Goal: Information Seeking & Learning: Learn about a topic

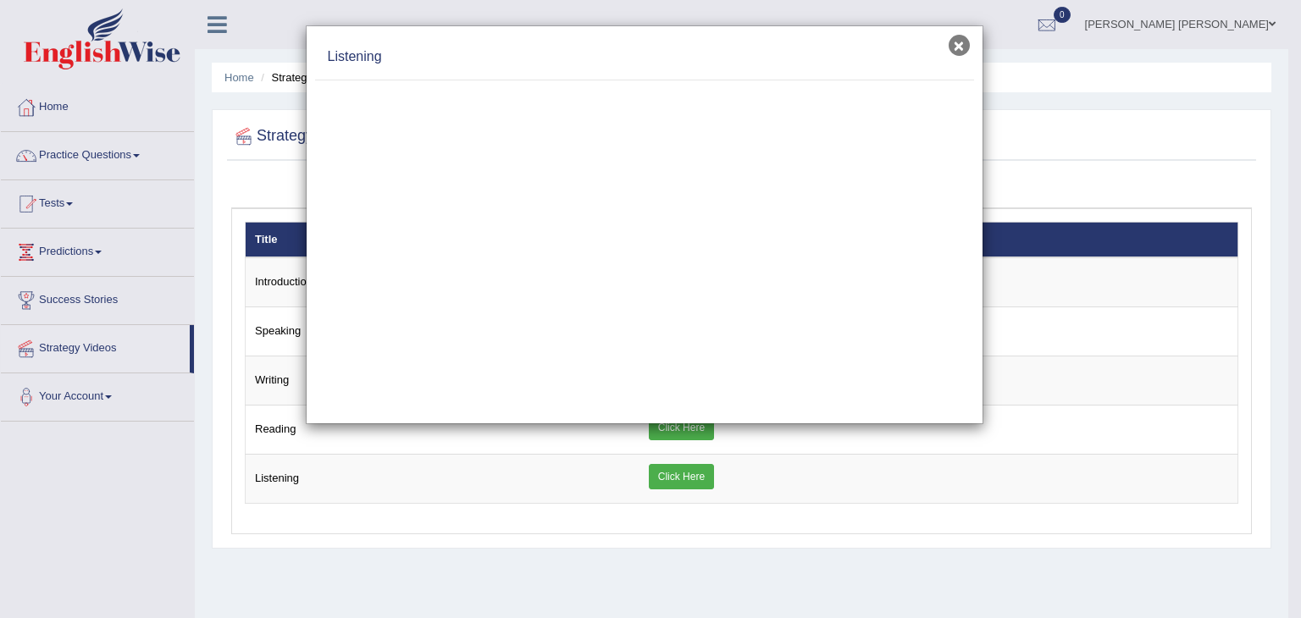
click at [951, 43] on button "×" at bounding box center [959, 45] width 21 height 21
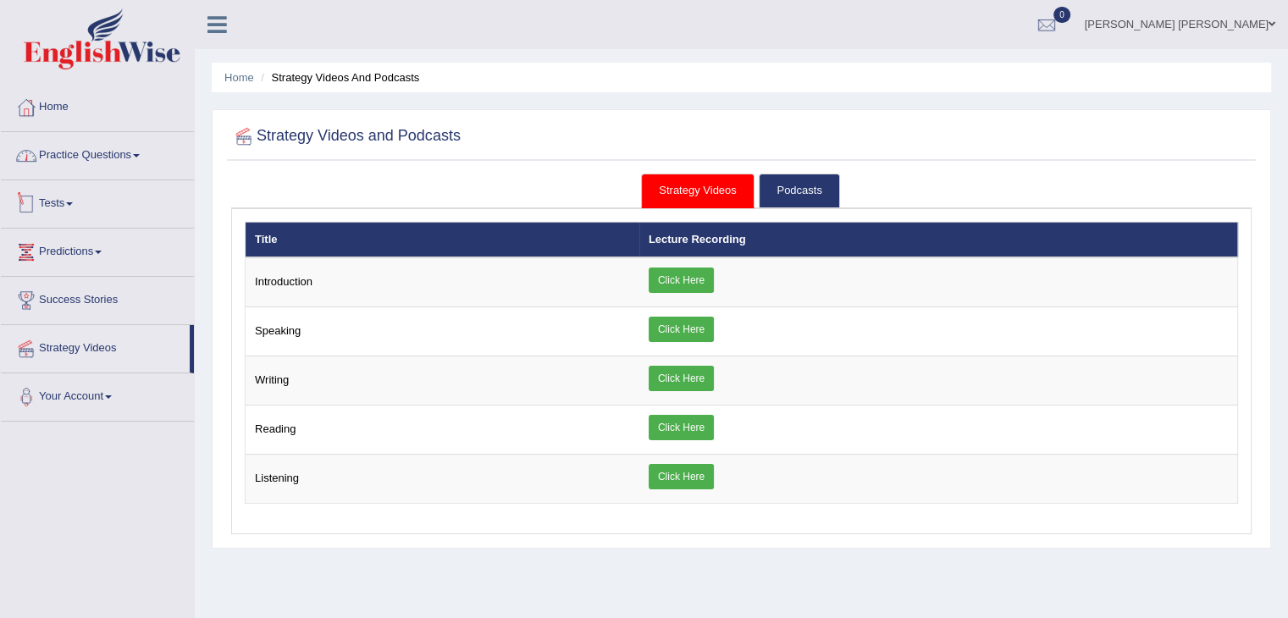
click at [72, 165] on link "Practice Questions" at bounding box center [97, 153] width 193 height 42
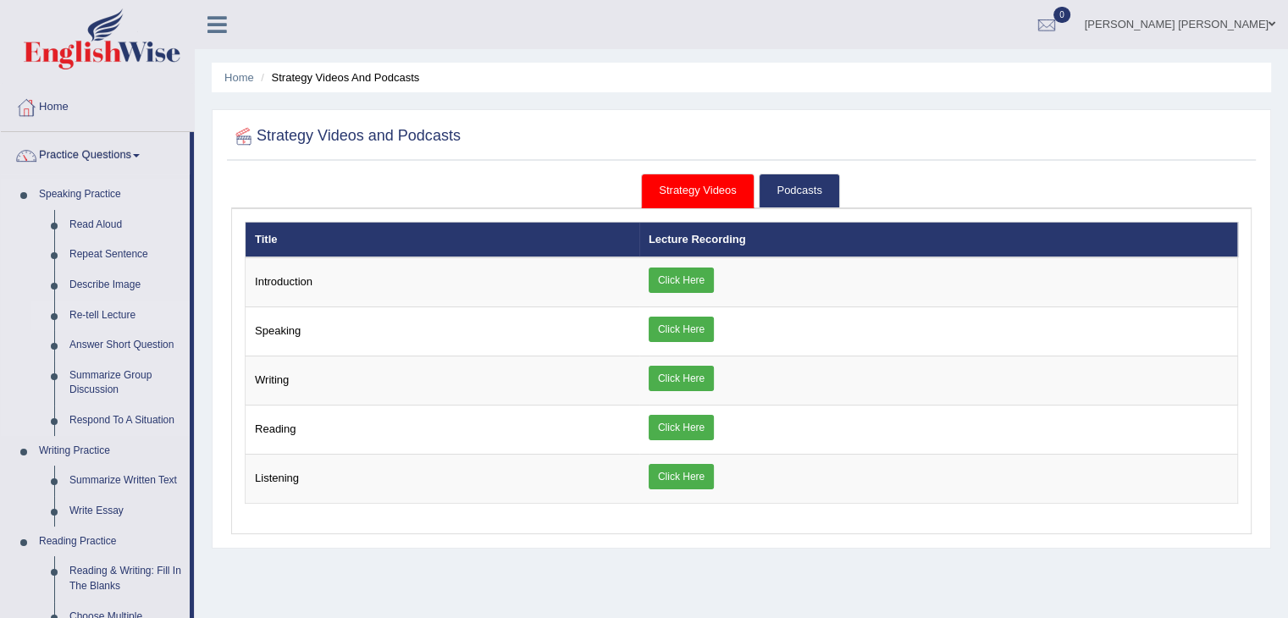
click at [102, 313] on link "Re-tell Lecture" at bounding box center [126, 316] width 128 height 30
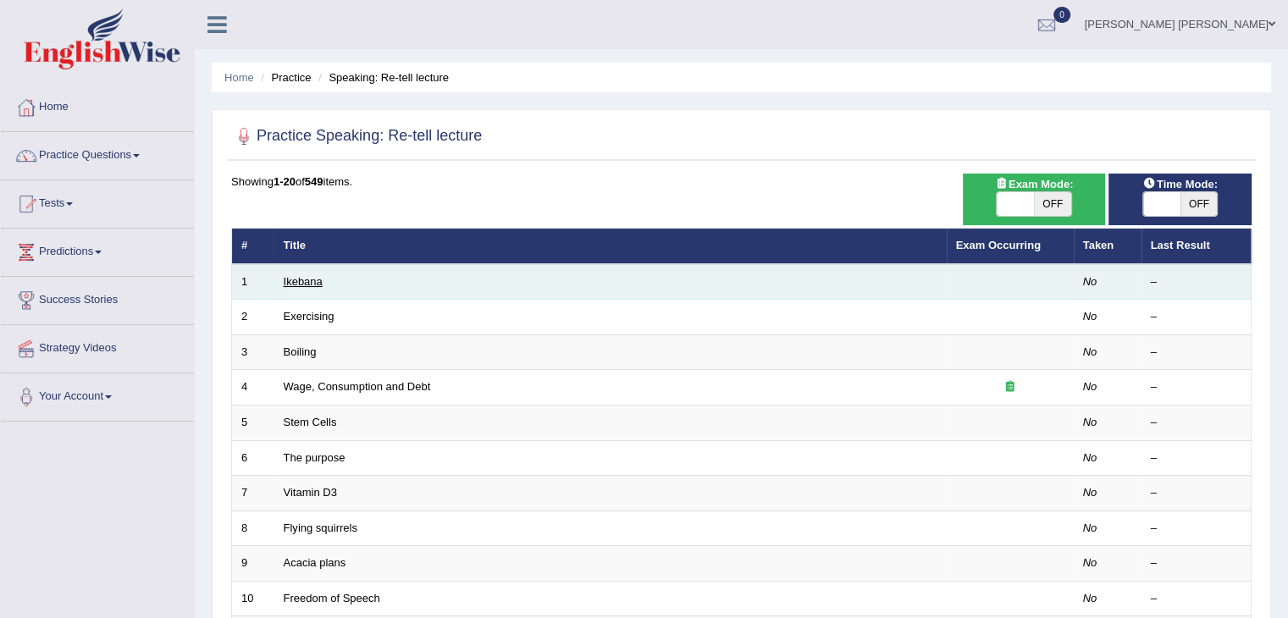
click at [298, 285] on link "Ikebana" at bounding box center [303, 281] width 39 height 13
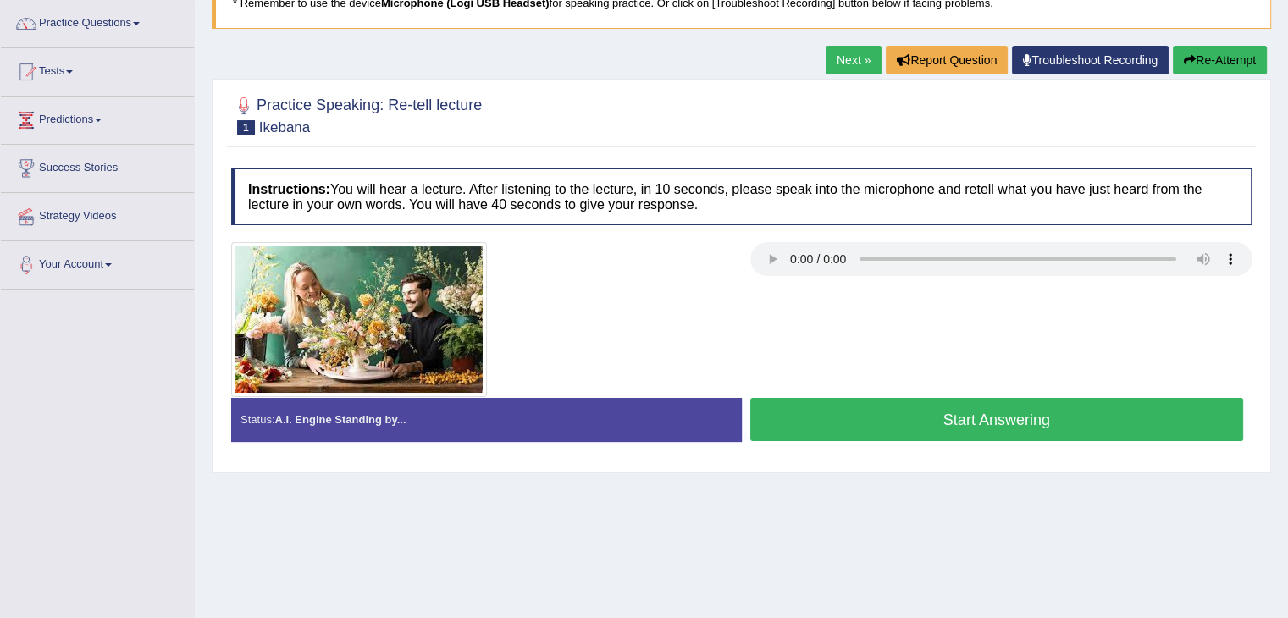
scroll to position [102, 0]
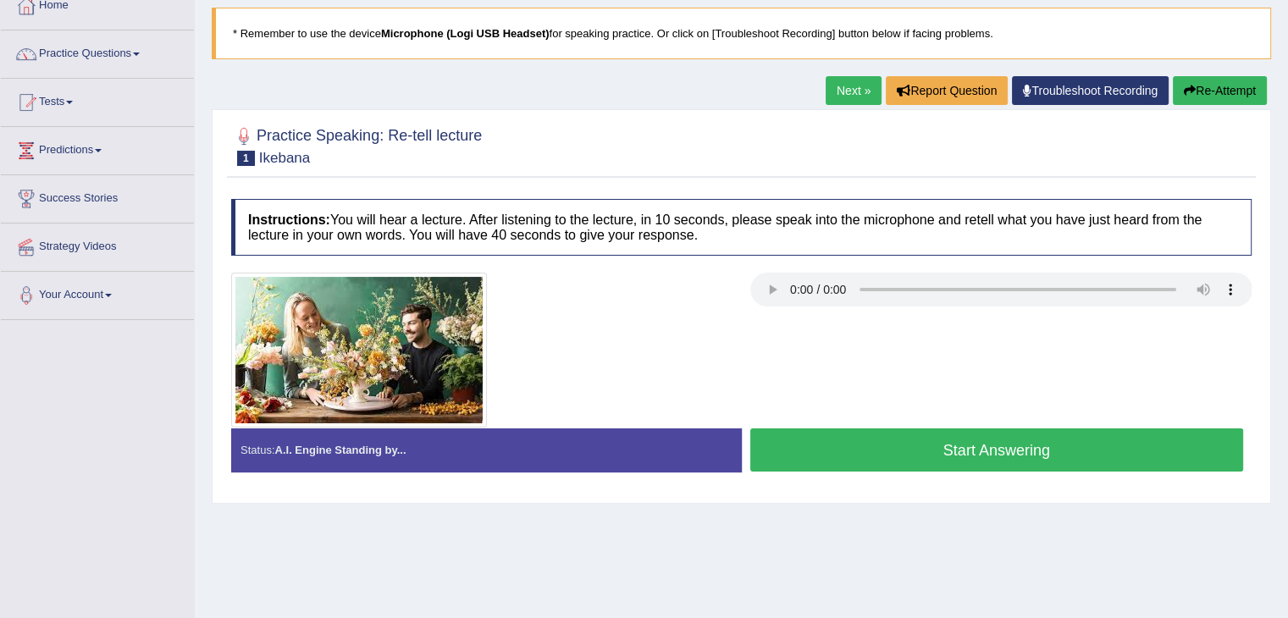
click at [940, 448] on button "Start Answering" at bounding box center [998, 450] width 494 height 43
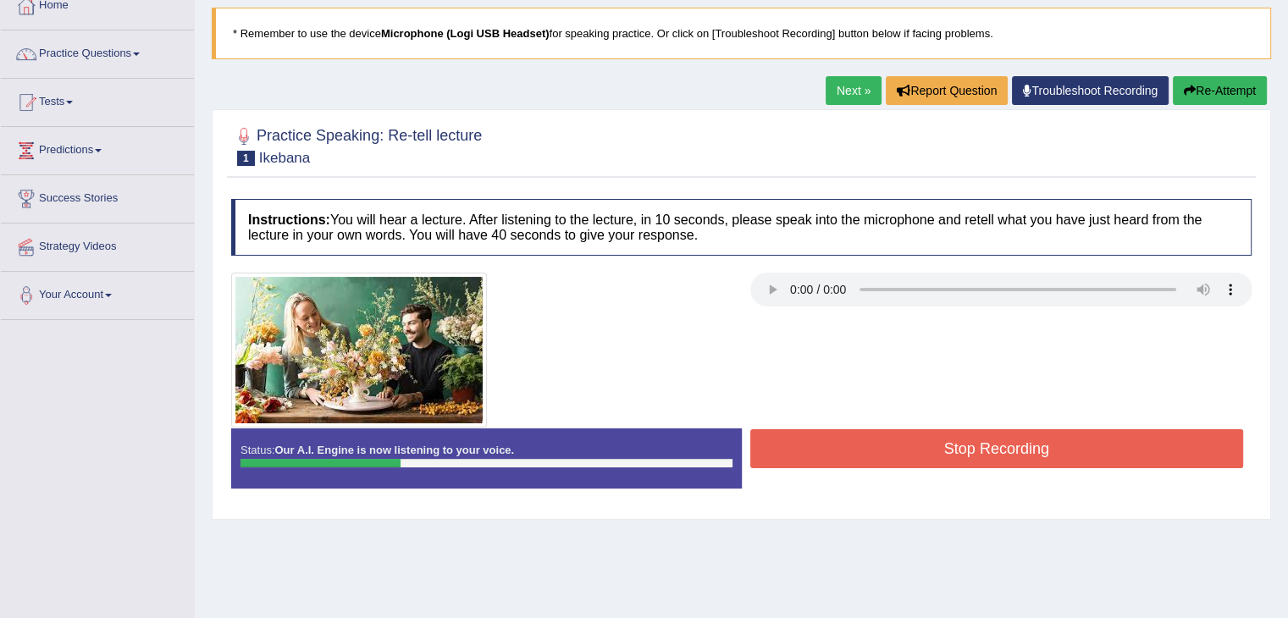
click at [926, 449] on button "Stop Recording" at bounding box center [998, 448] width 494 height 39
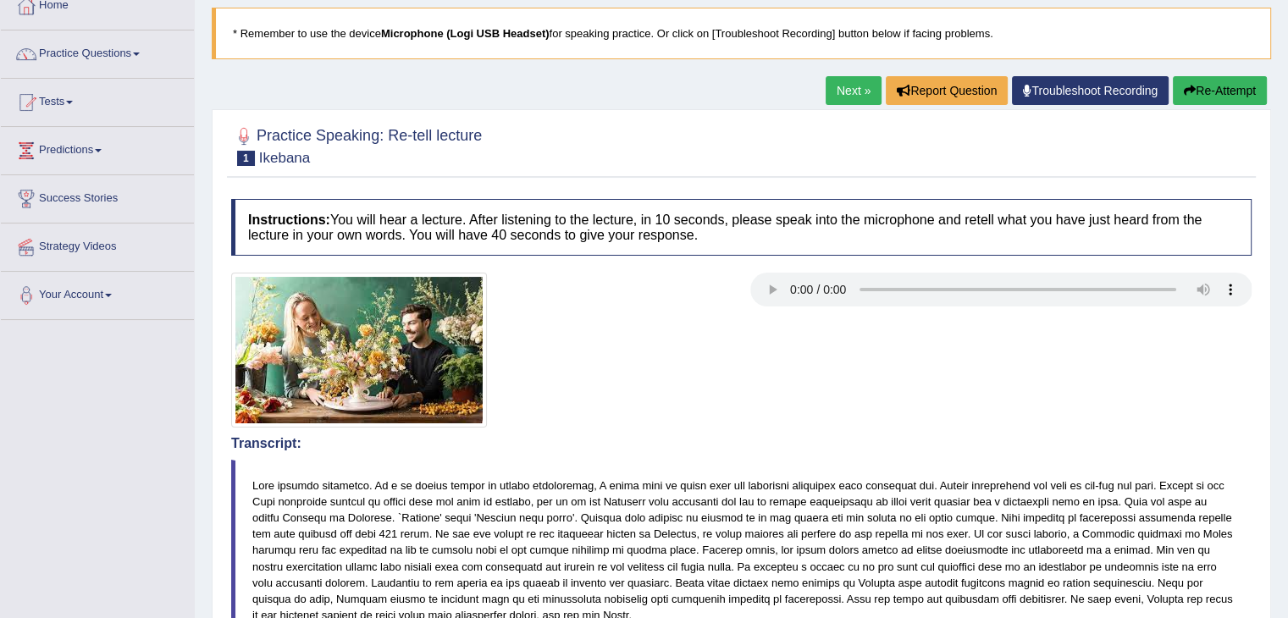
click at [1193, 87] on button "Re-Attempt" at bounding box center [1220, 90] width 94 height 29
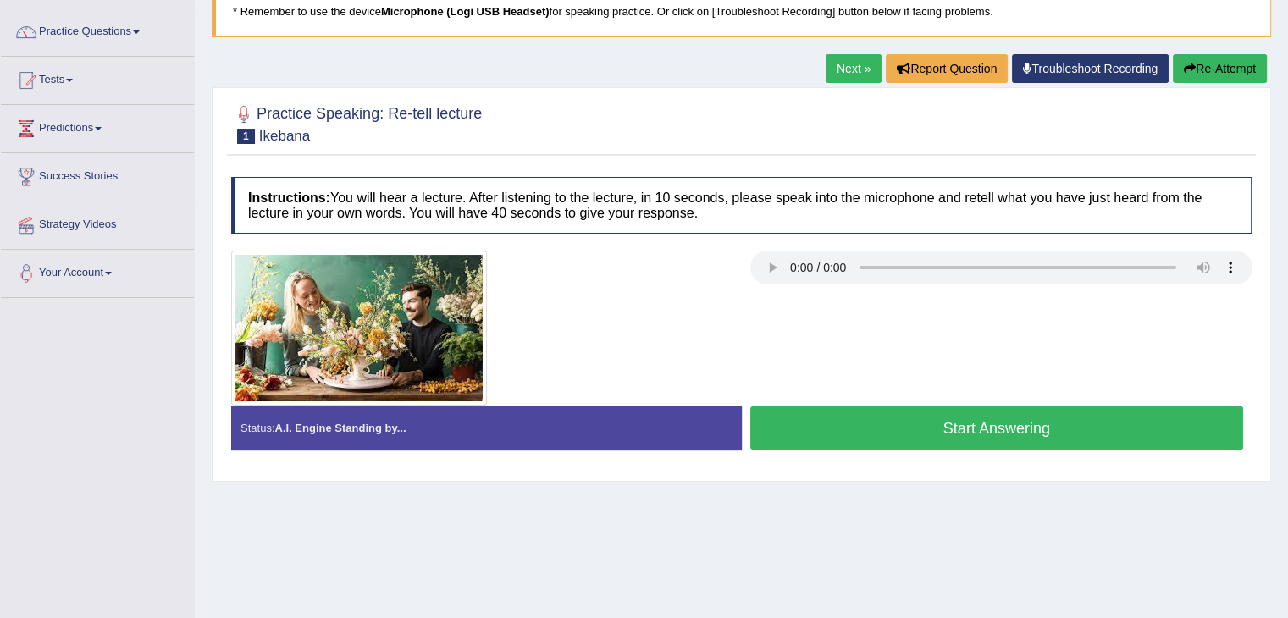
scroll to position [17, 0]
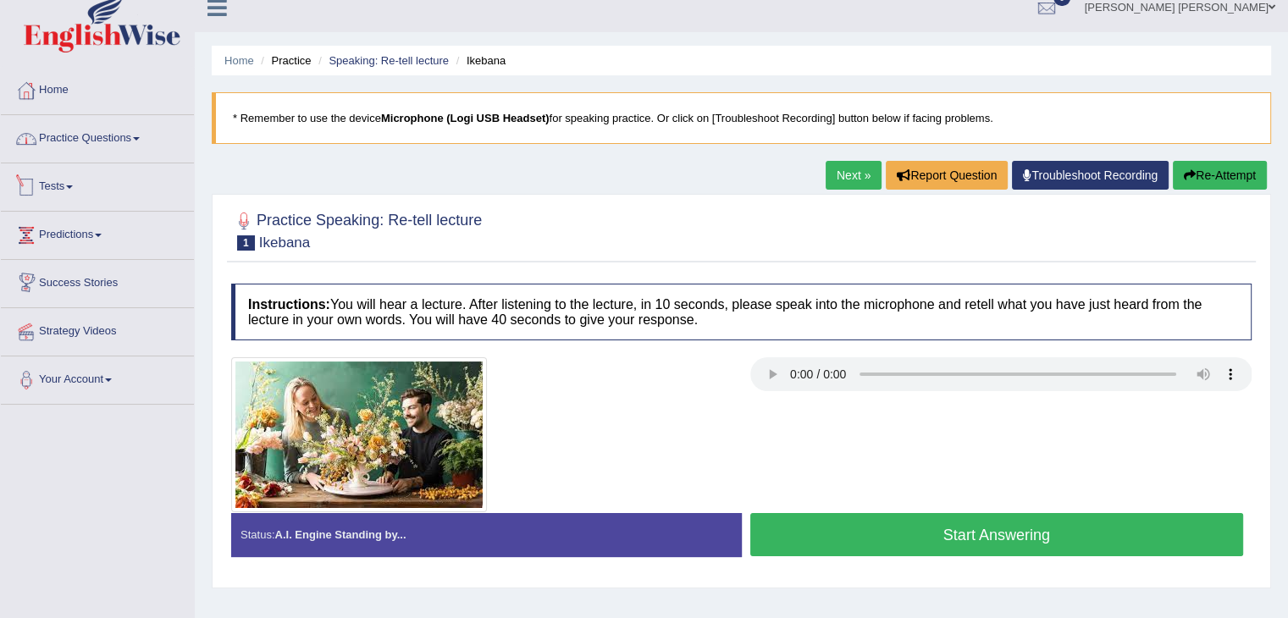
click at [106, 153] on link "Practice Questions" at bounding box center [97, 136] width 193 height 42
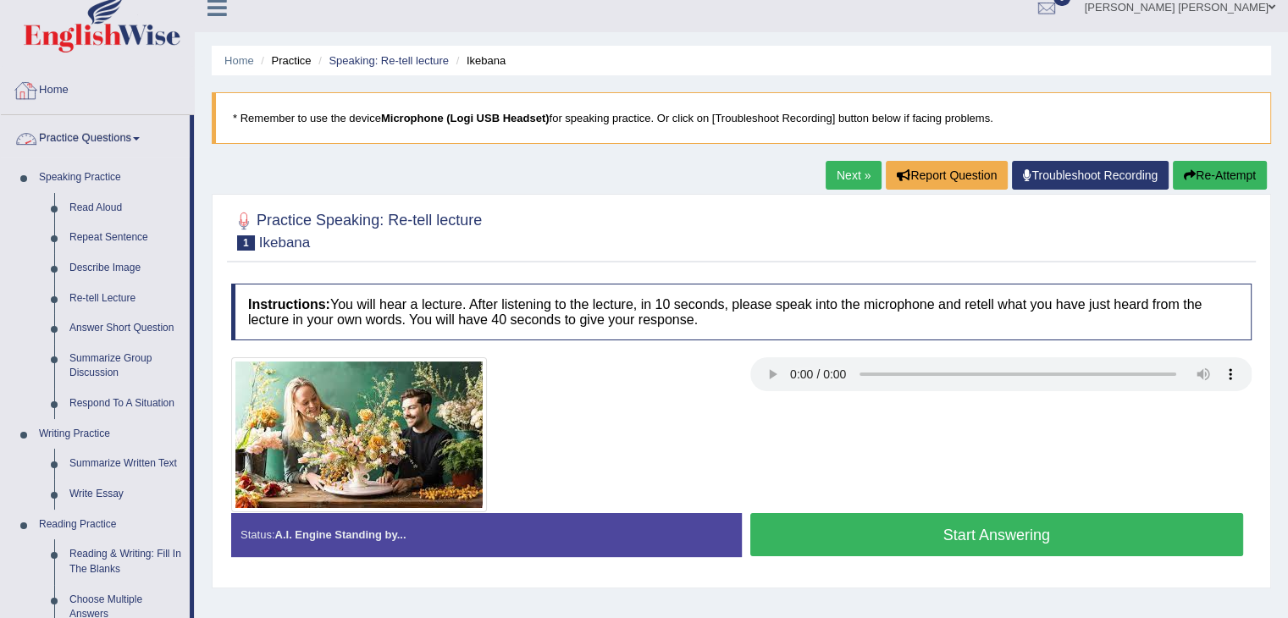
click at [97, 92] on link "Home" at bounding box center [97, 88] width 193 height 42
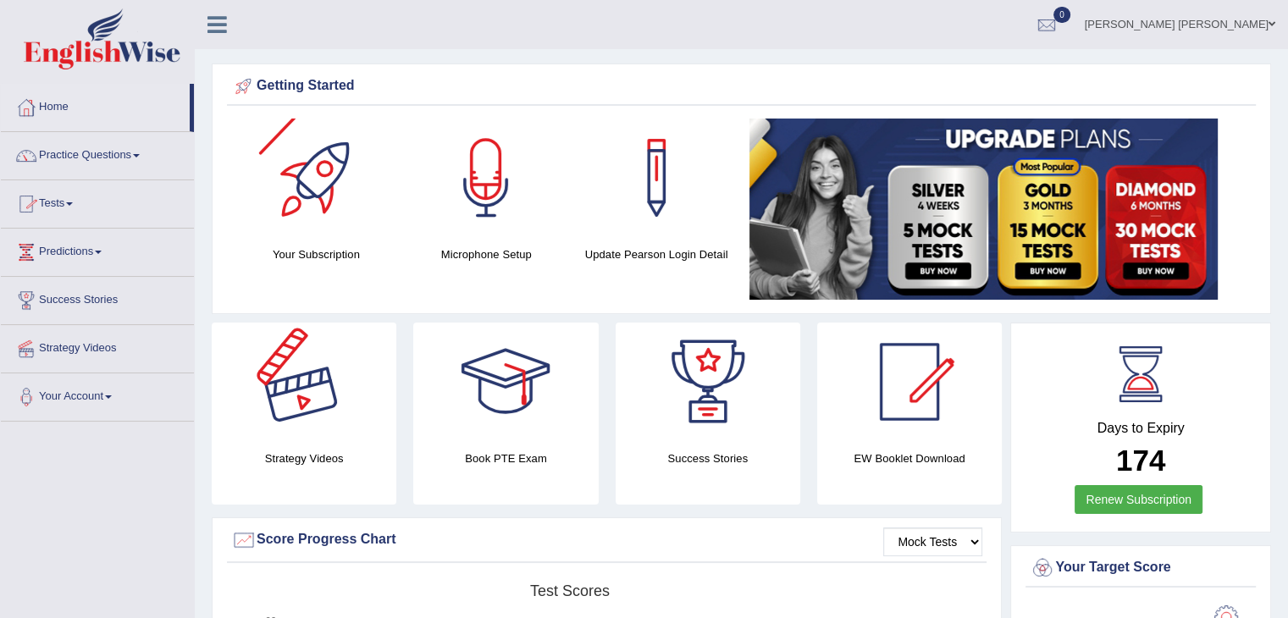
click at [302, 383] on div at bounding box center [304, 382] width 119 height 119
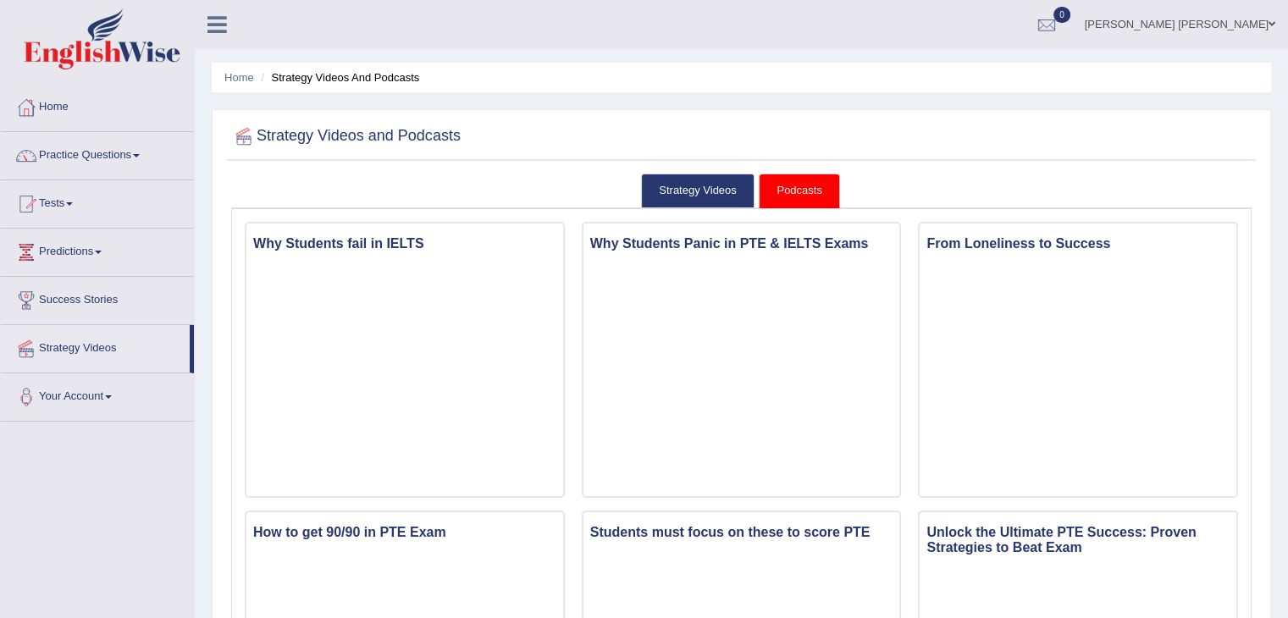
click at [719, 201] on link "Strategy Videos" at bounding box center [698, 191] width 114 height 35
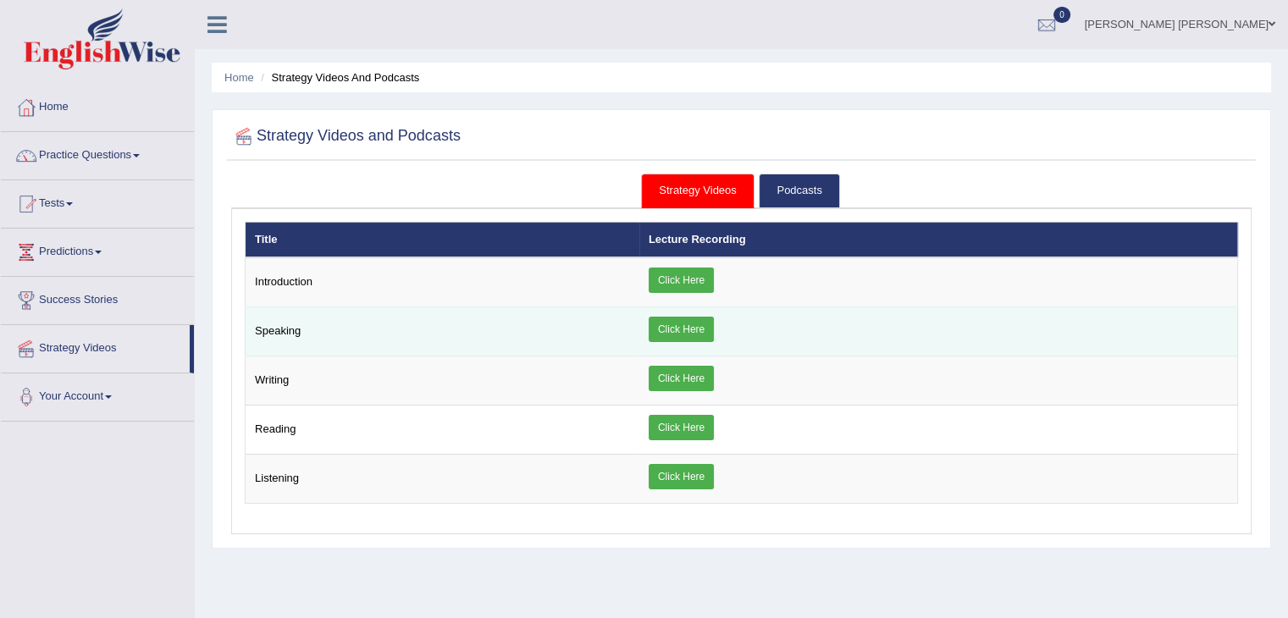
click at [687, 332] on link "Click Here" at bounding box center [681, 329] width 65 height 25
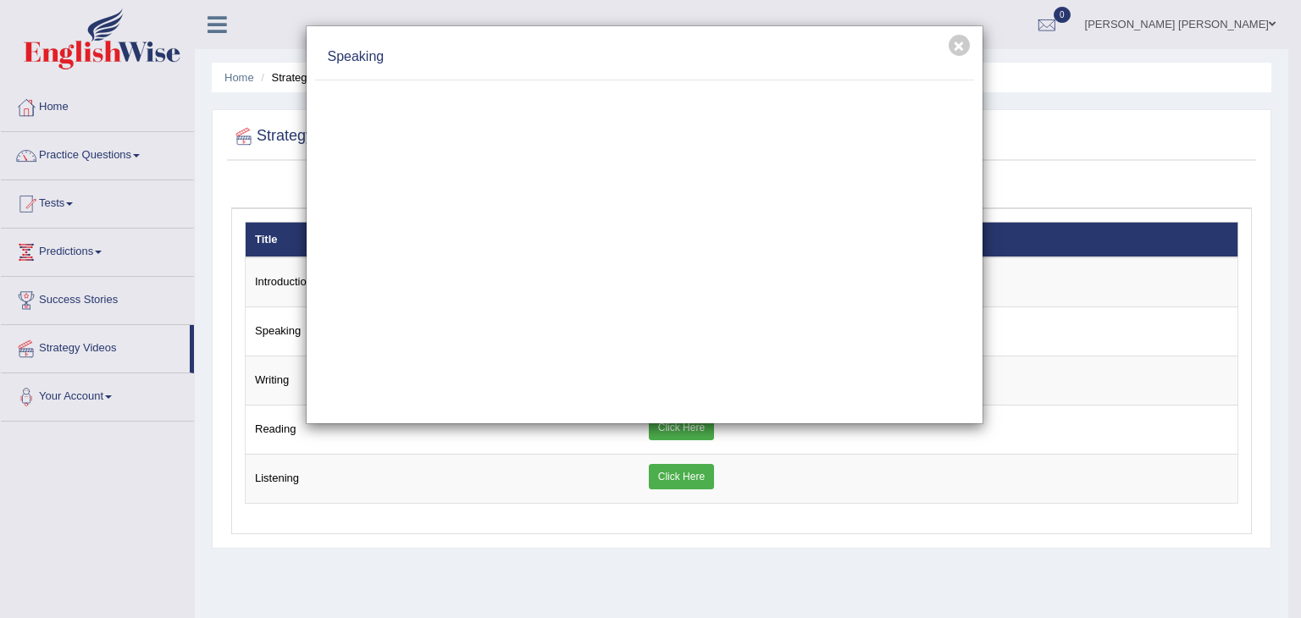
click at [739, 75] on div "Speaking" at bounding box center [644, 58] width 659 height 46
click at [956, 53] on button "×" at bounding box center [959, 45] width 21 height 21
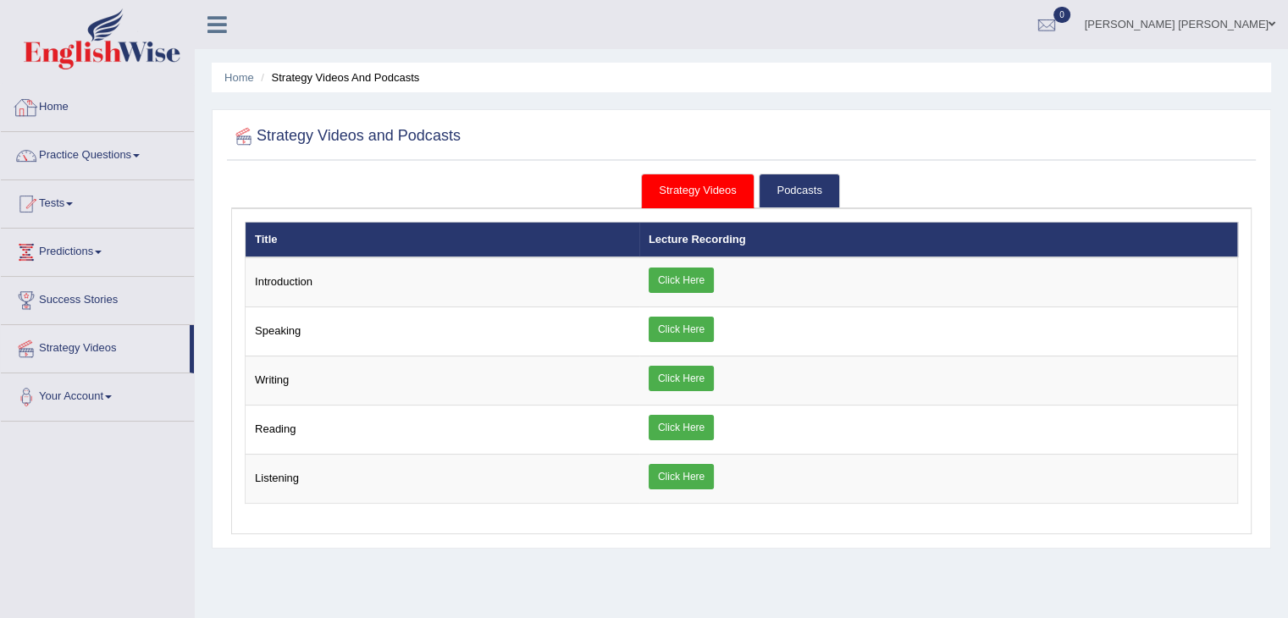
click at [85, 102] on link "Home" at bounding box center [97, 105] width 193 height 42
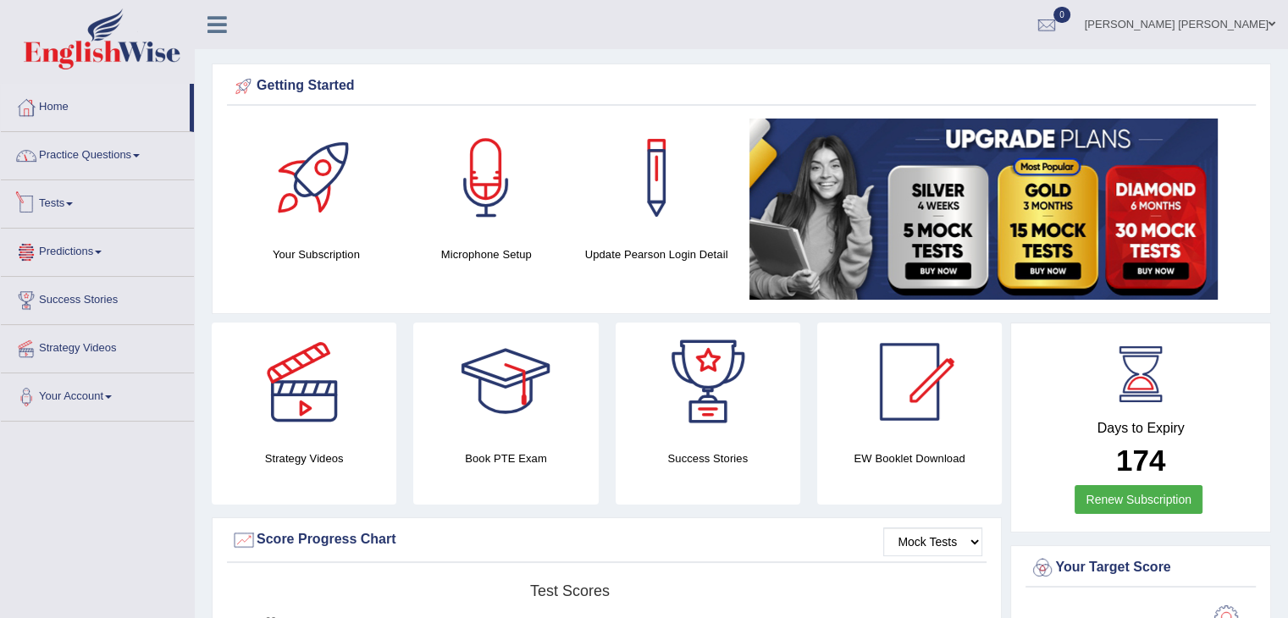
click at [125, 169] on link "Practice Questions" at bounding box center [97, 153] width 193 height 42
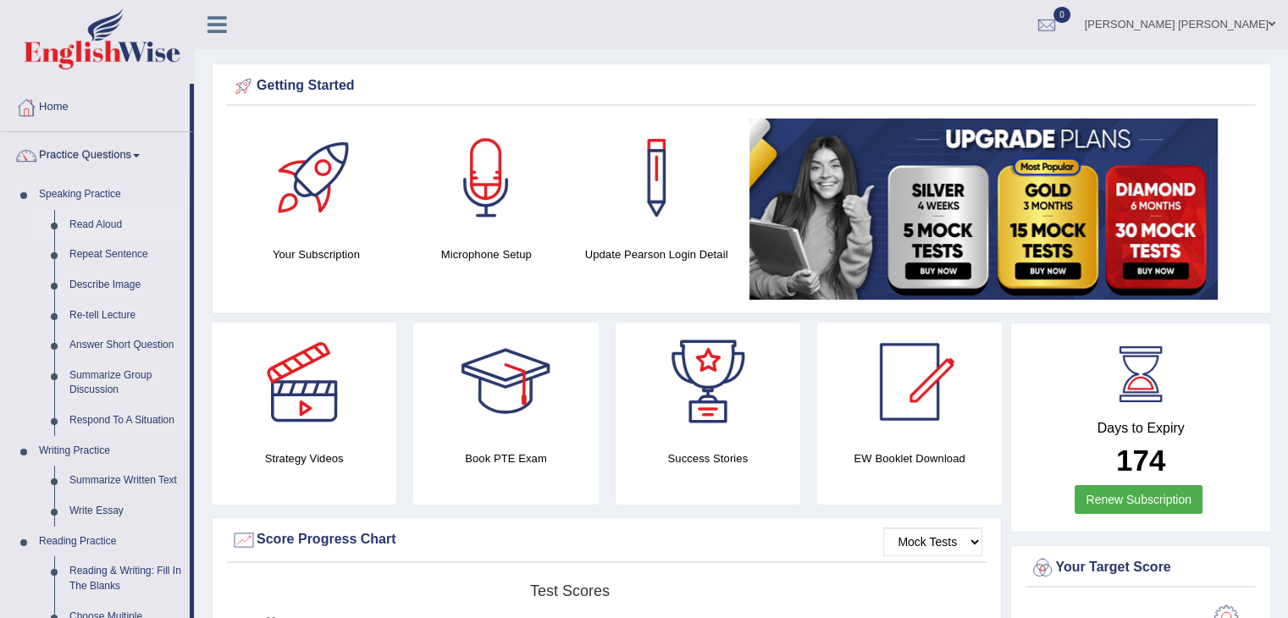
click at [109, 227] on link "Read Aloud" at bounding box center [126, 225] width 128 height 30
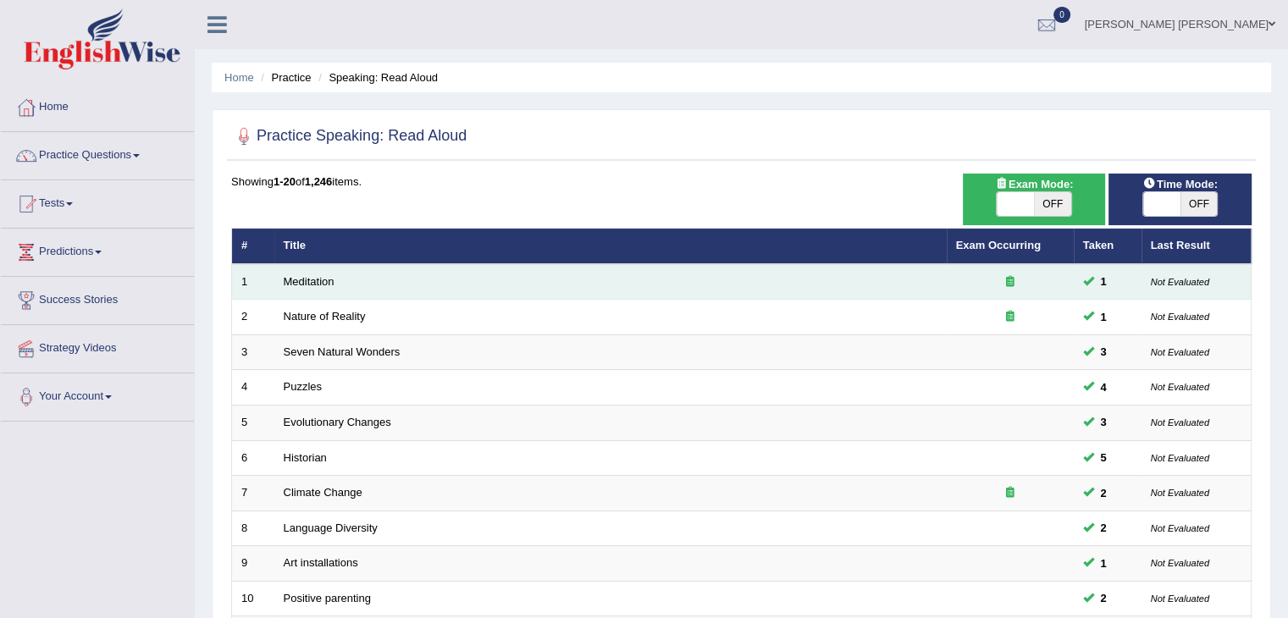
click at [1010, 279] on icon at bounding box center [1010, 281] width 8 height 11
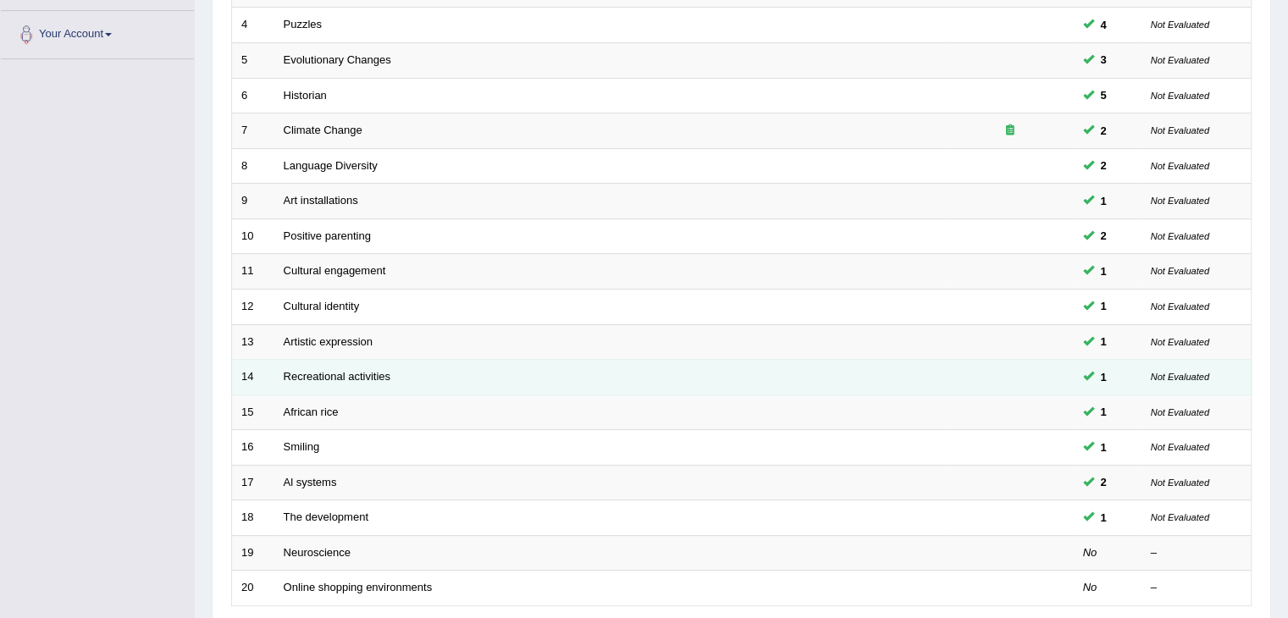
scroll to position [498, 0]
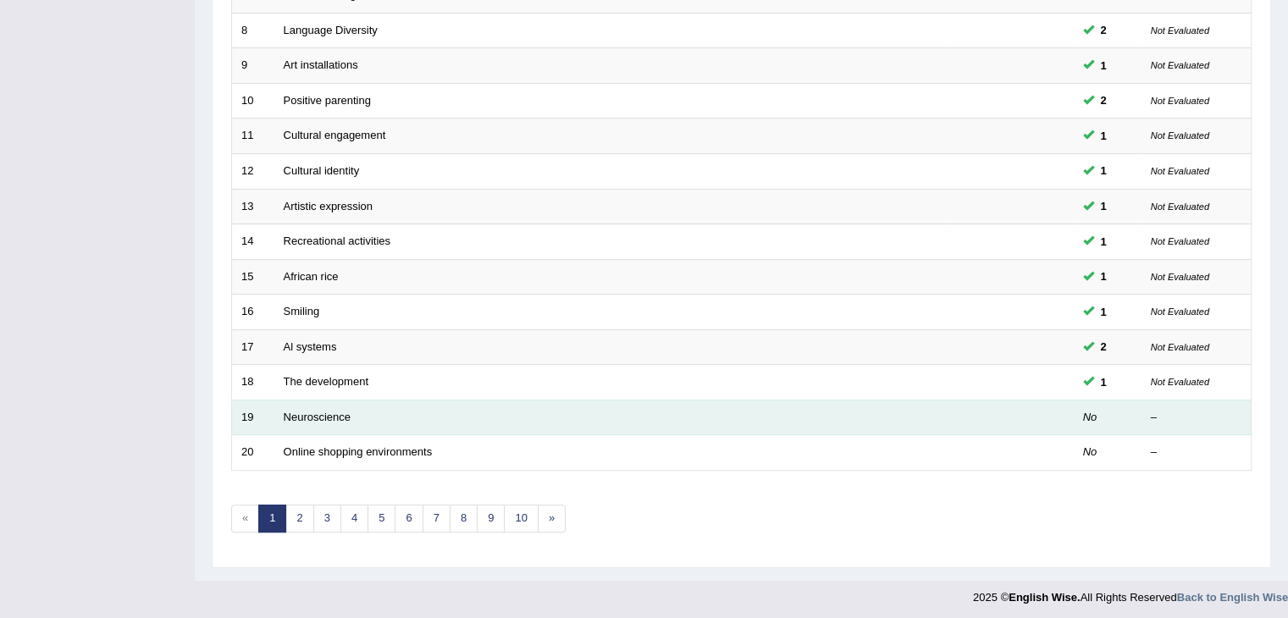
click at [1025, 410] on td at bounding box center [1010, 418] width 127 height 36
click at [1098, 407] on td "No" at bounding box center [1108, 418] width 68 height 36
click at [341, 411] on link "Neuroscience" at bounding box center [318, 417] width 68 height 13
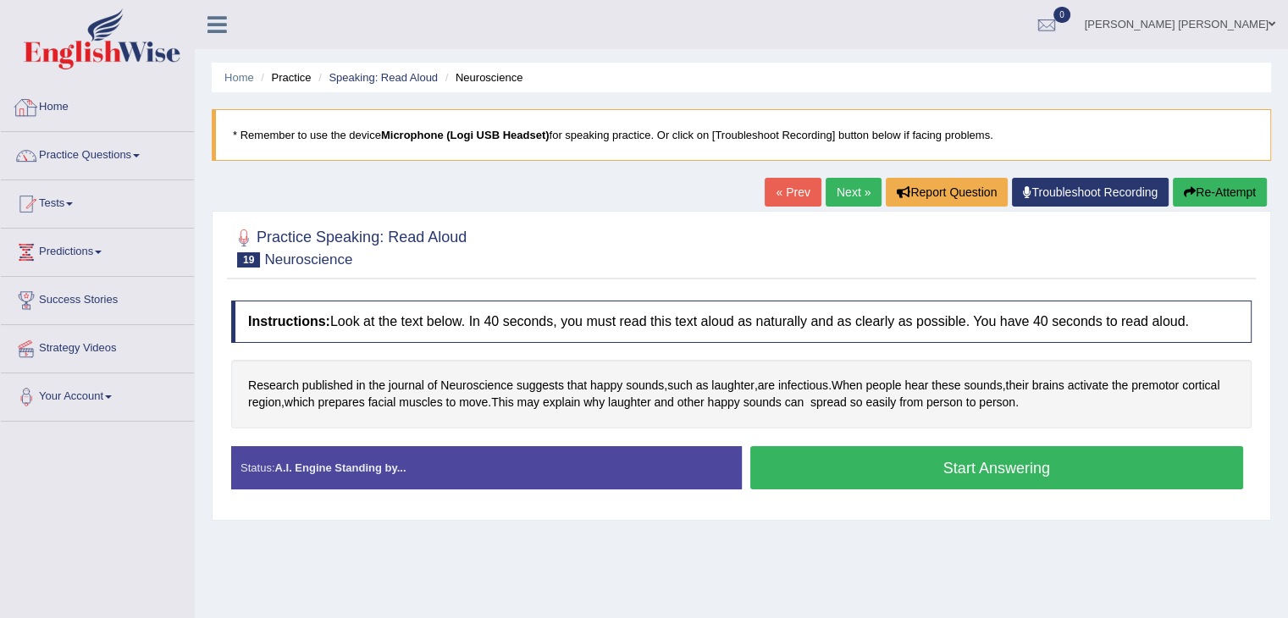
click at [247, 84] on li "Home" at bounding box center [239, 77] width 30 height 16
click at [238, 78] on link "Home" at bounding box center [239, 77] width 30 height 13
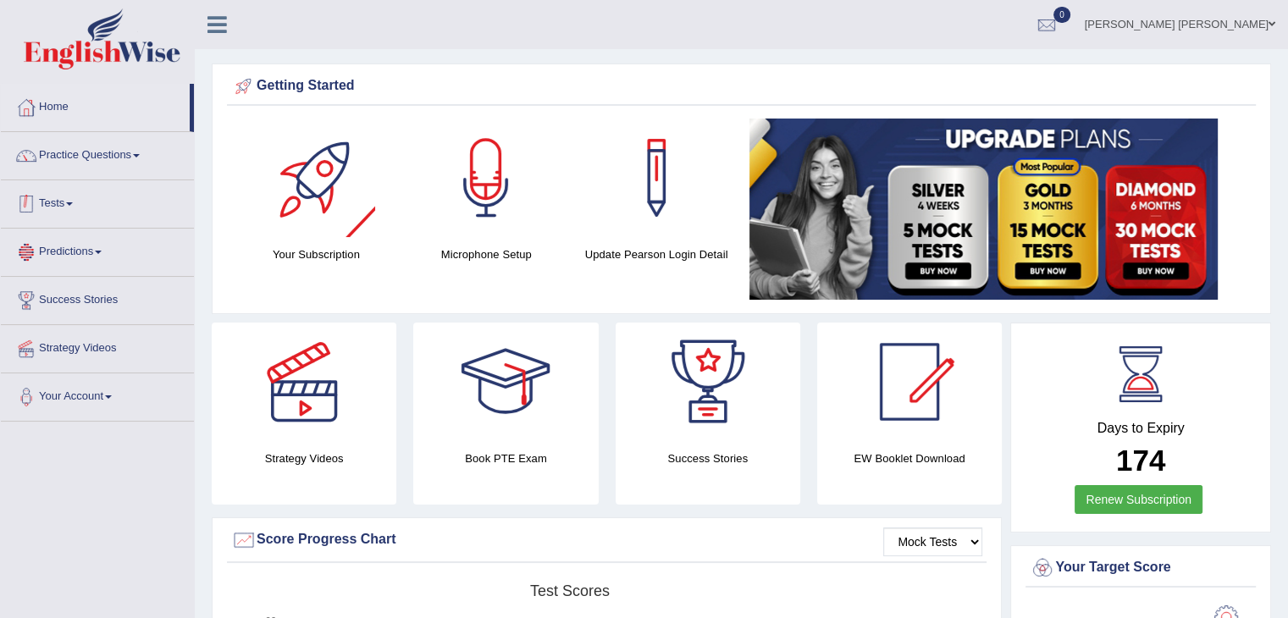
click at [61, 200] on link "Tests" at bounding box center [97, 201] width 193 height 42
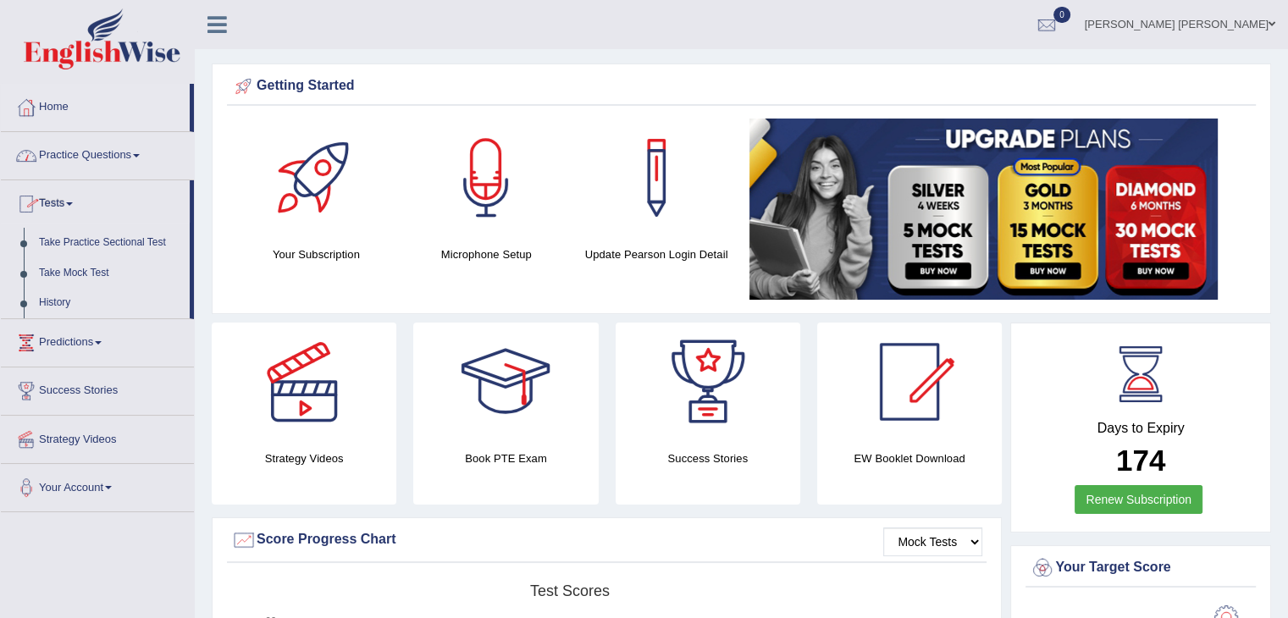
click at [80, 164] on link "Practice Questions" at bounding box center [97, 153] width 193 height 42
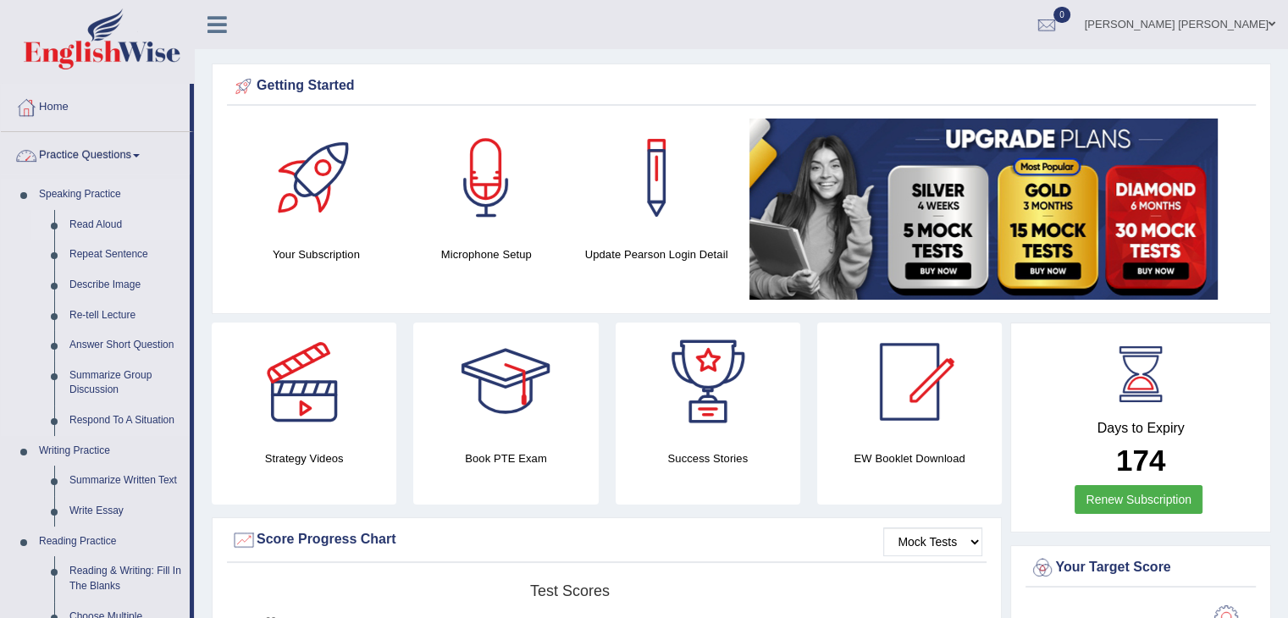
click at [90, 222] on link "Read Aloud" at bounding box center [126, 225] width 128 height 30
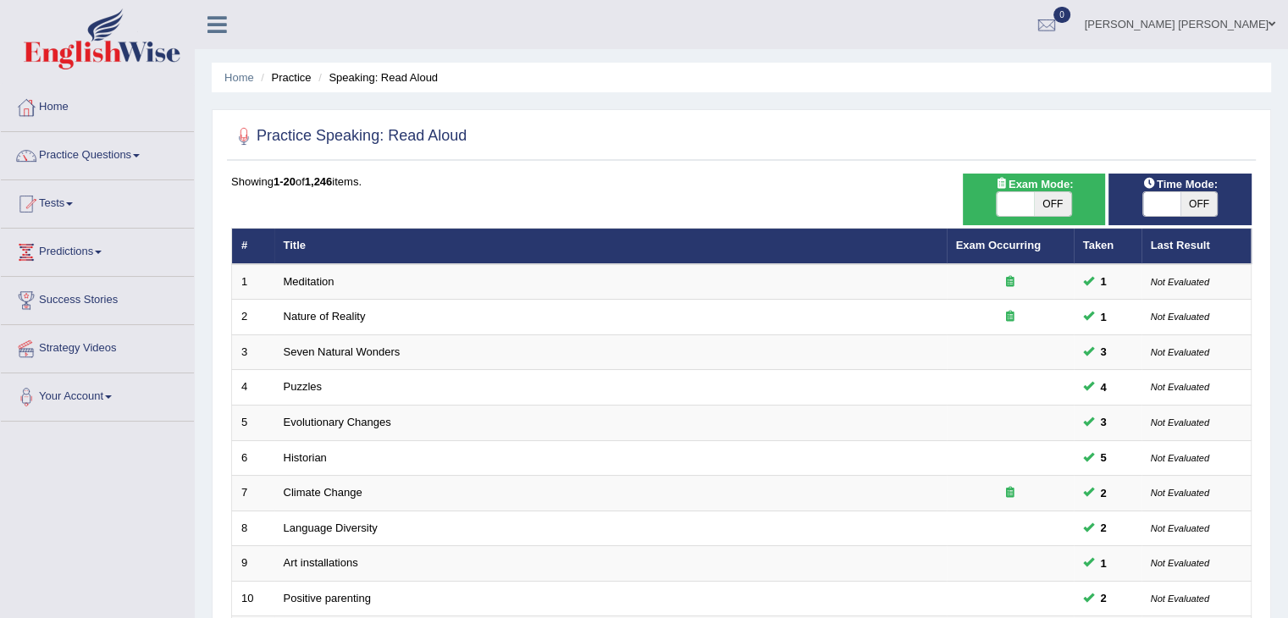
click at [1049, 218] on div "Exam Mode: ON OFF" at bounding box center [1034, 200] width 143 height 52
click at [1028, 213] on span at bounding box center [1015, 204] width 37 height 24
checkbox input "true"
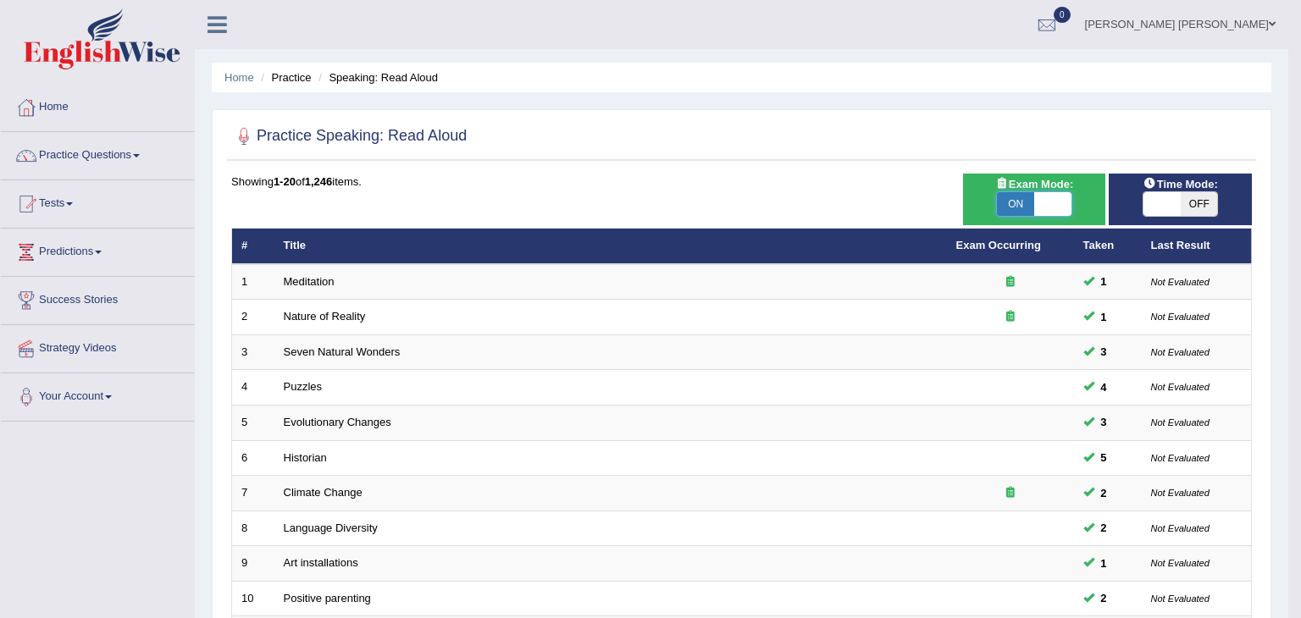
click at [0, 0] on div "Success Exam mode changed OK" at bounding box center [0, 0] width 0 height 0
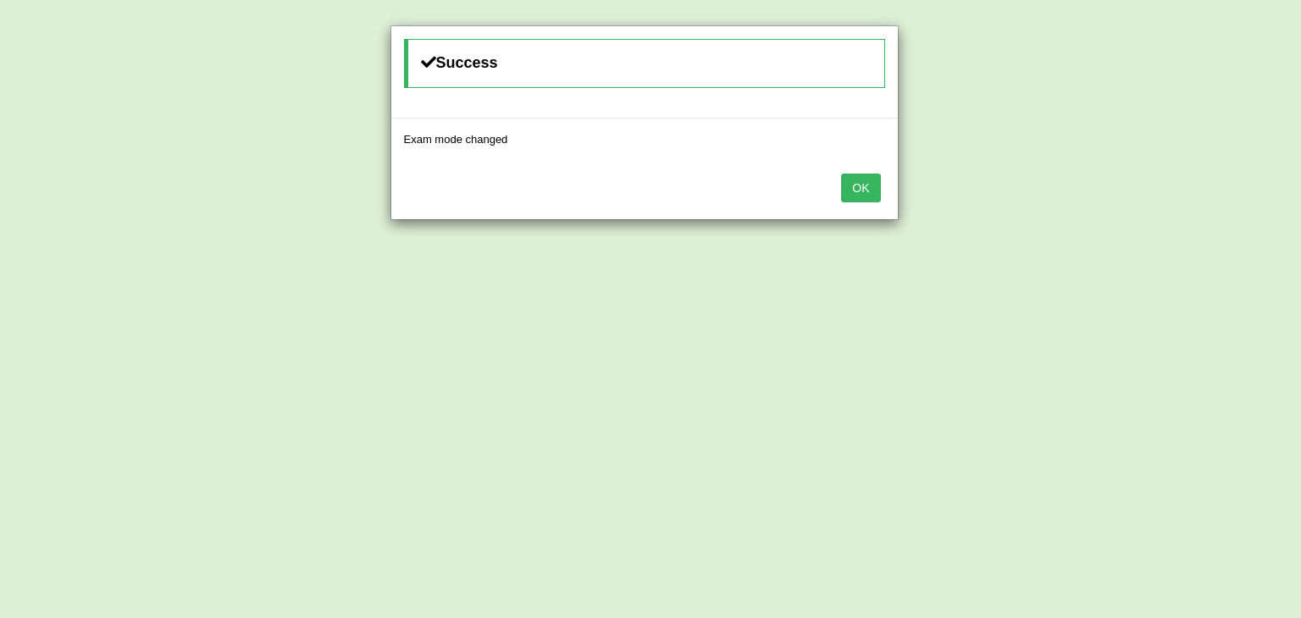
click at [877, 184] on button "OK" at bounding box center [860, 188] width 39 height 29
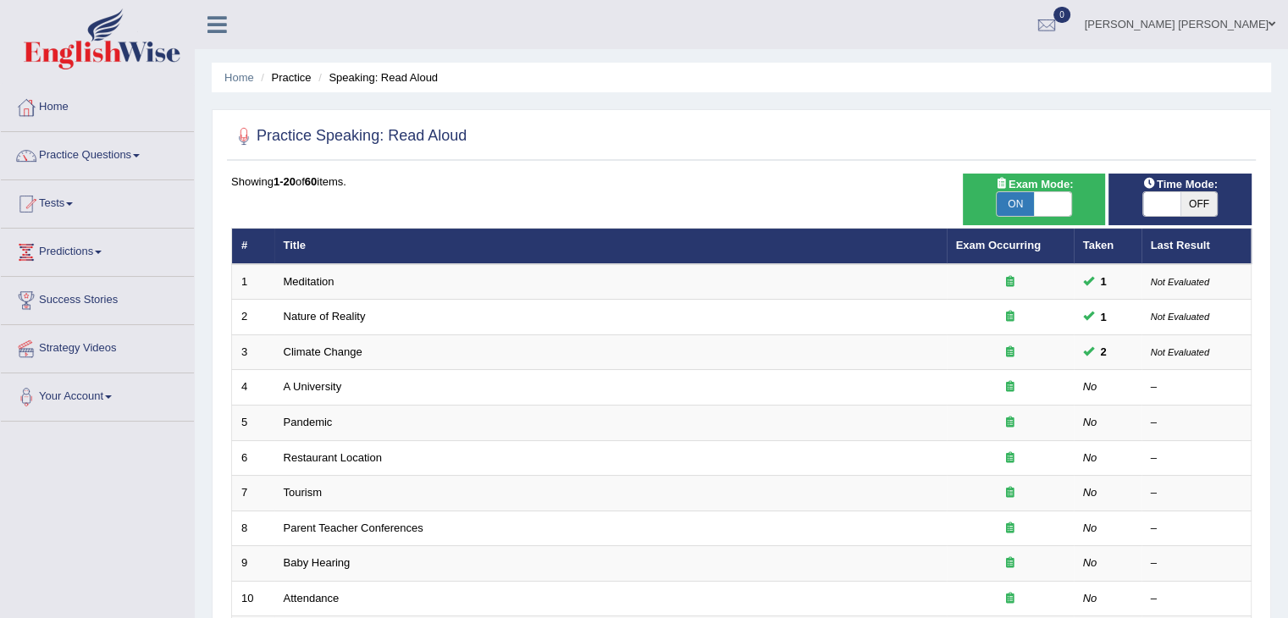
click at [1186, 202] on span "OFF" at bounding box center [1199, 204] width 37 height 24
checkbox input "true"
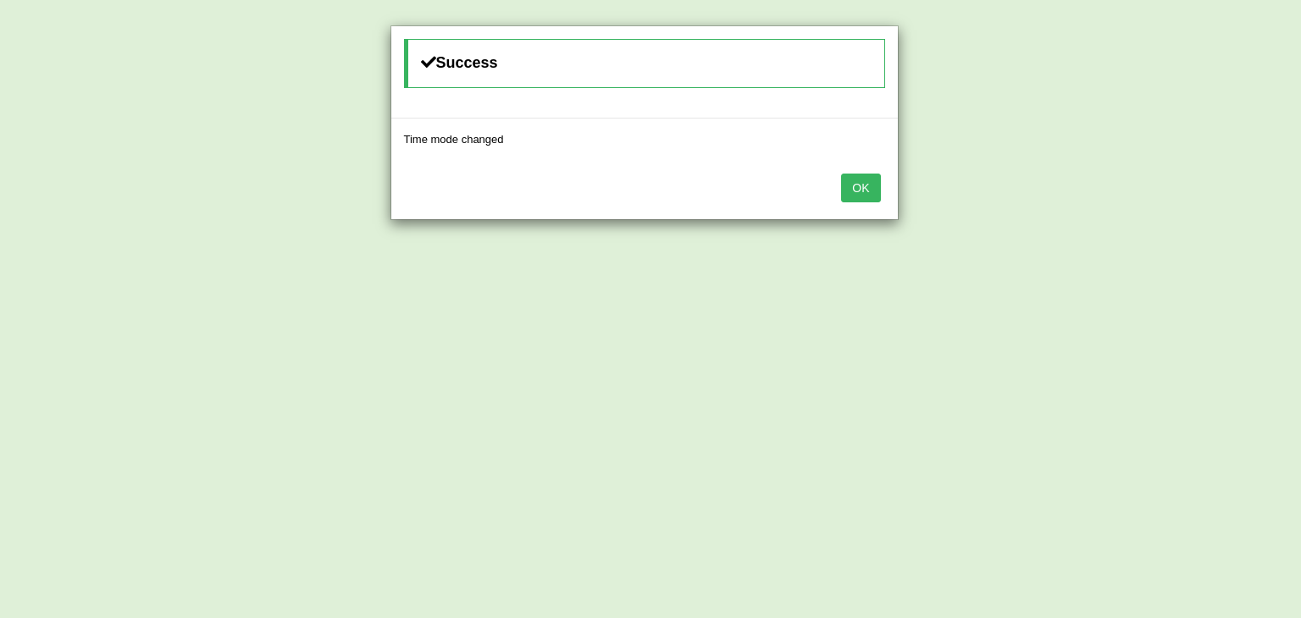
click at [857, 177] on button "OK" at bounding box center [860, 188] width 39 height 29
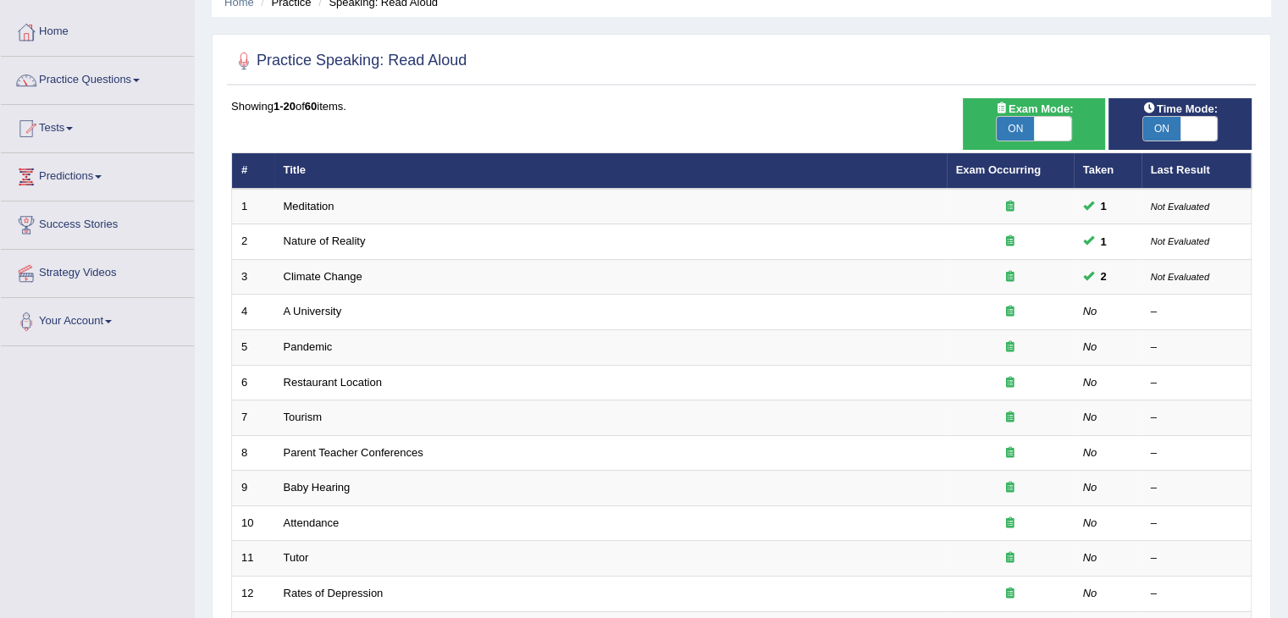
scroll to position [75, 0]
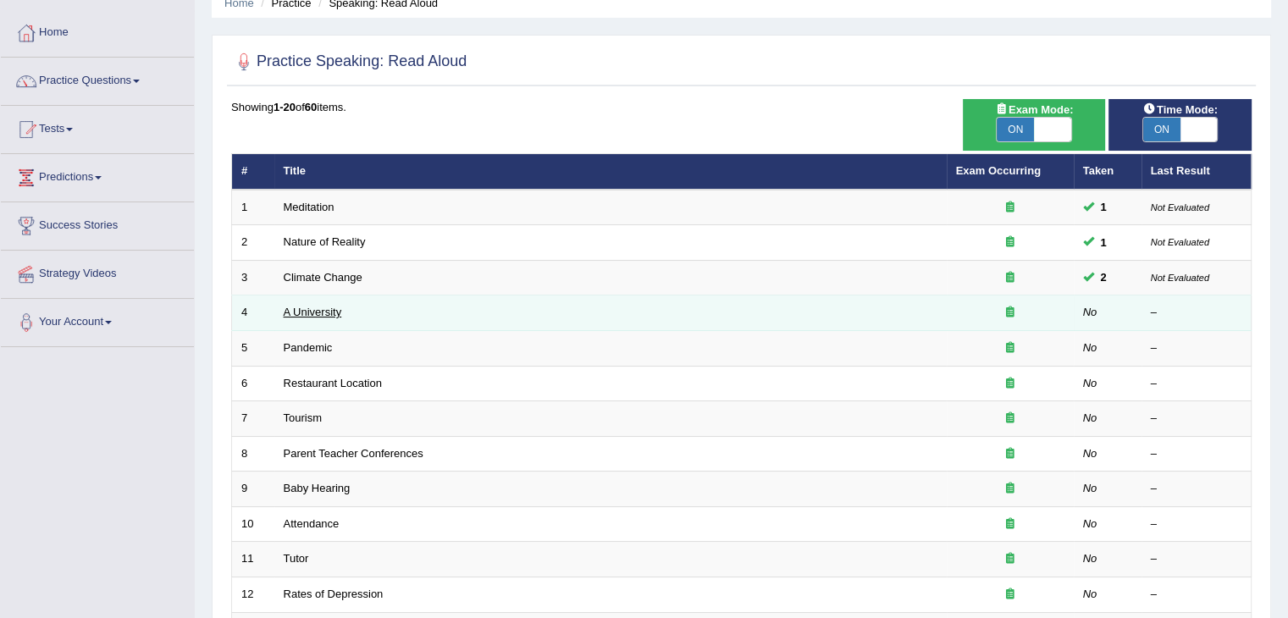
click at [330, 309] on link "A University" at bounding box center [313, 312] width 58 height 13
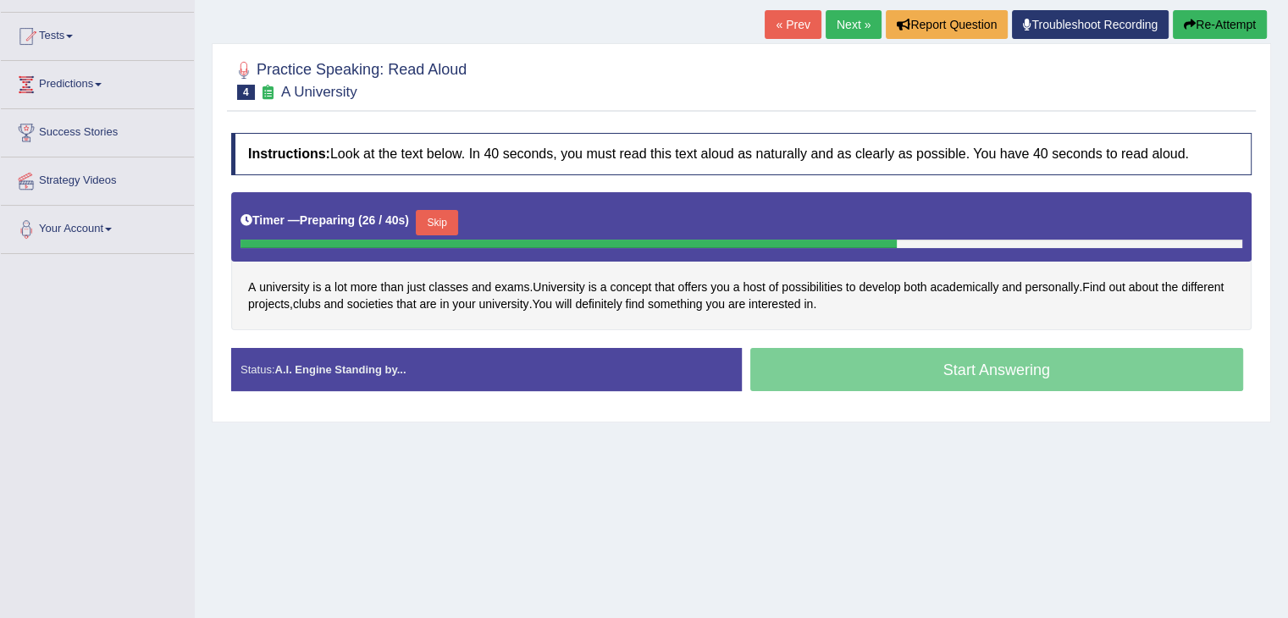
scroll to position [169, 0]
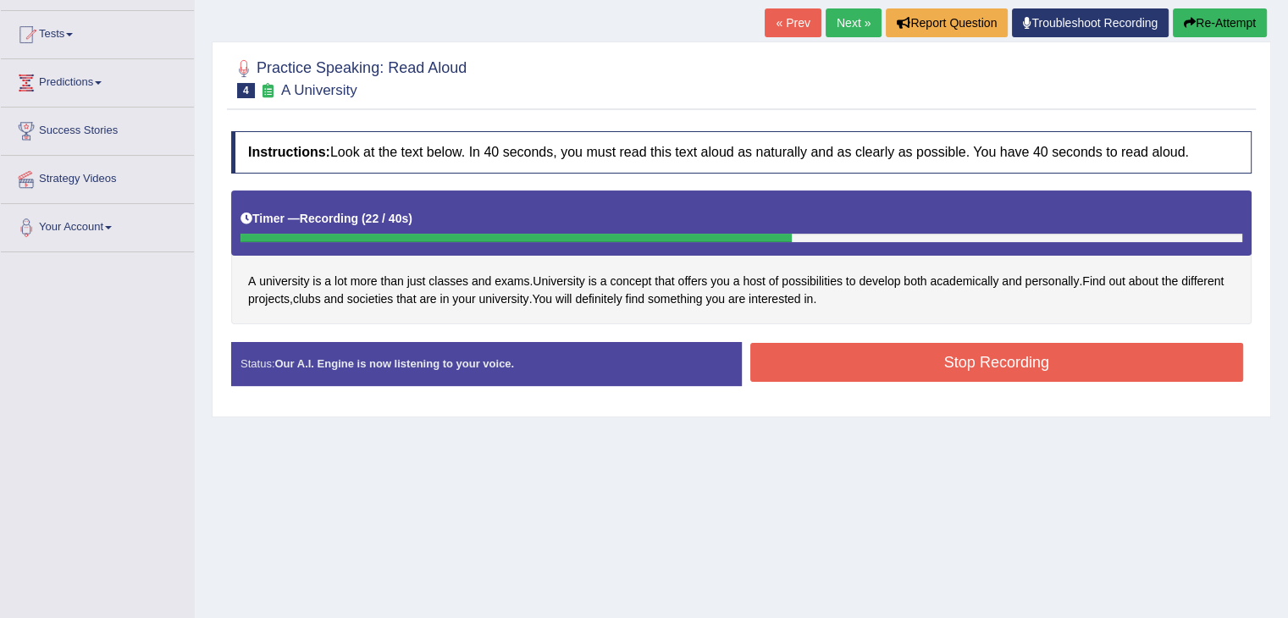
click at [959, 374] on button "Stop Recording" at bounding box center [998, 362] width 494 height 39
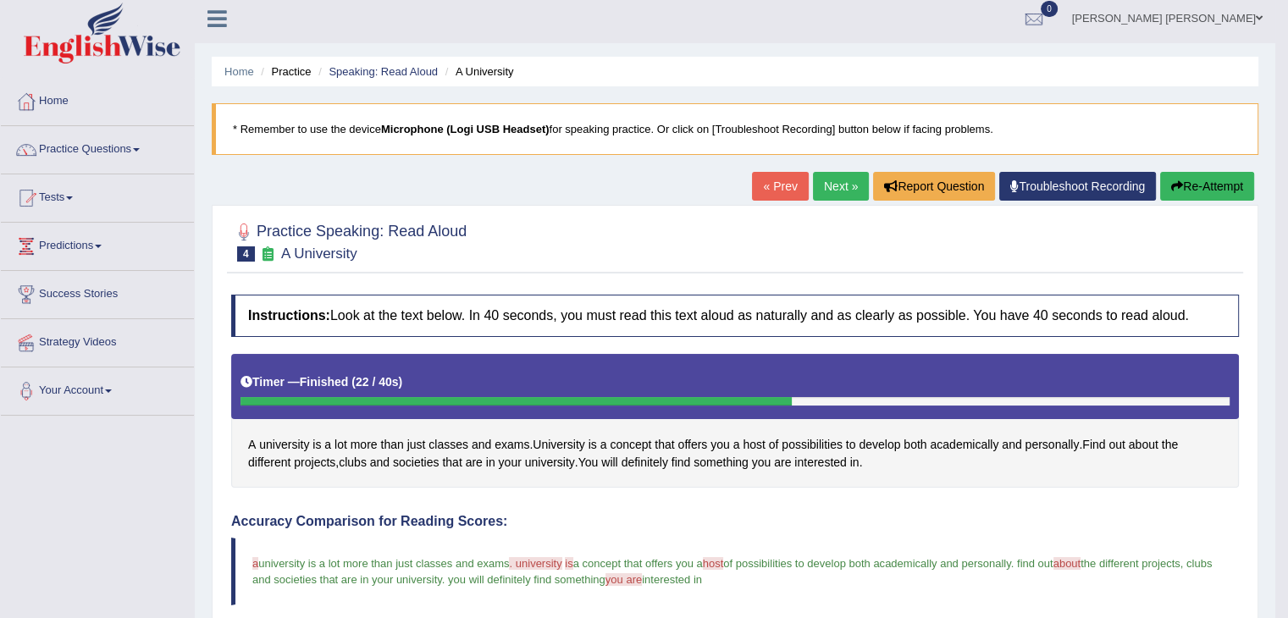
scroll to position [0, 0]
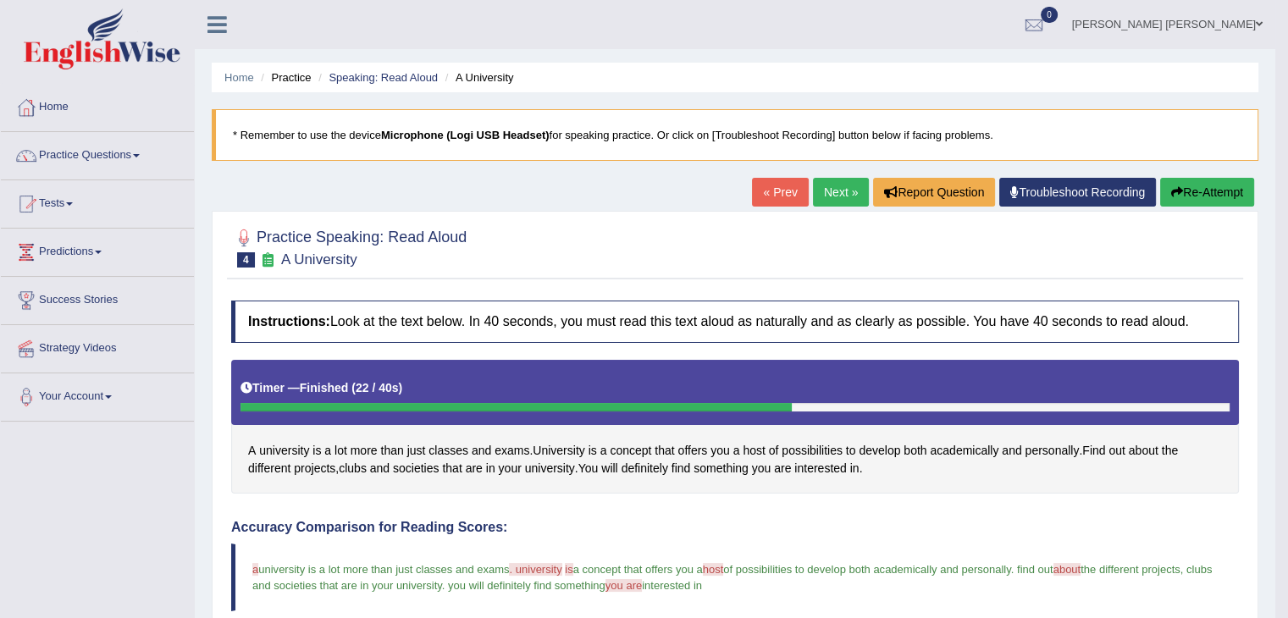
click at [842, 191] on link "Next »" at bounding box center [841, 192] width 56 height 29
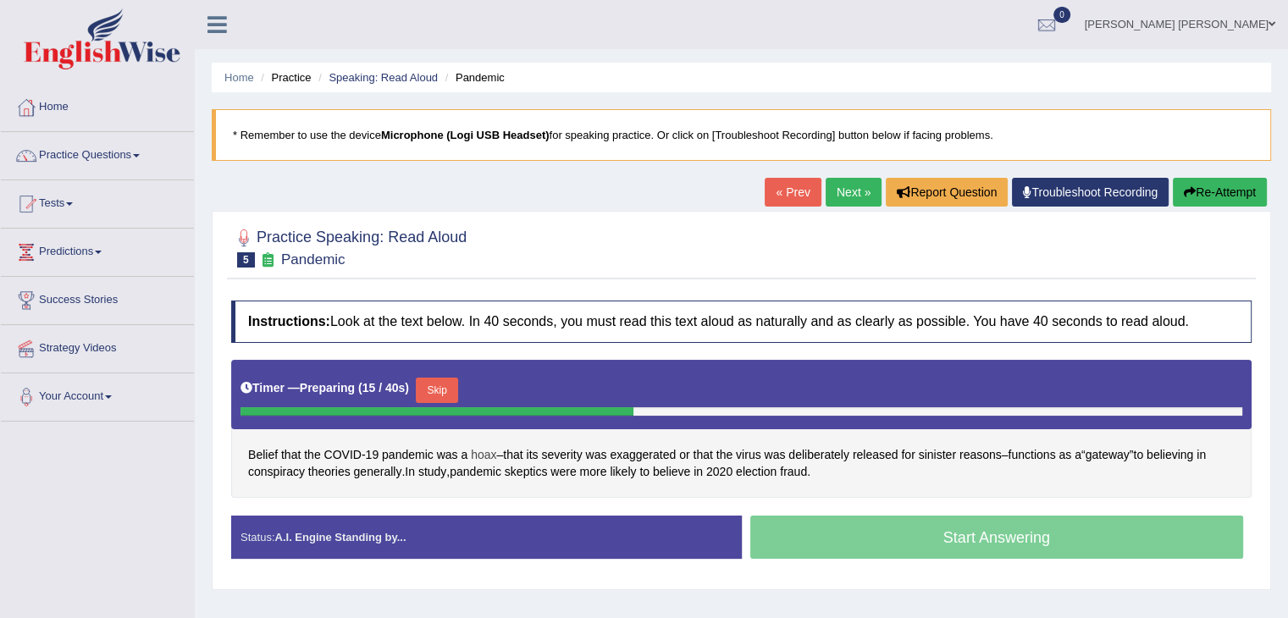
click at [489, 448] on span "hoax" at bounding box center [483, 455] width 25 height 18
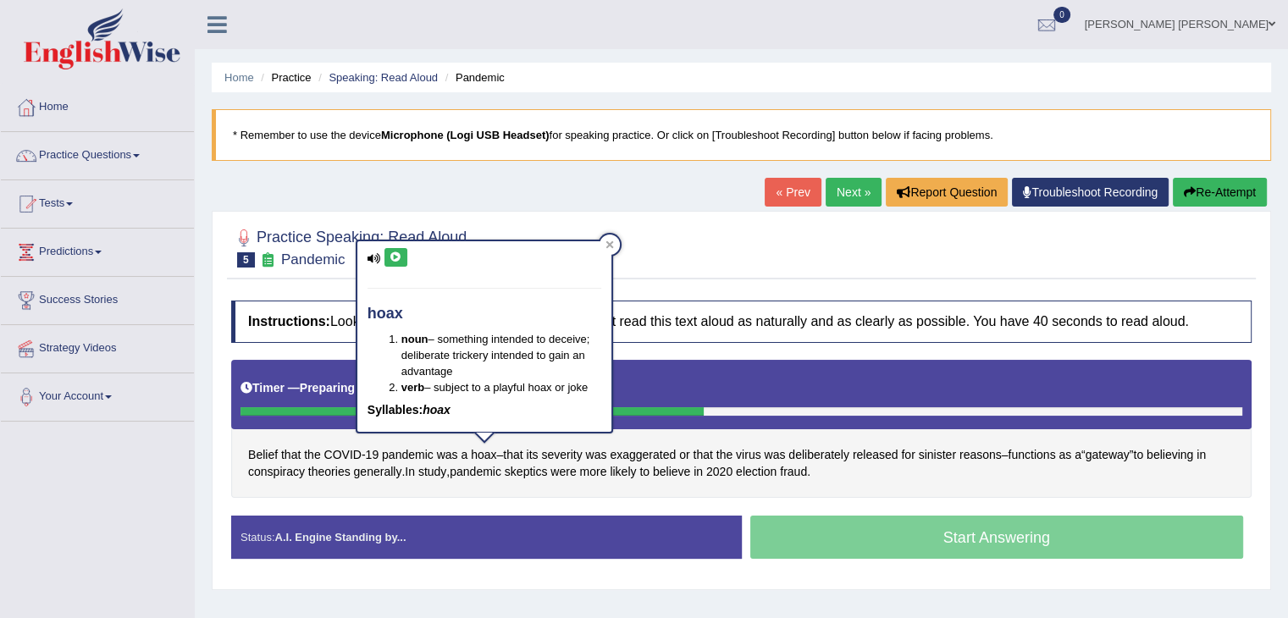
click at [387, 258] on button at bounding box center [396, 257] width 23 height 19
click at [368, 258] on icon at bounding box center [375, 258] width 14 height 11
click at [374, 258] on icon at bounding box center [375, 258] width 14 height 11
click at [393, 256] on icon at bounding box center [396, 257] width 13 height 10
click at [398, 256] on icon at bounding box center [396, 257] width 13 height 10
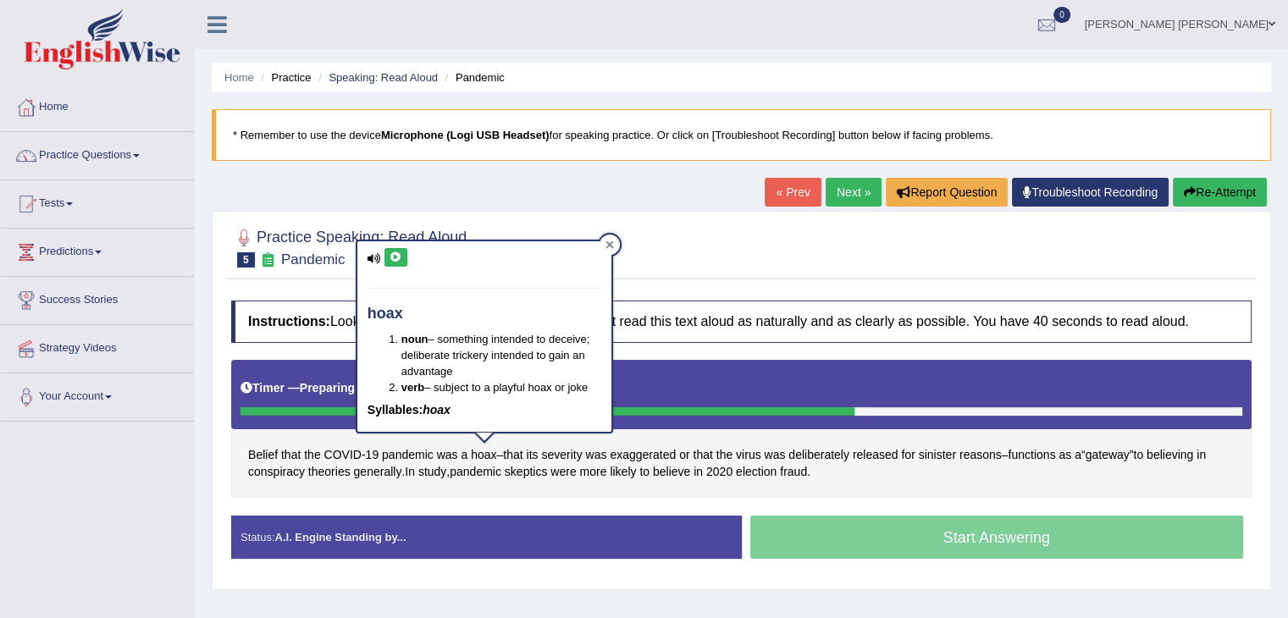
click at [613, 247] on icon at bounding box center [610, 245] width 8 height 8
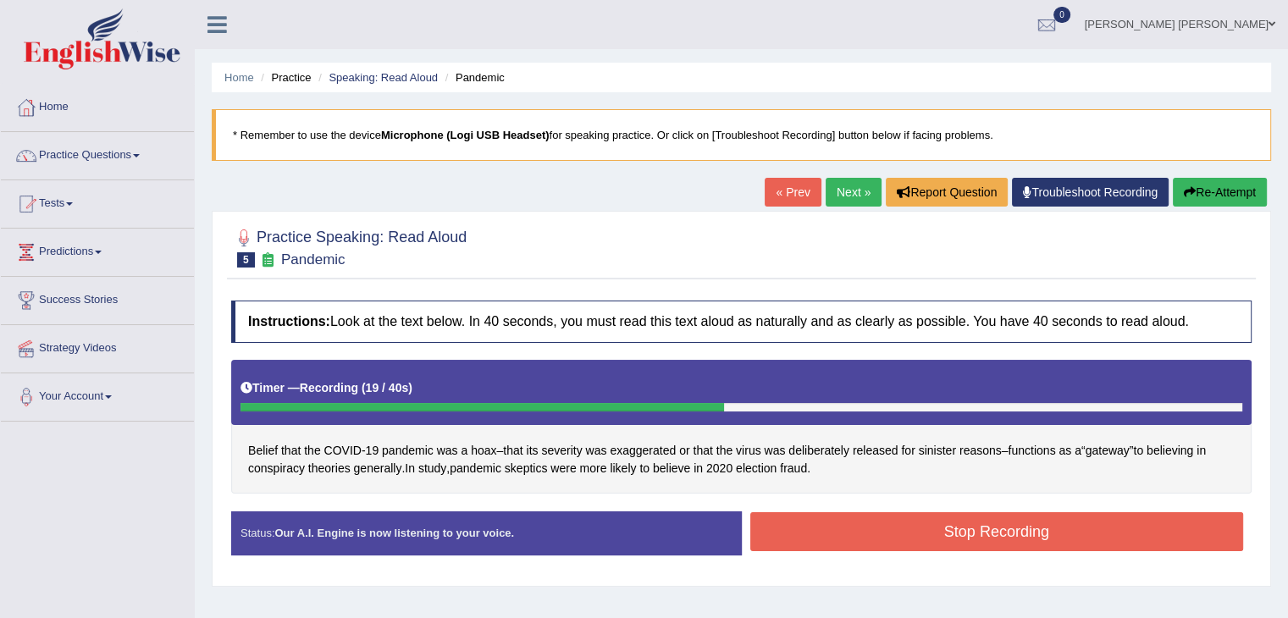
click at [672, 482] on div "Belief that the [MEDICAL_DATA] pandemic was a hoax – that its severity was exag…" at bounding box center [741, 427] width 1021 height 135
click at [943, 529] on button "Stop Recording" at bounding box center [998, 531] width 494 height 39
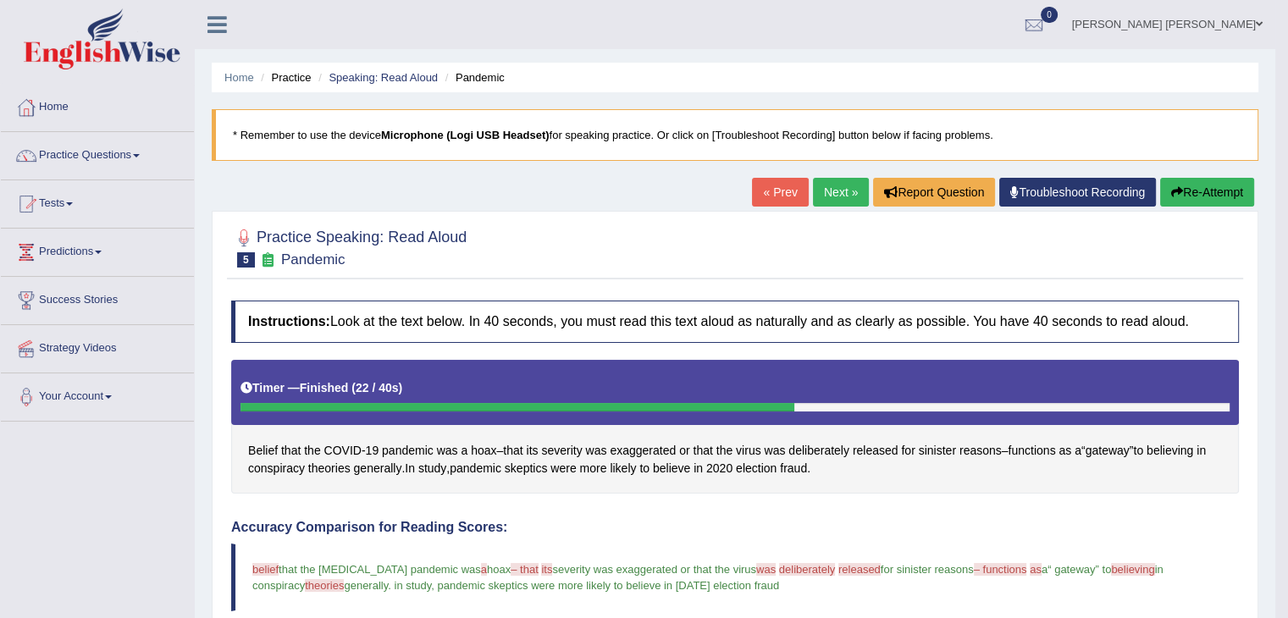
click at [834, 194] on link "Next »" at bounding box center [841, 192] width 56 height 29
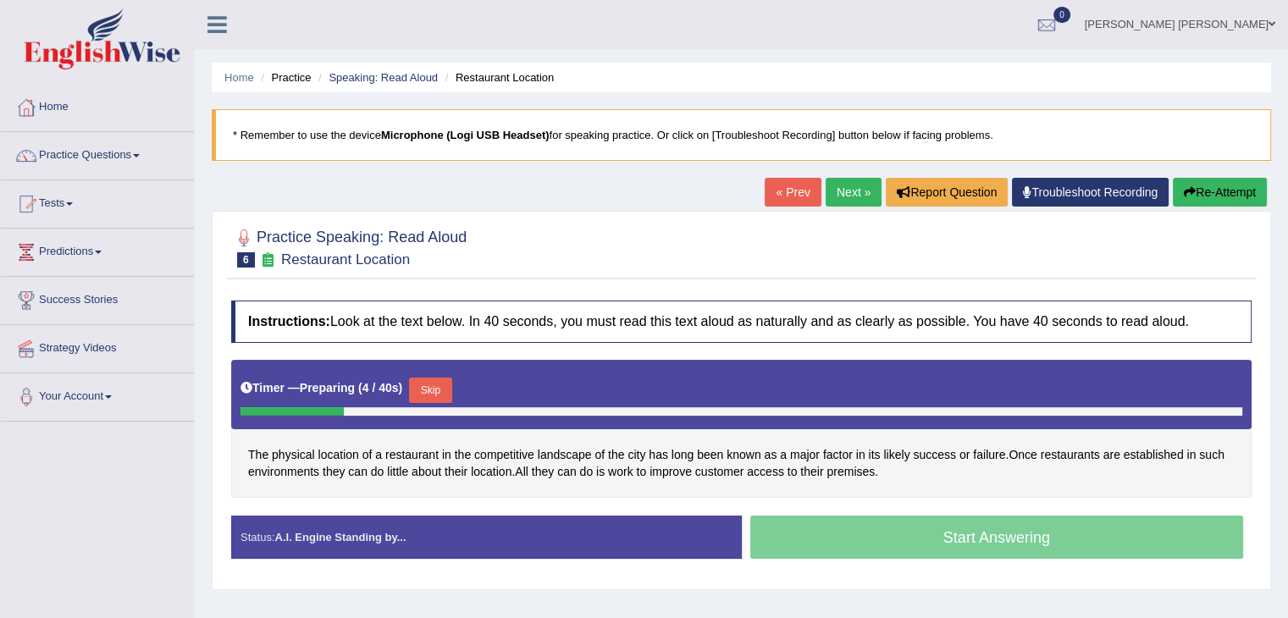
click at [437, 391] on button "Skip" at bounding box center [430, 390] width 42 height 25
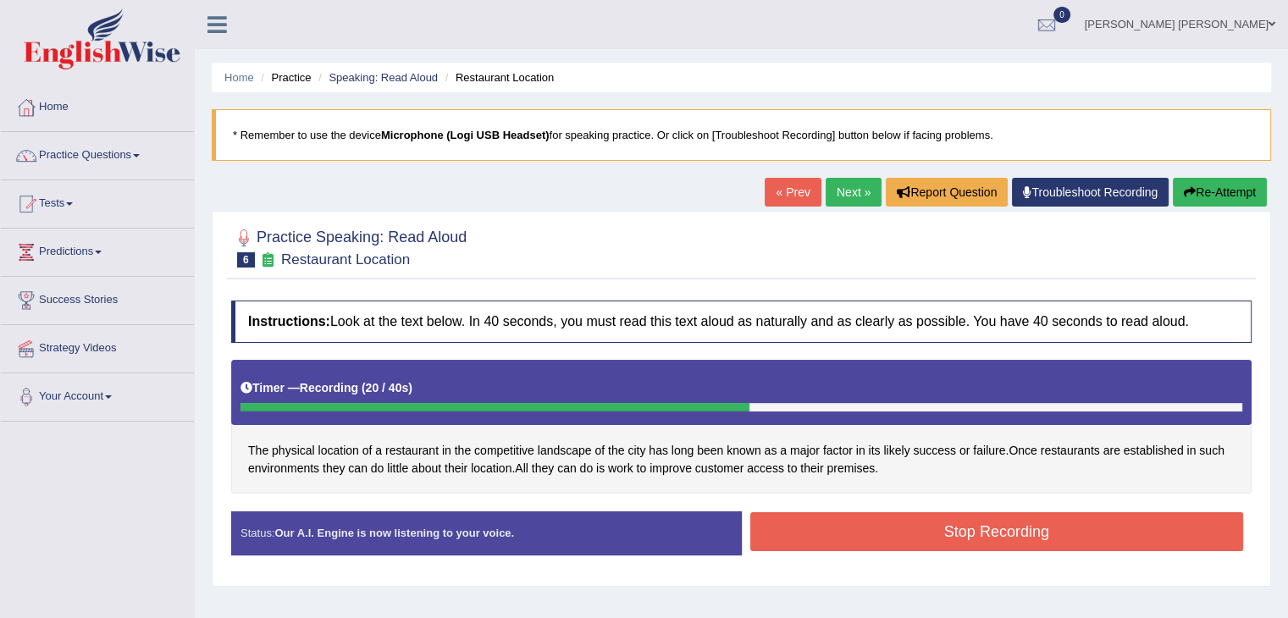
click at [982, 533] on button "Stop Recording" at bounding box center [998, 531] width 494 height 39
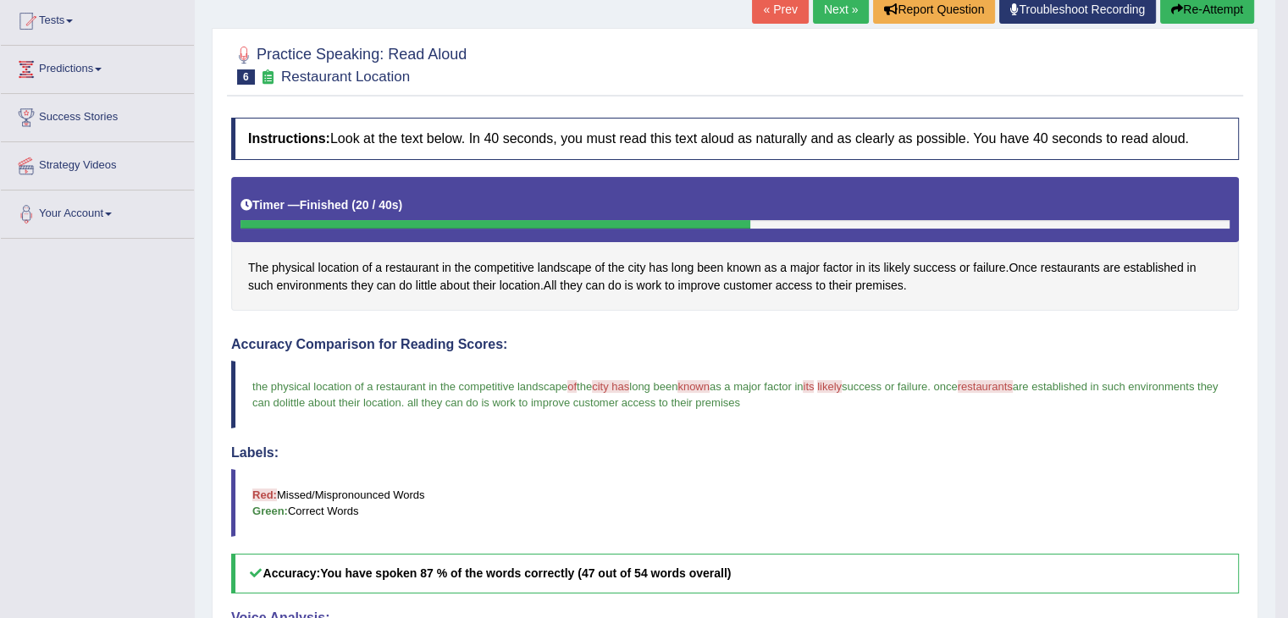
scroll to position [28, 0]
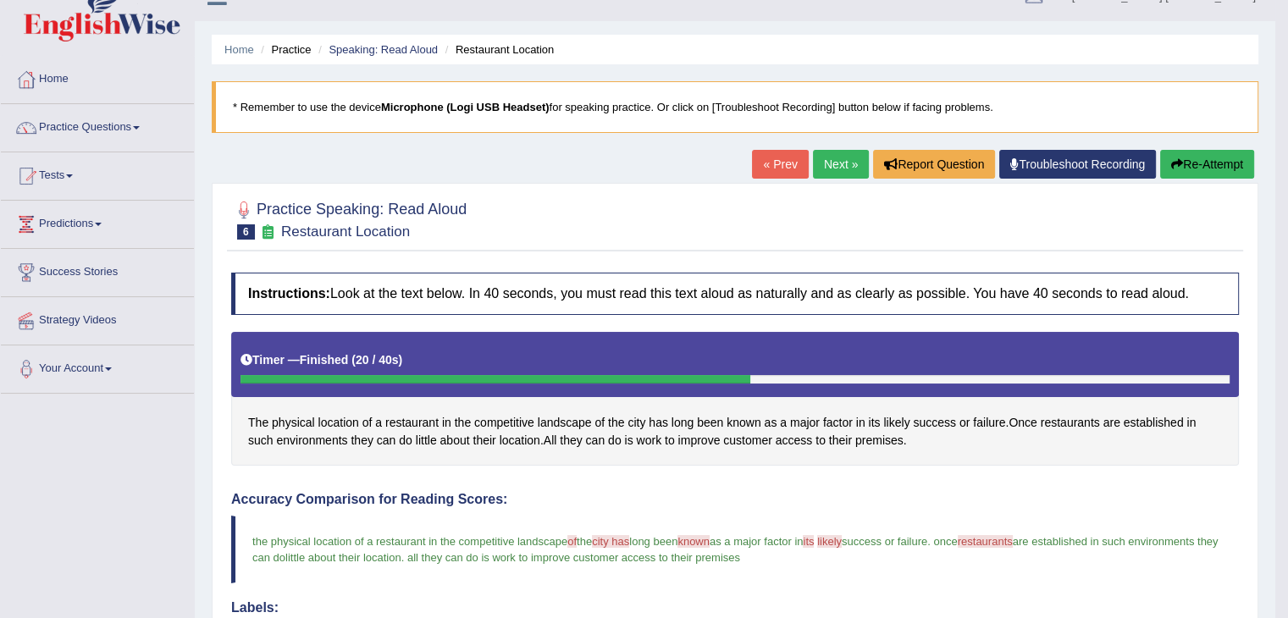
click at [827, 160] on link "Next »" at bounding box center [841, 164] width 56 height 29
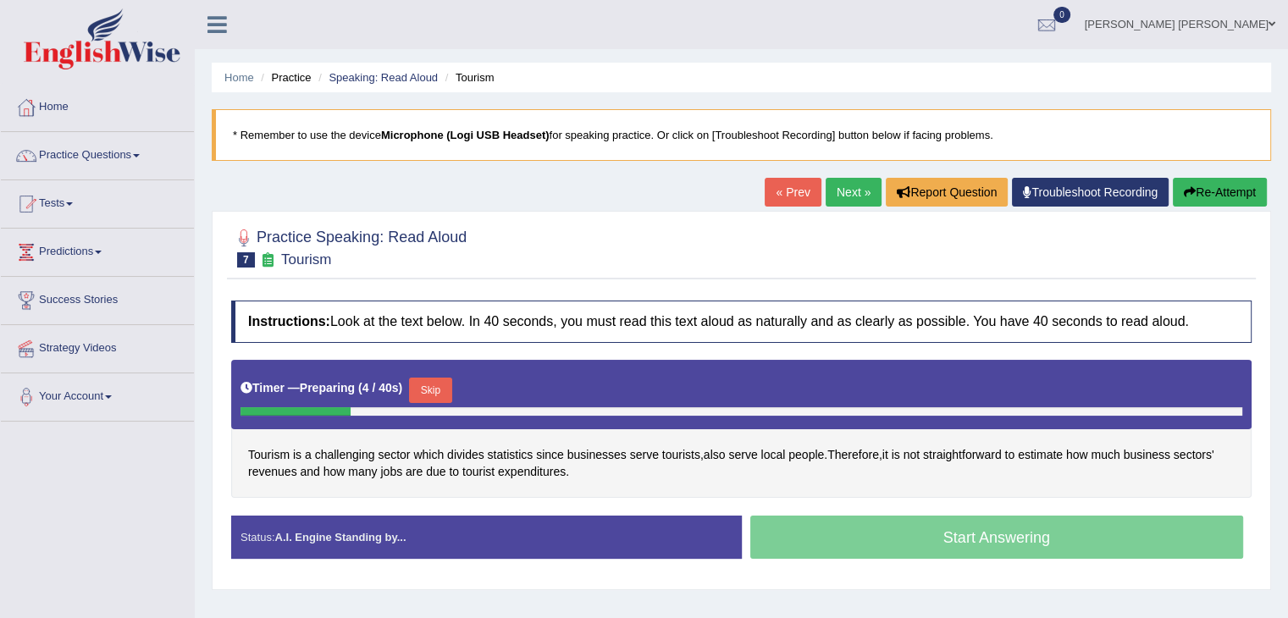
click at [440, 385] on button "Skip" at bounding box center [430, 390] width 42 height 25
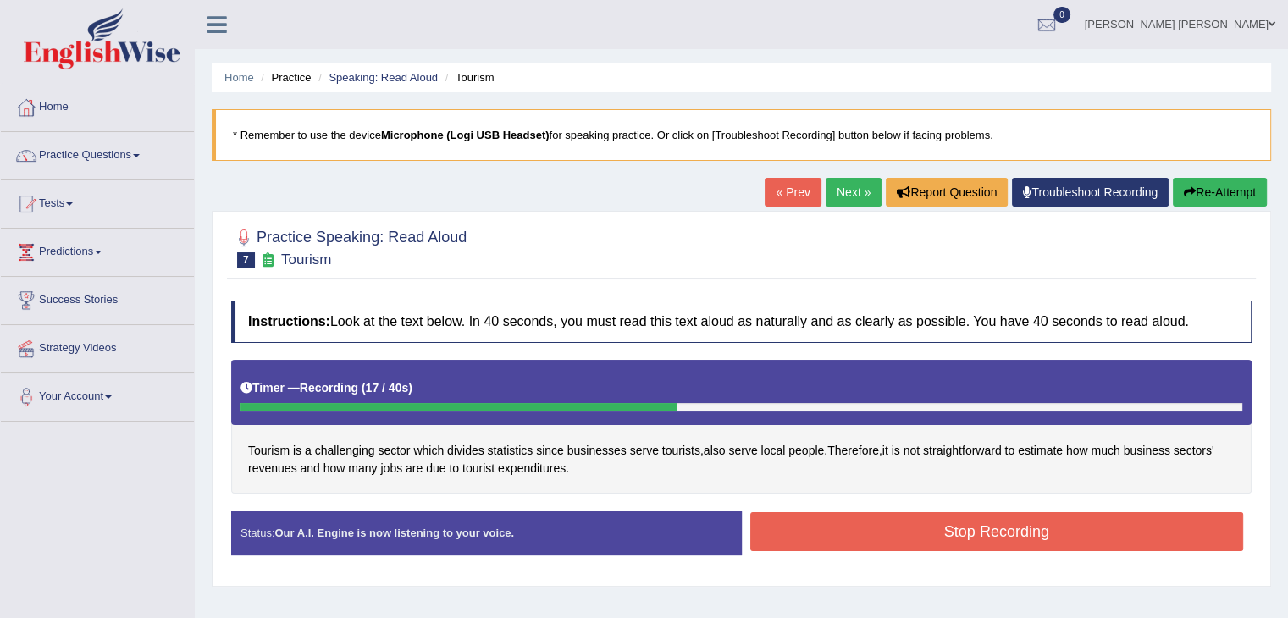
click at [1048, 524] on button "Stop Recording" at bounding box center [998, 531] width 494 height 39
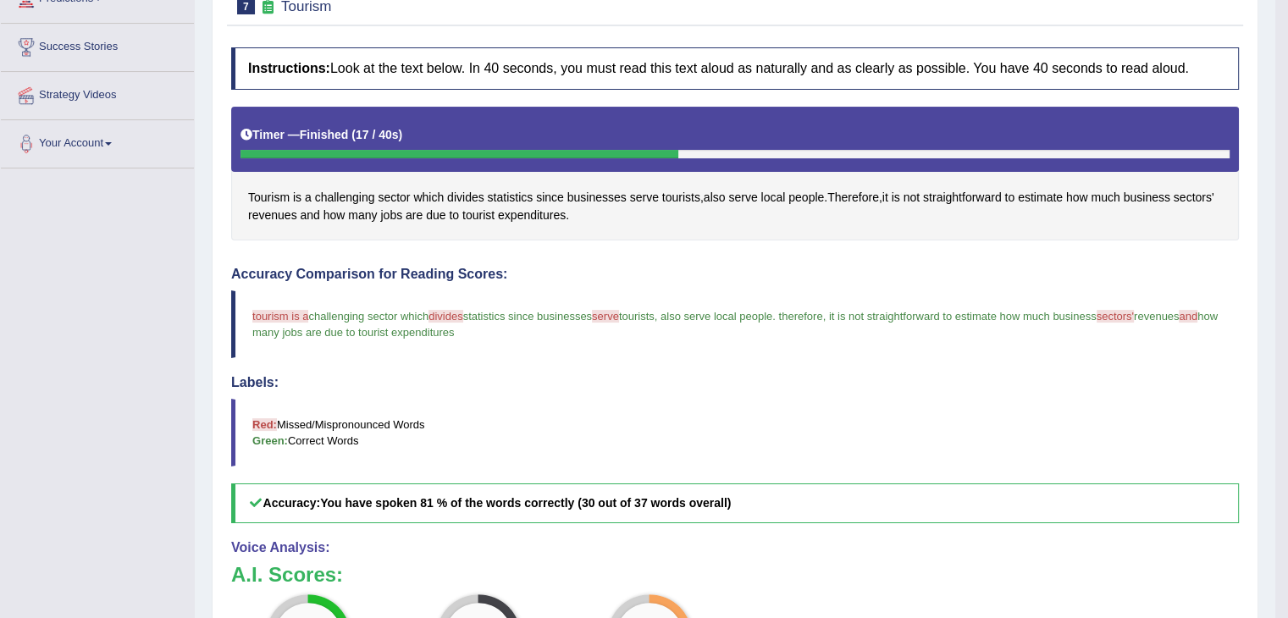
scroll to position [85, 0]
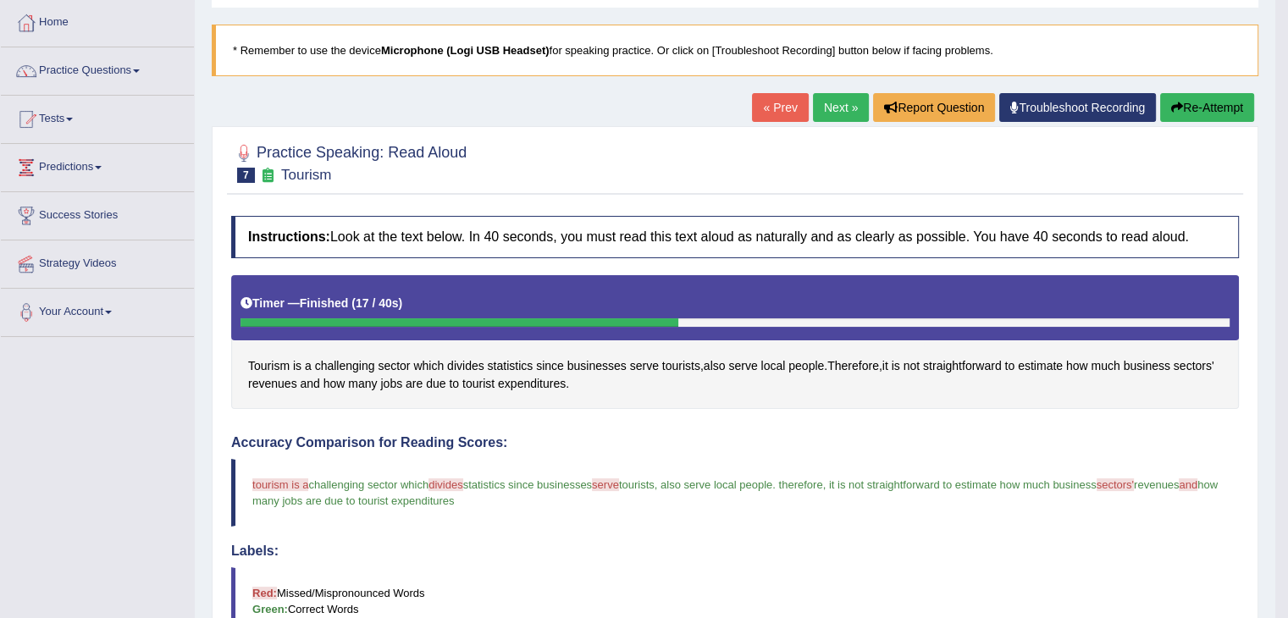
click at [822, 109] on link "Next »" at bounding box center [841, 107] width 56 height 29
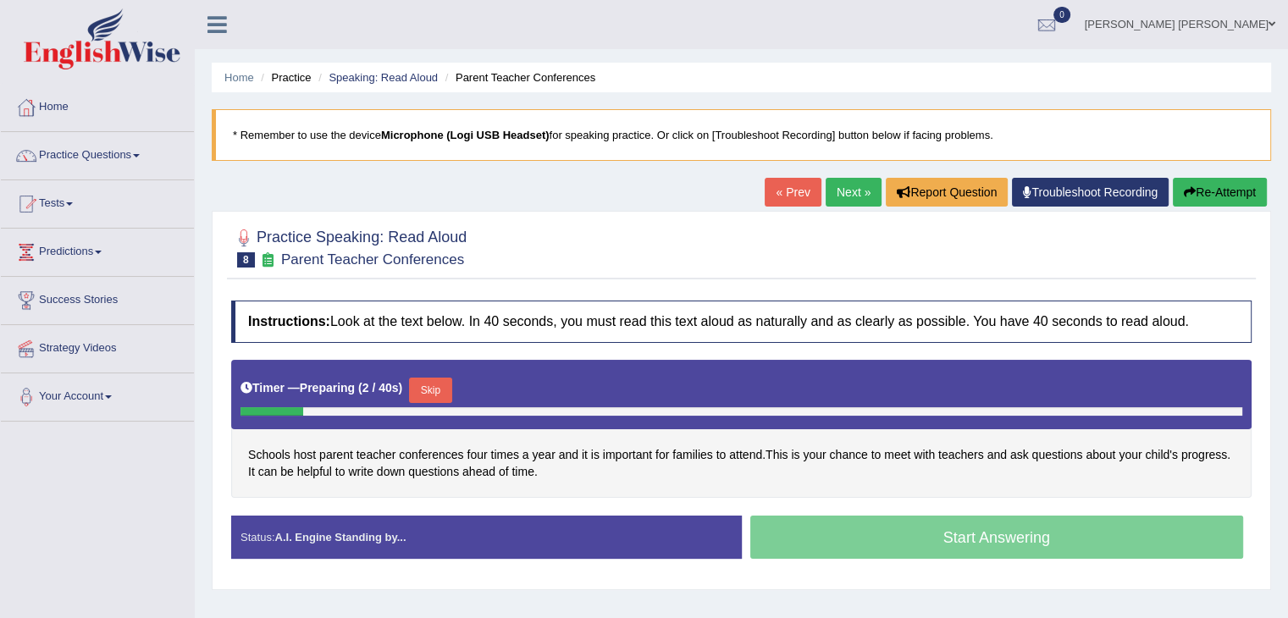
click at [434, 392] on button "Skip" at bounding box center [430, 390] width 42 height 25
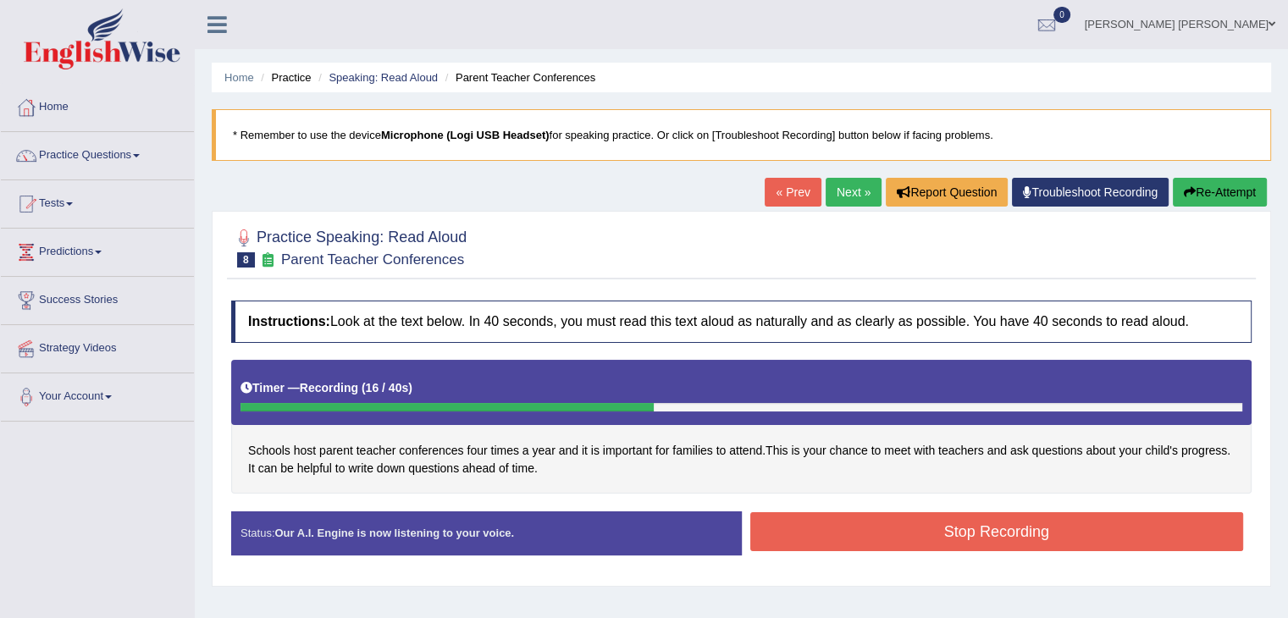
click at [997, 523] on button "Stop Recording" at bounding box center [998, 531] width 494 height 39
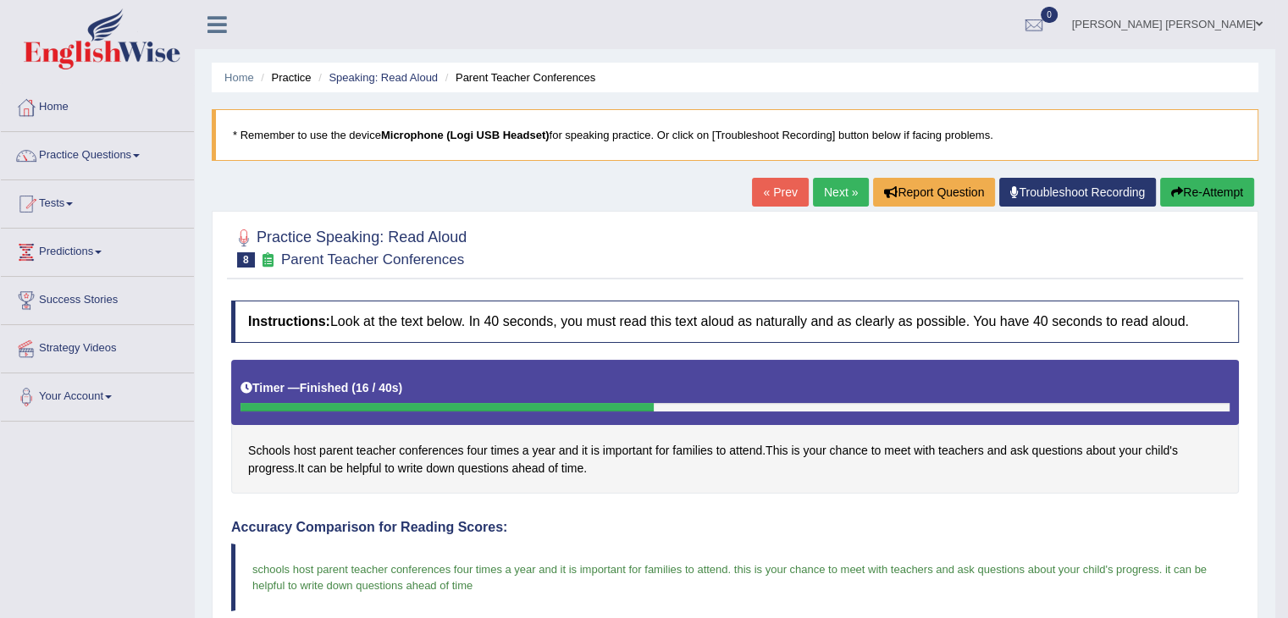
click at [824, 197] on link "Next »" at bounding box center [841, 192] width 56 height 29
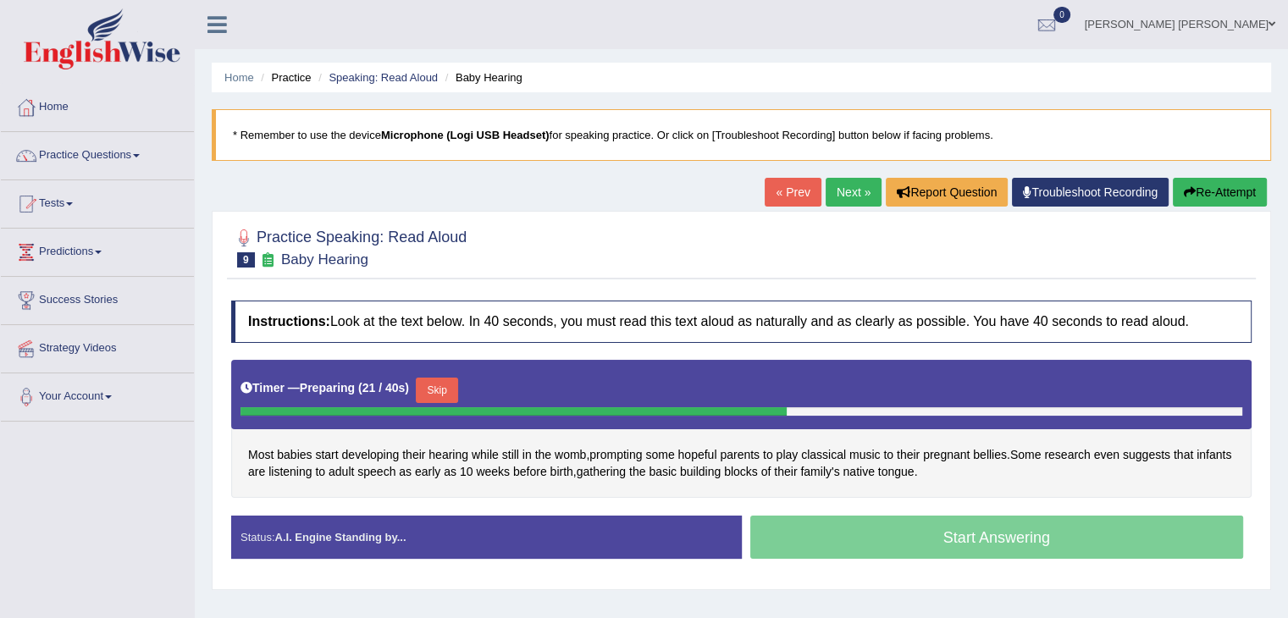
click at [442, 386] on button "Skip" at bounding box center [437, 390] width 42 height 25
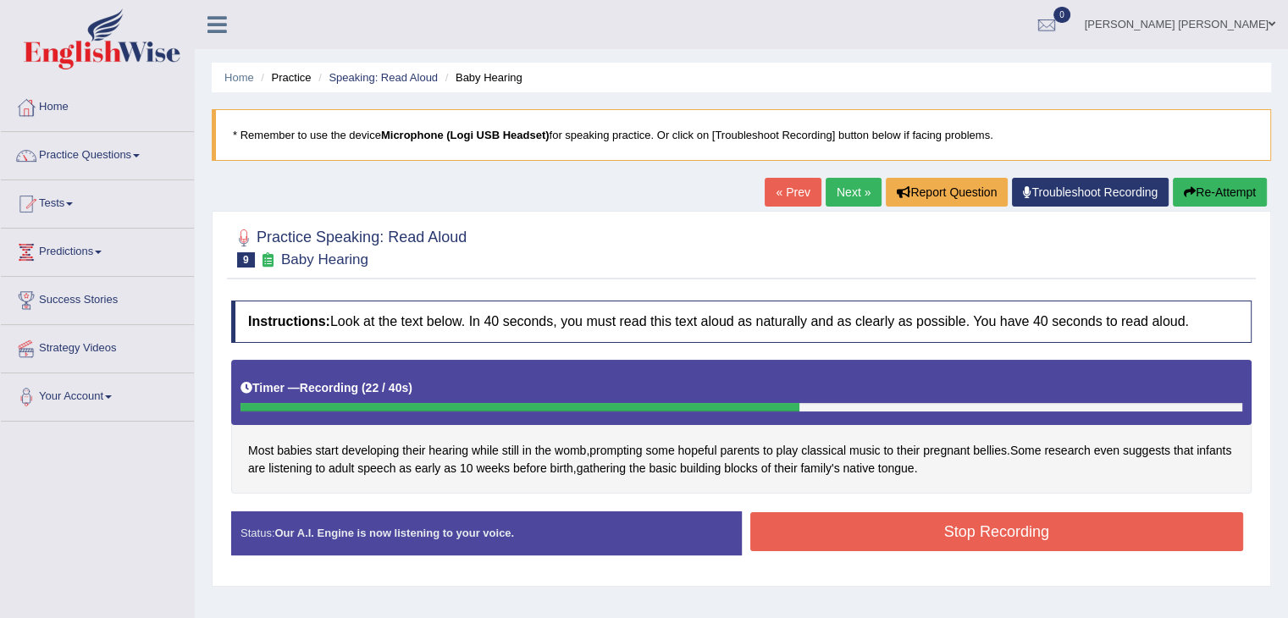
click at [993, 519] on button "Stop Recording" at bounding box center [998, 531] width 494 height 39
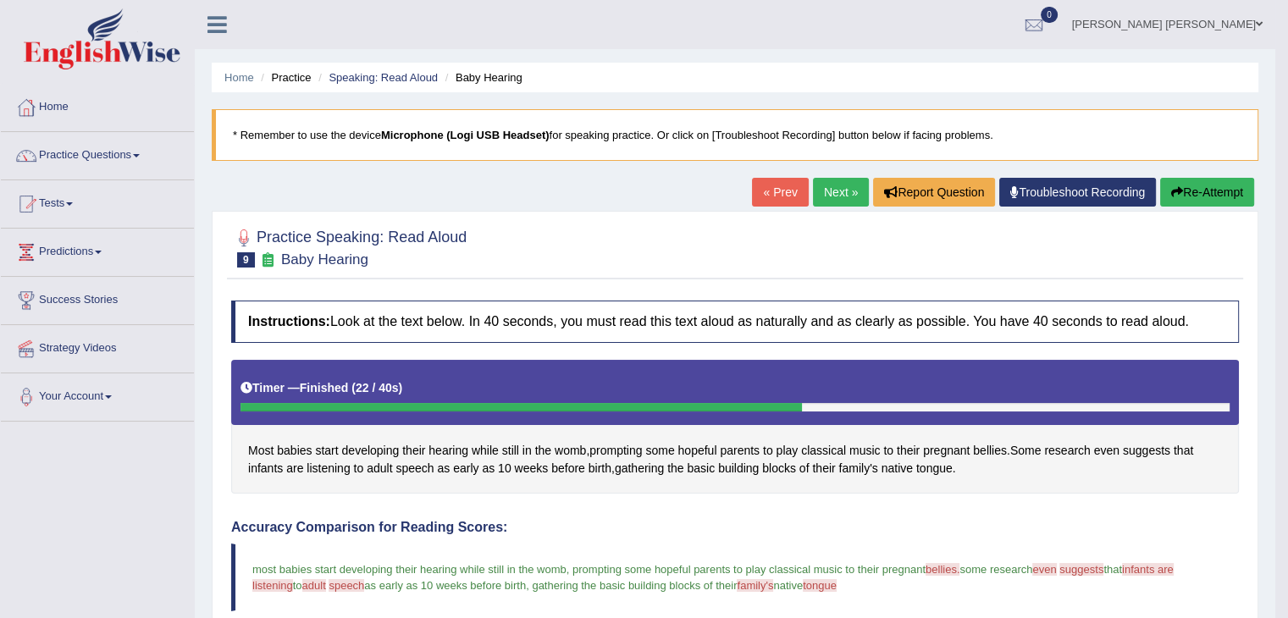
click at [833, 182] on link "Next »" at bounding box center [841, 192] width 56 height 29
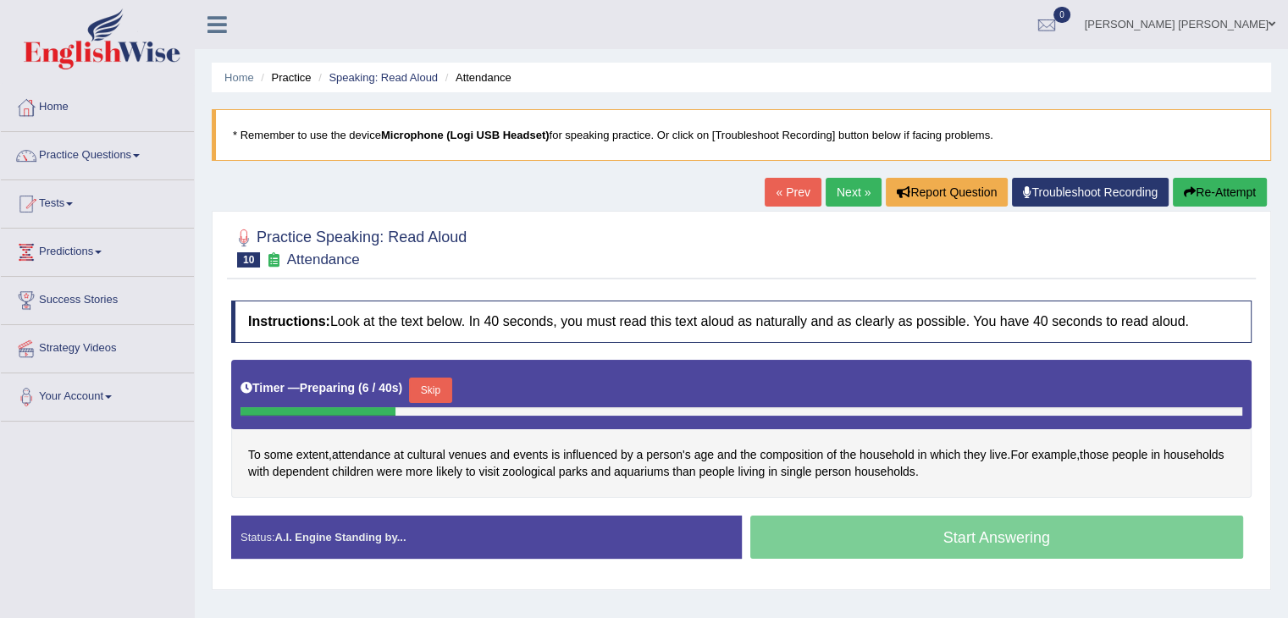
click at [447, 384] on button "Skip" at bounding box center [430, 390] width 42 height 25
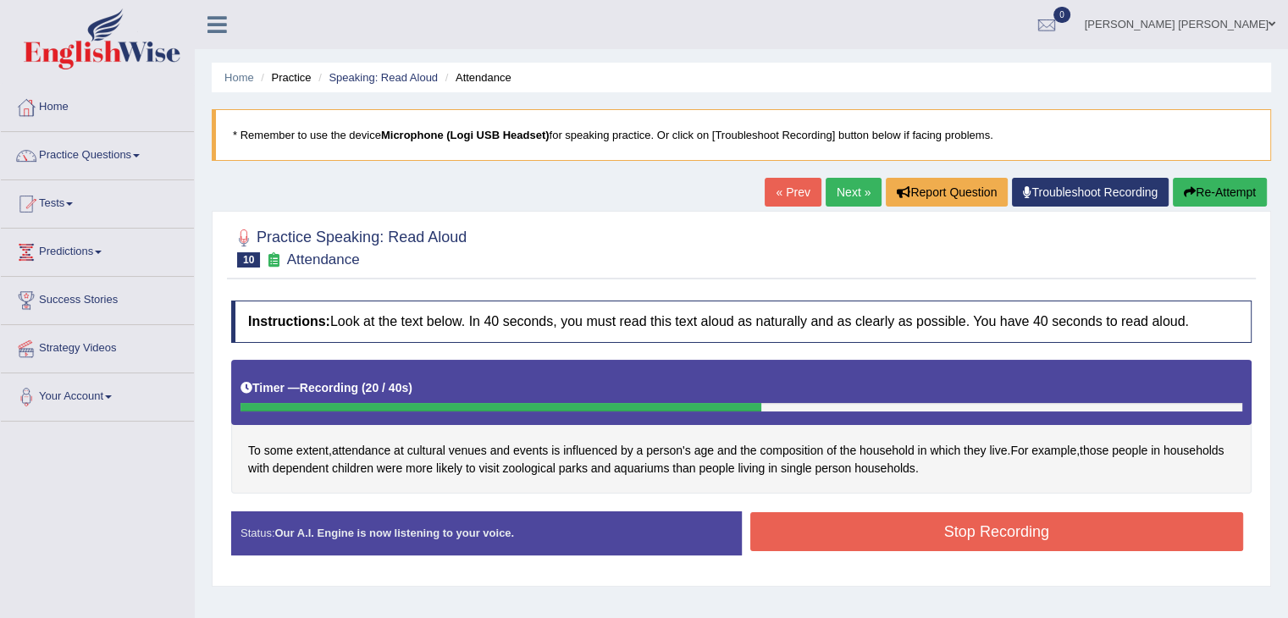
click at [1036, 526] on button "Stop Recording" at bounding box center [998, 531] width 494 height 39
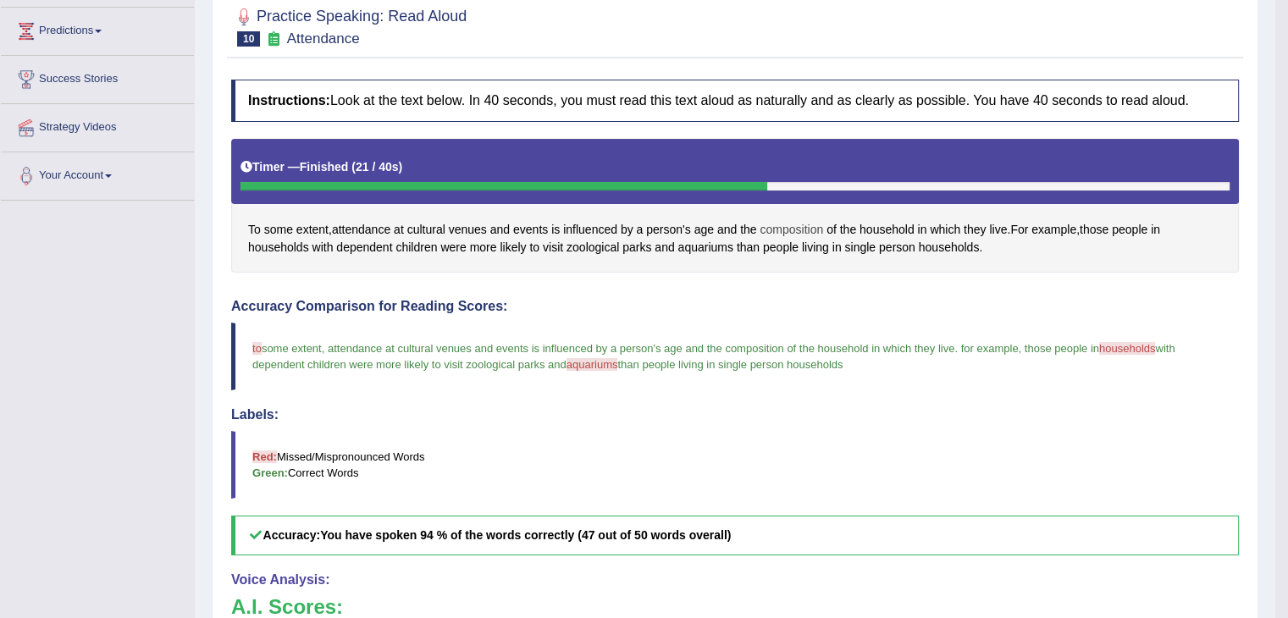
scroll to position [85, 0]
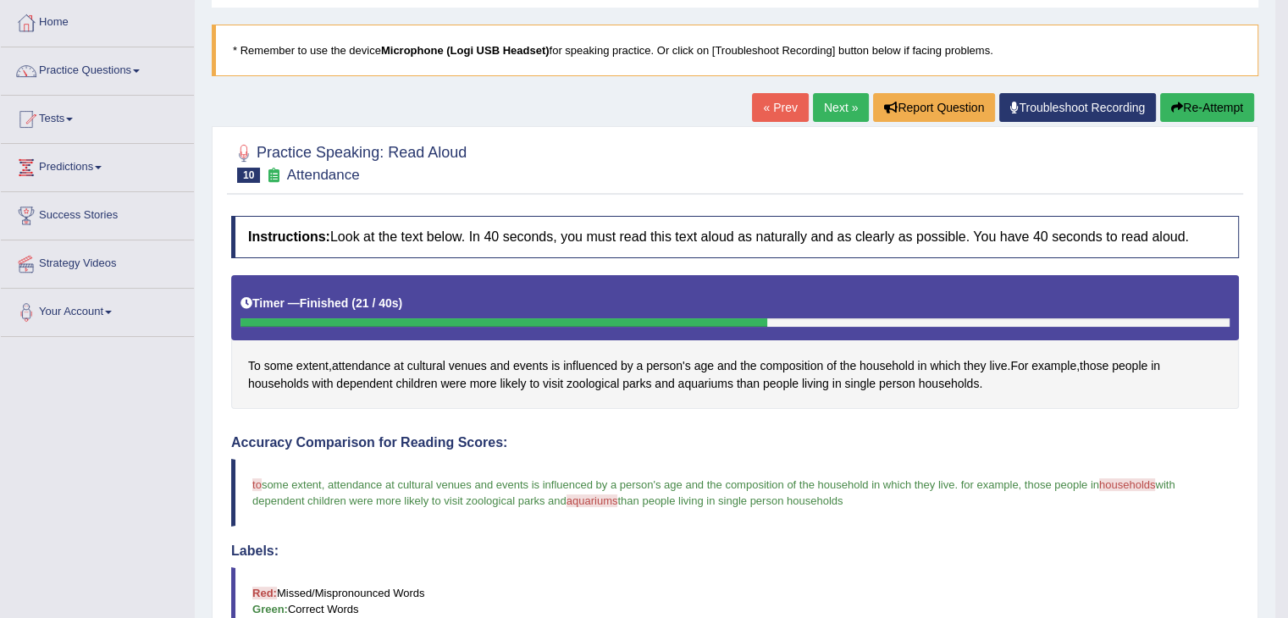
click at [836, 109] on link "Next »" at bounding box center [841, 107] width 56 height 29
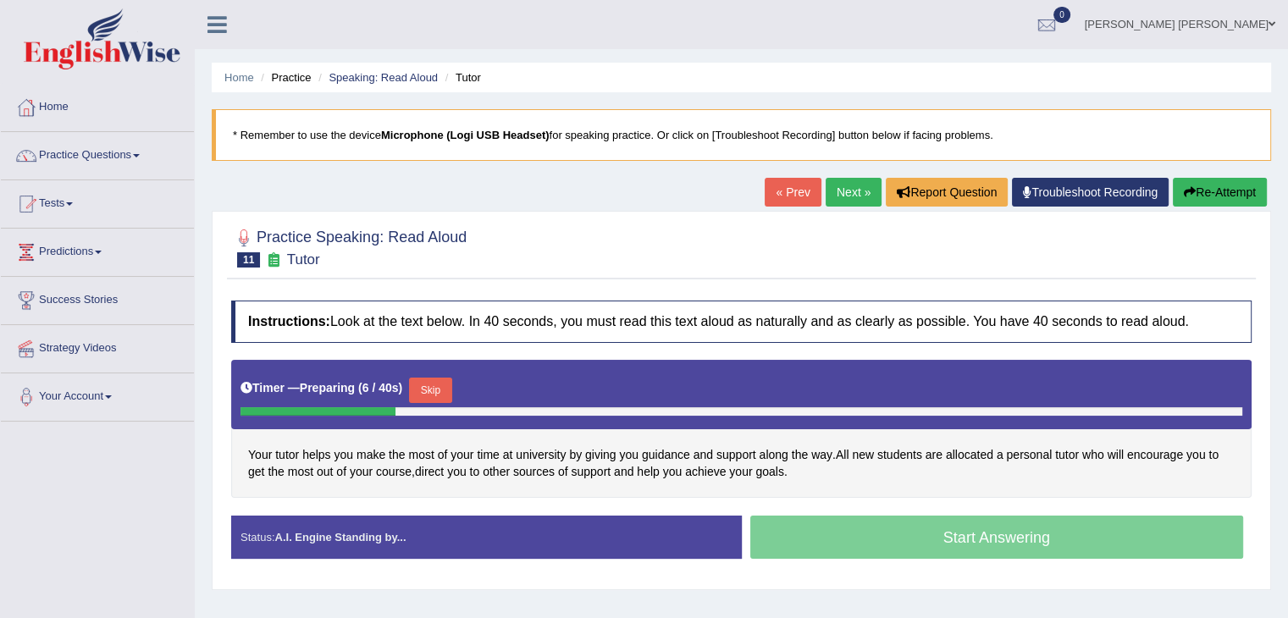
click at [441, 388] on button "Skip" at bounding box center [430, 390] width 42 height 25
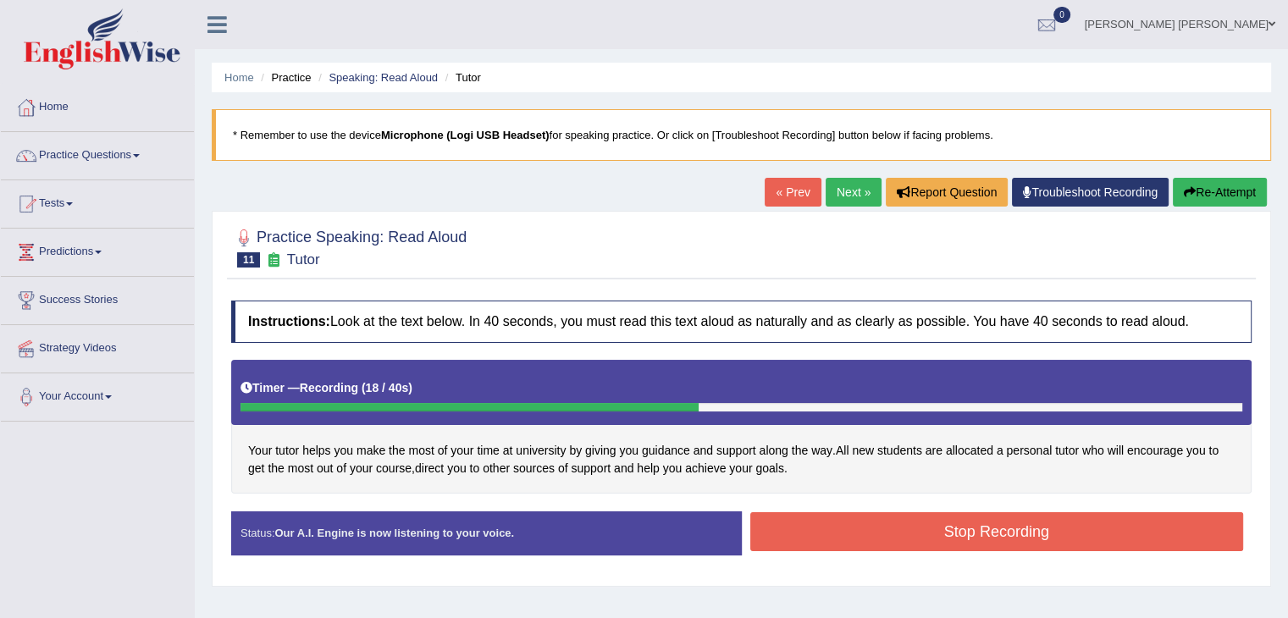
click at [991, 533] on button "Stop Recording" at bounding box center [998, 531] width 494 height 39
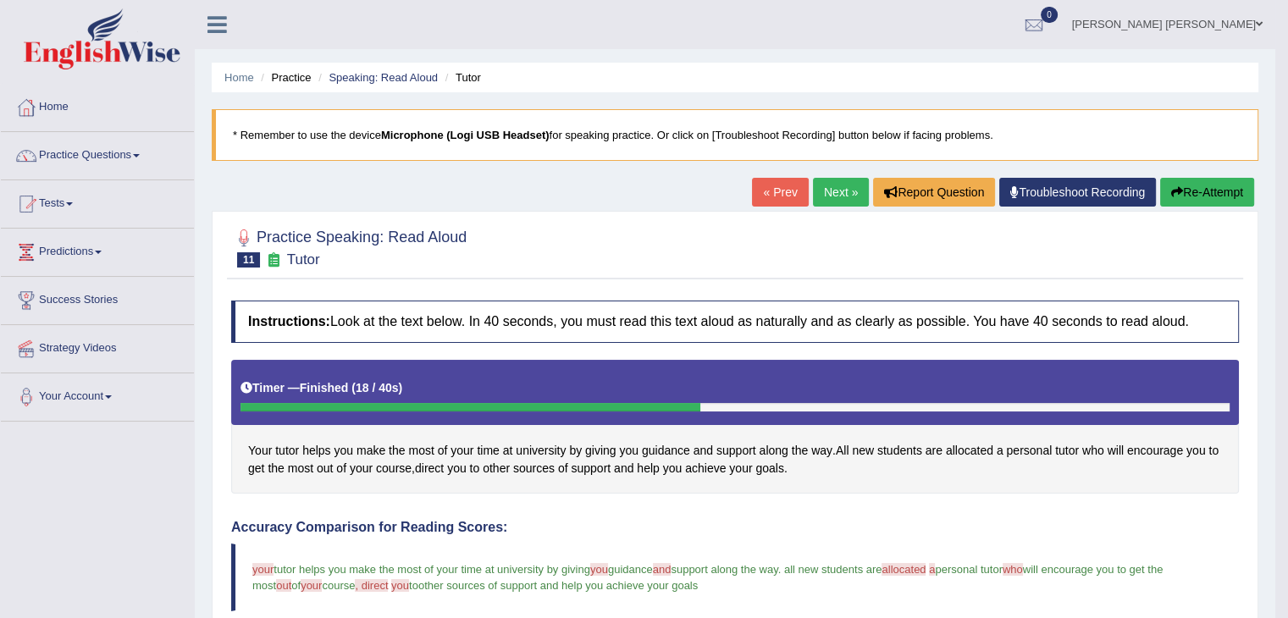
click at [838, 201] on link "Next »" at bounding box center [841, 192] width 56 height 29
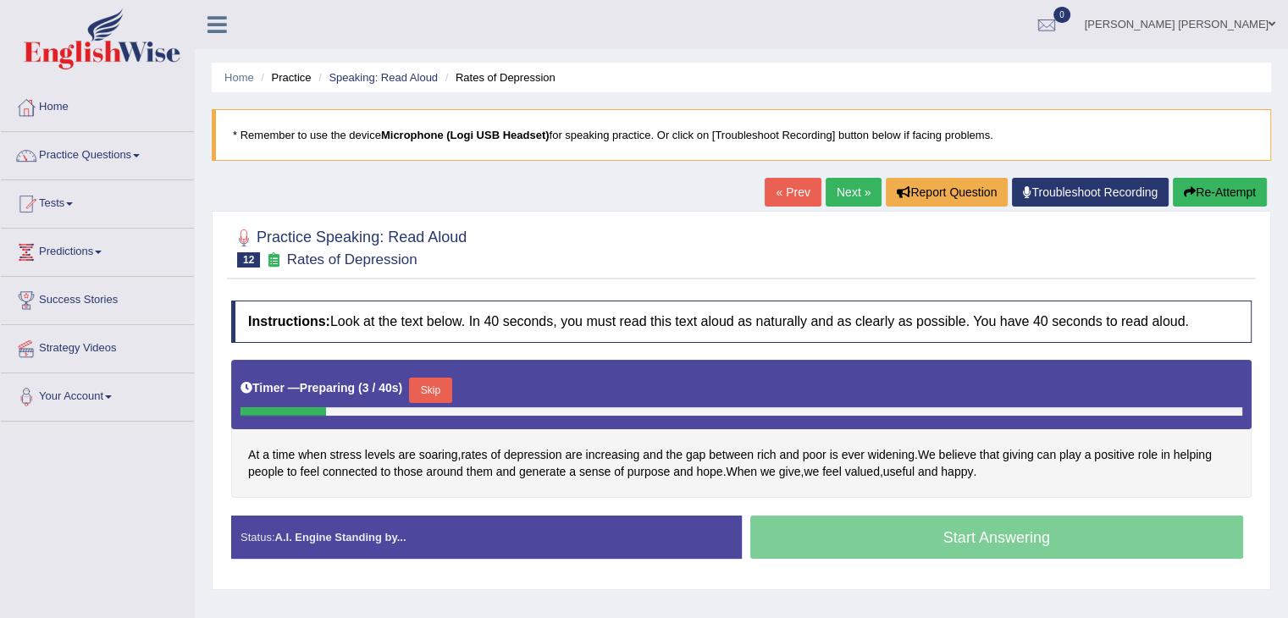
click at [442, 391] on button "Skip" at bounding box center [430, 390] width 42 height 25
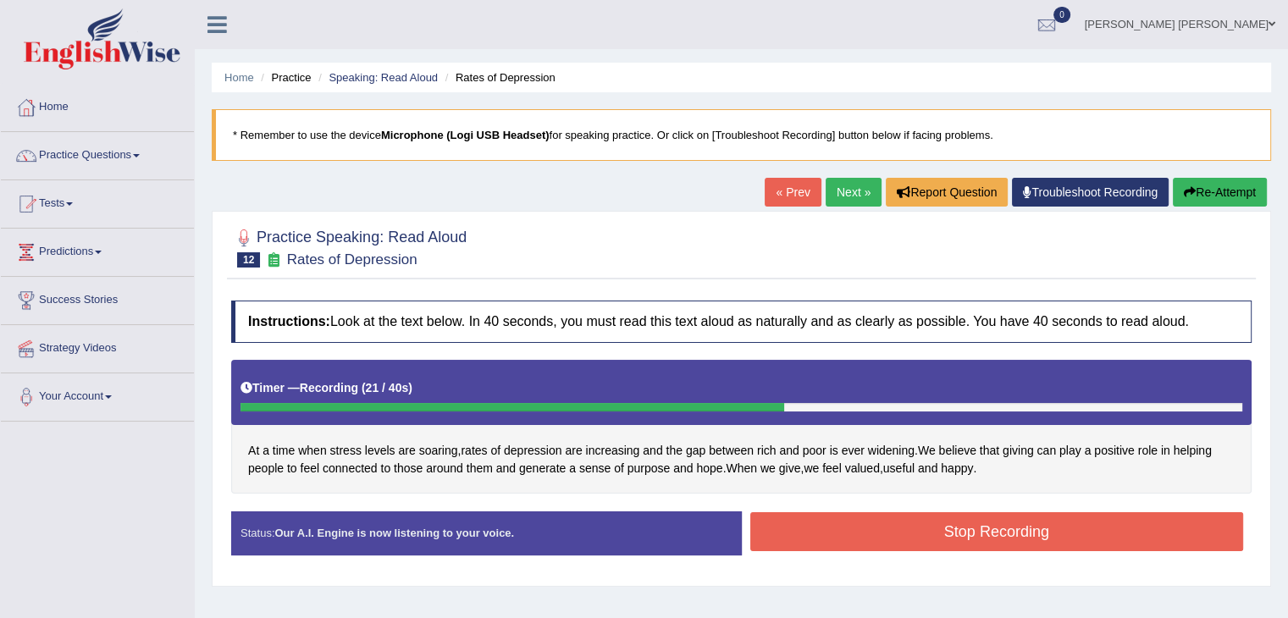
click at [1018, 530] on button "Stop Recording" at bounding box center [998, 531] width 494 height 39
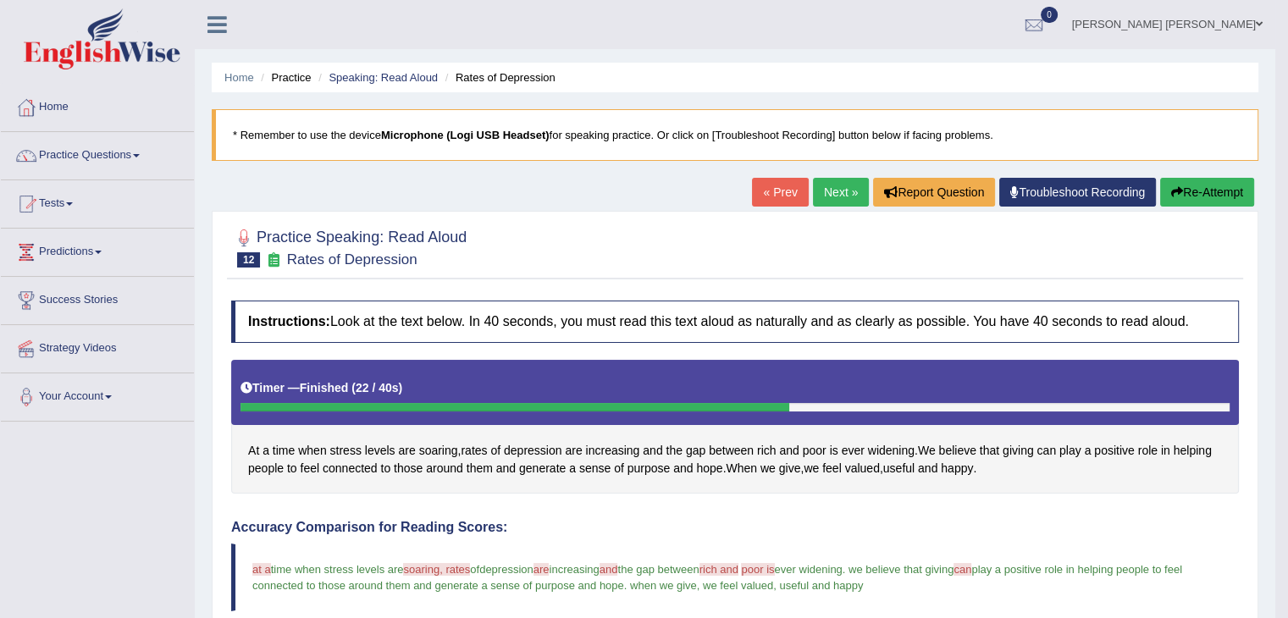
click at [833, 195] on link "Next »" at bounding box center [841, 192] width 56 height 29
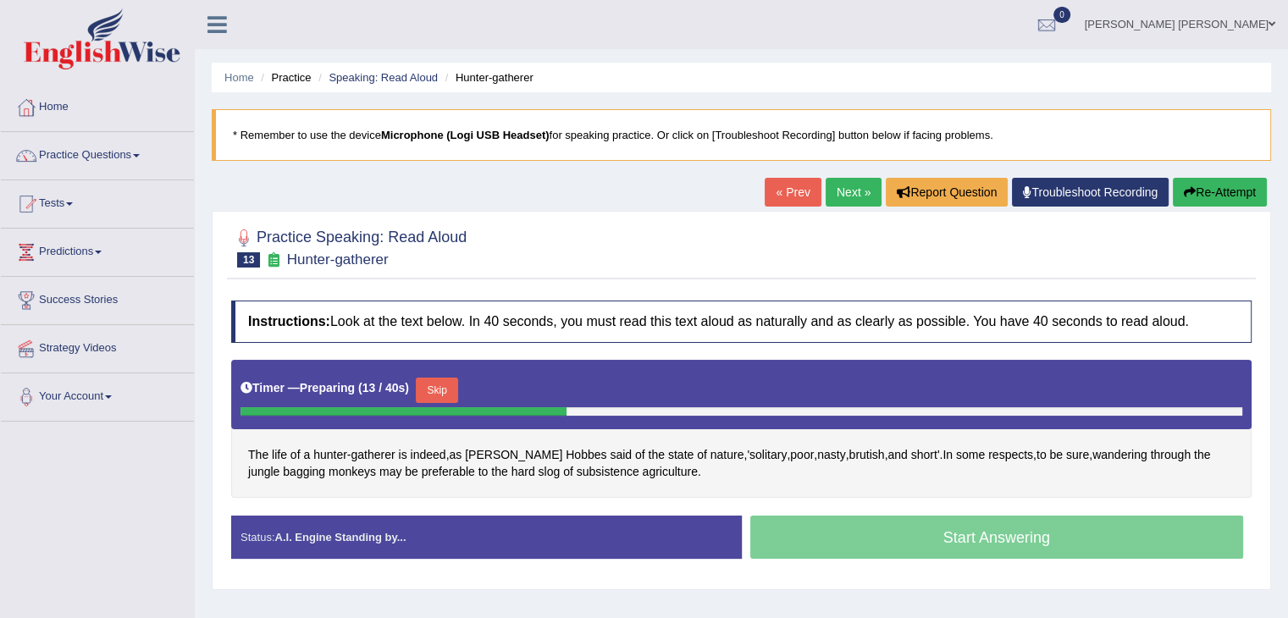
click at [447, 394] on button "Skip" at bounding box center [437, 390] width 42 height 25
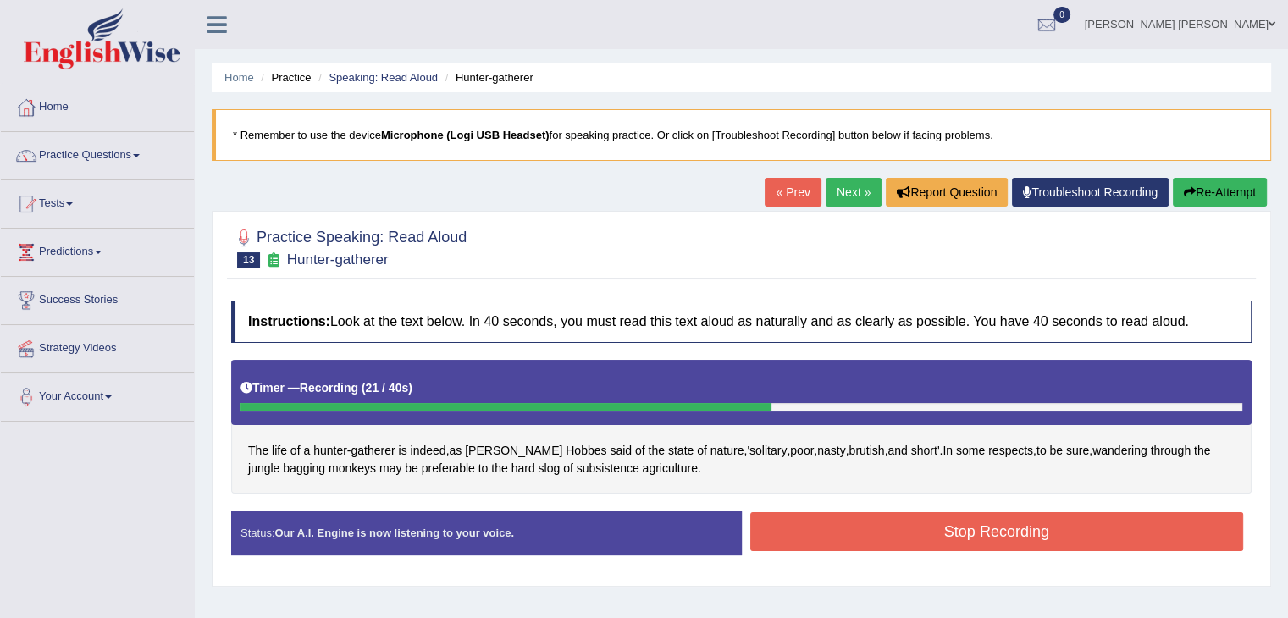
click at [952, 532] on button "Stop Recording" at bounding box center [998, 531] width 494 height 39
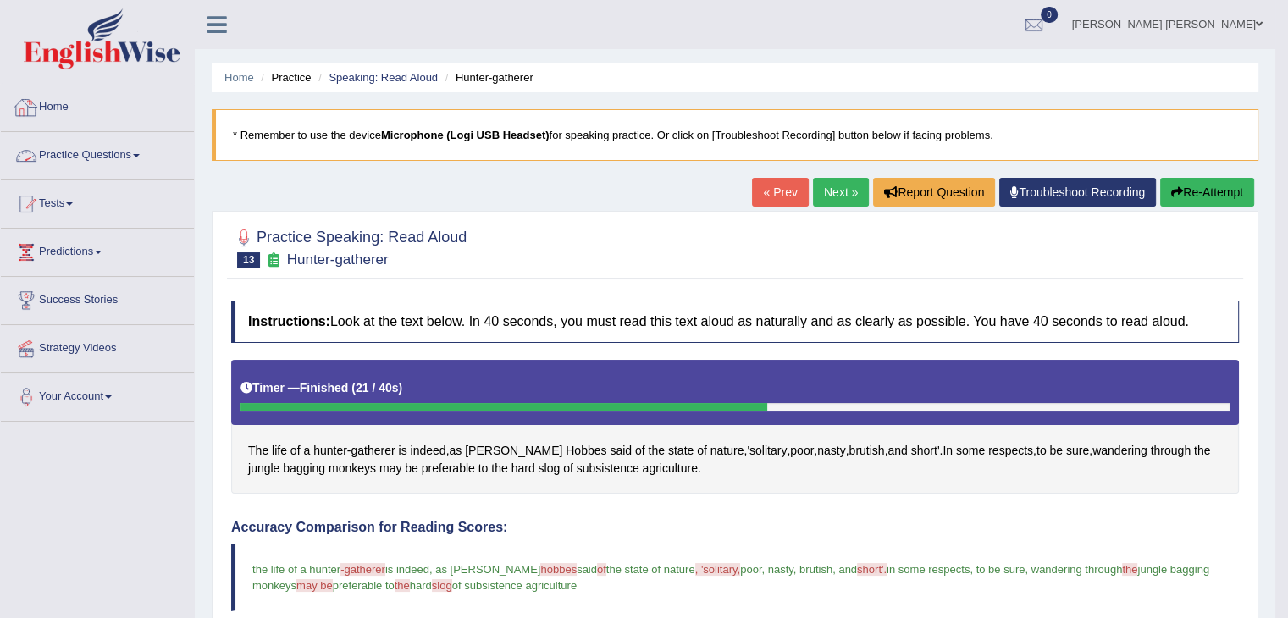
click at [53, 146] on link "Practice Questions" at bounding box center [97, 153] width 193 height 42
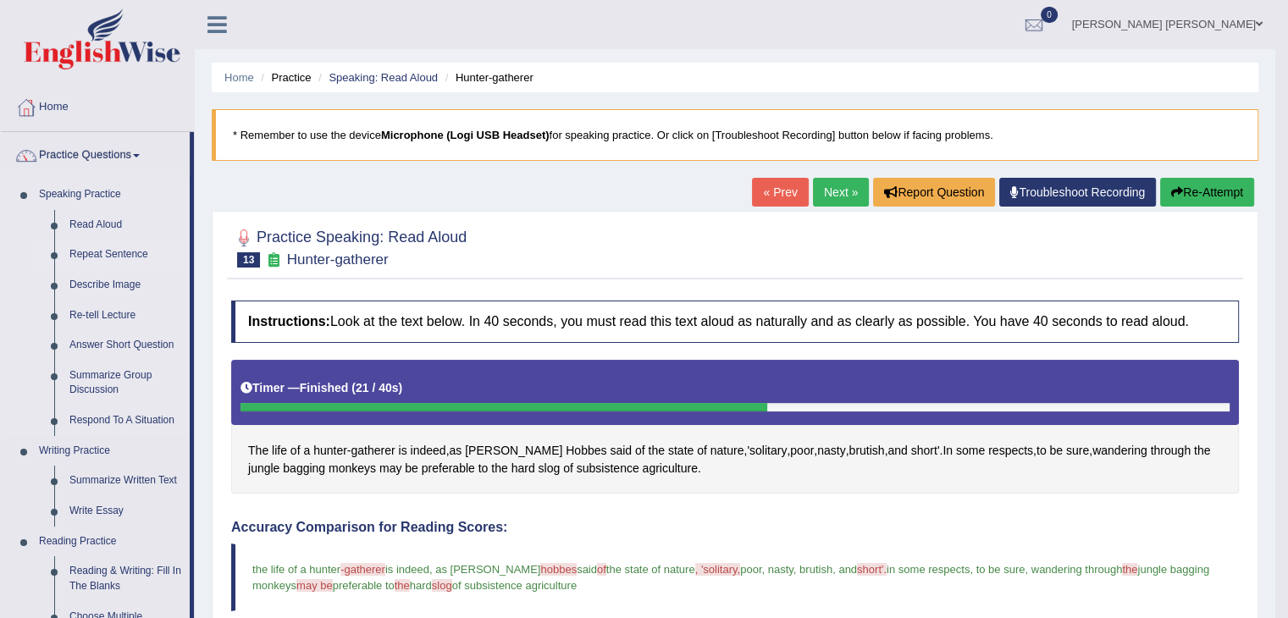
click at [93, 256] on link "Repeat Sentence" at bounding box center [126, 255] width 128 height 30
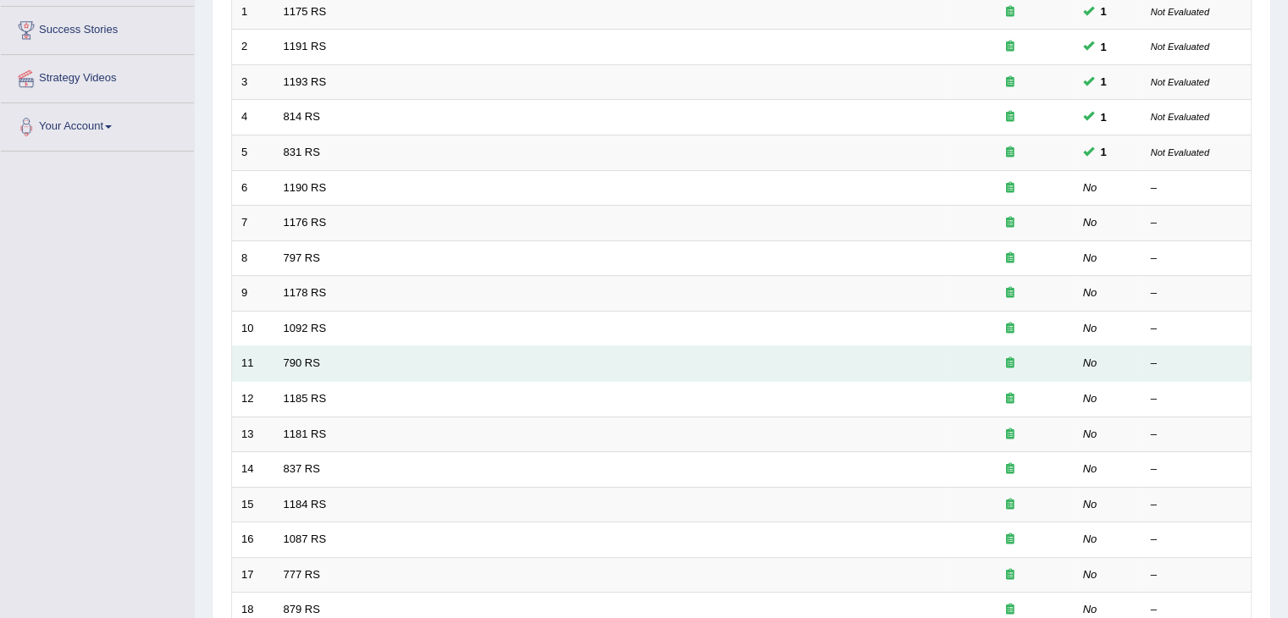
scroll to position [169, 0]
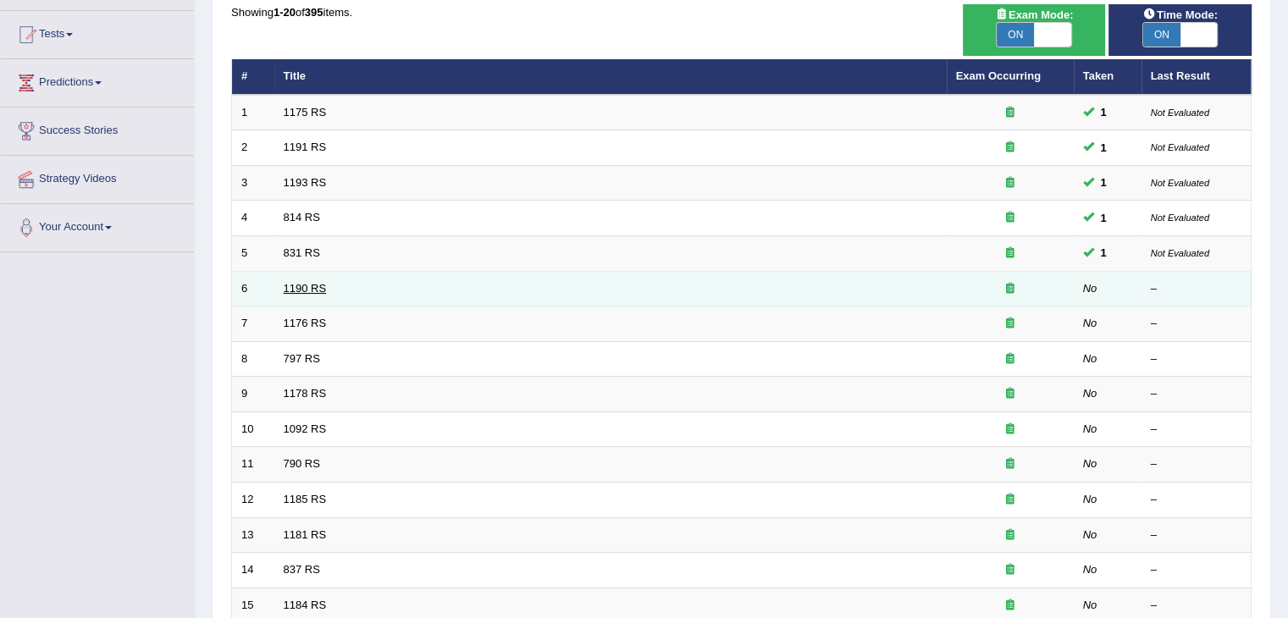
click at [302, 282] on link "1190 RS" at bounding box center [305, 288] width 43 height 13
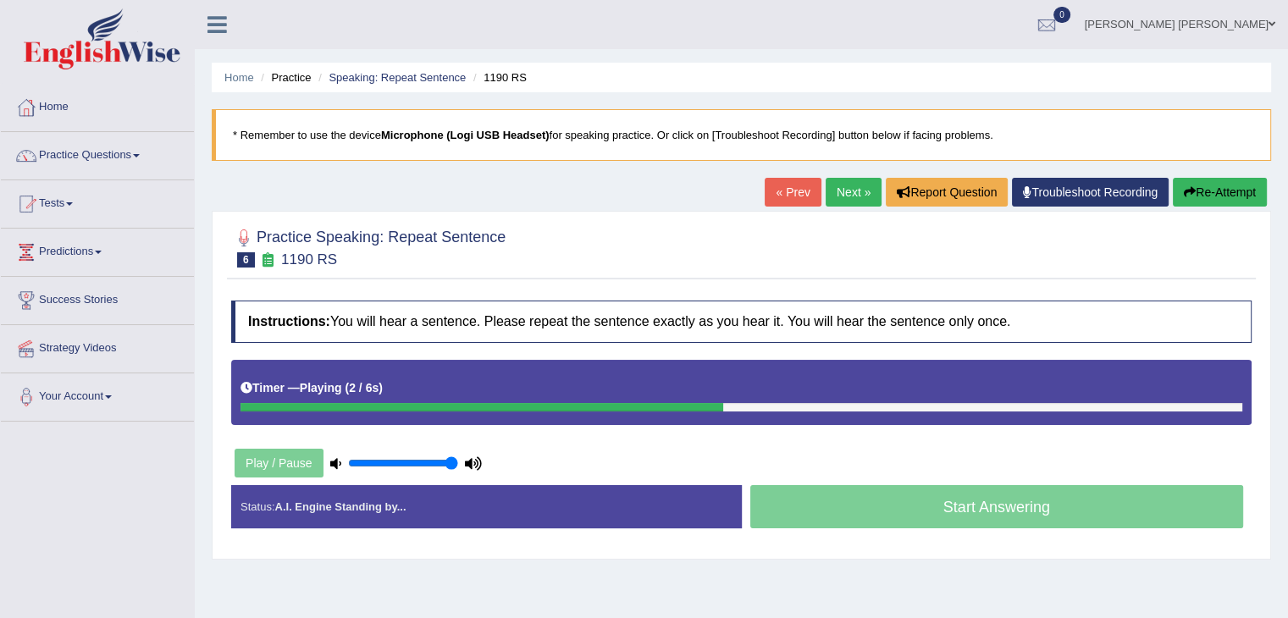
drag, startPoint x: 358, startPoint y: 463, endPoint x: 453, endPoint y: 463, distance: 94.9
click at [453, 463] on input "range" at bounding box center [403, 464] width 110 height 14
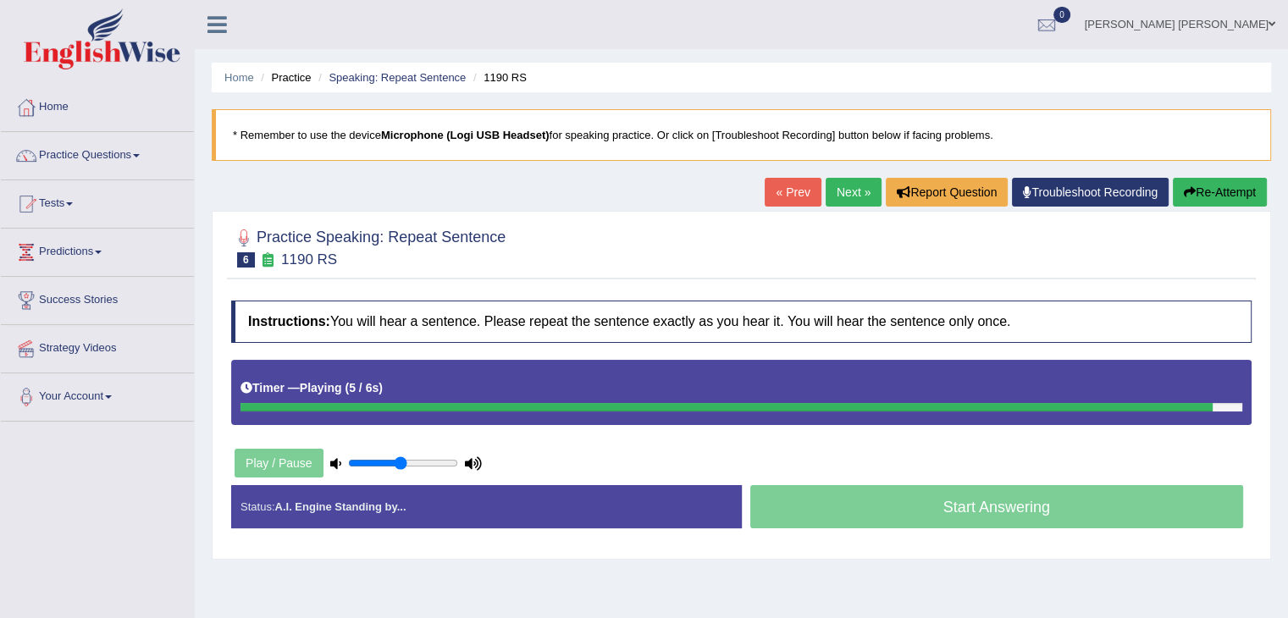
drag, startPoint x: 453, startPoint y: 463, endPoint x: 402, endPoint y: 463, distance: 50.8
type input "0.5"
click at [402, 463] on input "range" at bounding box center [403, 464] width 110 height 14
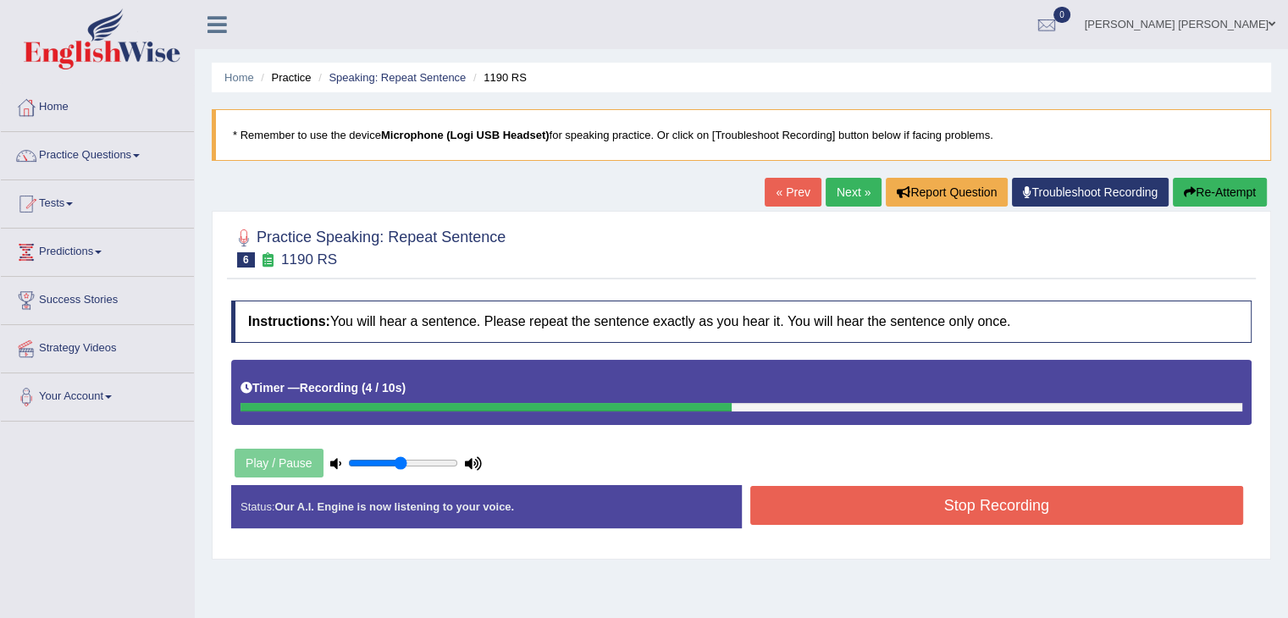
click at [991, 492] on button "Stop Recording" at bounding box center [998, 505] width 494 height 39
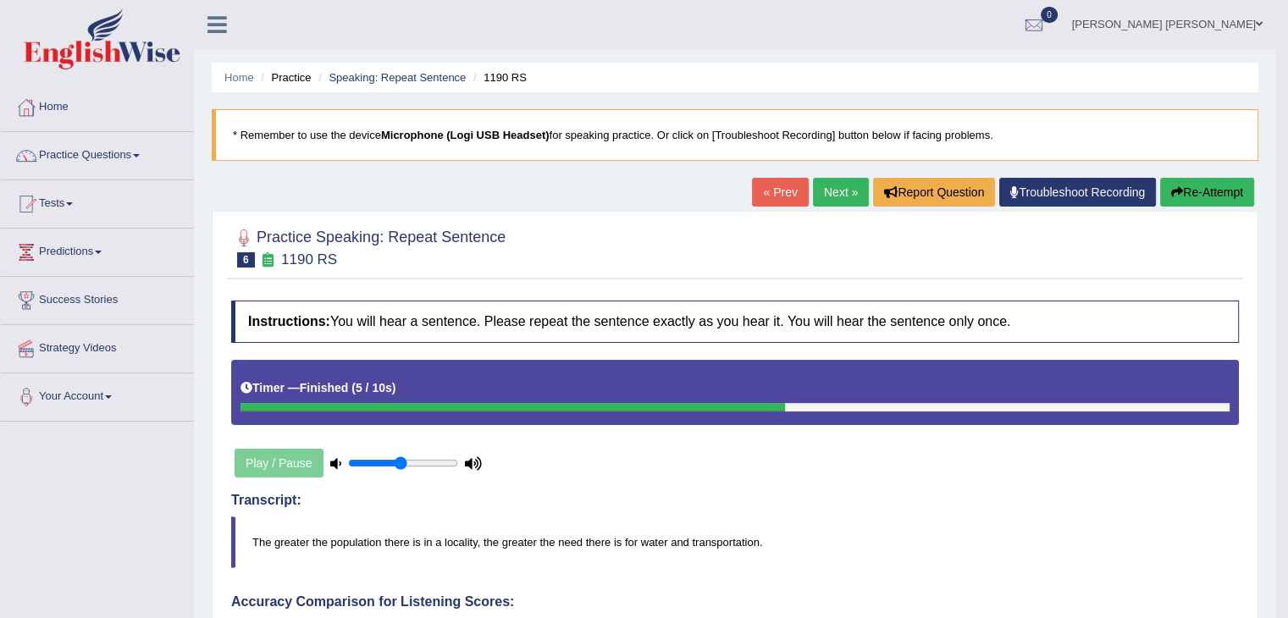
click at [830, 194] on link "Next »" at bounding box center [841, 192] width 56 height 29
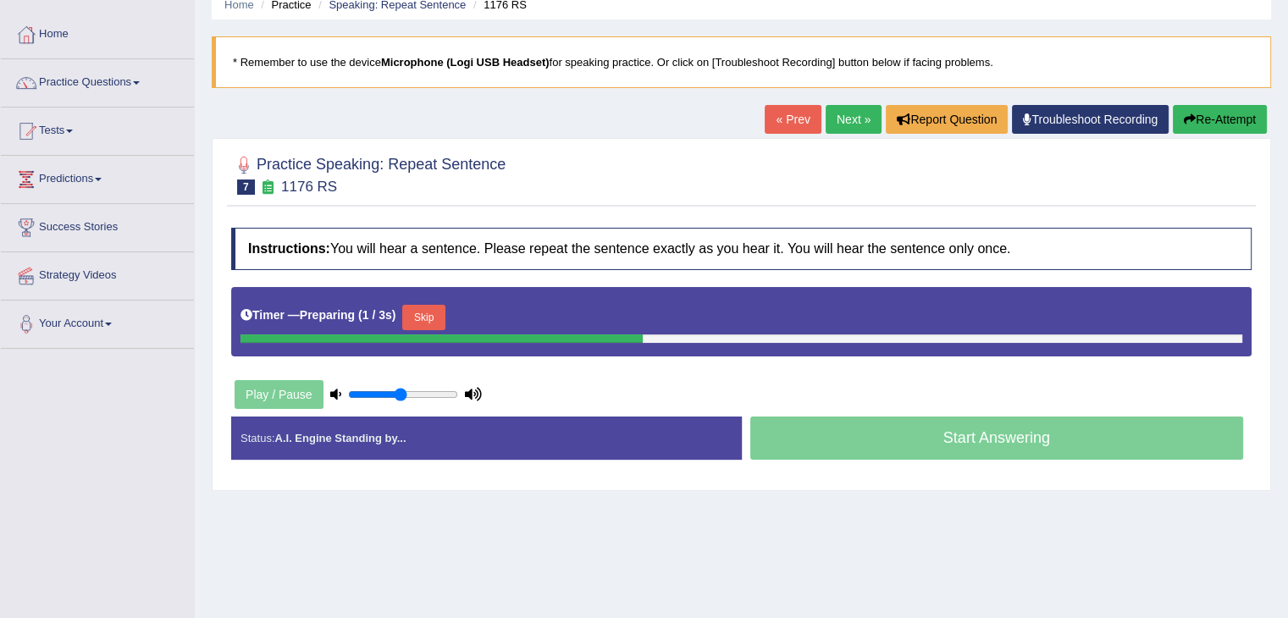
scroll to position [271, 0]
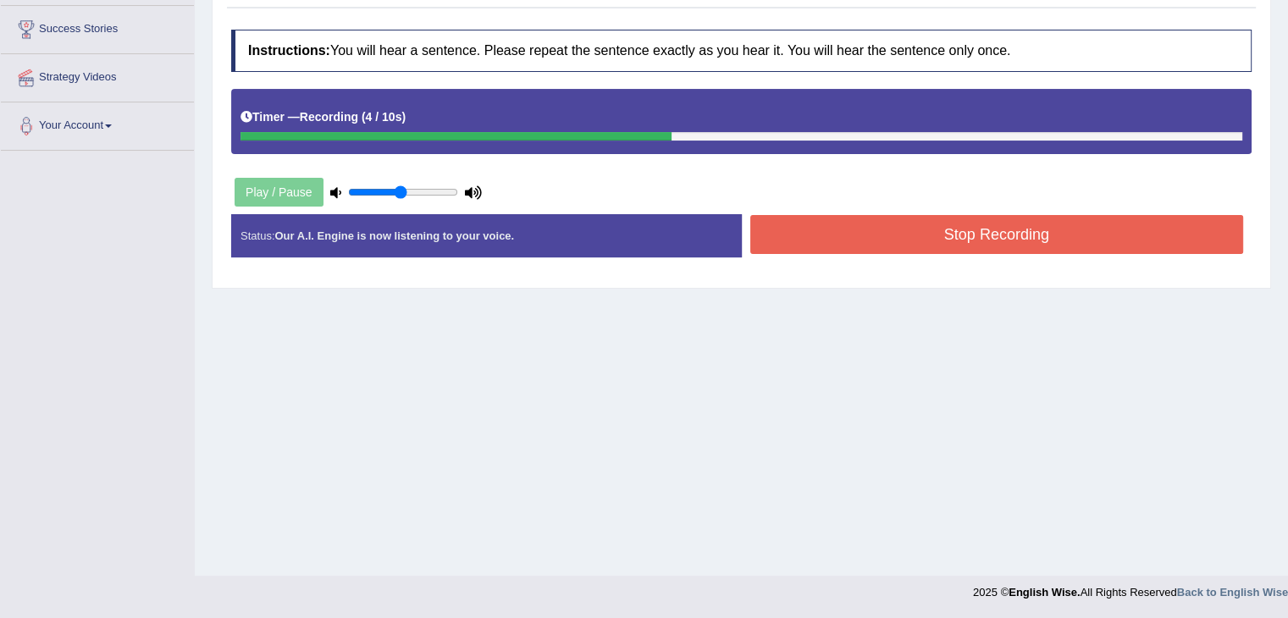
click at [917, 240] on button "Stop Recording" at bounding box center [998, 234] width 494 height 39
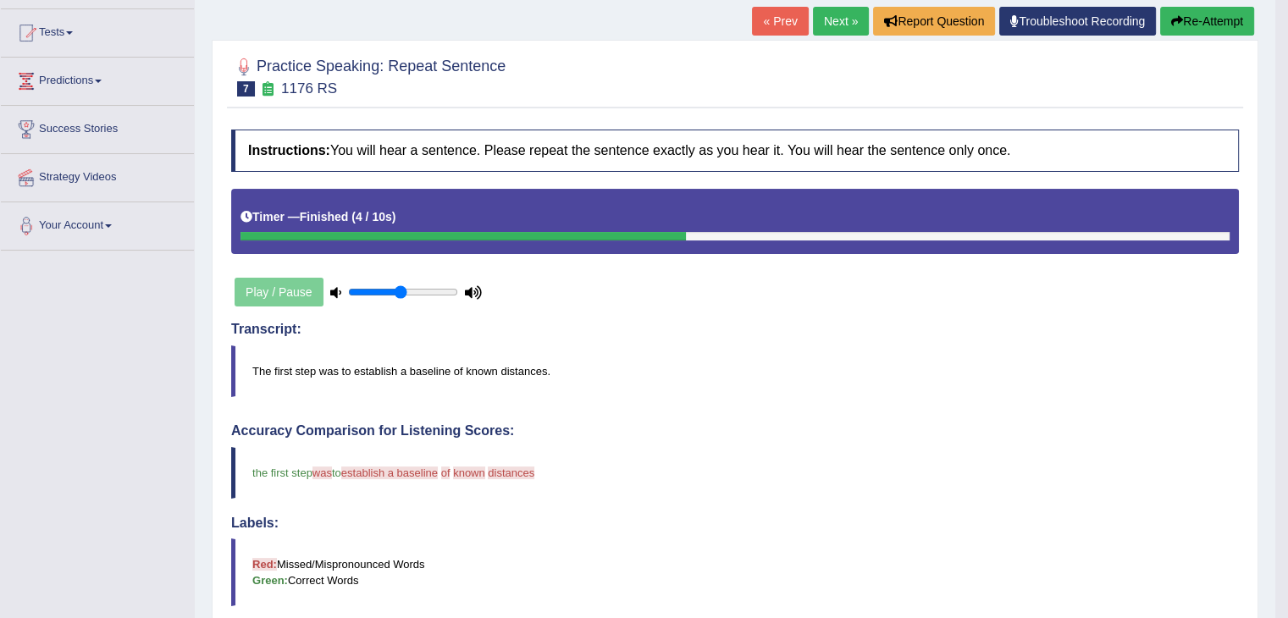
scroll to position [86, 0]
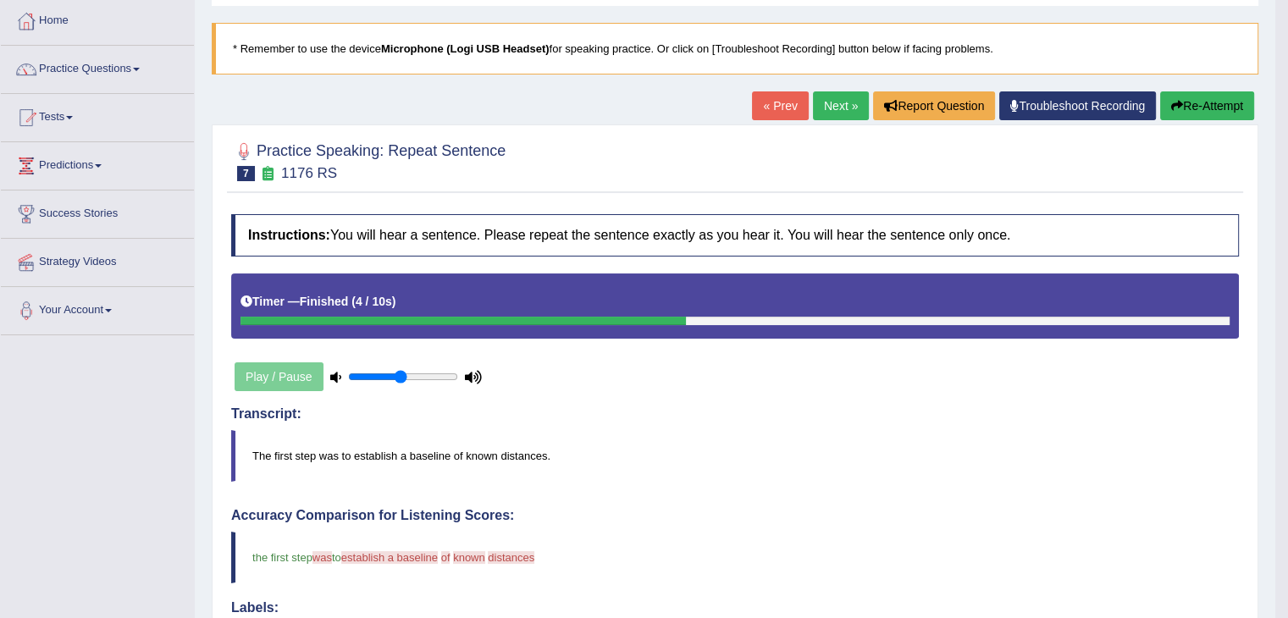
click at [833, 104] on link "Next »" at bounding box center [841, 105] width 56 height 29
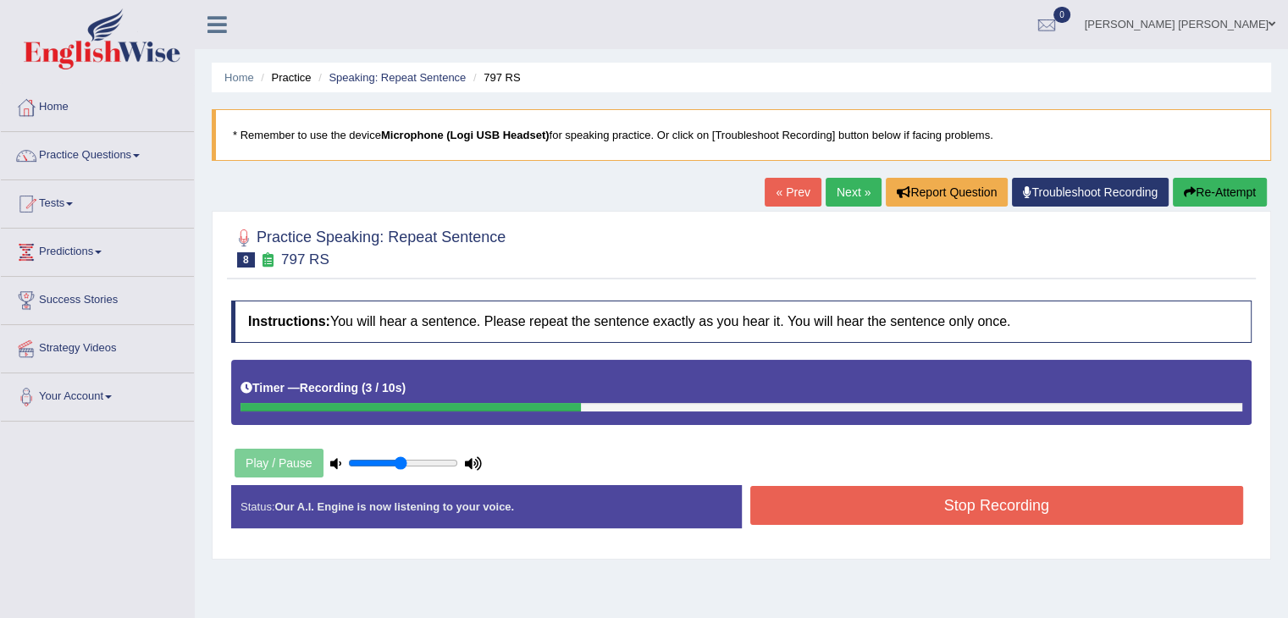
click at [857, 495] on button "Stop Recording" at bounding box center [998, 505] width 494 height 39
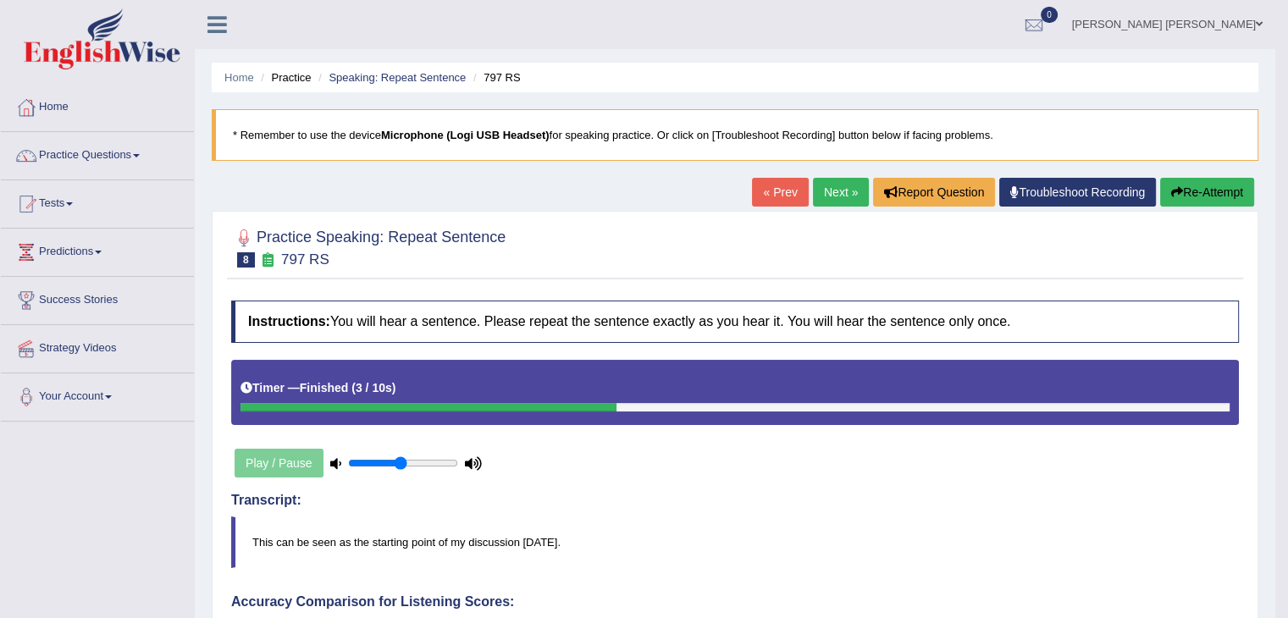
click at [847, 187] on link "Next »" at bounding box center [841, 192] width 56 height 29
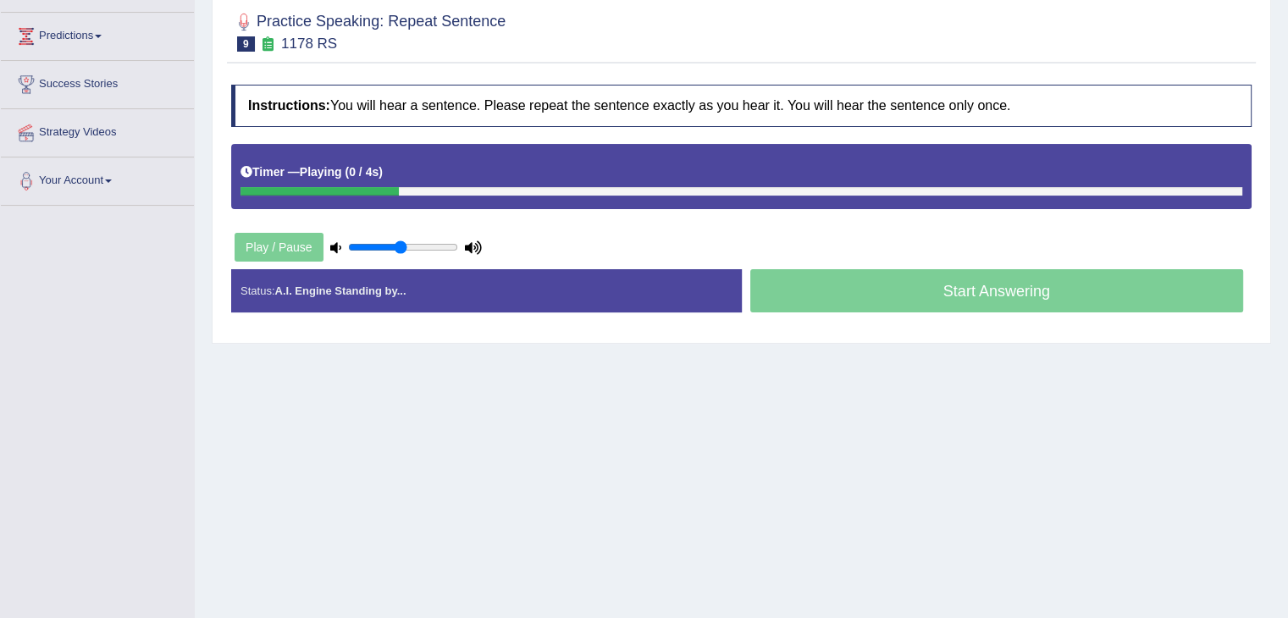
scroll to position [186, 0]
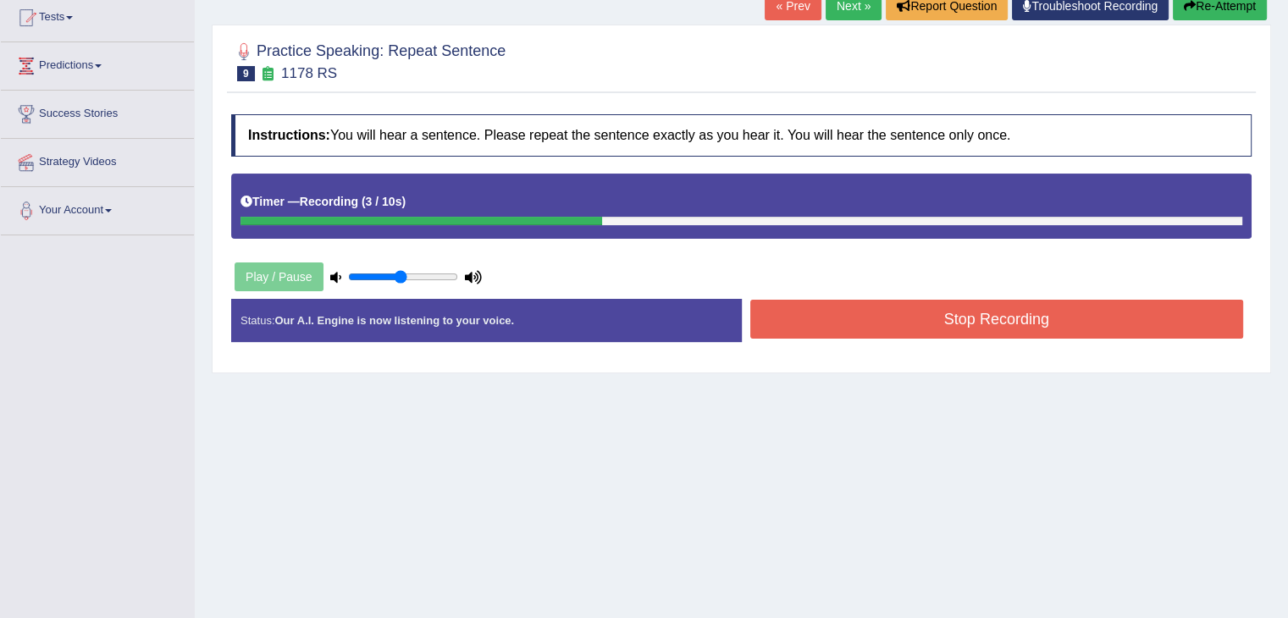
click at [976, 313] on button "Stop Recording" at bounding box center [998, 319] width 494 height 39
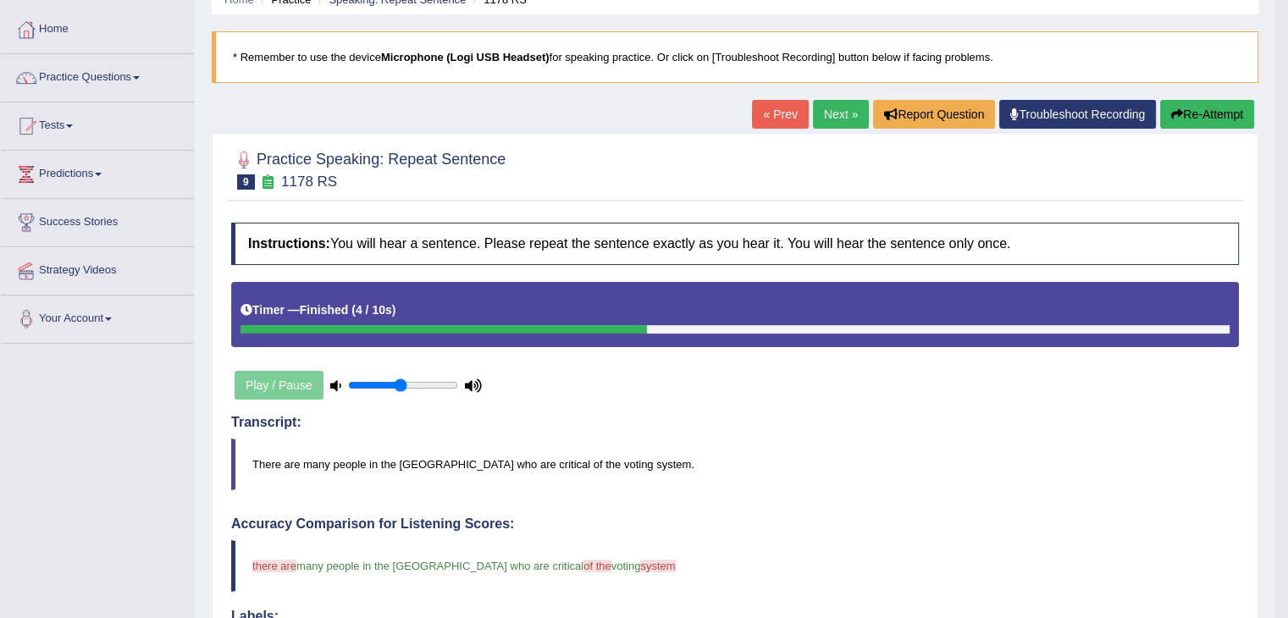
scroll to position [0, 0]
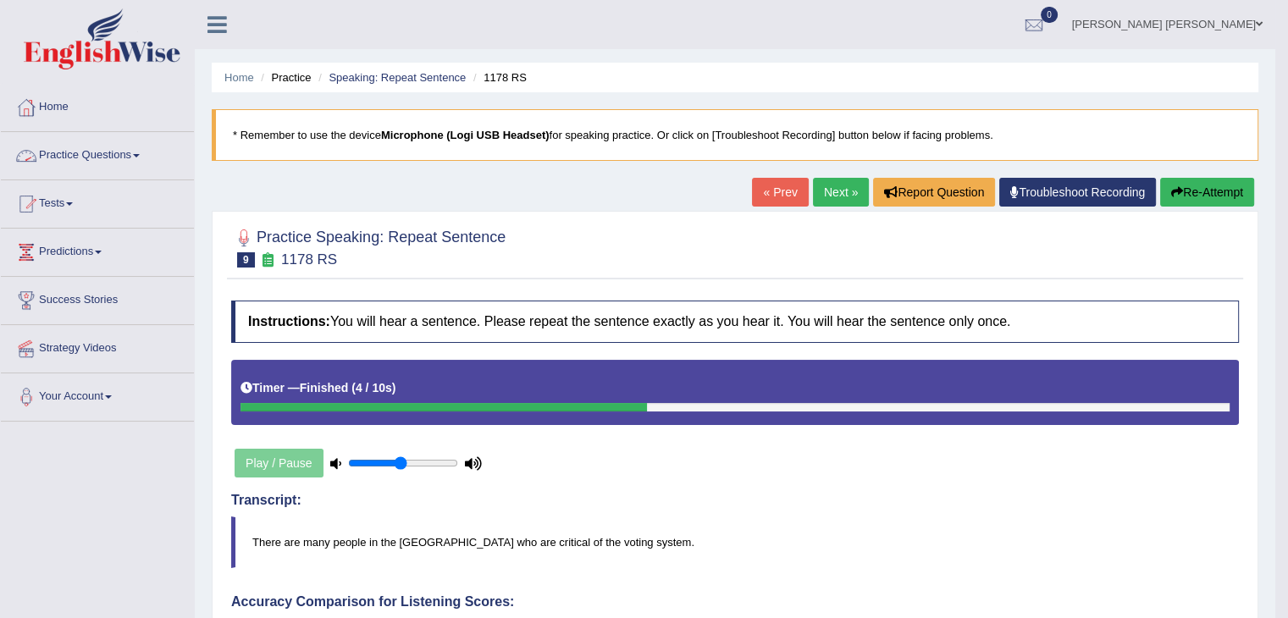
click at [102, 154] on link "Practice Questions" at bounding box center [97, 153] width 193 height 42
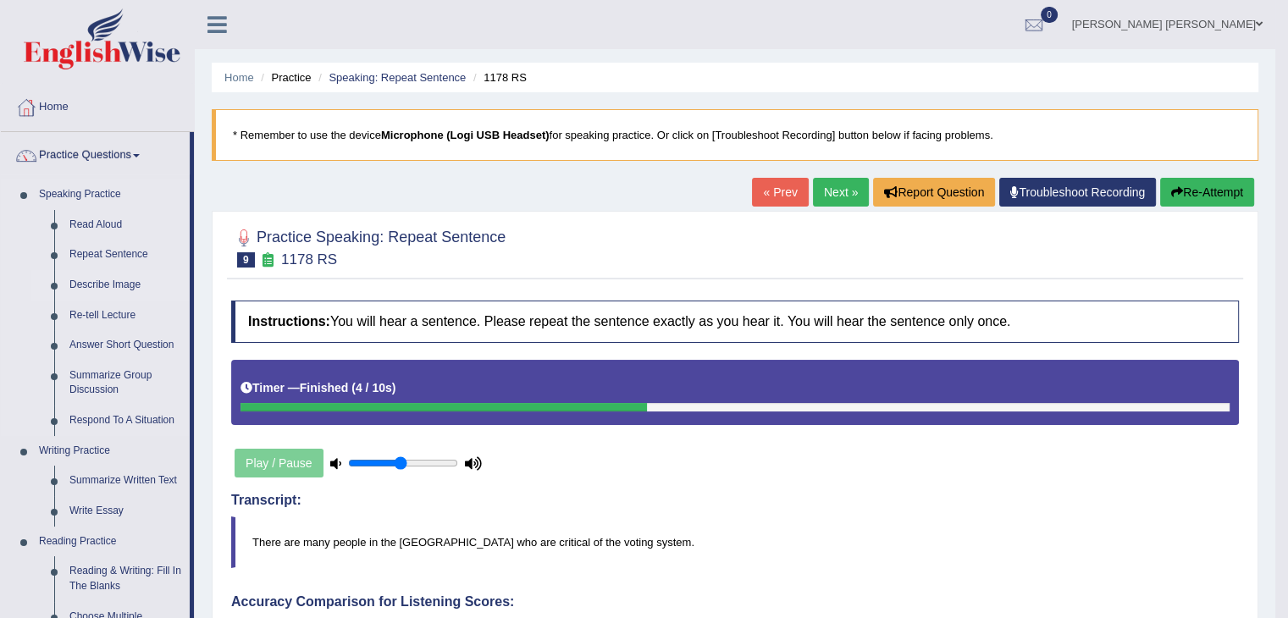
click at [122, 285] on link "Describe Image" at bounding box center [126, 285] width 128 height 30
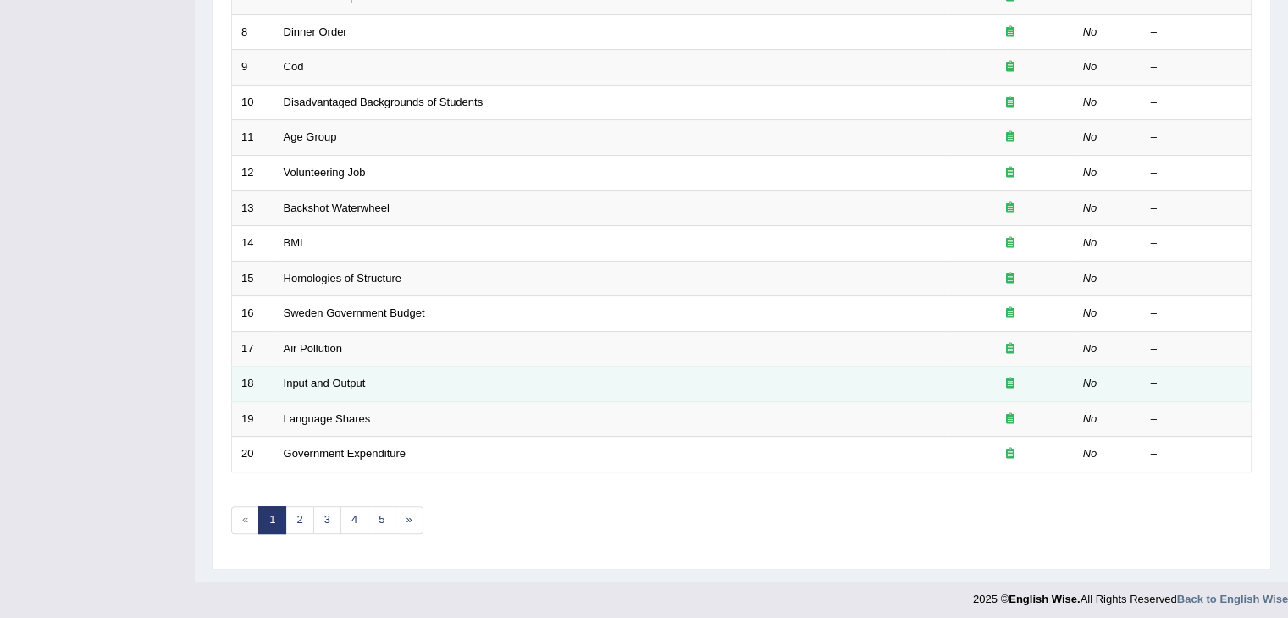
scroll to position [498, 0]
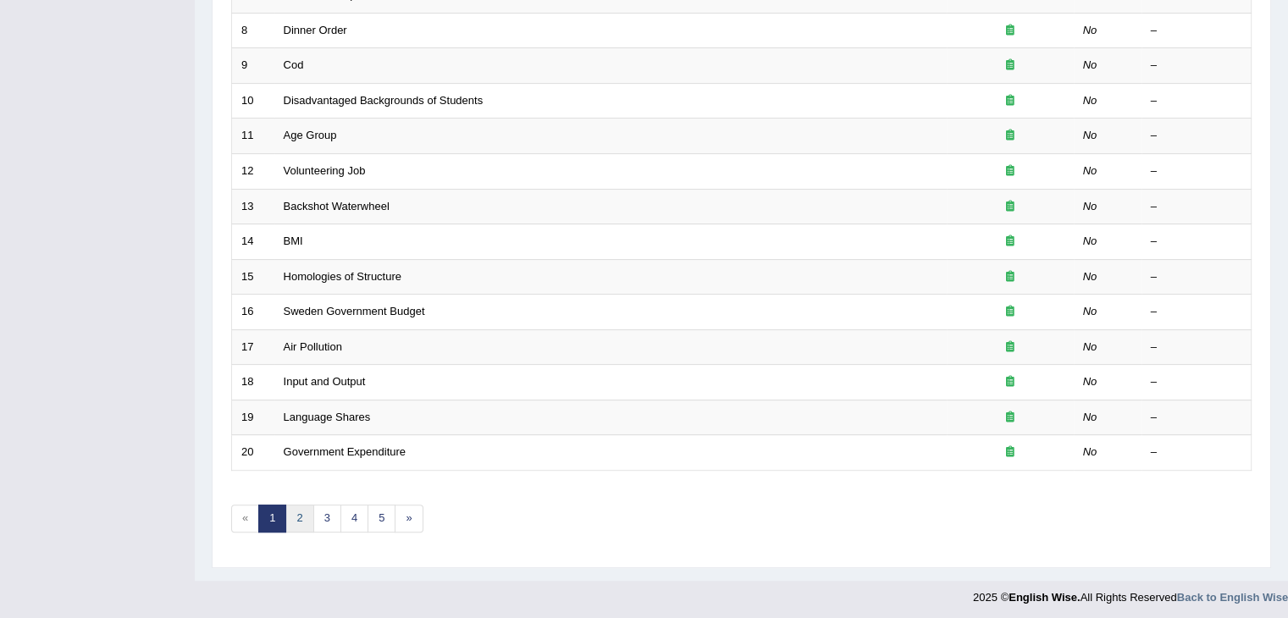
click at [301, 507] on link "2" at bounding box center [299, 519] width 28 height 28
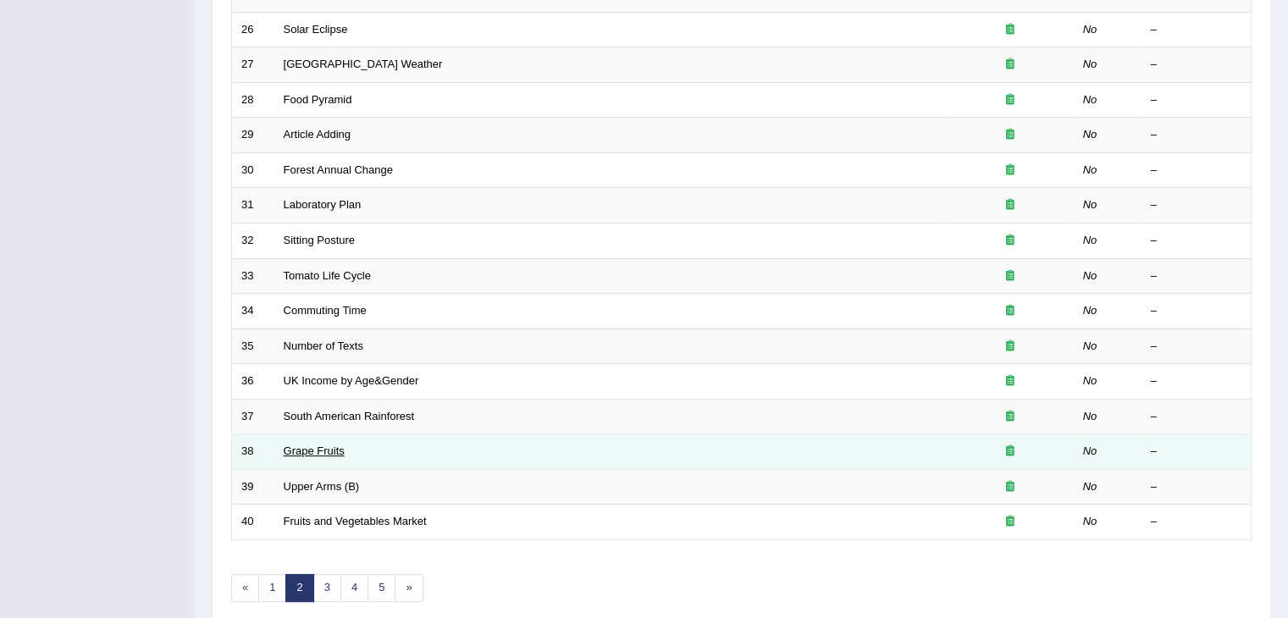
scroll to position [498, 0]
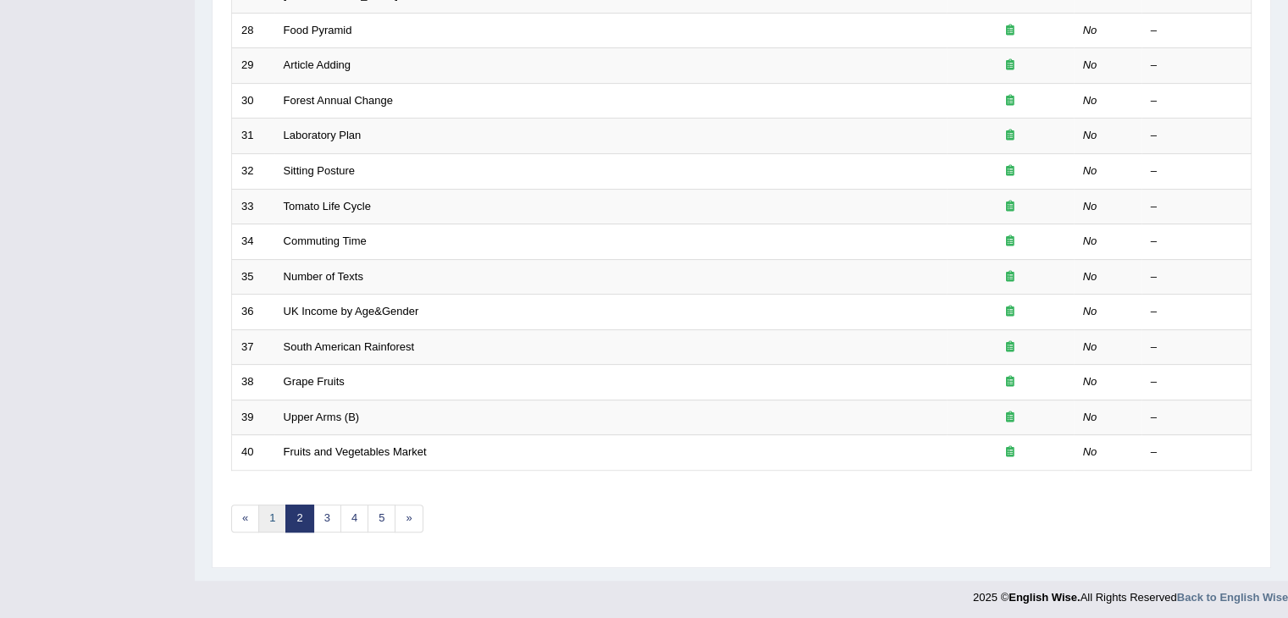
click at [270, 515] on link "1" at bounding box center [272, 519] width 28 height 28
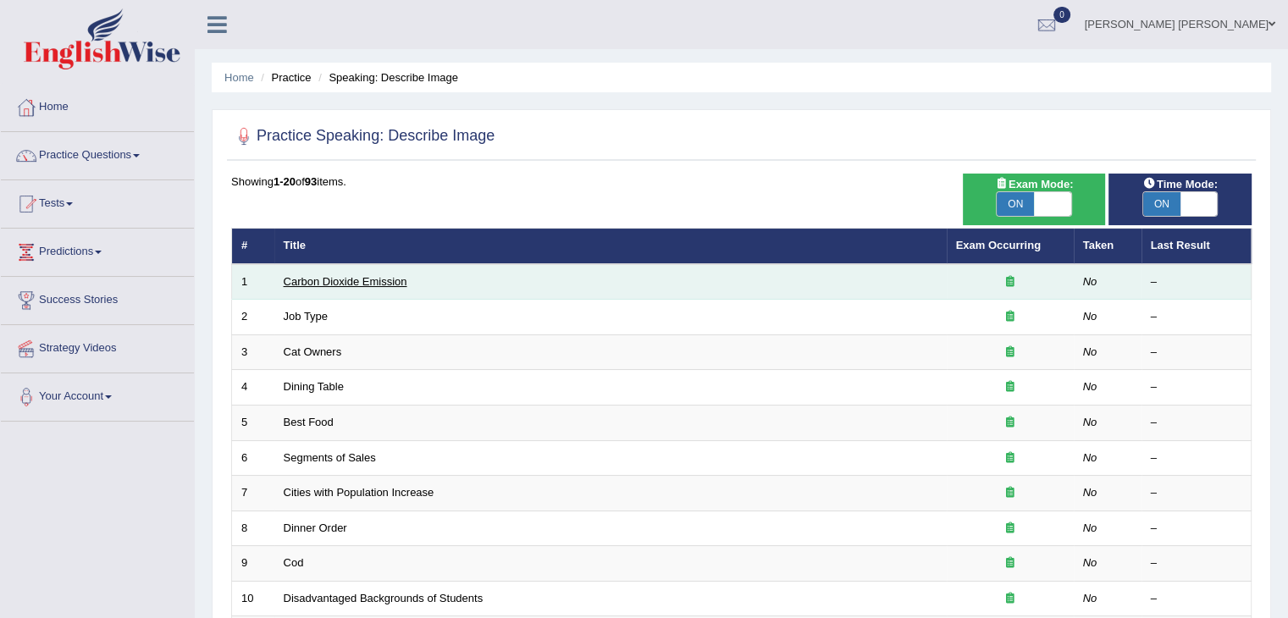
click at [363, 277] on link "Carbon Dioxide Emission" at bounding box center [346, 281] width 124 height 13
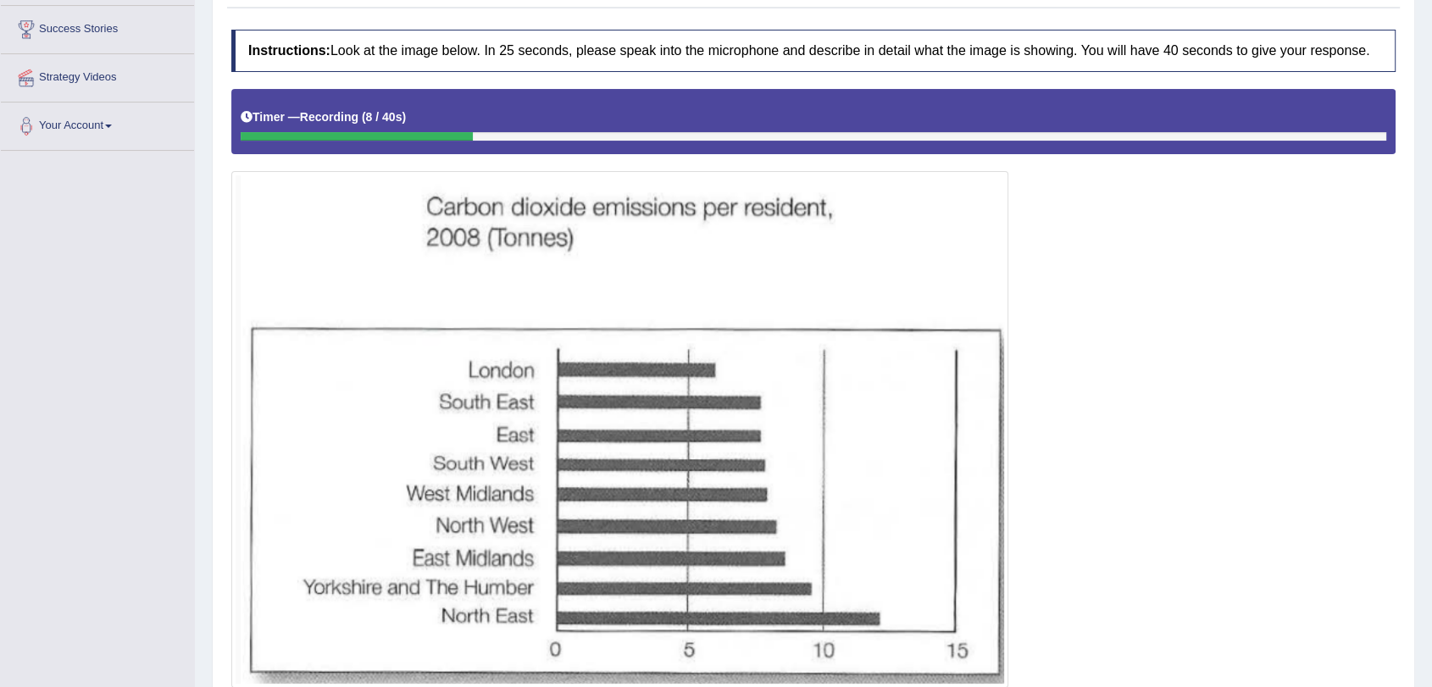
scroll to position [402, 0]
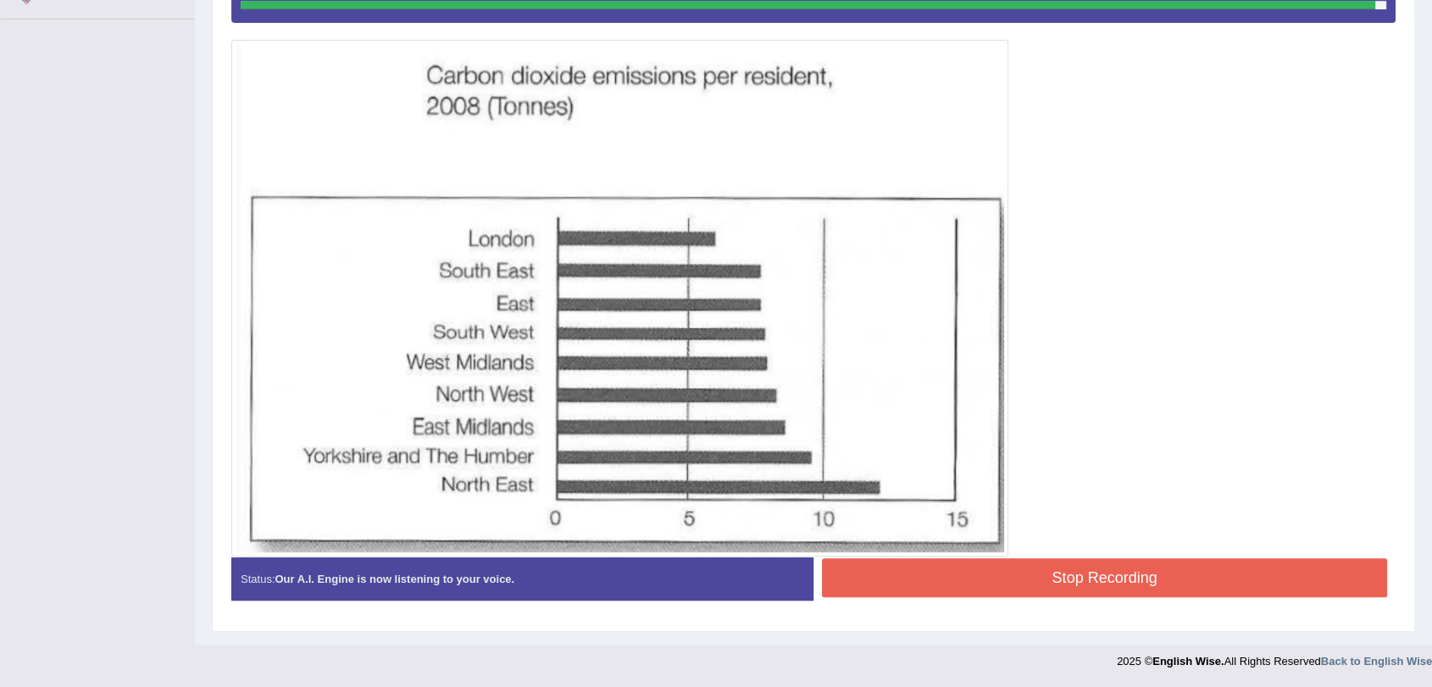
click at [1127, 584] on button "Stop Recording" at bounding box center [1104, 577] width 565 height 39
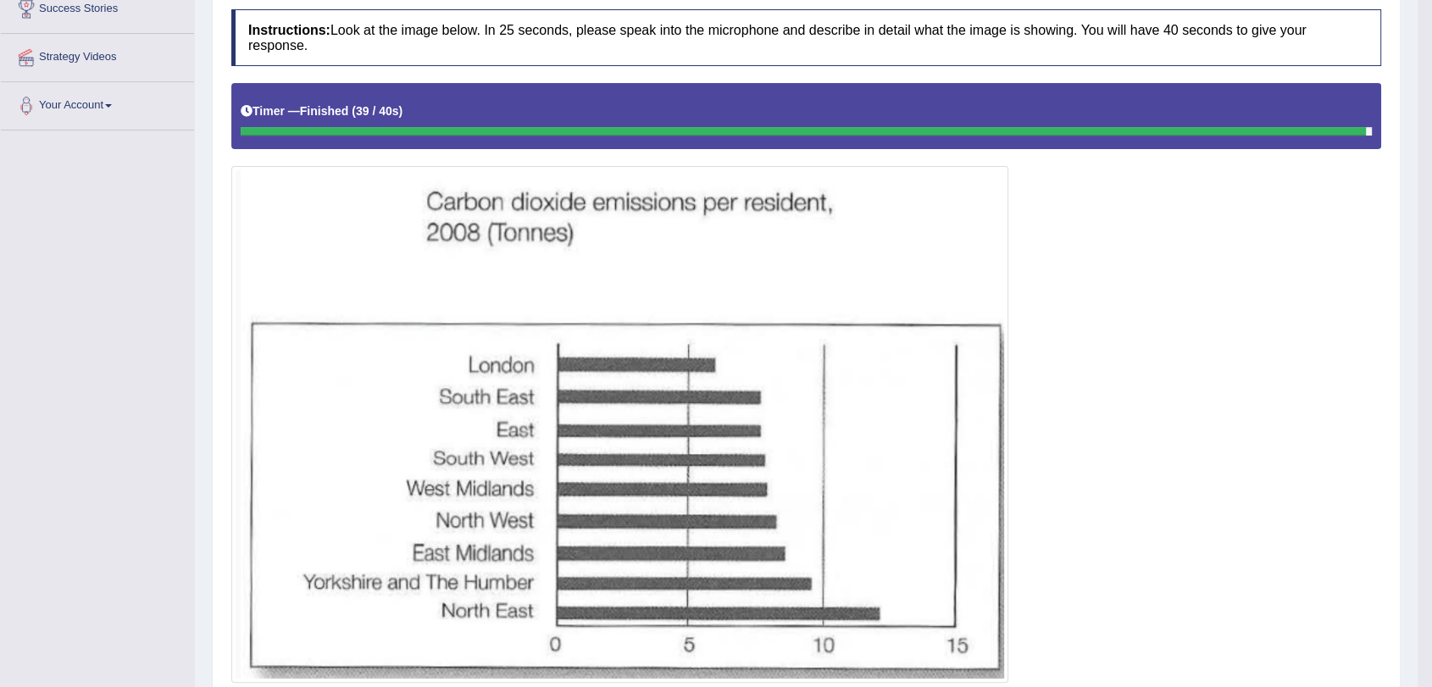
scroll to position [102, 0]
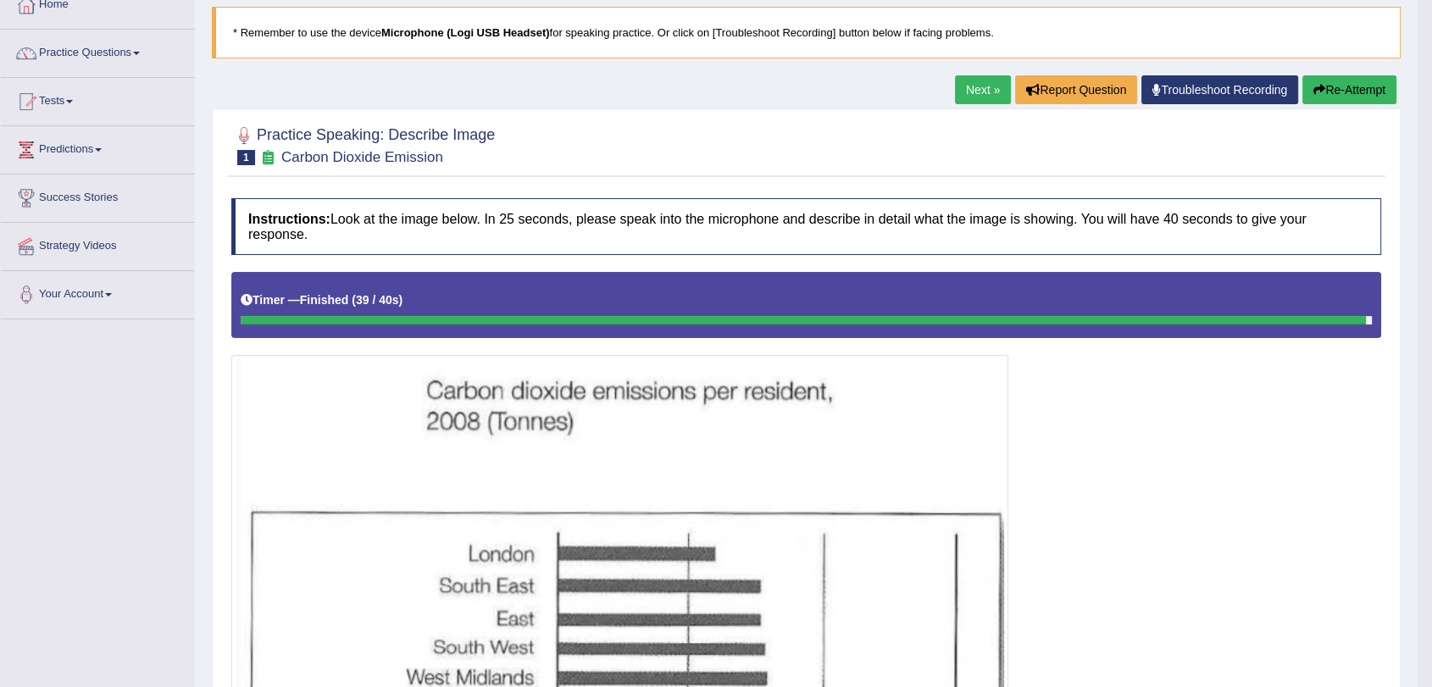
click at [1288, 96] on button "Re-Attempt" at bounding box center [1349, 89] width 94 height 29
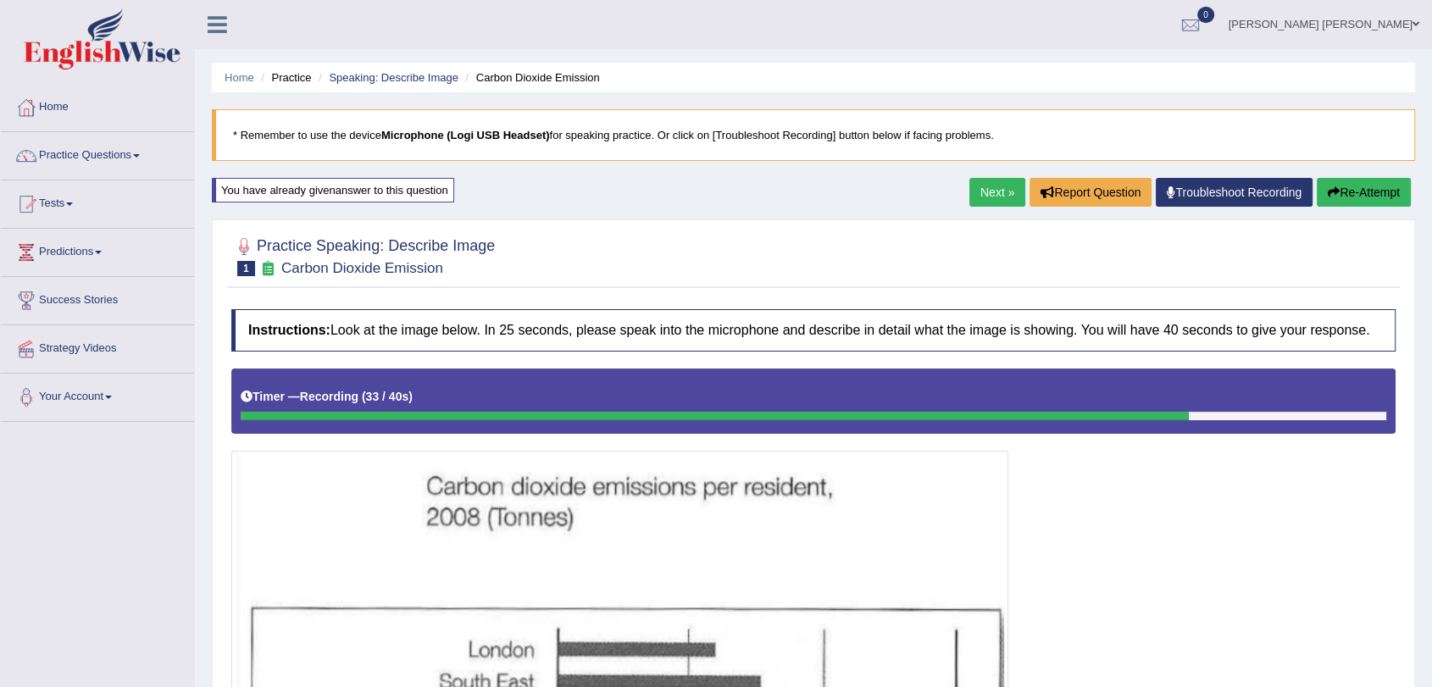
click at [1366, 180] on button "Re-Attempt" at bounding box center [1363, 192] width 94 height 29
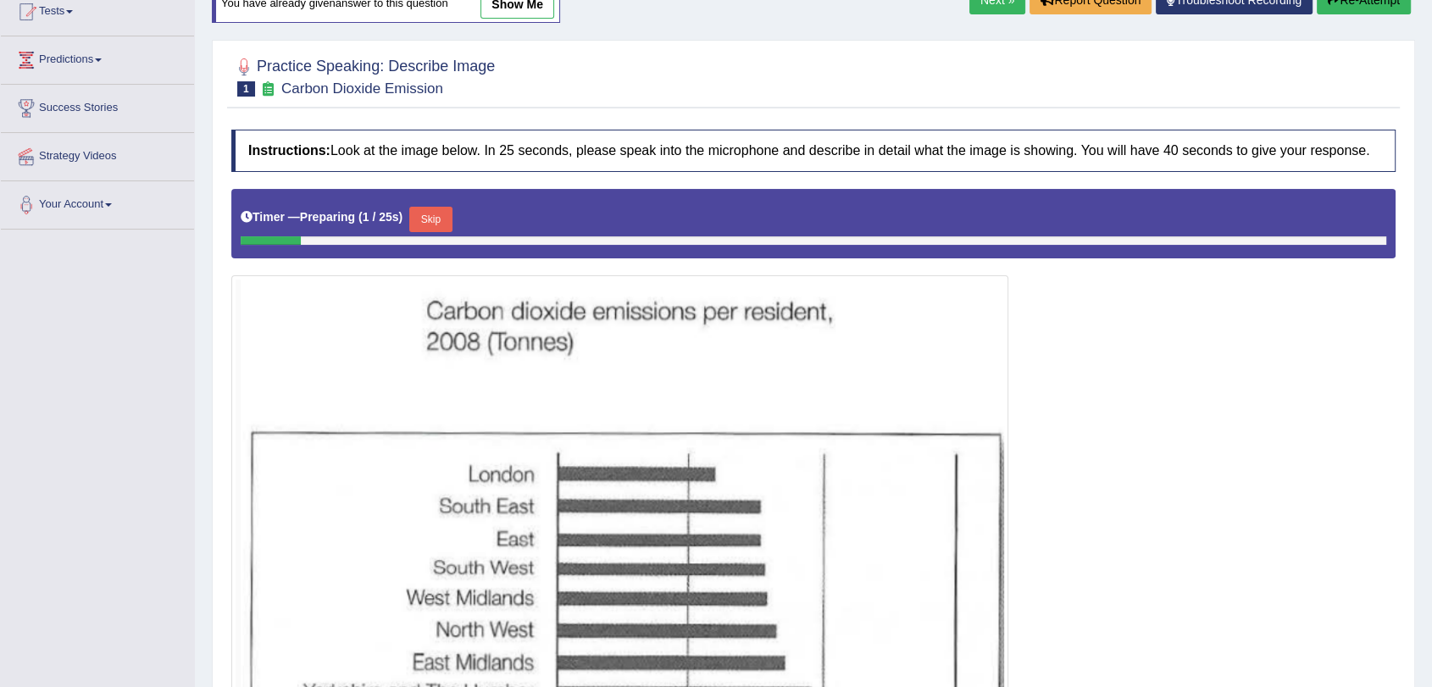
scroll to position [188, 0]
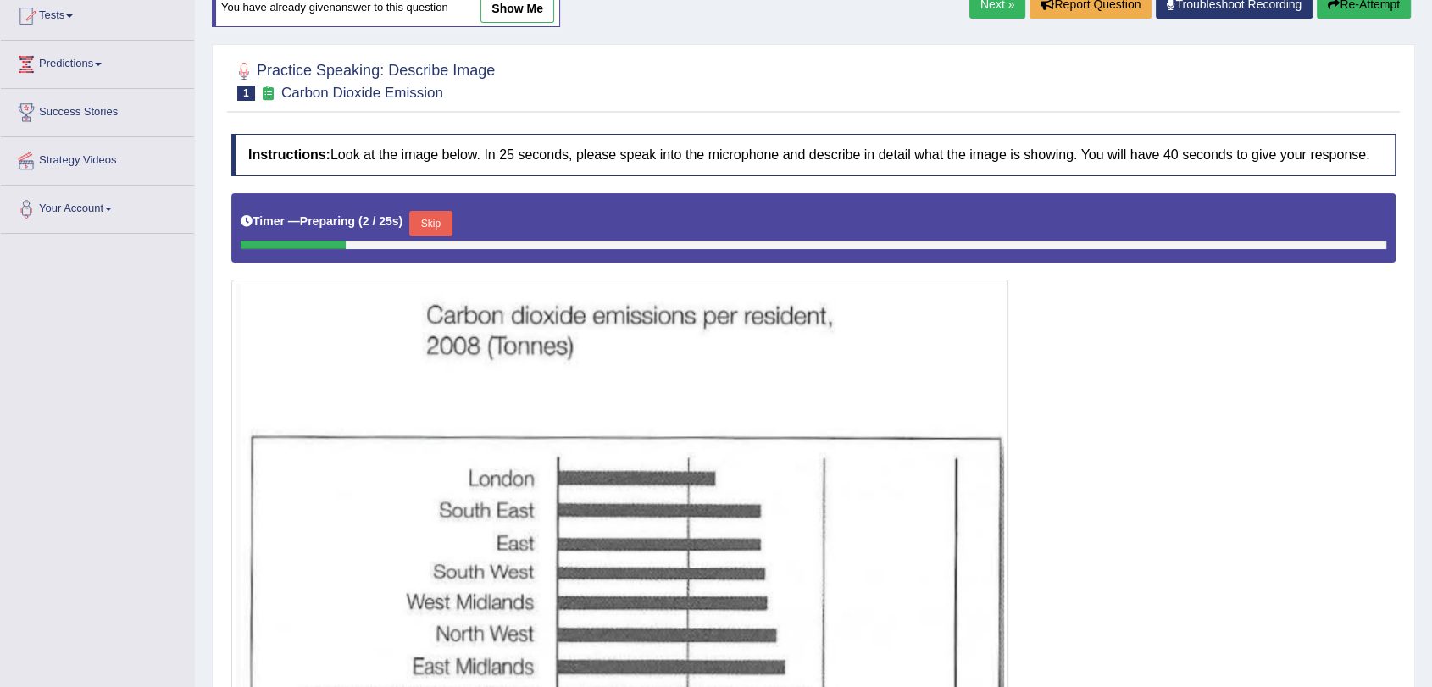
click at [442, 219] on button "Skip" at bounding box center [430, 223] width 42 height 25
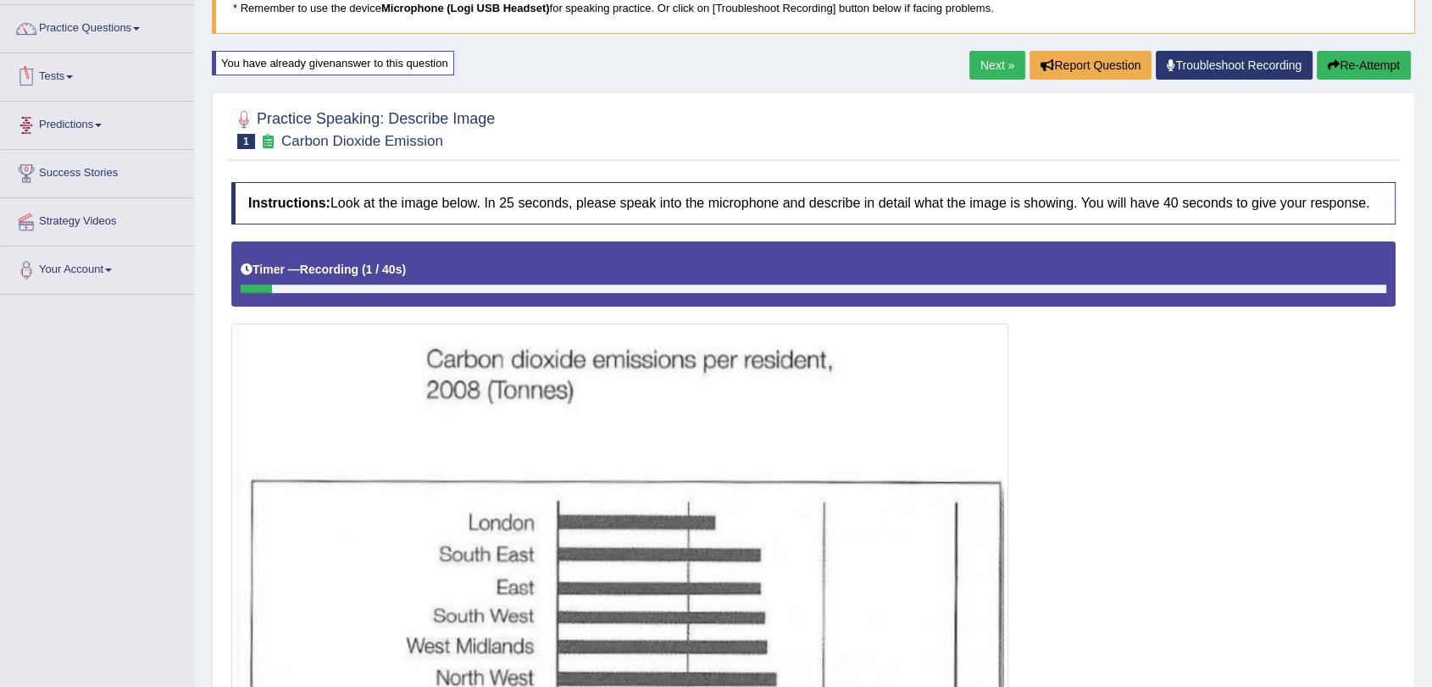
scroll to position [94, 0]
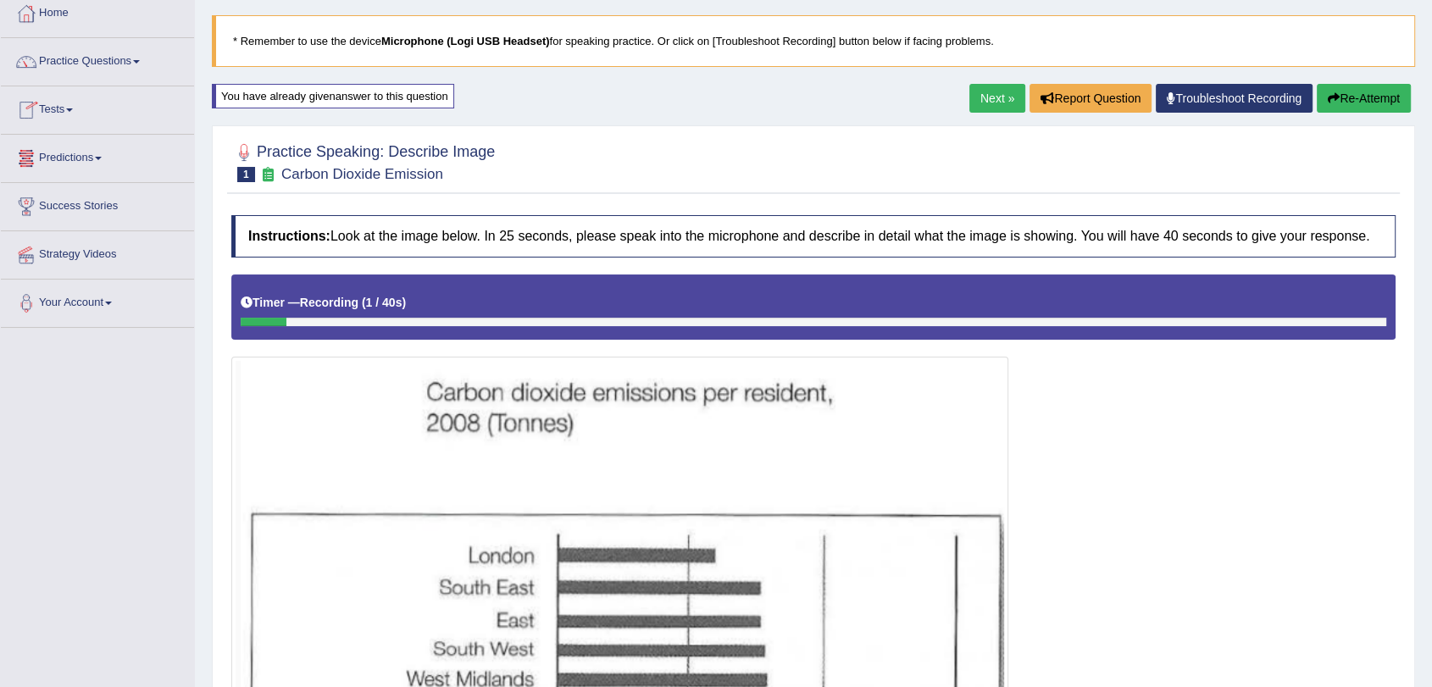
click at [1359, 100] on button "Re-Attempt" at bounding box center [1363, 98] width 94 height 29
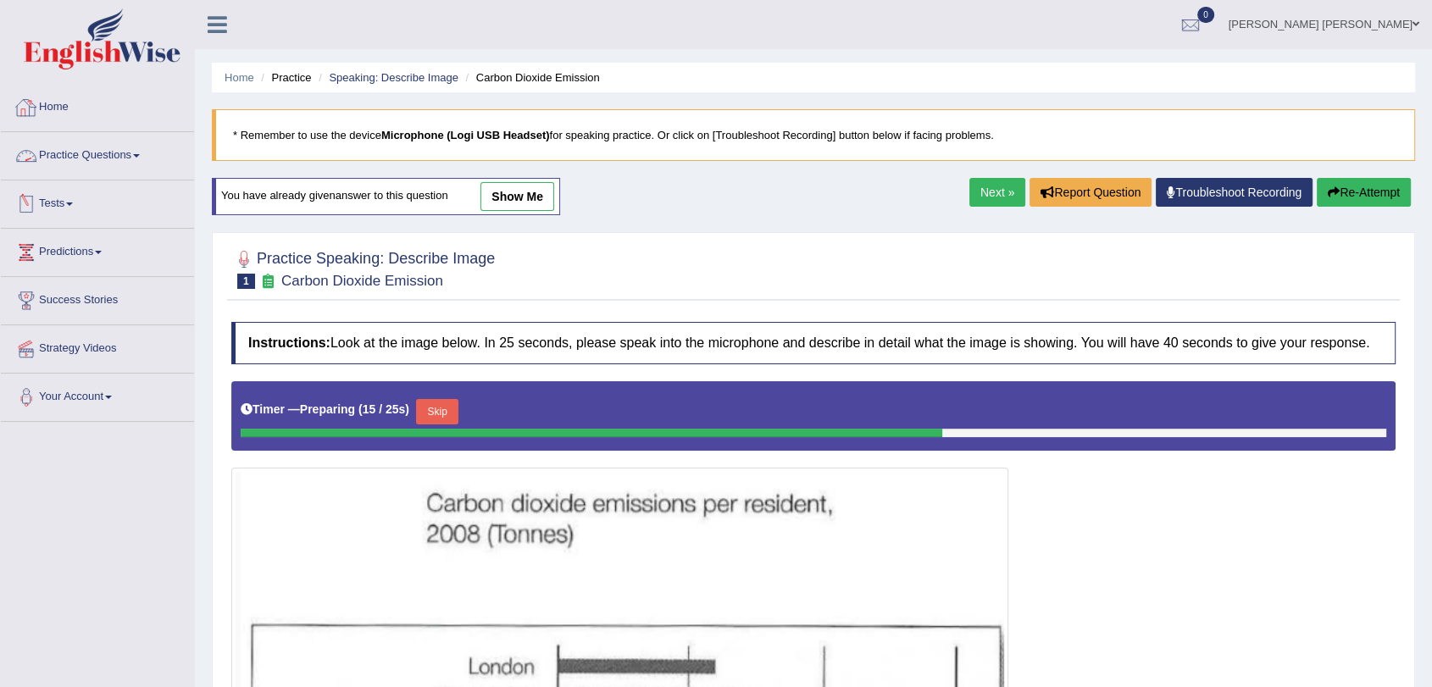
click at [91, 164] on link "Practice Questions" at bounding box center [97, 153] width 193 height 42
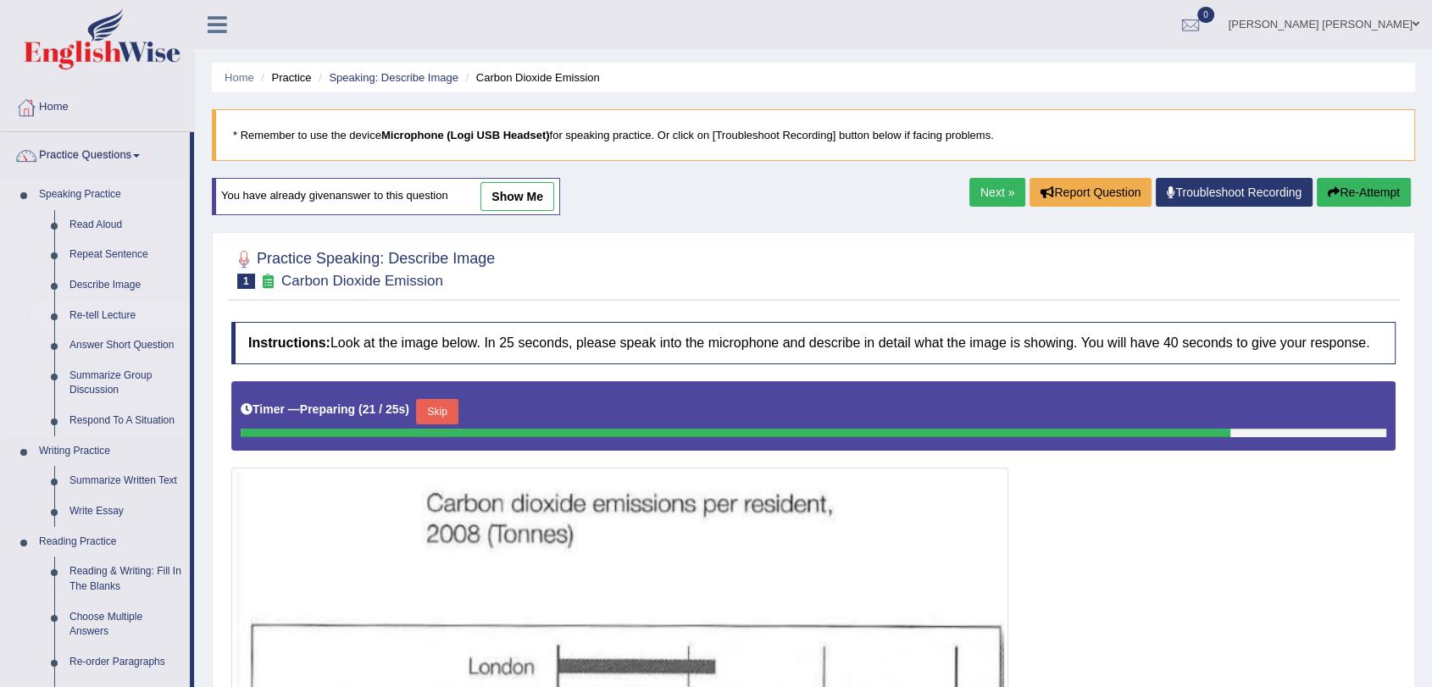
click at [108, 313] on link "Re-tell Lecture" at bounding box center [126, 316] width 128 height 30
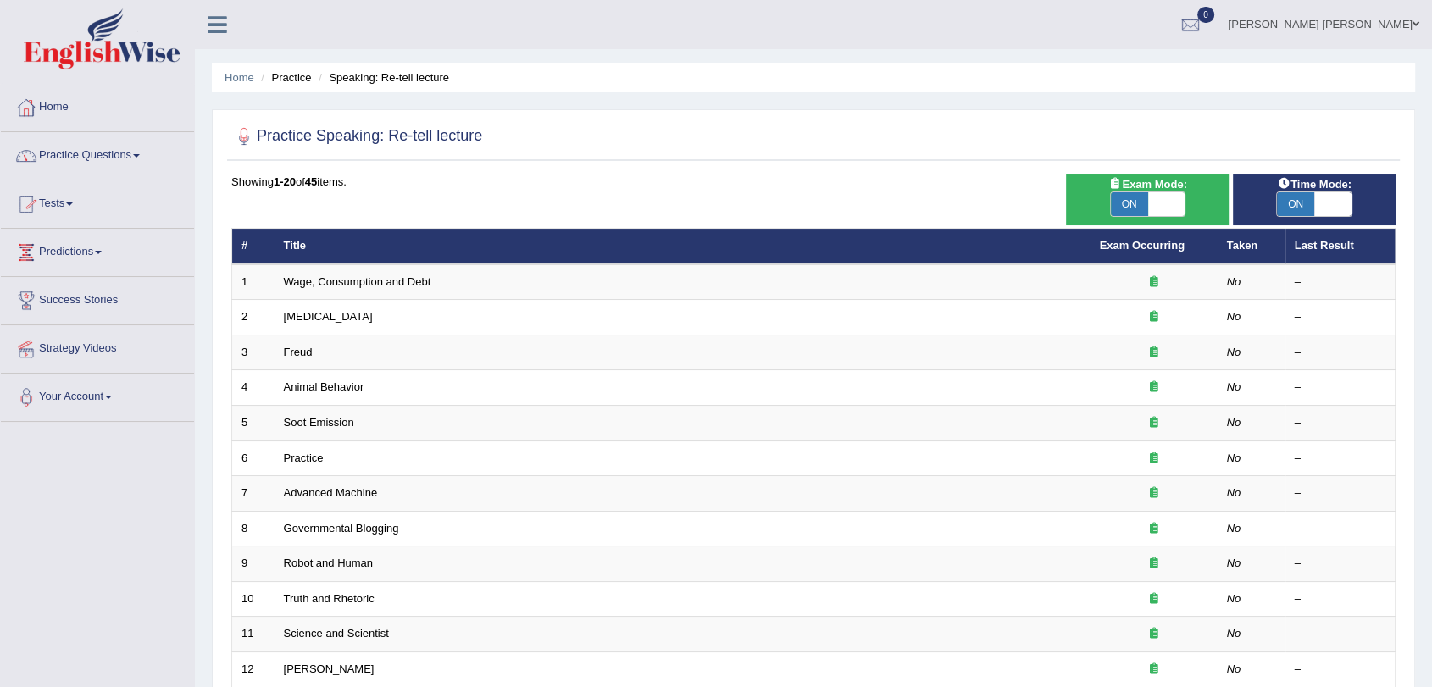
click at [104, 155] on link "Practice Questions" at bounding box center [97, 153] width 193 height 42
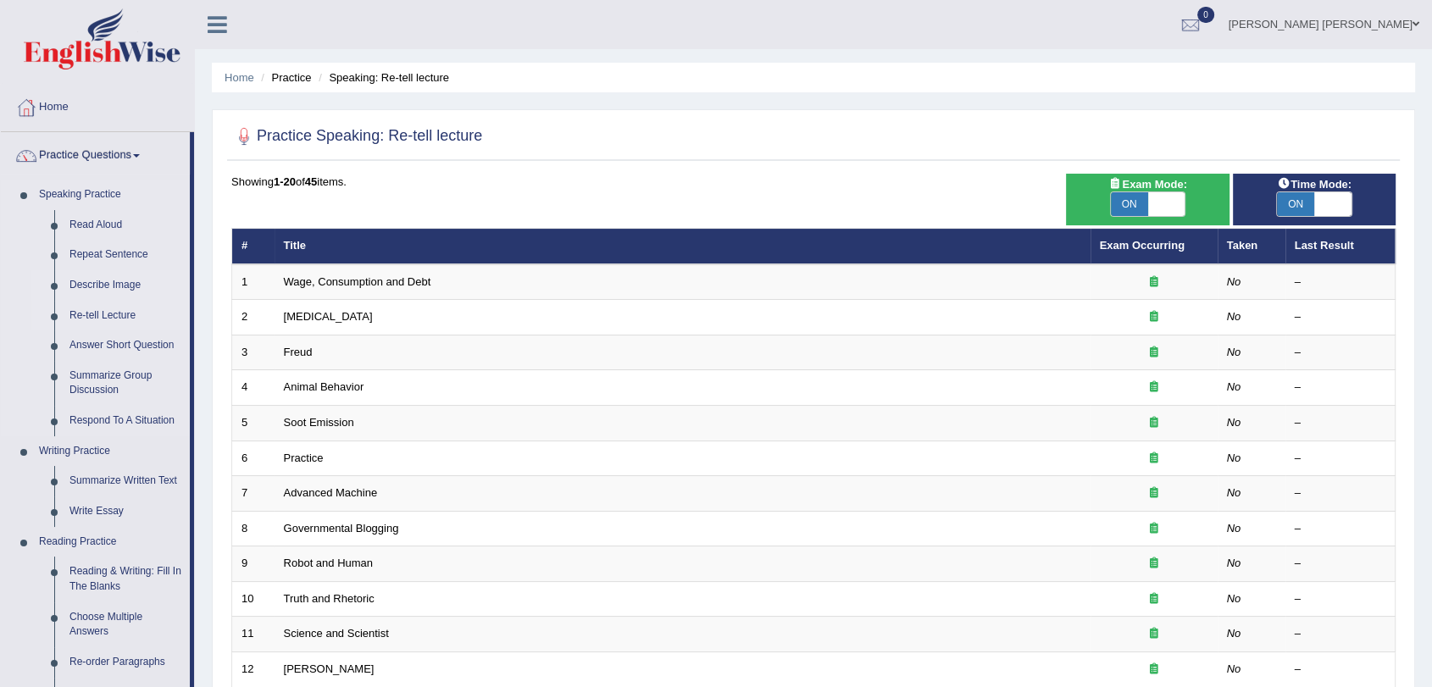
click at [119, 284] on link "Describe Image" at bounding box center [126, 285] width 128 height 30
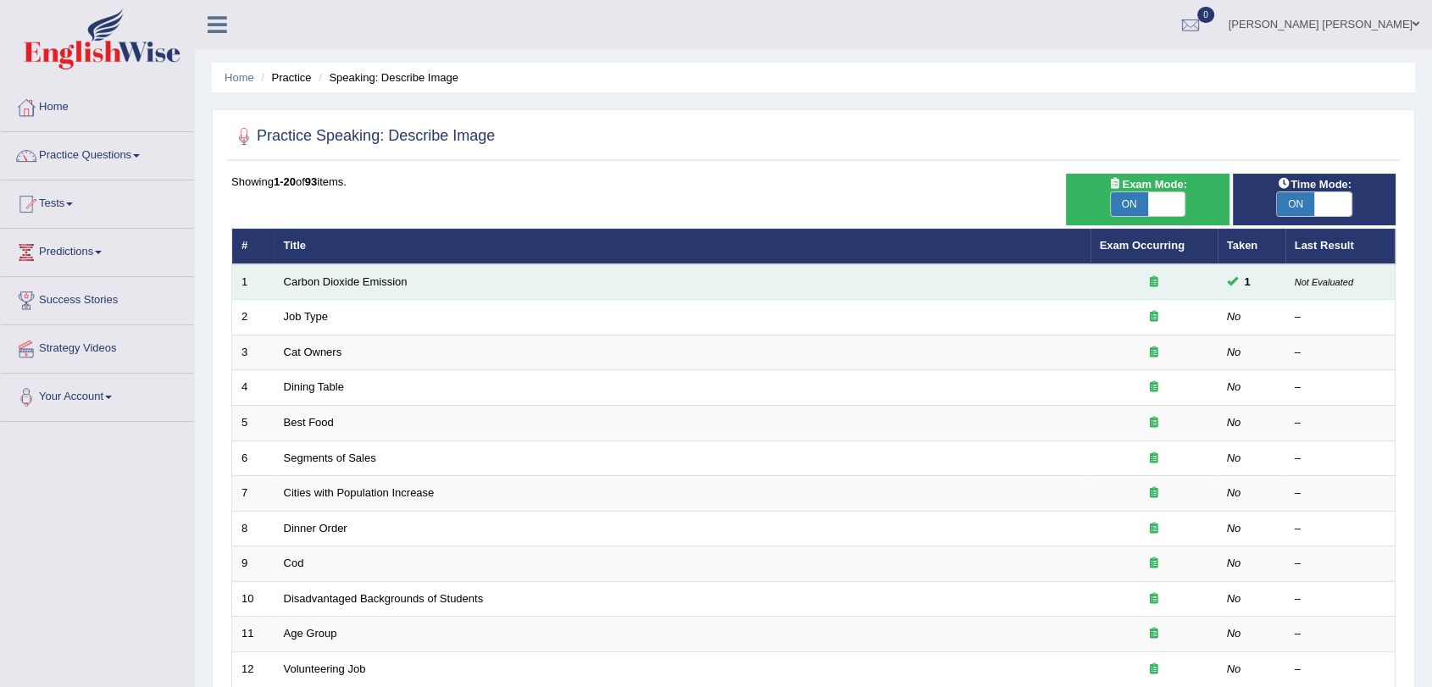
click at [364, 287] on td "Carbon Dioxide Emission" at bounding box center [682, 282] width 816 height 36
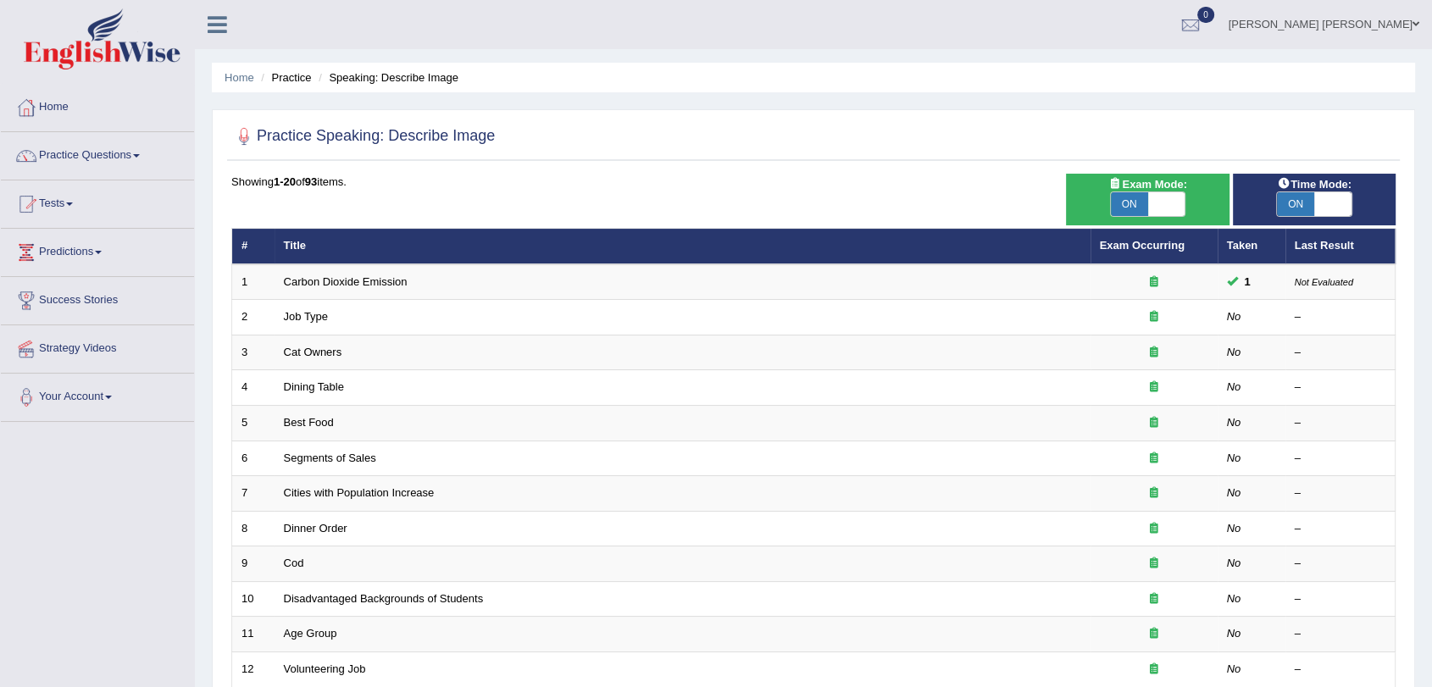
click at [1138, 205] on span "ON" at bounding box center [1129, 204] width 37 height 24
checkbox input "false"
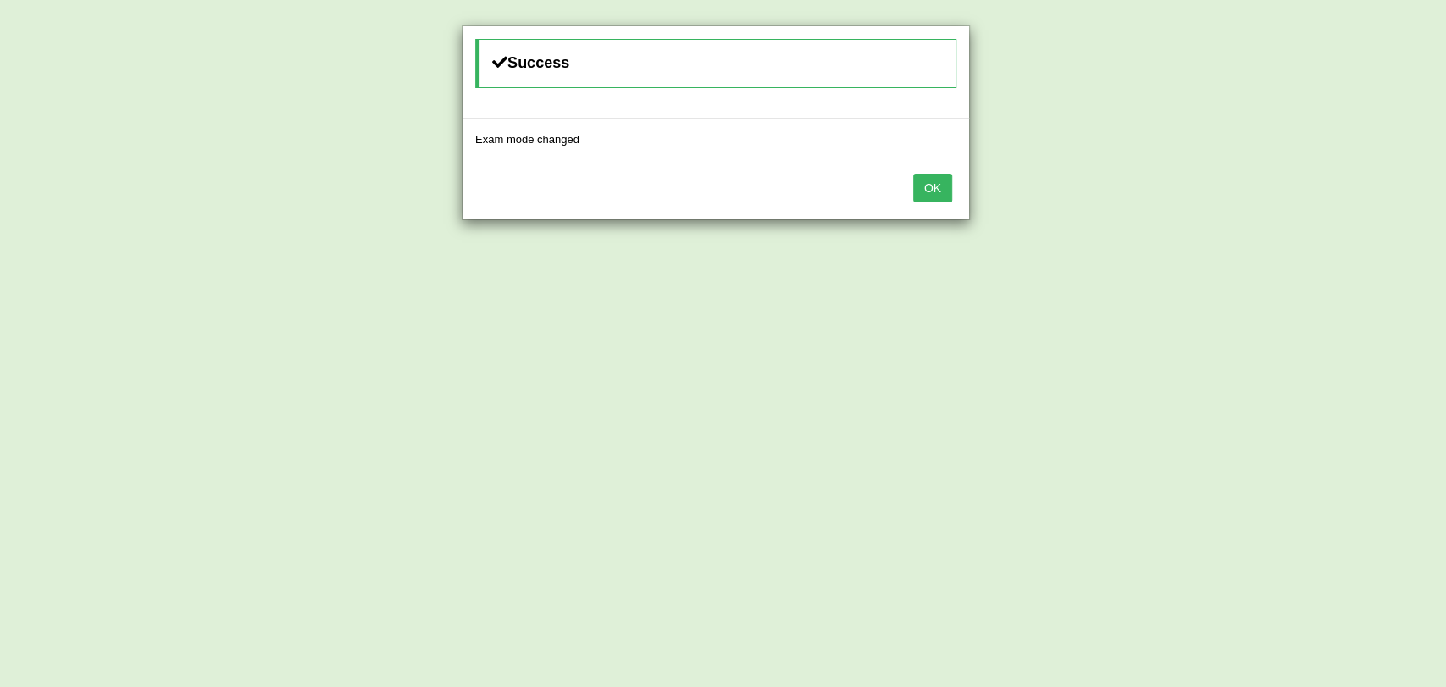
click at [916, 195] on button "OK" at bounding box center [932, 188] width 39 height 29
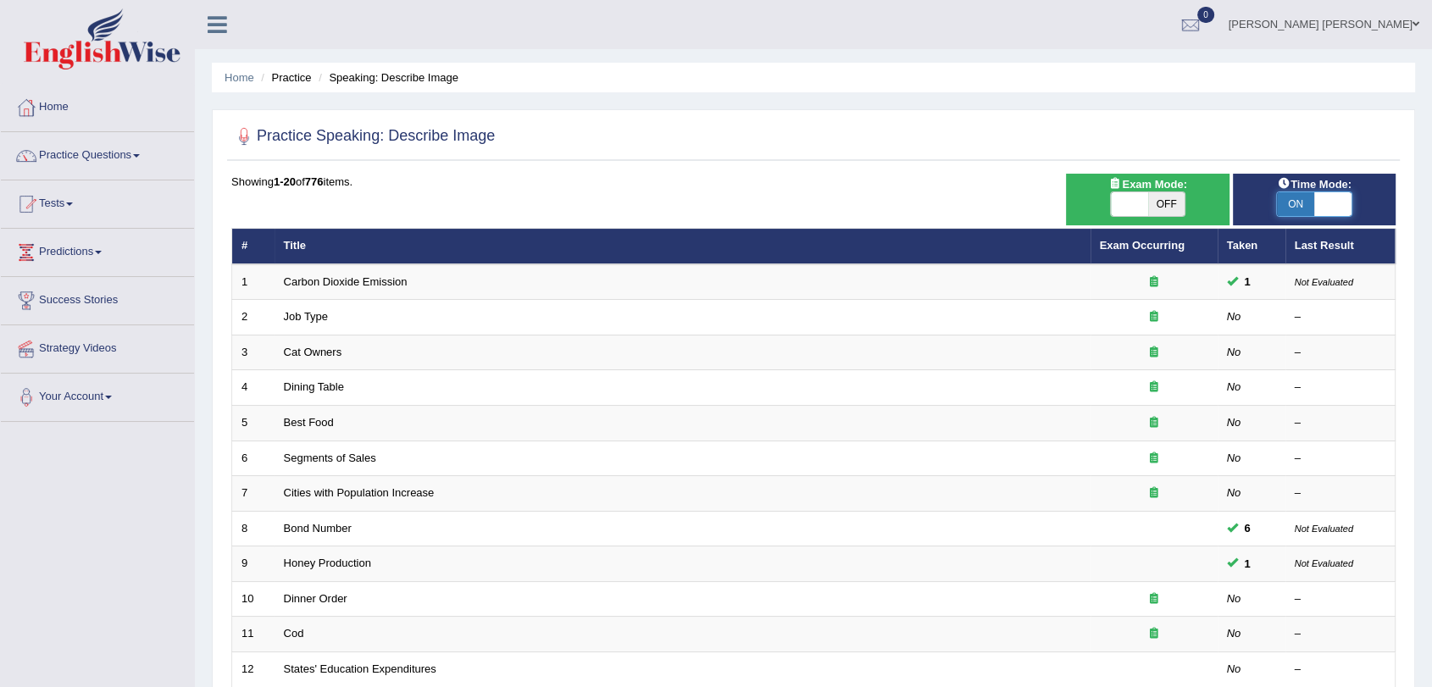
click at [1331, 207] on span at bounding box center [1332, 204] width 37 height 24
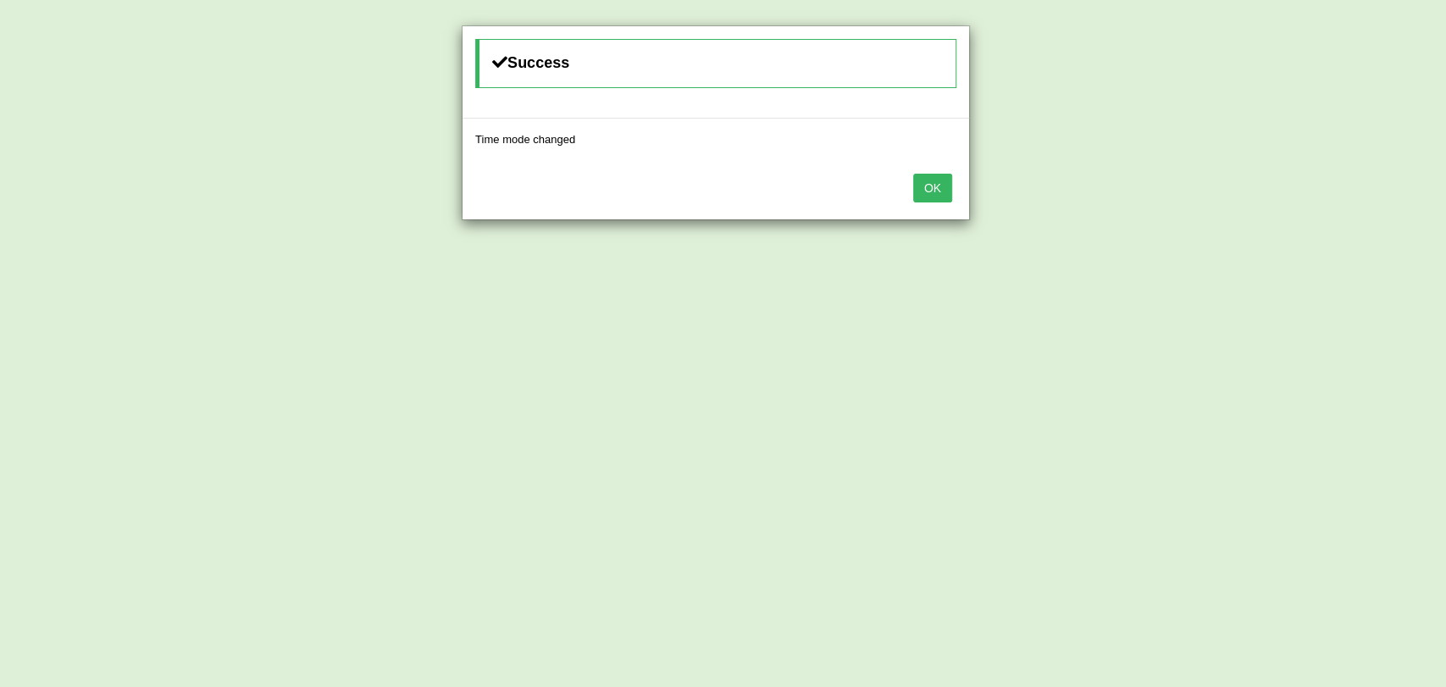
click at [935, 205] on div "OK" at bounding box center [716, 189] width 507 height 59
click at [933, 198] on button "OK" at bounding box center [932, 188] width 39 height 29
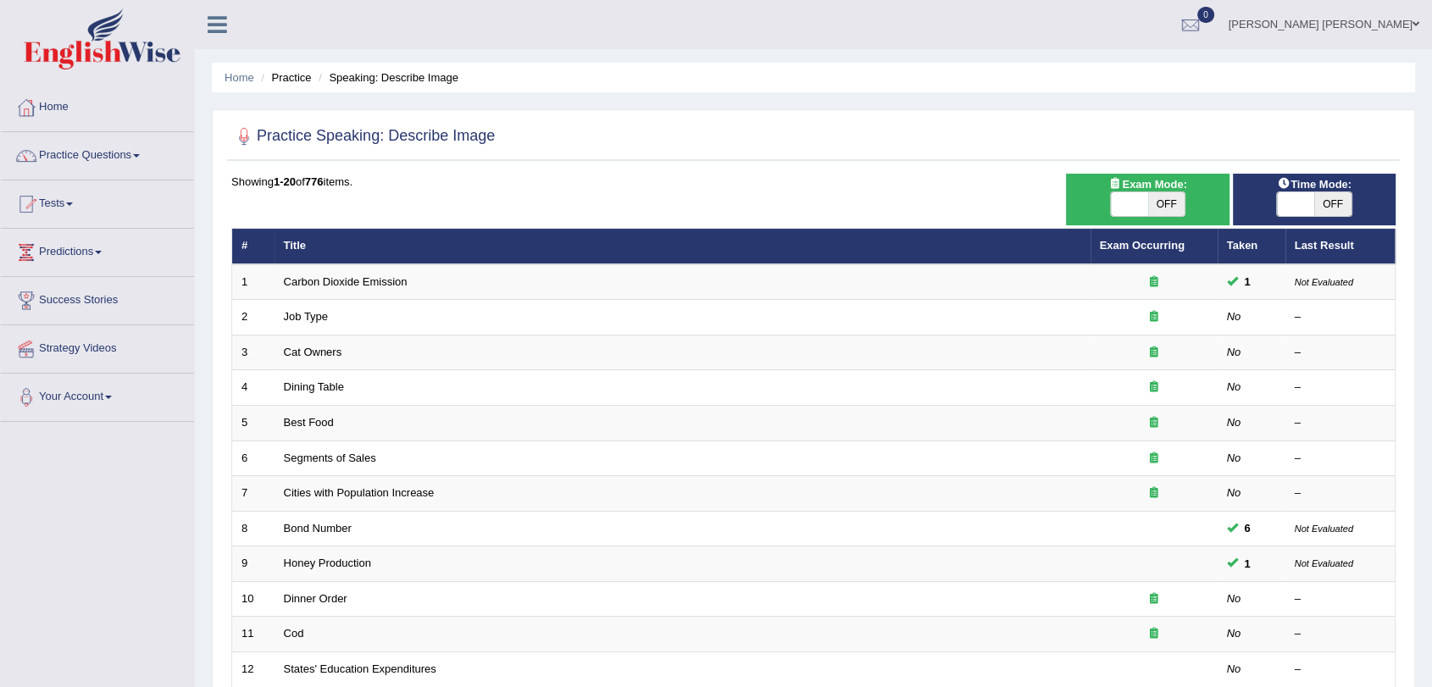
click at [1286, 200] on span at bounding box center [1295, 204] width 37 height 24
checkbox input "true"
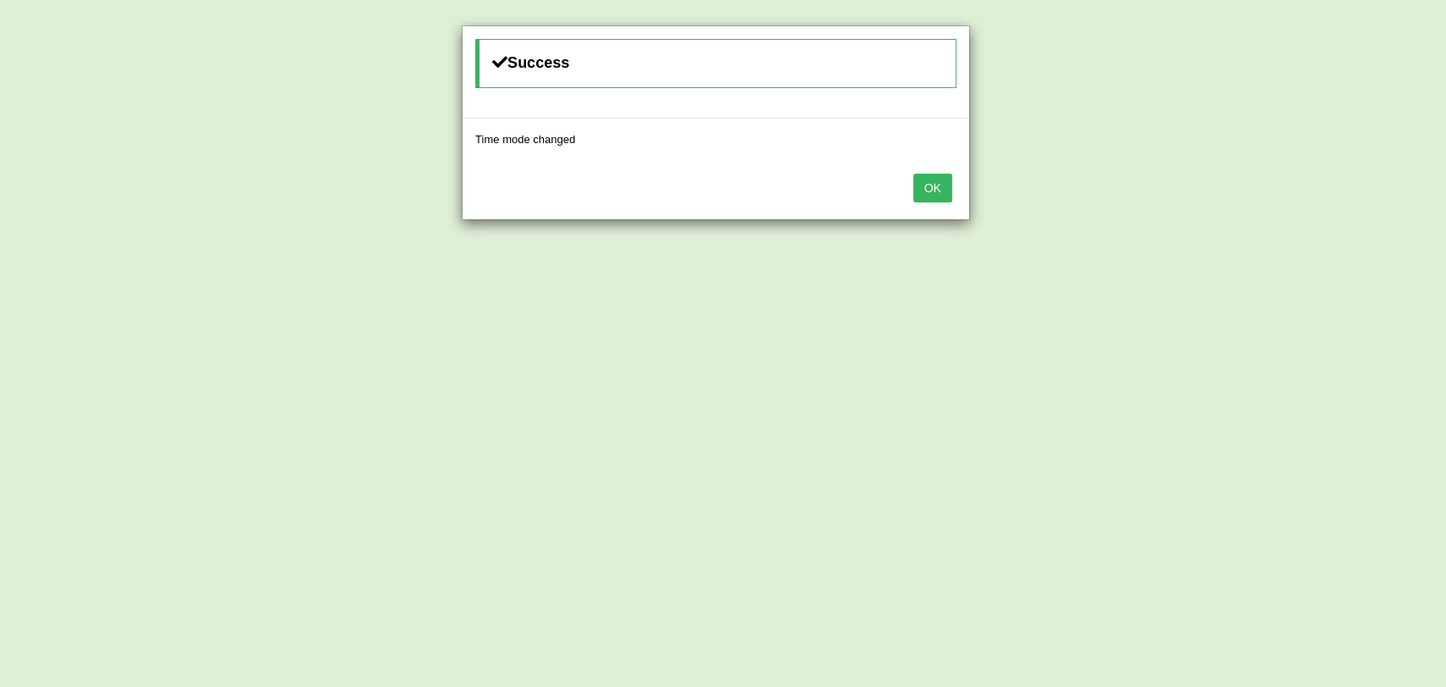
click at [952, 189] on div "OK" at bounding box center [716, 189] width 507 height 59
click at [948, 189] on button "OK" at bounding box center [932, 188] width 39 height 29
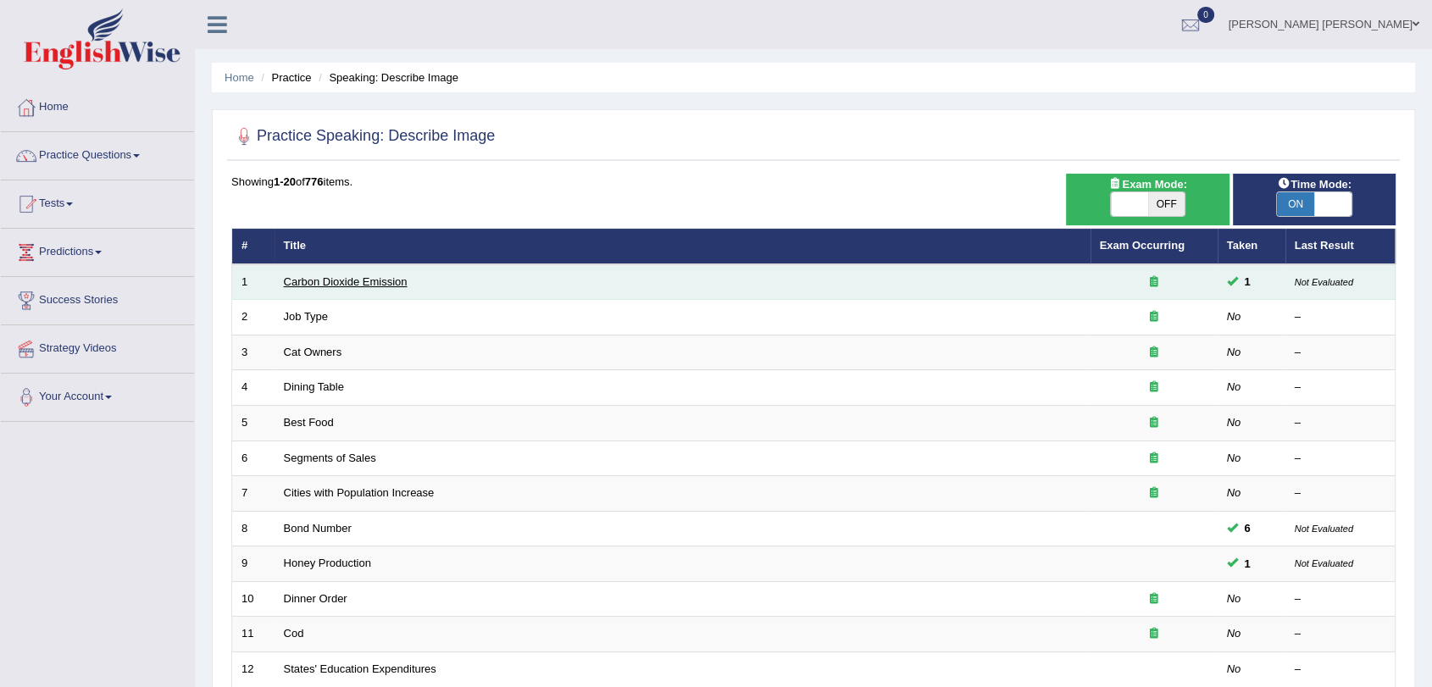
click at [368, 285] on link "Carbon Dioxide Emission" at bounding box center [346, 281] width 124 height 13
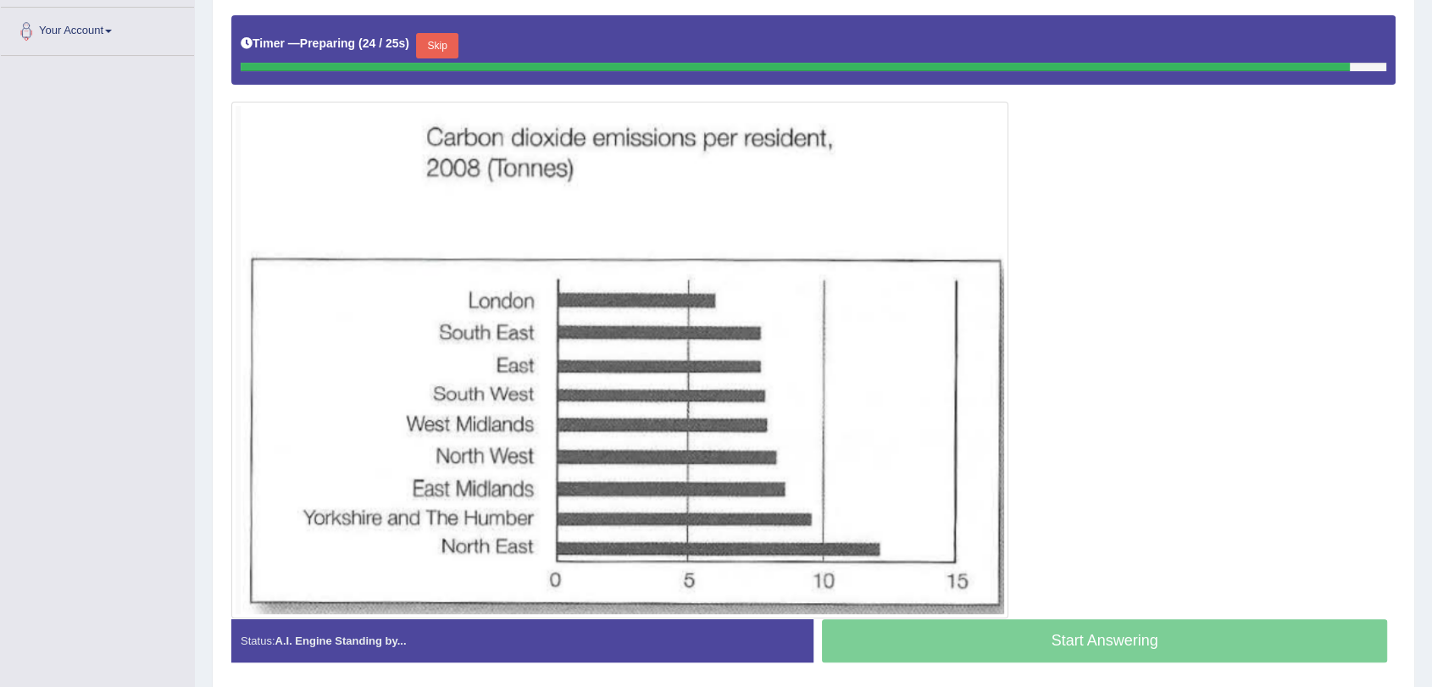
scroll to position [333, 0]
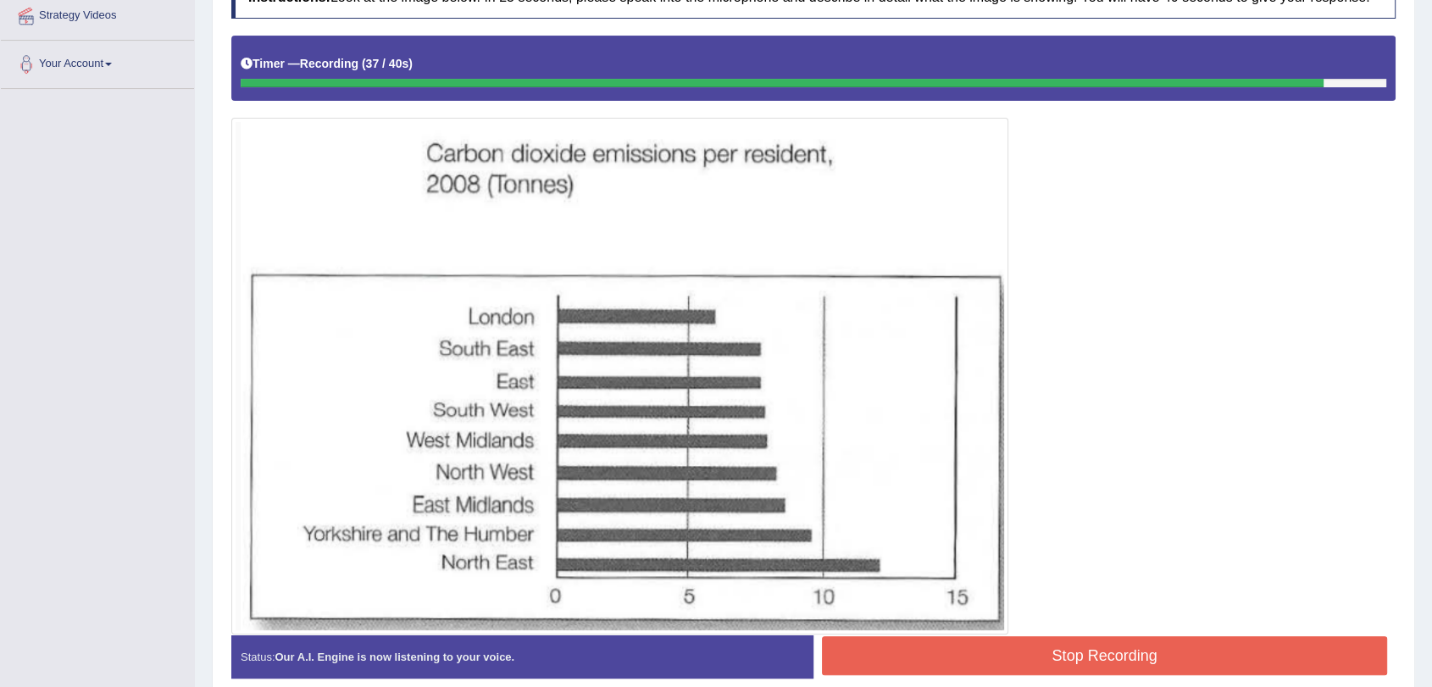
click at [1186, 653] on button "Stop Recording" at bounding box center [1104, 655] width 565 height 39
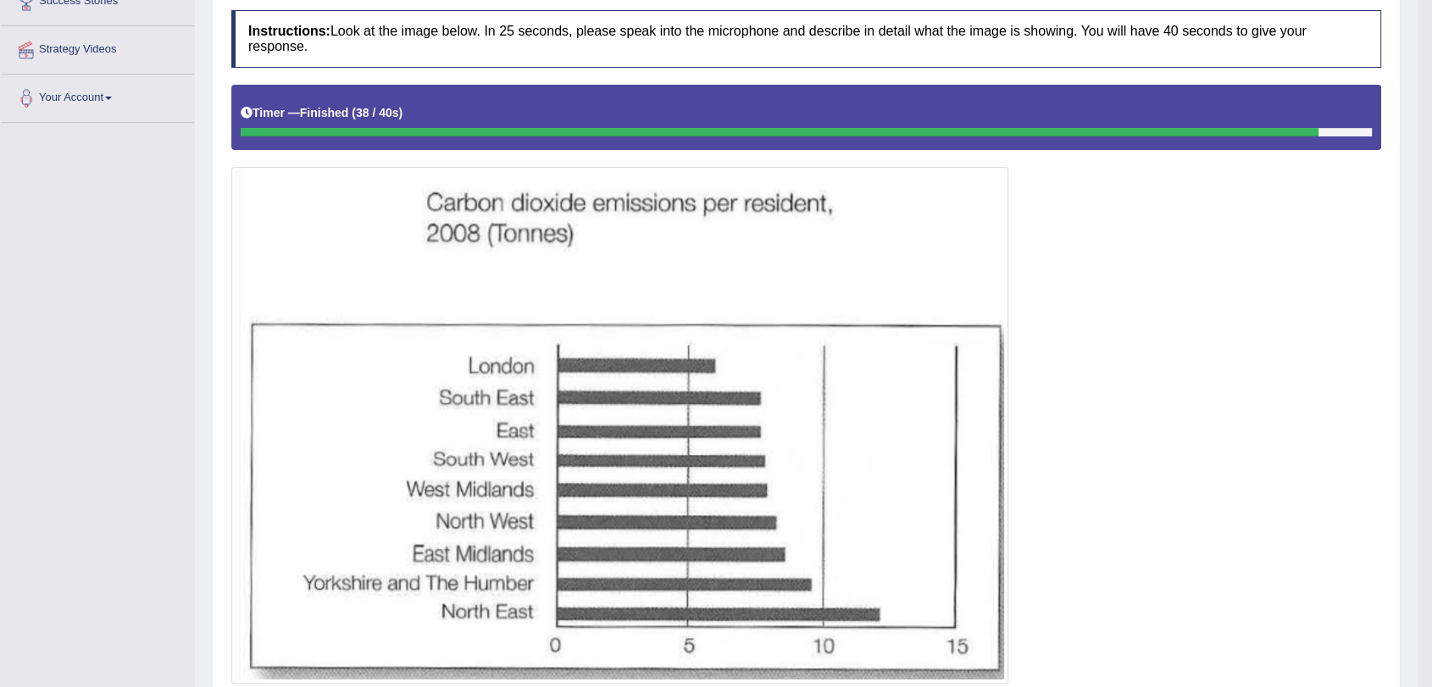
scroll to position [17, 0]
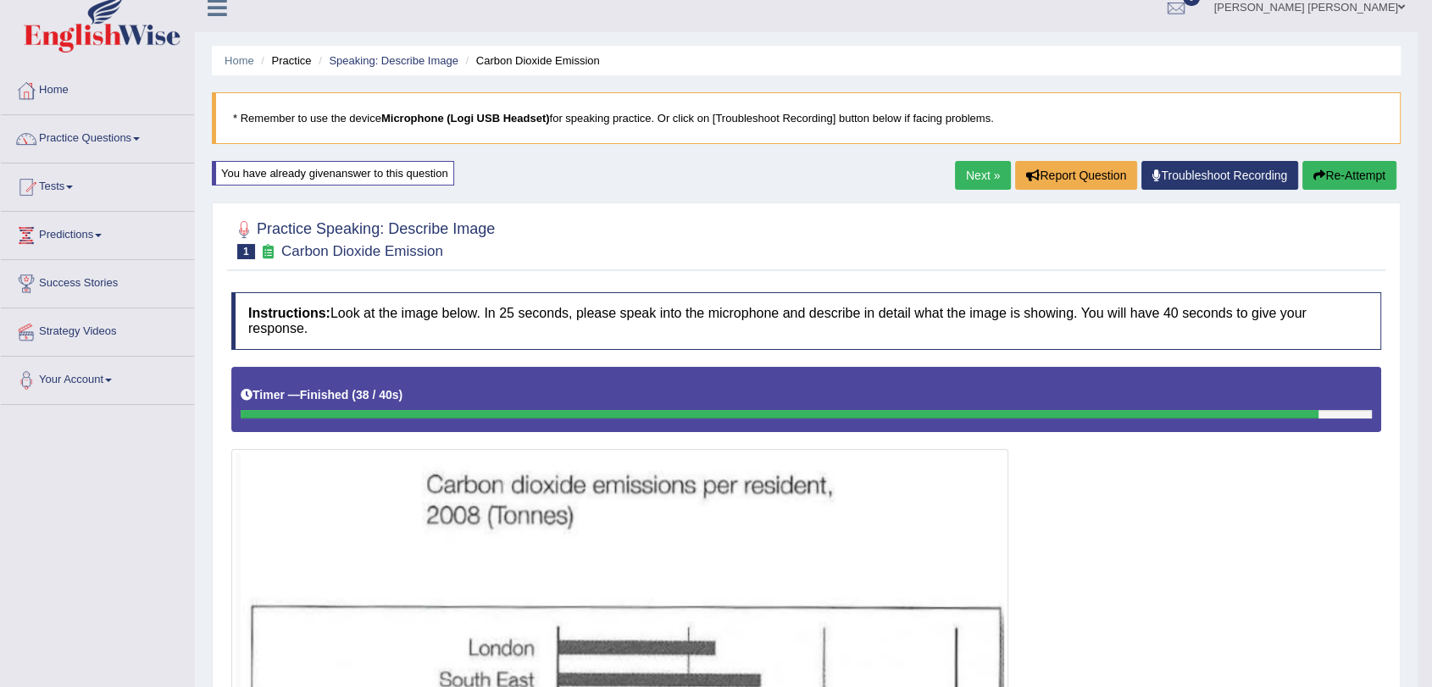
click at [993, 172] on link "Next »" at bounding box center [983, 175] width 56 height 29
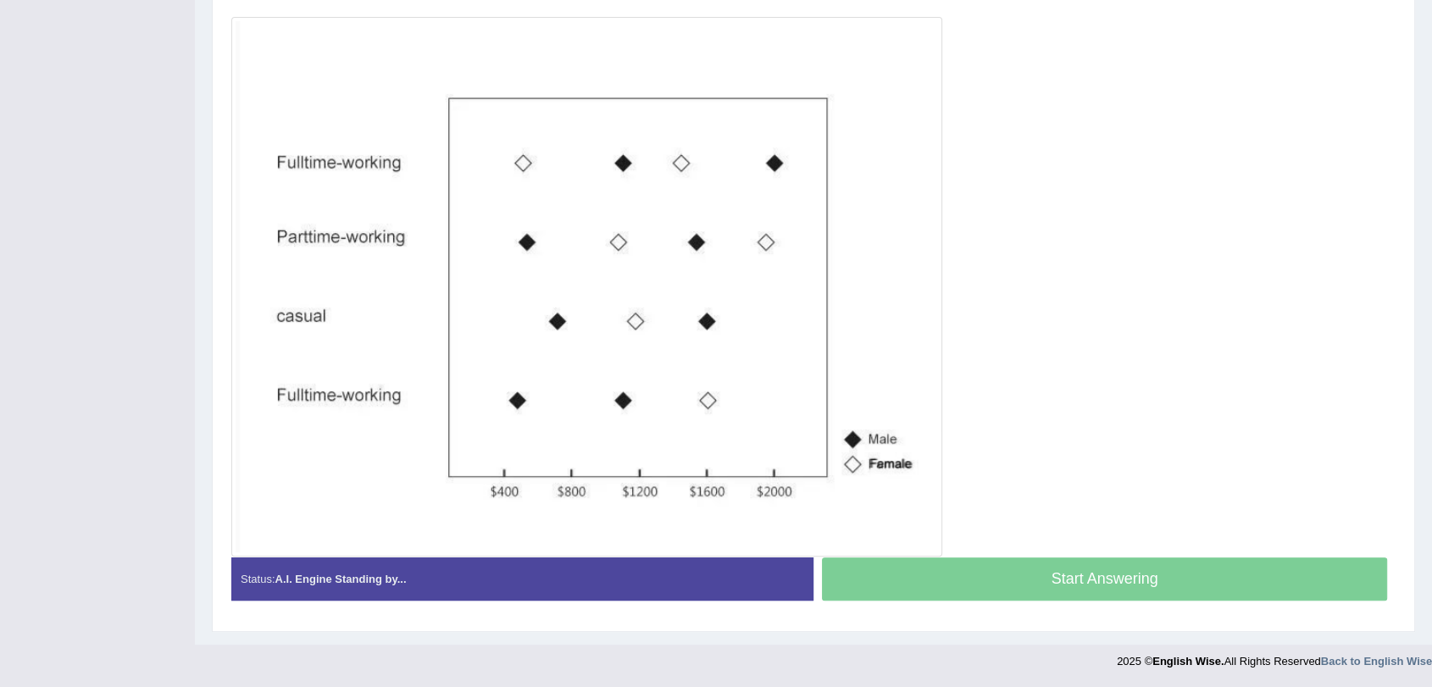
scroll to position [335, 0]
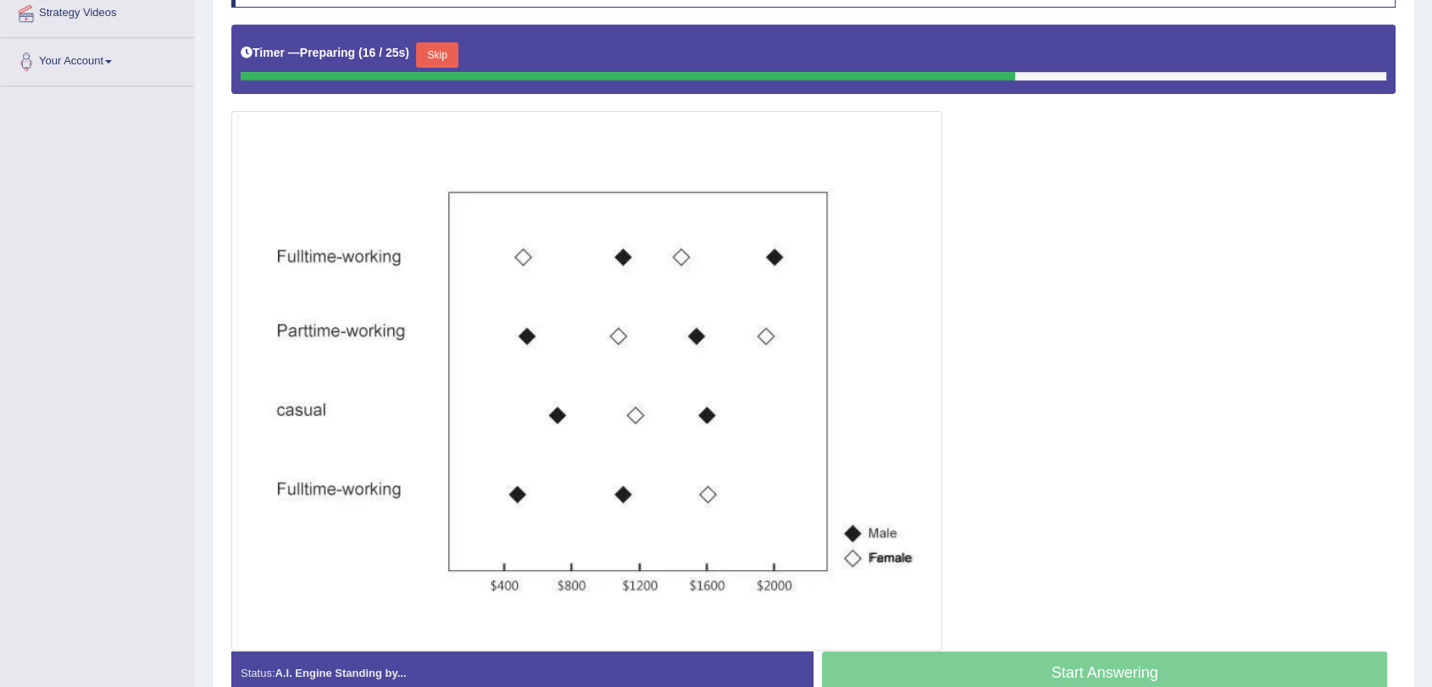
click at [451, 55] on button "Skip" at bounding box center [437, 54] width 42 height 25
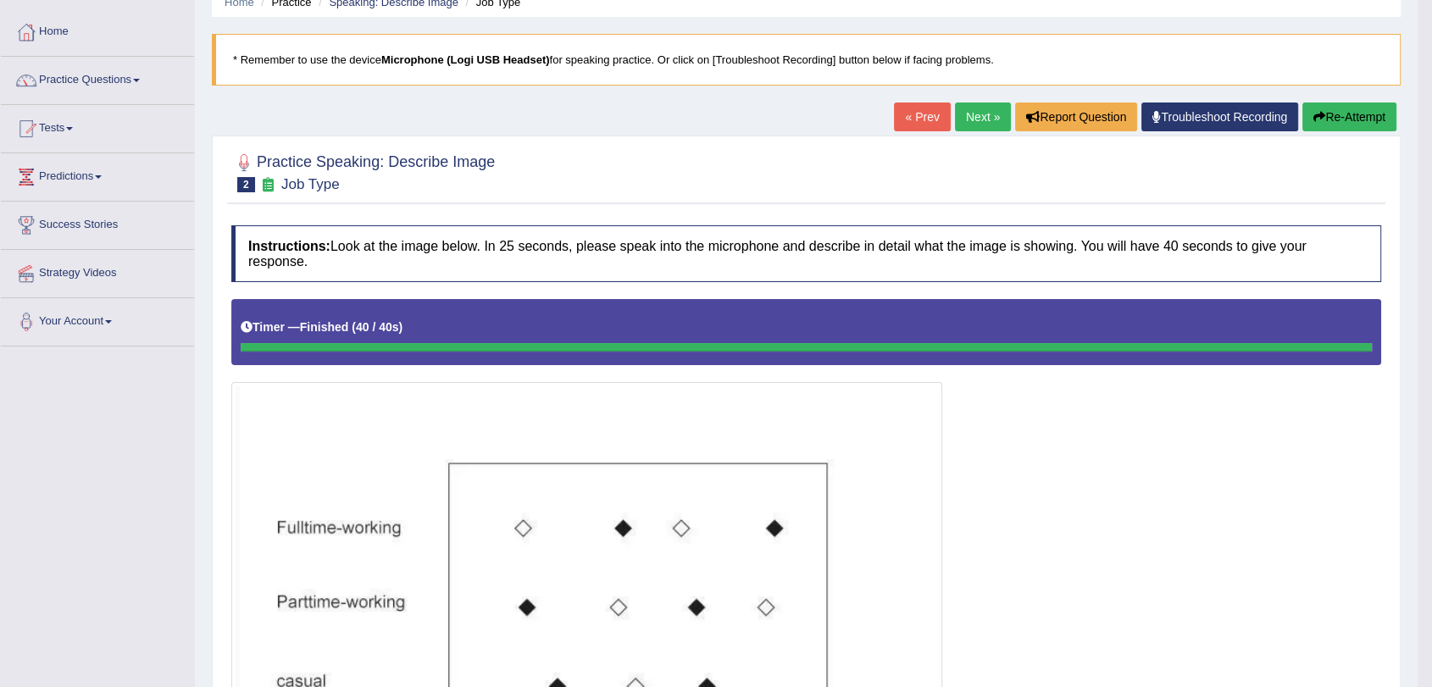
scroll to position [31, 0]
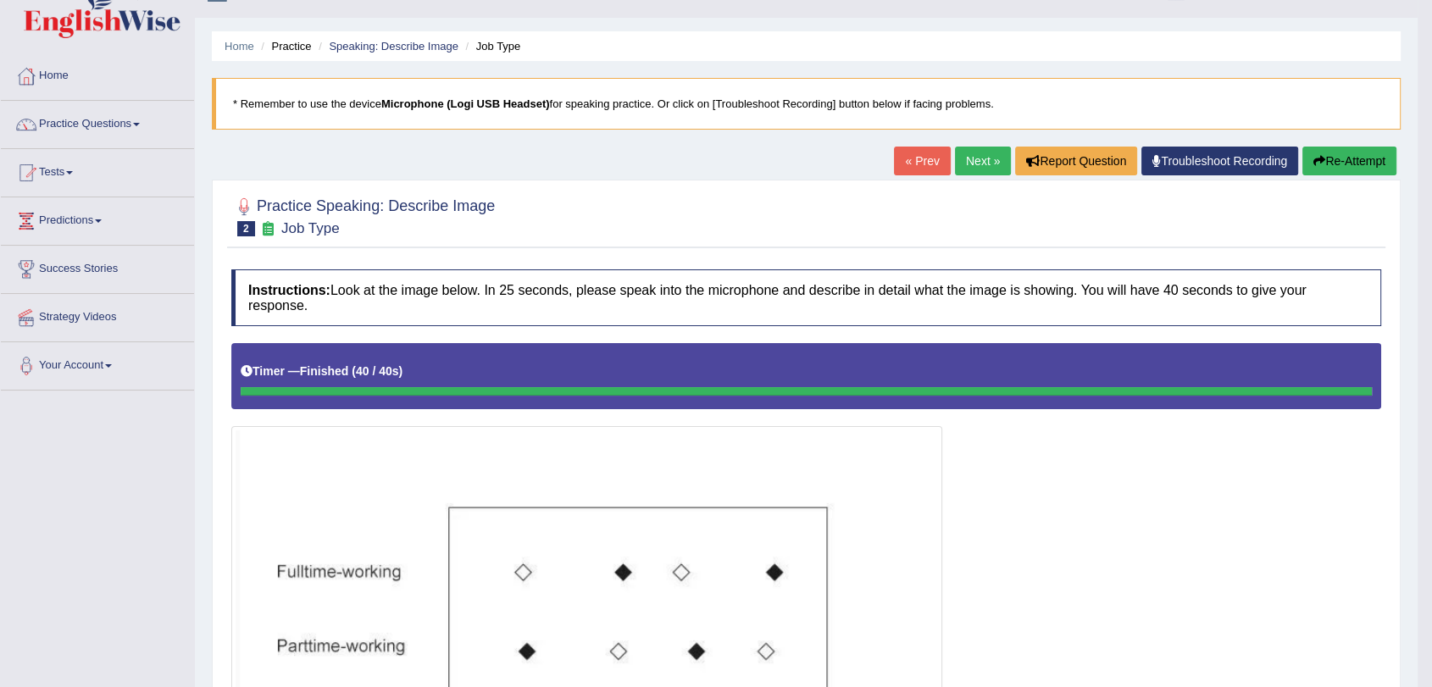
click at [967, 158] on link "Next »" at bounding box center [983, 161] width 56 height 29
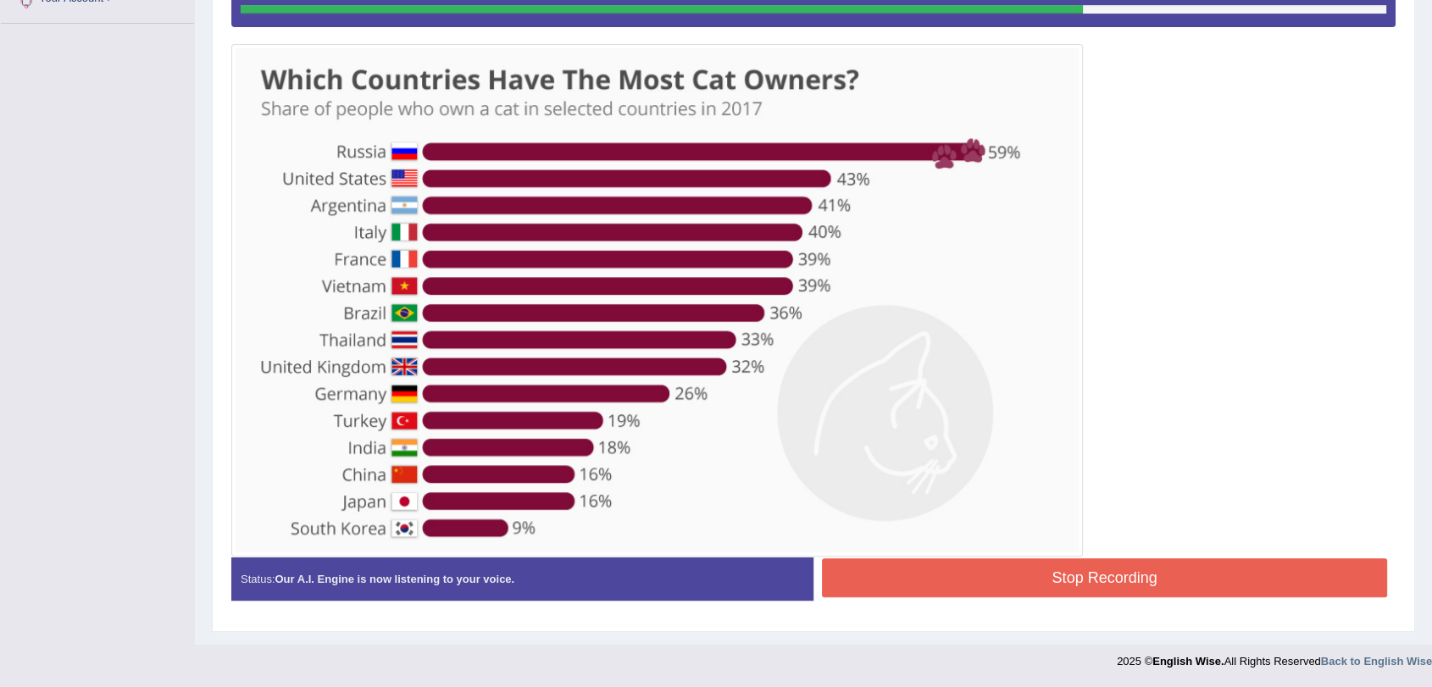
scroll to position [399, 0]
click at [1078, 584] on button "Stop Recording" at bounding box center [1104, 577] width 565 height 39
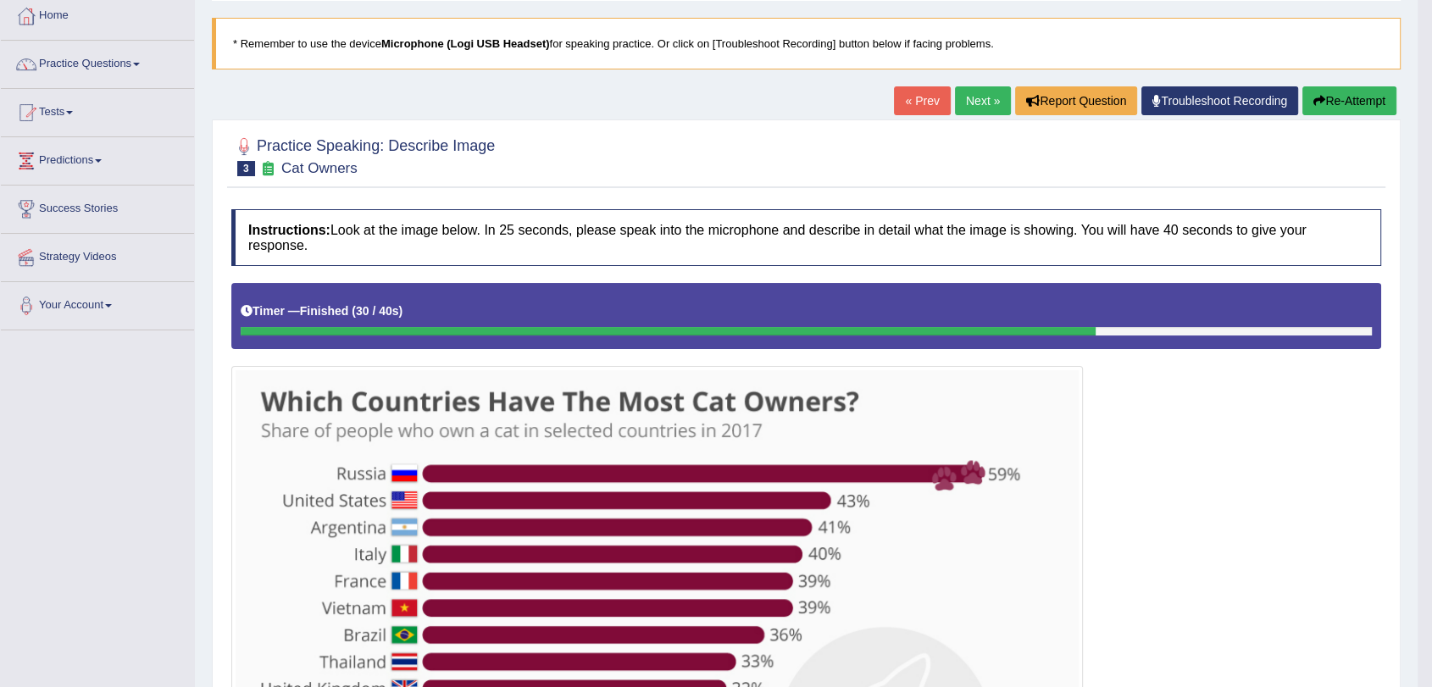
scroll to position [0, 0]
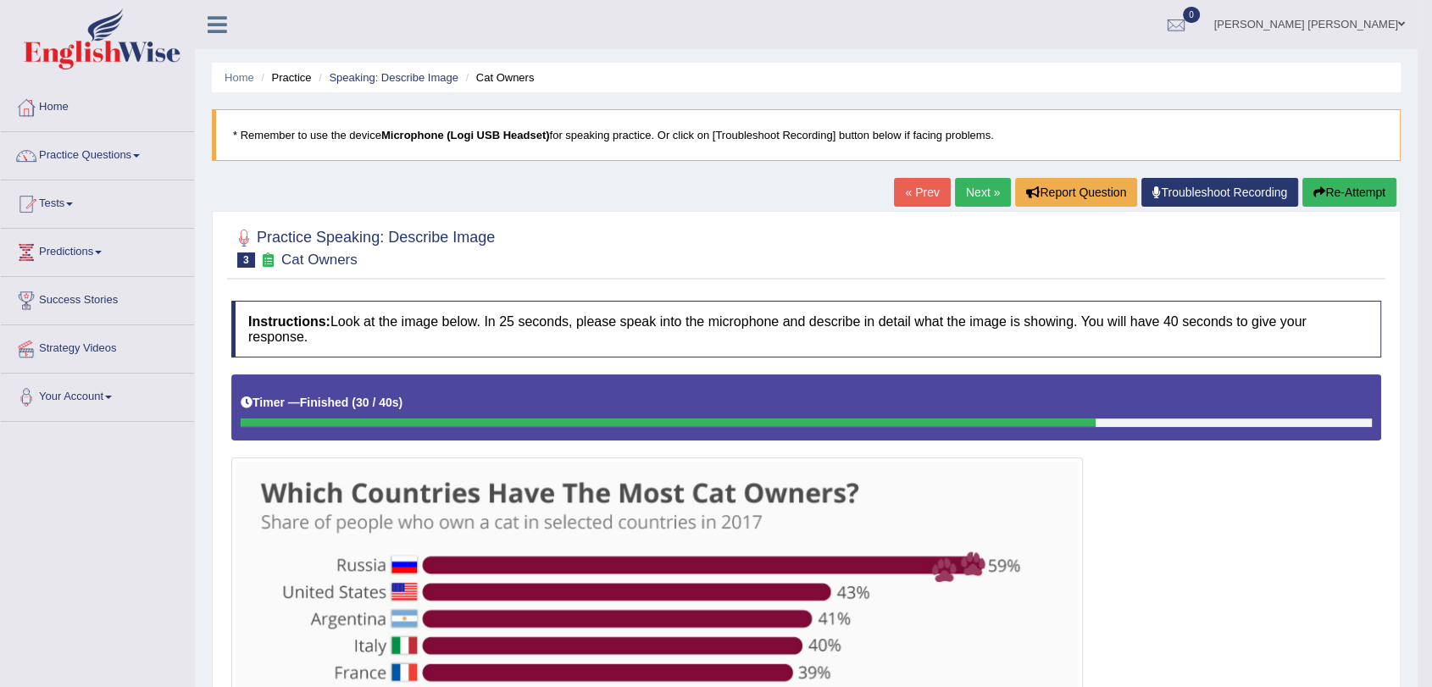
click at [972, 199] on link "Next »" at bounding box center [983, 192] width 56 height 29
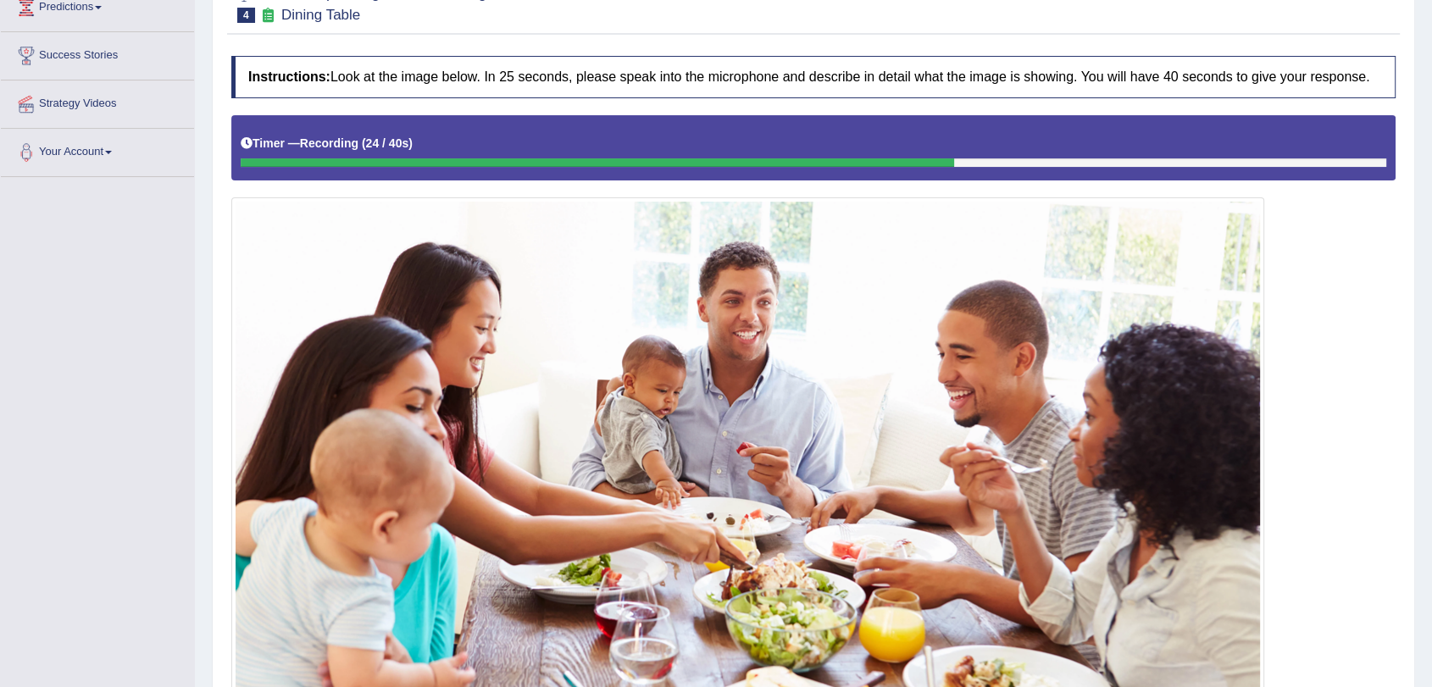
scroll to position [149, 0]
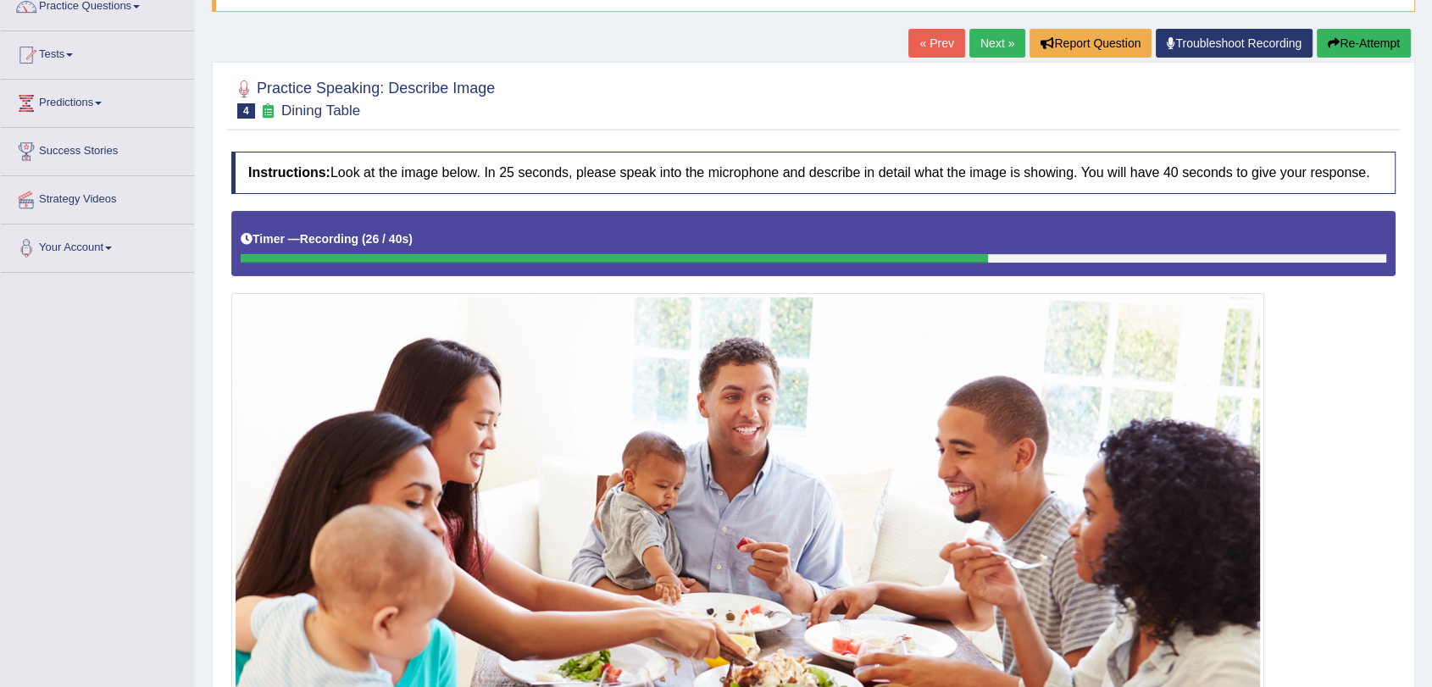
click at [1360, 42] on button "Re-Attempt" at bounding box center [1363, 43] width 94 height 29
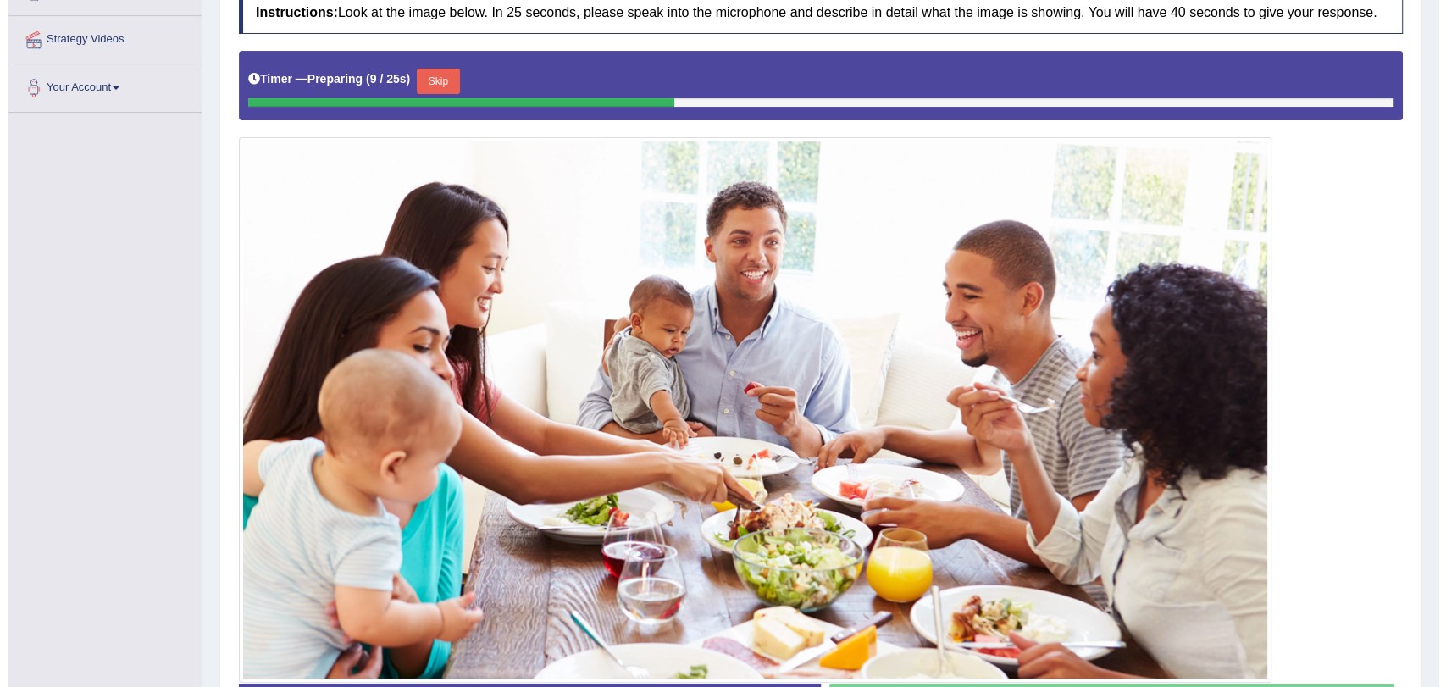
scroll to position [341, 0]
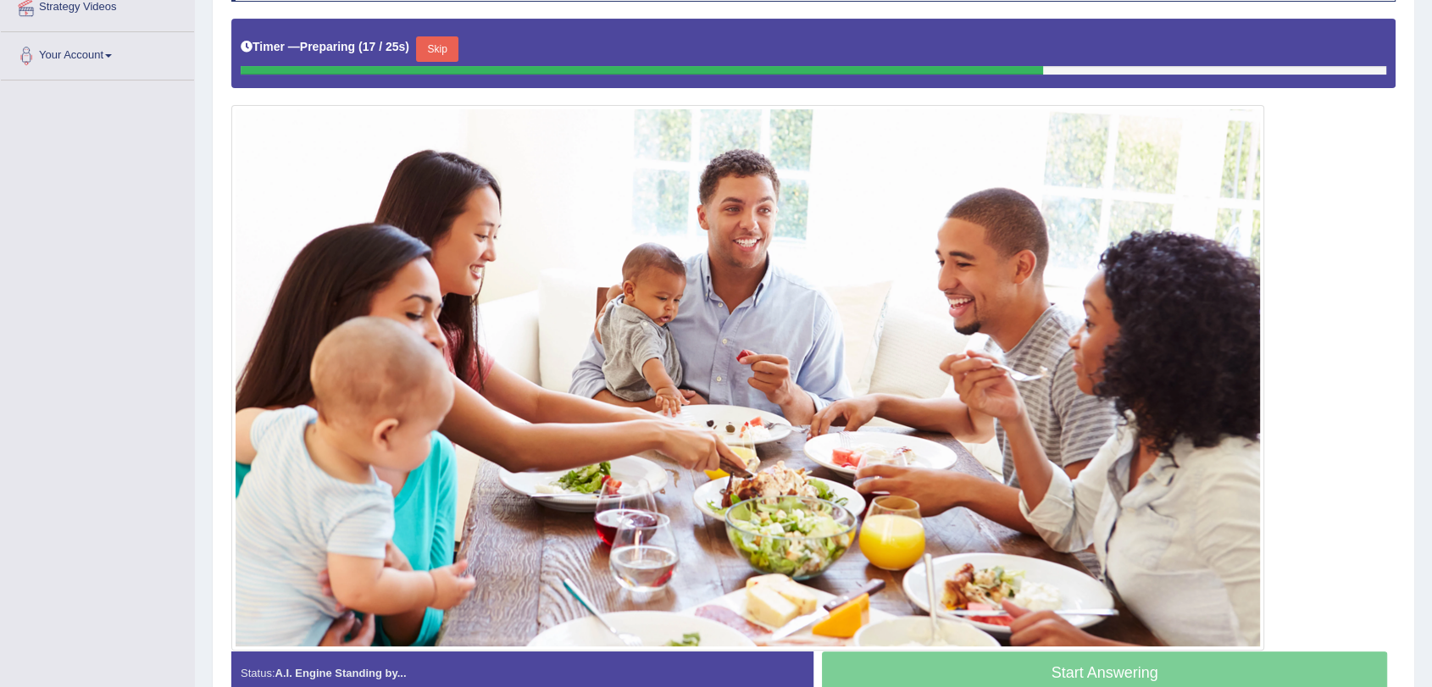
click at [448, 54] on button "Skip" at bounding box center [437, 48] width 42 height 25
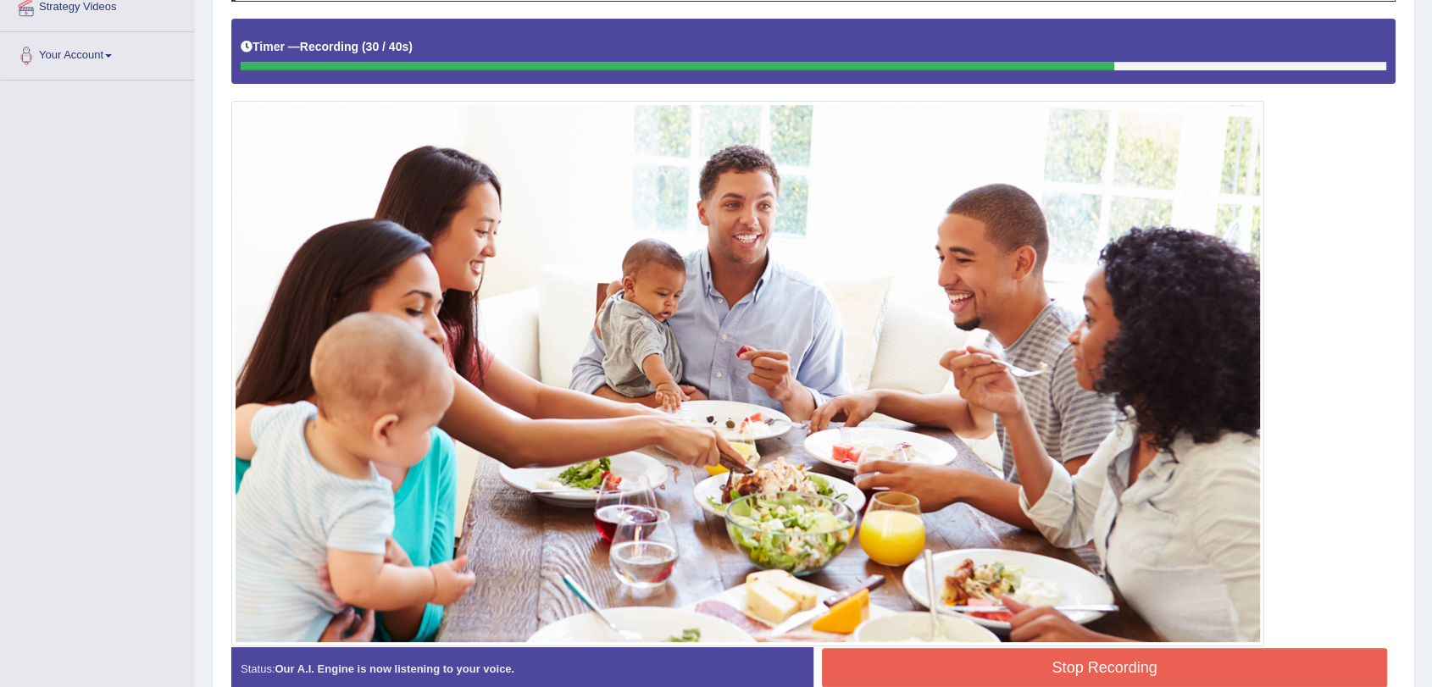
drag, startPoint x: 1099, startPoint y: 662, endPoint x: 1111, endPoint y: 640, distance: 25.0
click at [1100, 662] on button "Stop Recording" at bounding box center [1104, 667] width 565 height 39
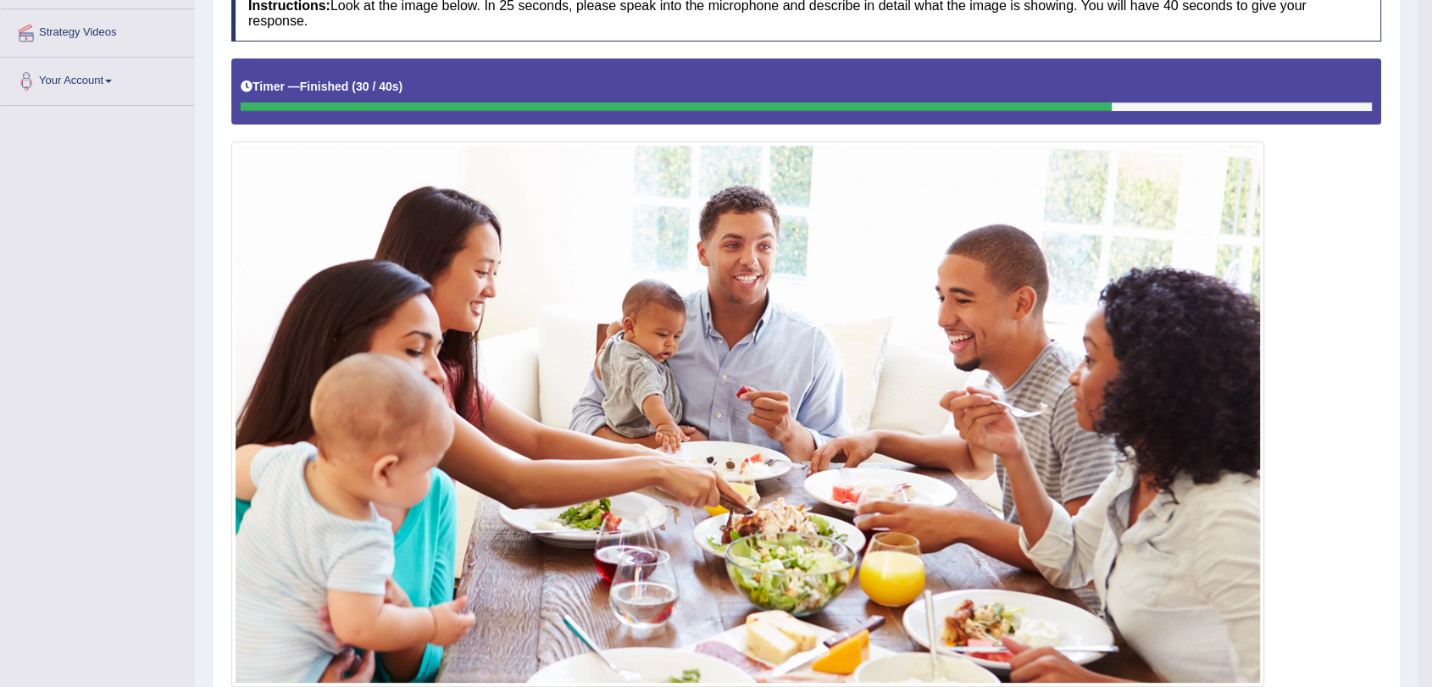
scroll to position [0, 0]
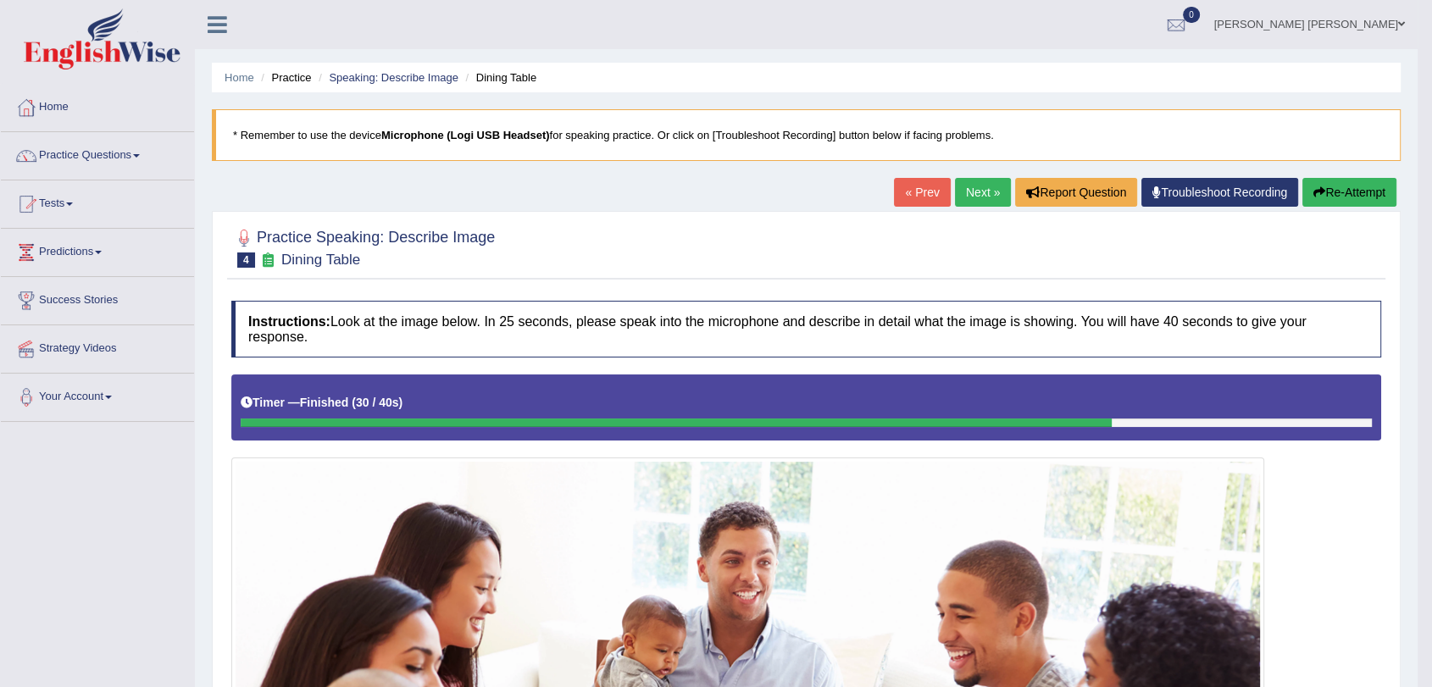
click at [982, 191] on link "Next »" at bounding box center [983, 192] width 56 height 29
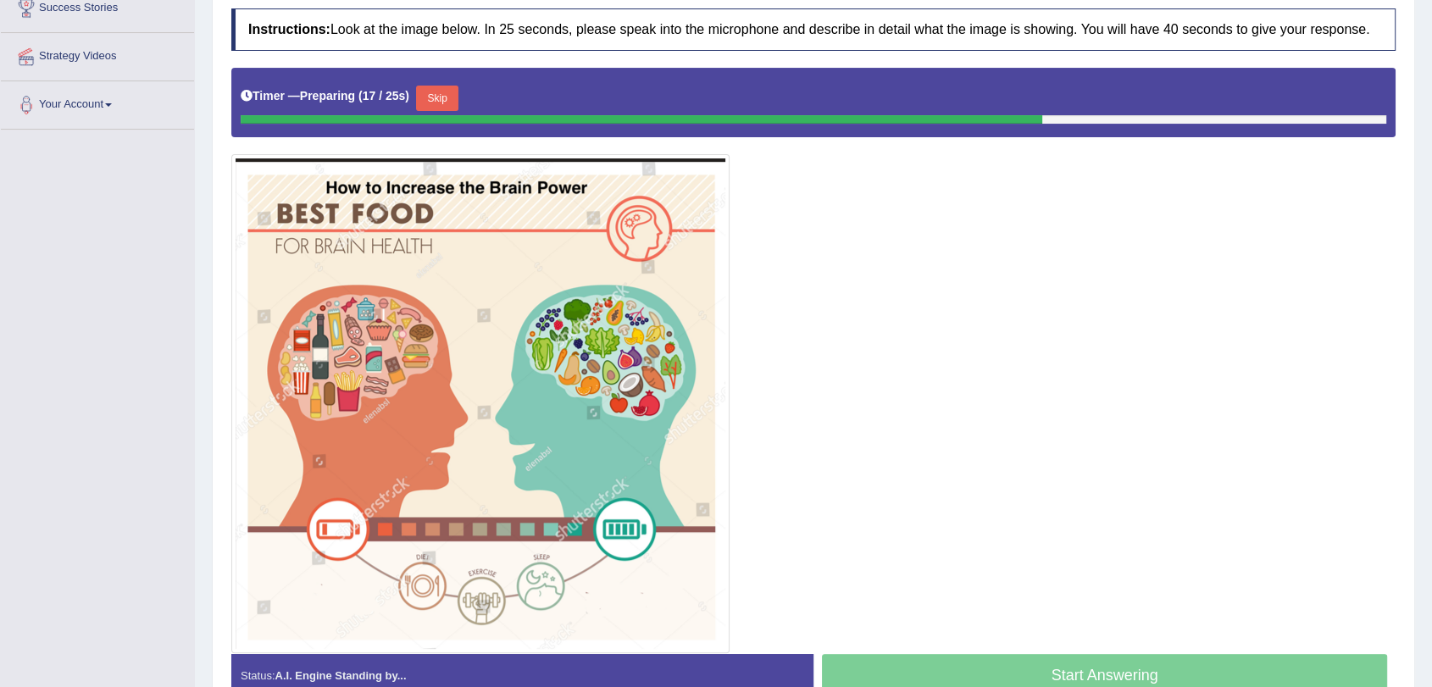
scroll to position [389, 0]
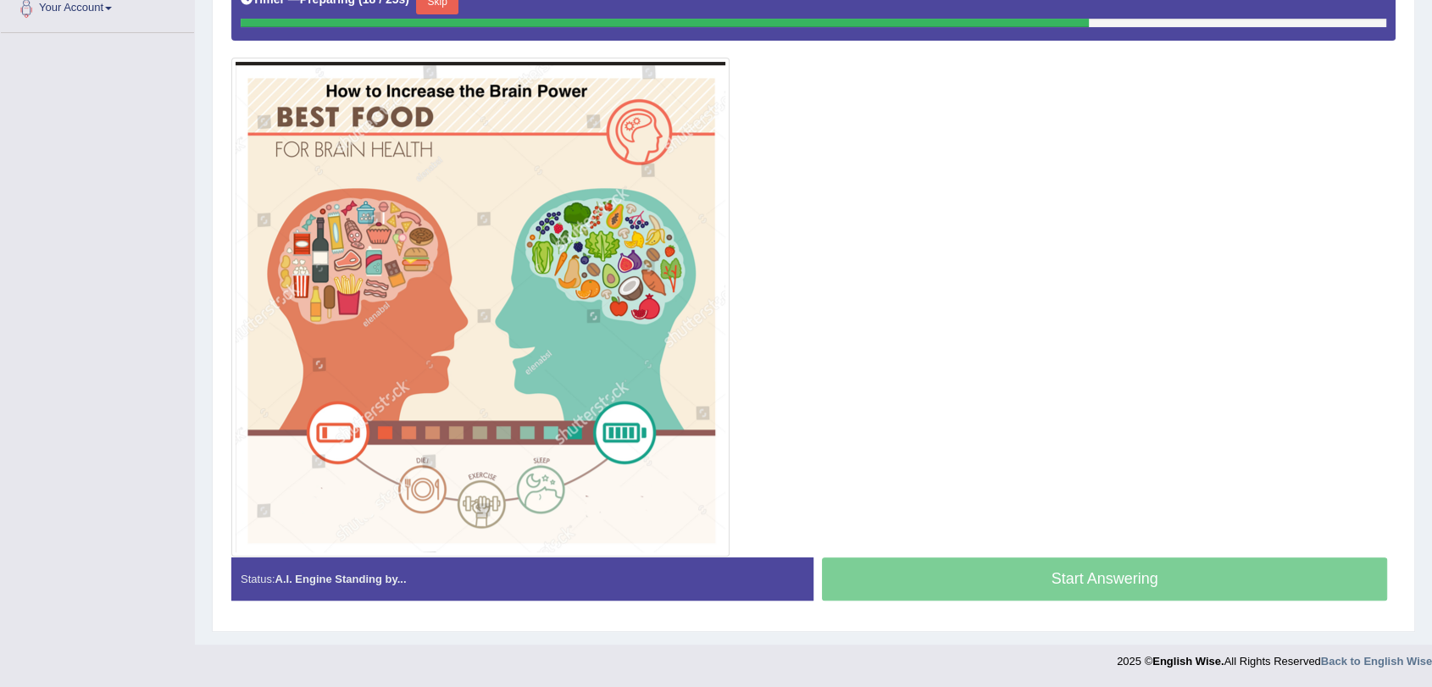
drag, startPoint x: 1429, startPoint y: 320, endPoint x: 1439, endPoint y: 291, distance: 31.3
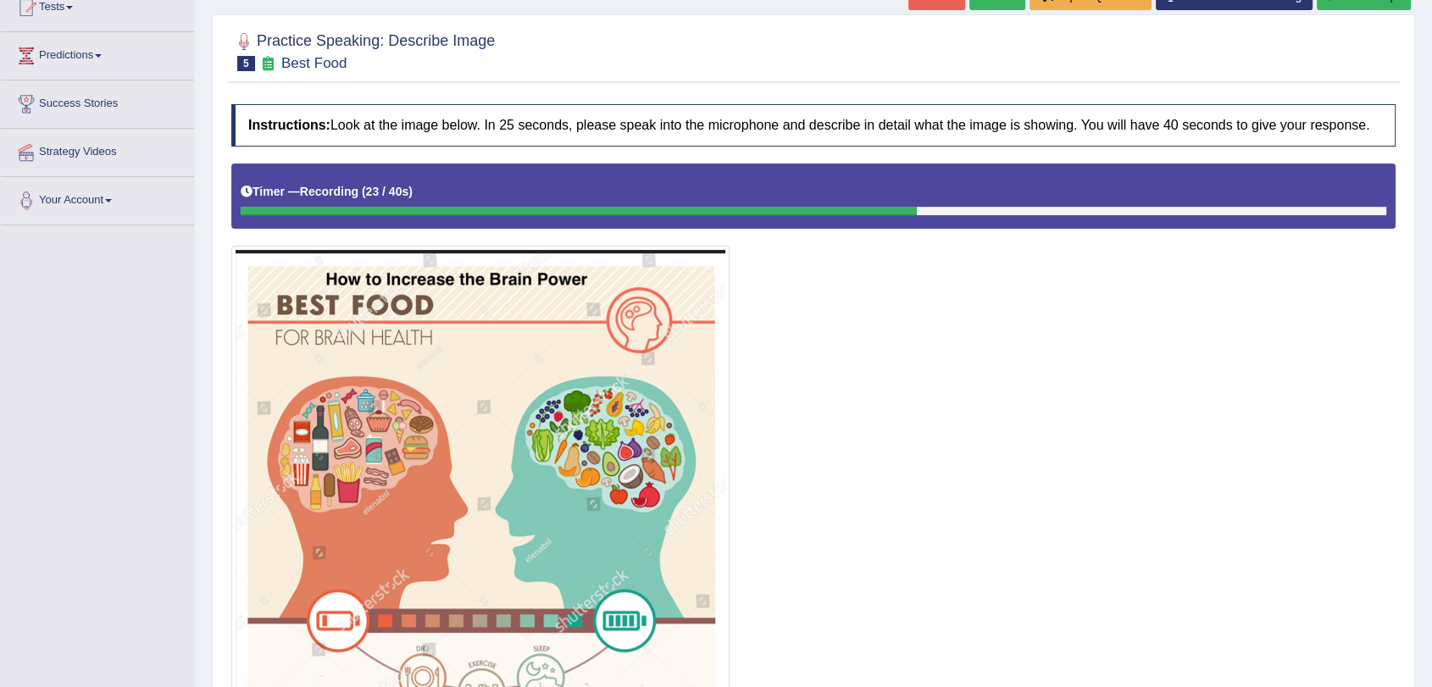
scroll to position [102, 0]
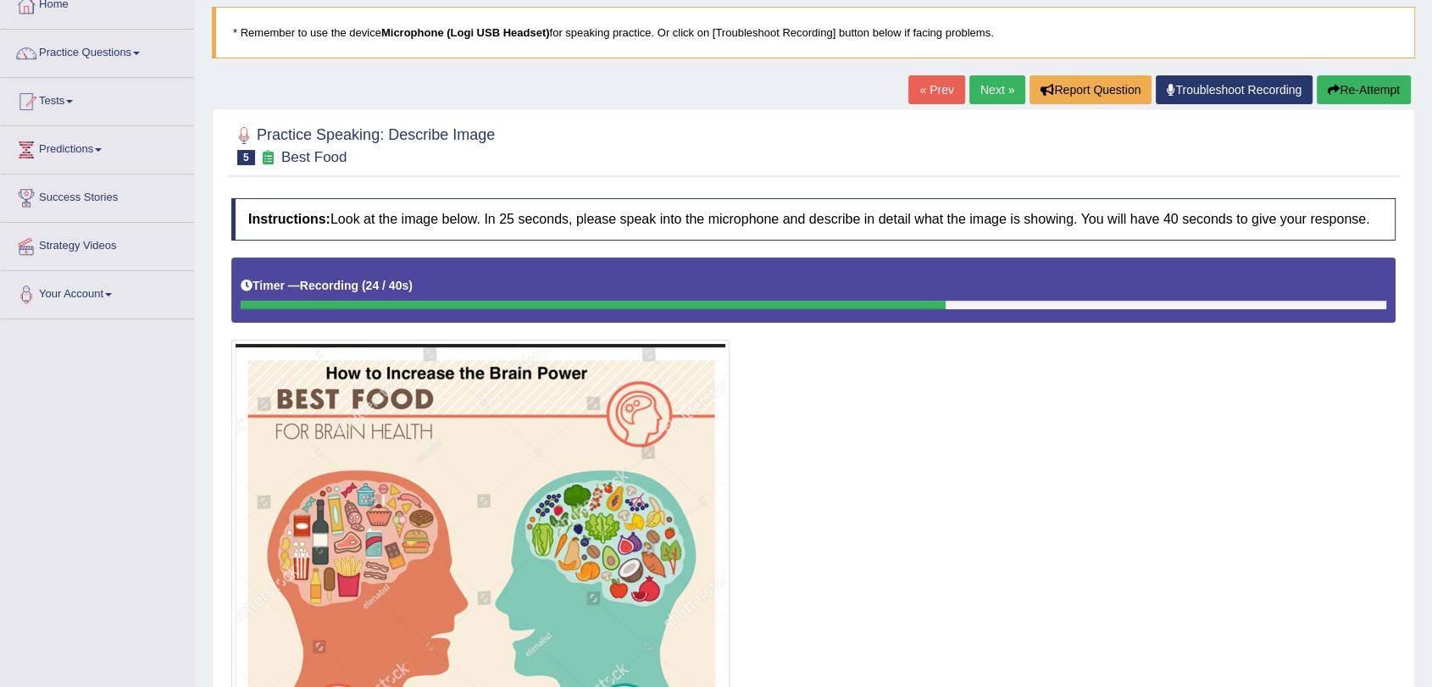
click at [1377, 93] on button "Re-Attempt" at bounding box center [1363, 89] width 94 height 29
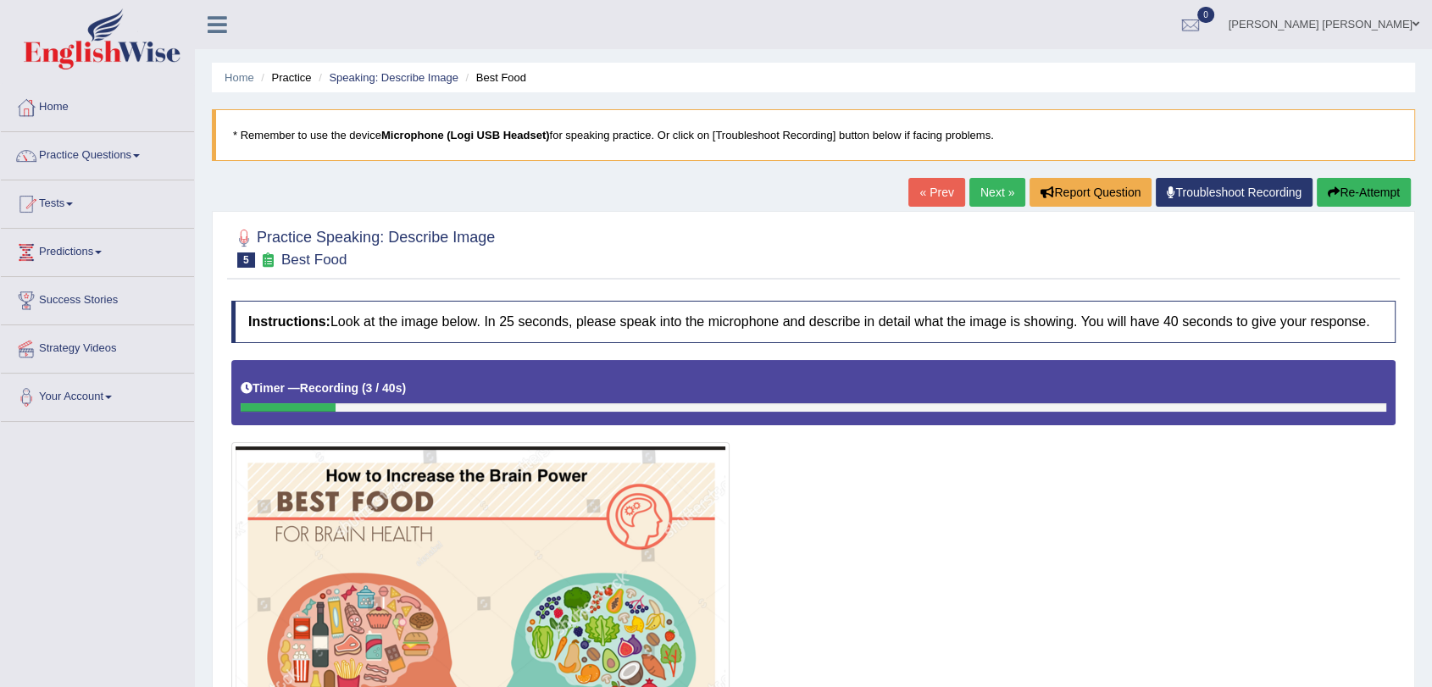
click at [1331, 188] on icon "button" at bounding box center [1333, 192] width 12 height 12
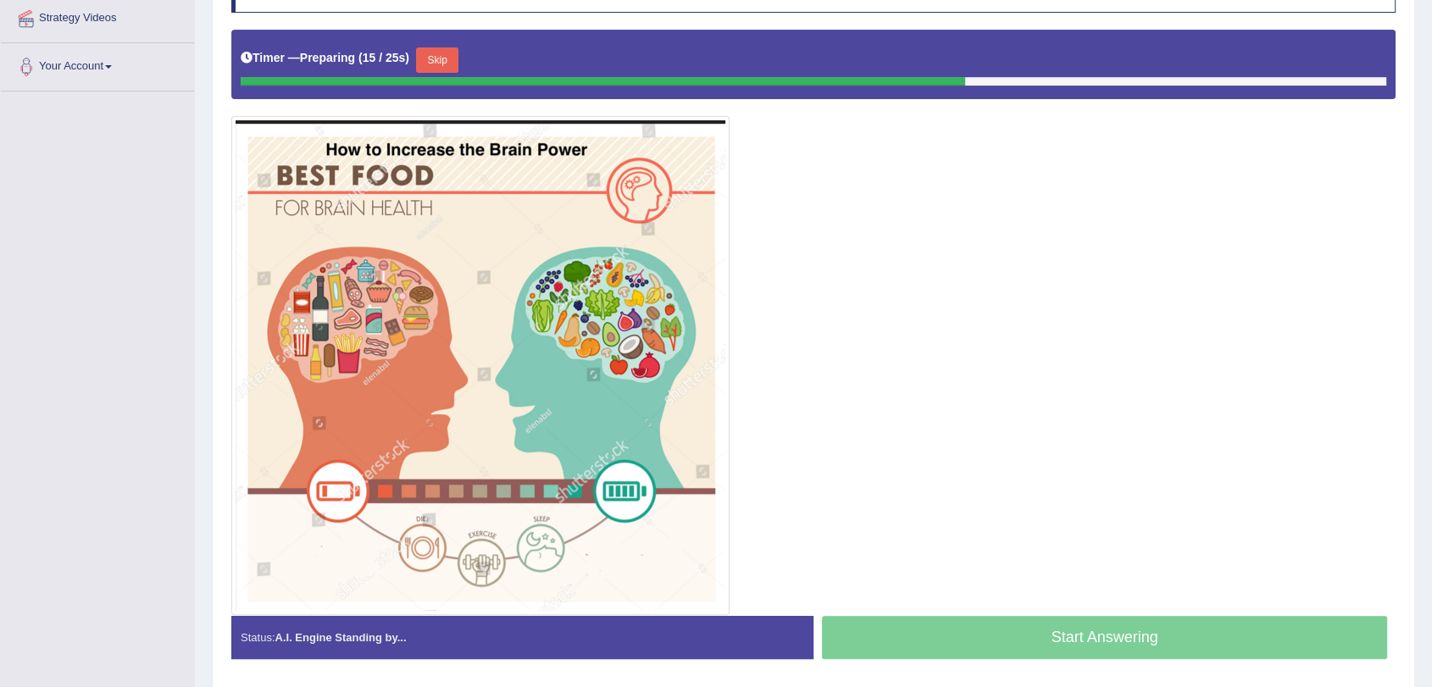
scroll to position [325, 0]
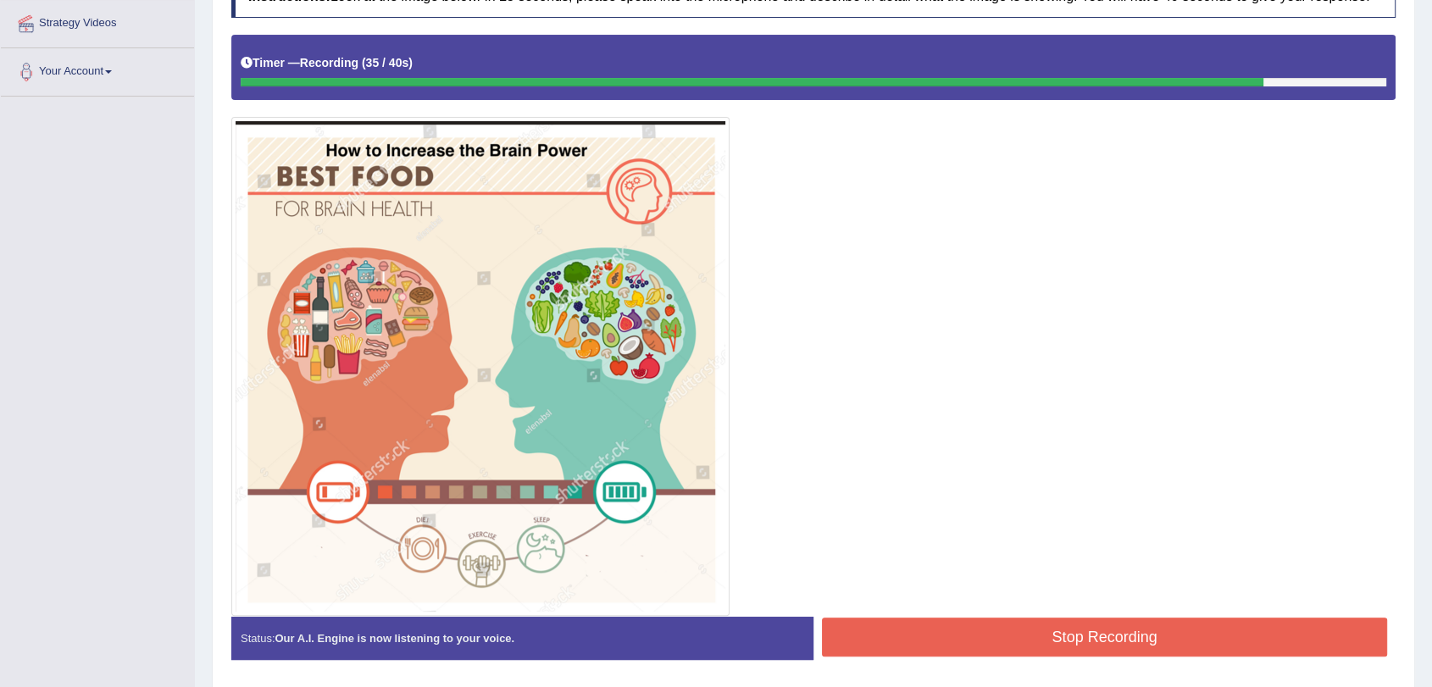
click at [981, 632] on button "Stop Recording" at bounding box center [1104, 637] width 565 height 39
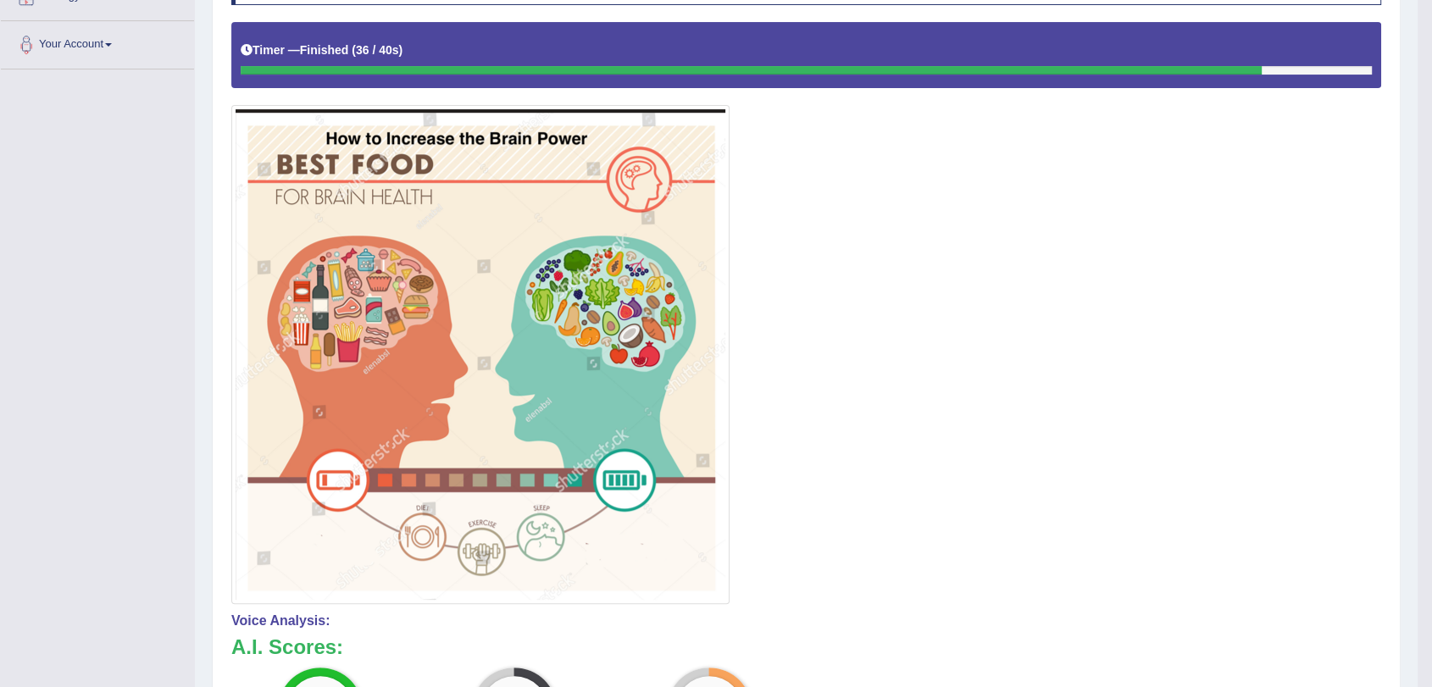
scroll to position [163, 0]
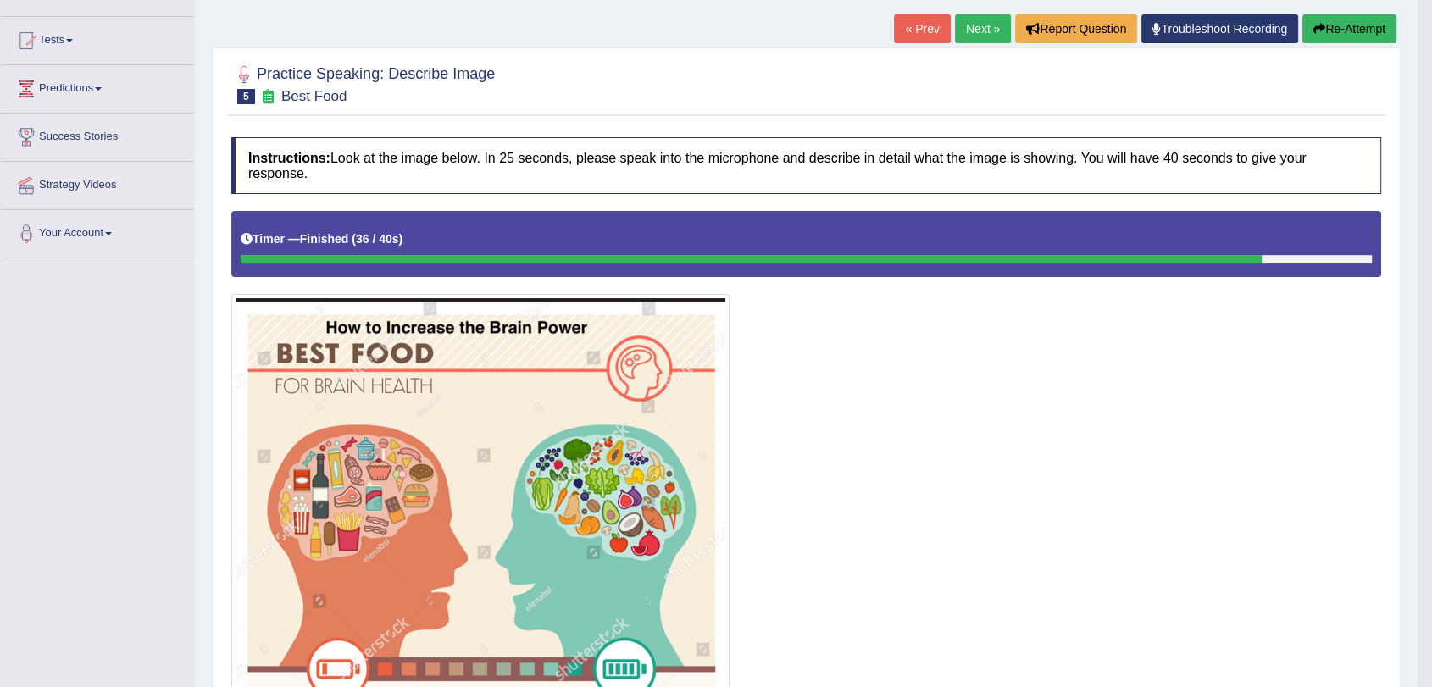
click at [978, 29] on link "Next »" at bounding box center [983, 28] width 56 height 29
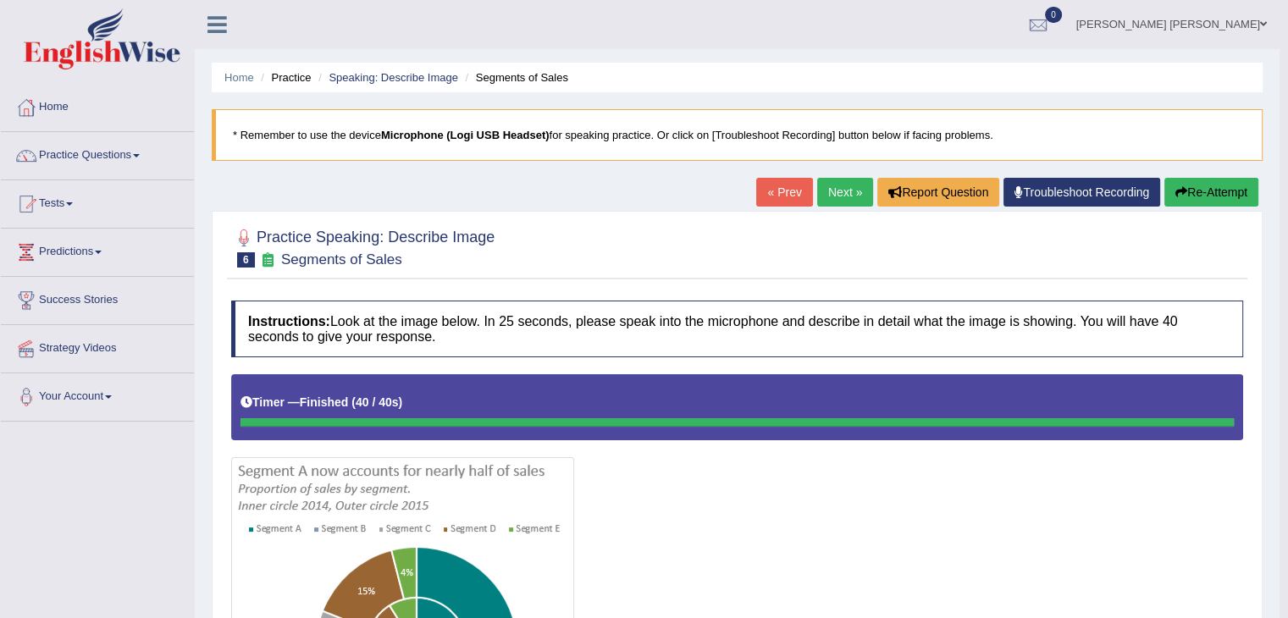
click at [846, 191] on link "Next »" at bounding box center [845, 192] width 56 height 29
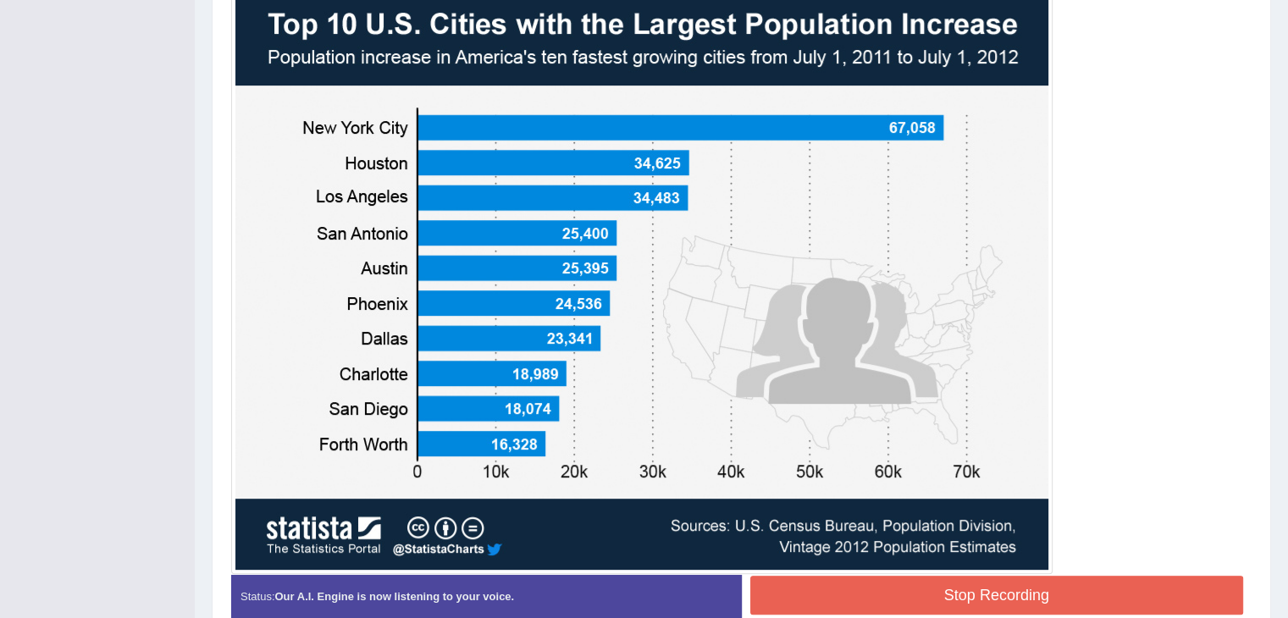
scroll to position [555, 0]
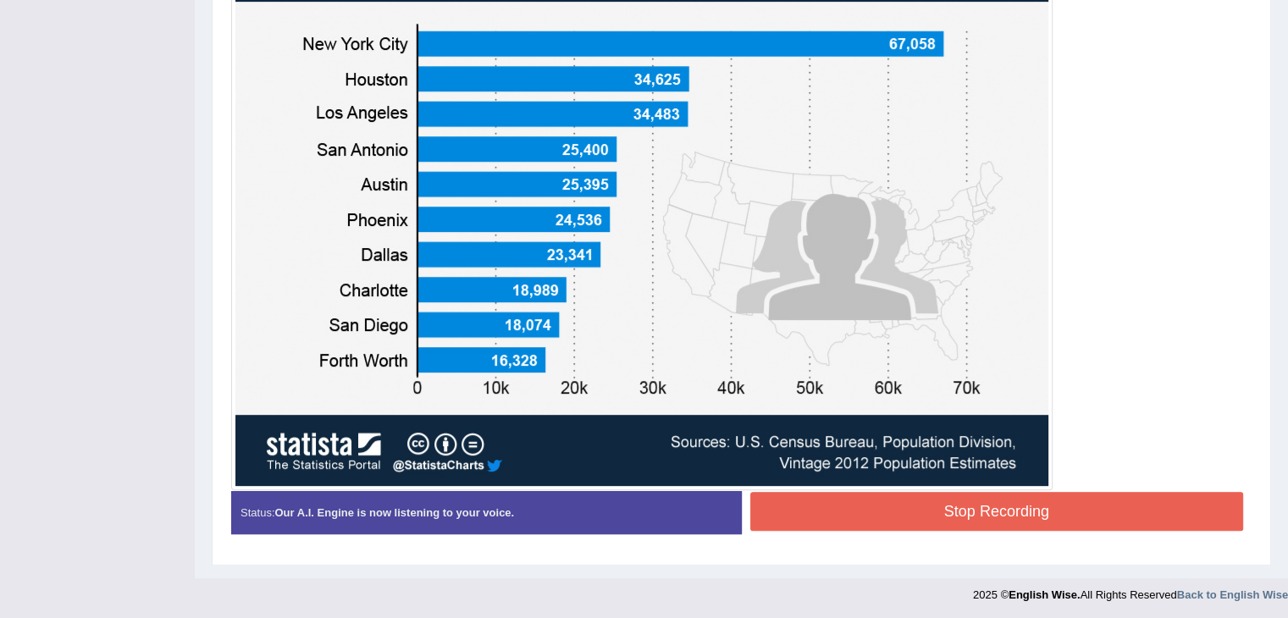
click at [1097, 510] on button "Stop Recording" at bounding box center [998, 511] width 494 height 39
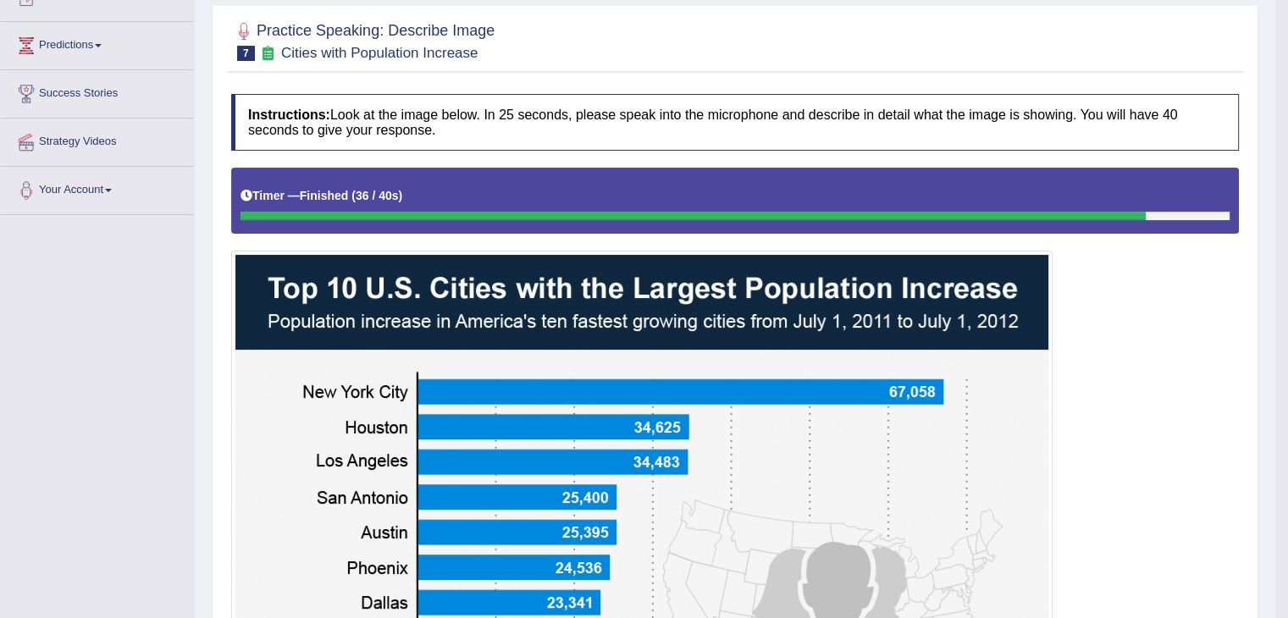
scroll to position [85, 0]
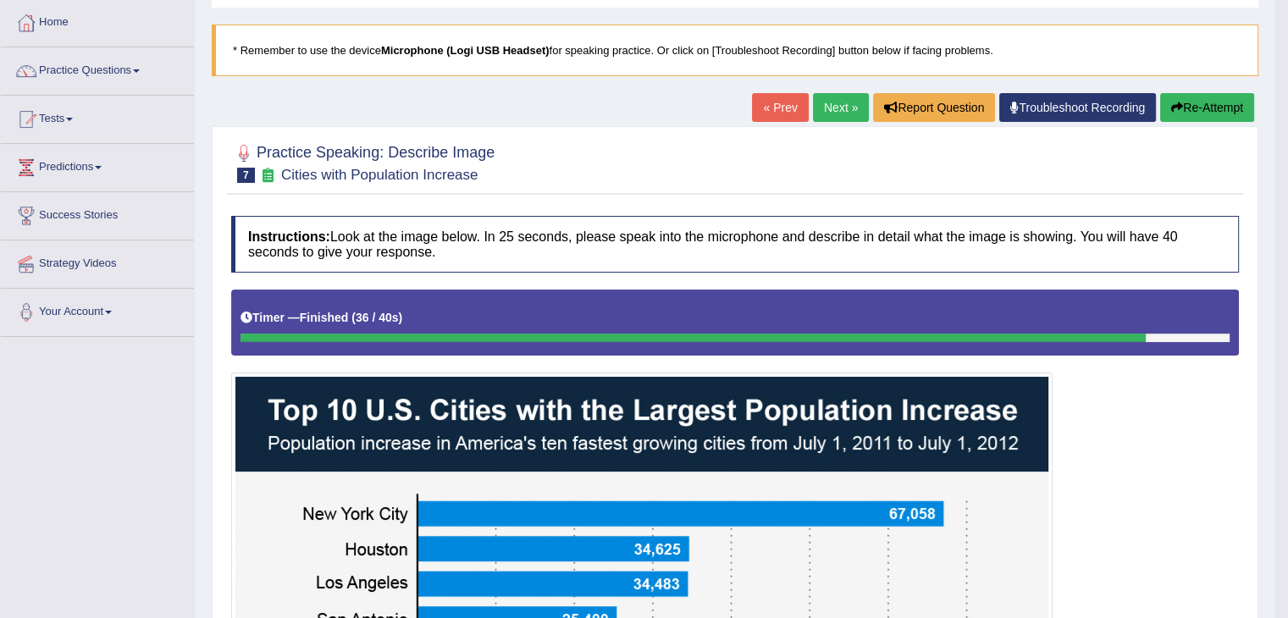
click at [833, 105] on link "Next »" at bounding box center [841, 107] width 56 height 29
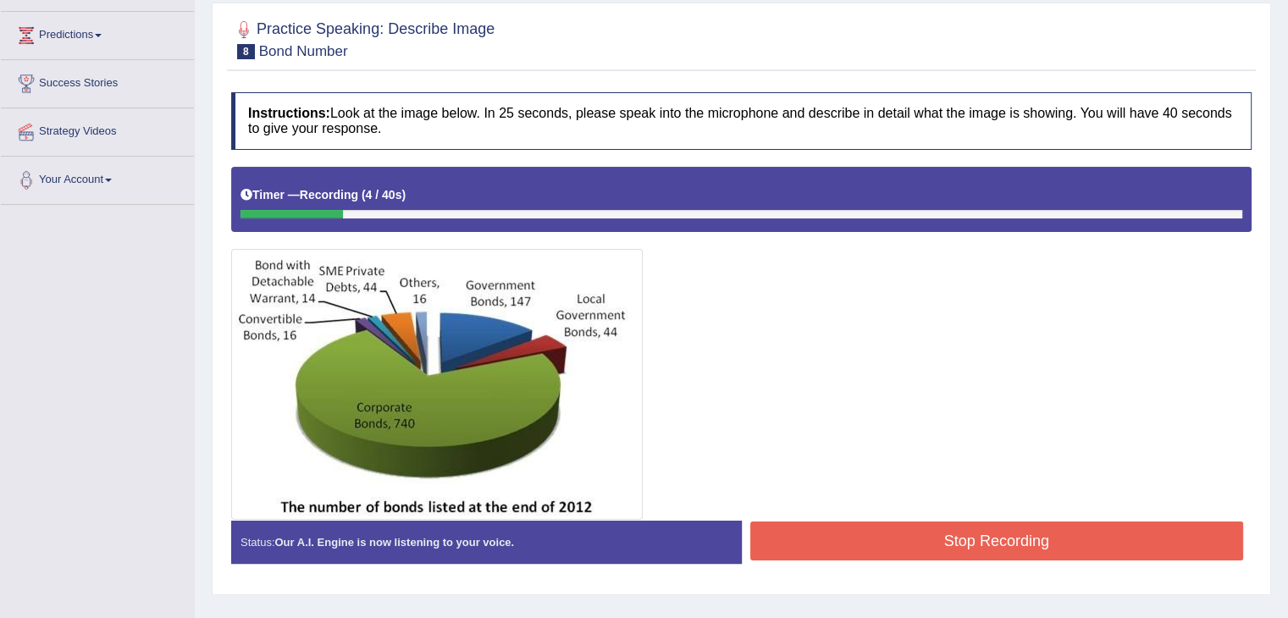
scroll to position [17, 0]
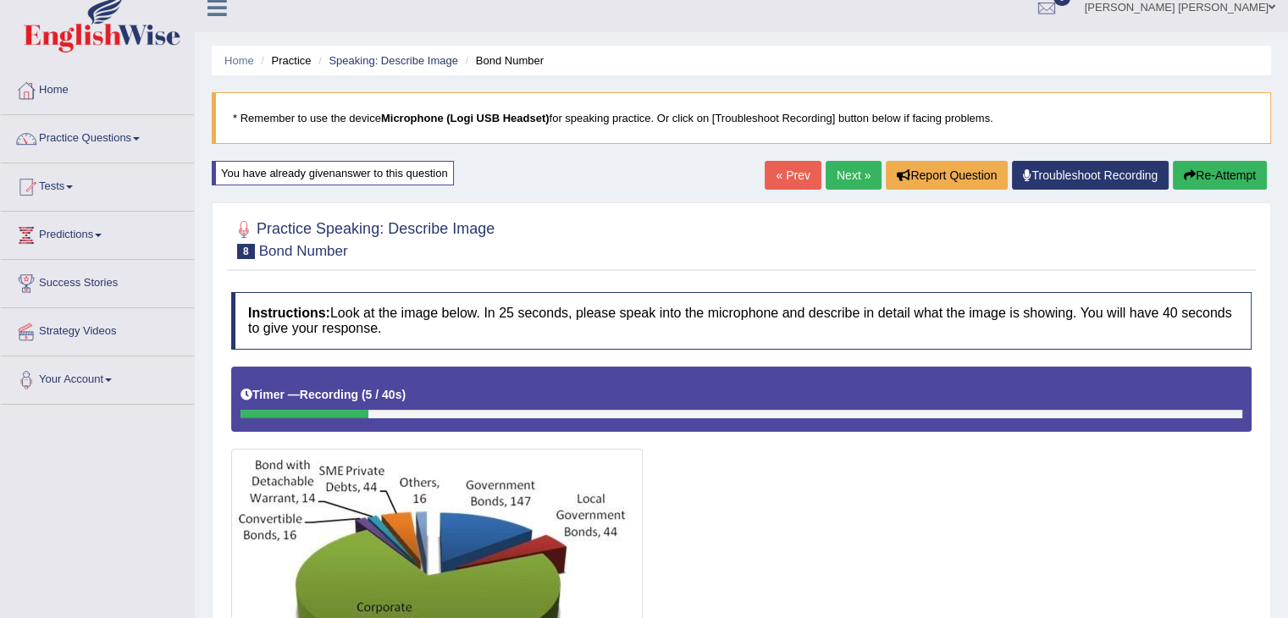
click at [1200, 174] on button "Re-Attempt" at bounding box center [1220, 175] width 94 height 29
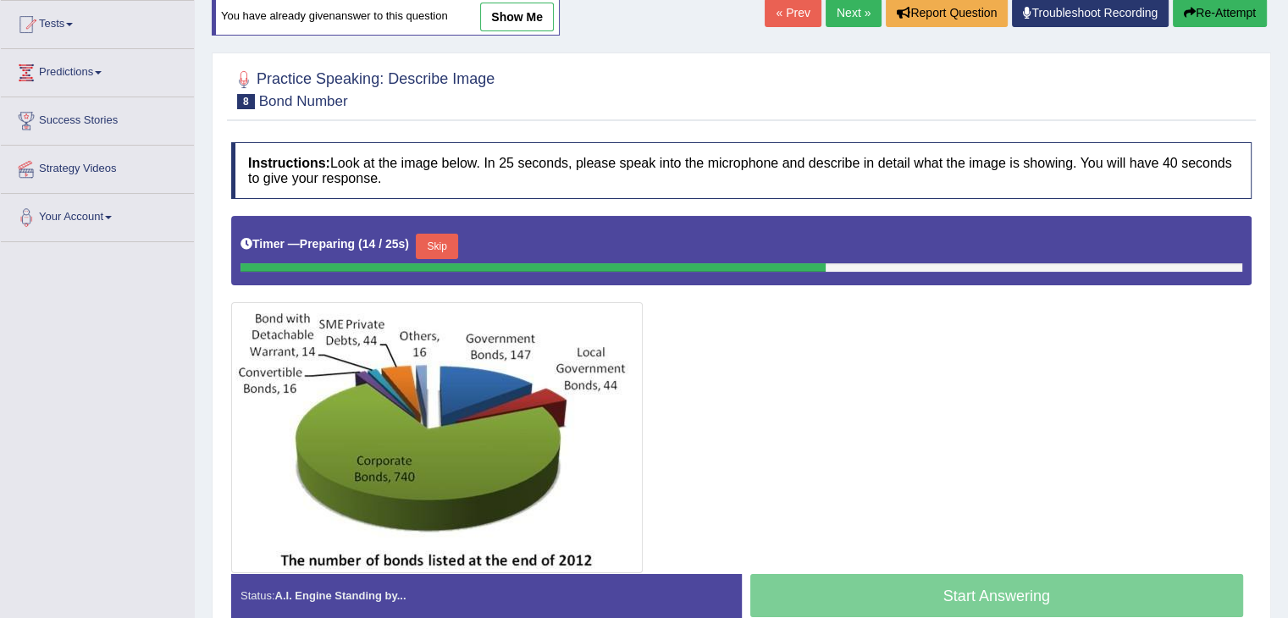
scroll to position [177, 0]
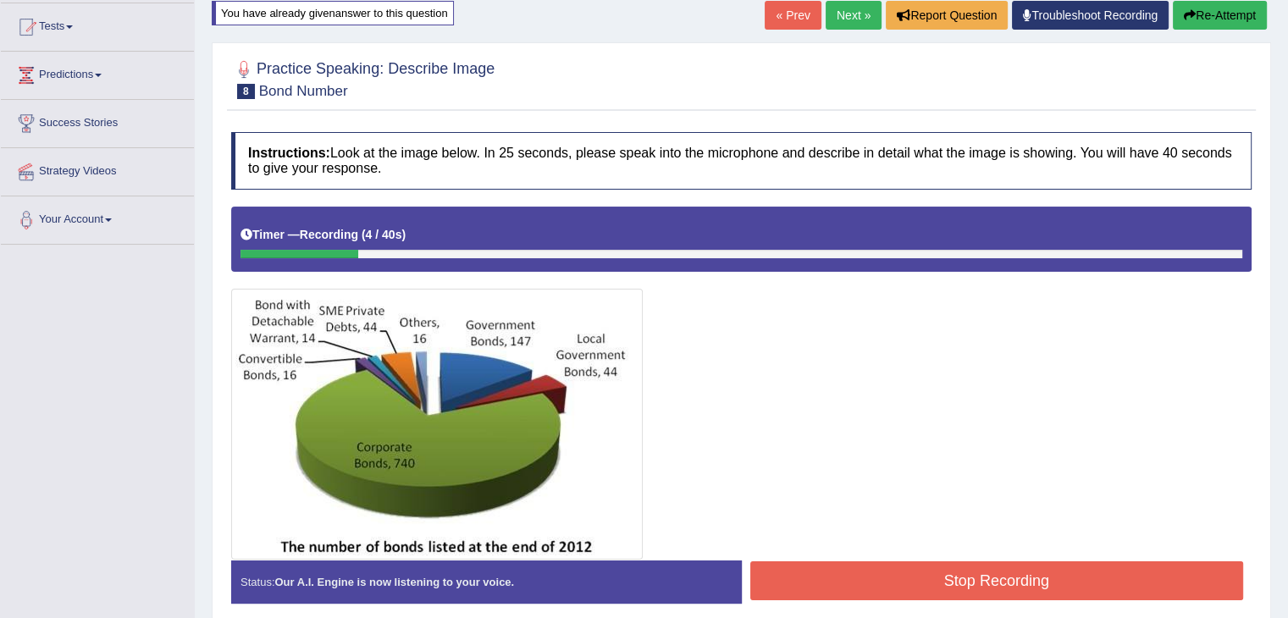
click at [1225, 12] on button "Re-Attempt" at bounding box center [1220, 15] width 94 height 29
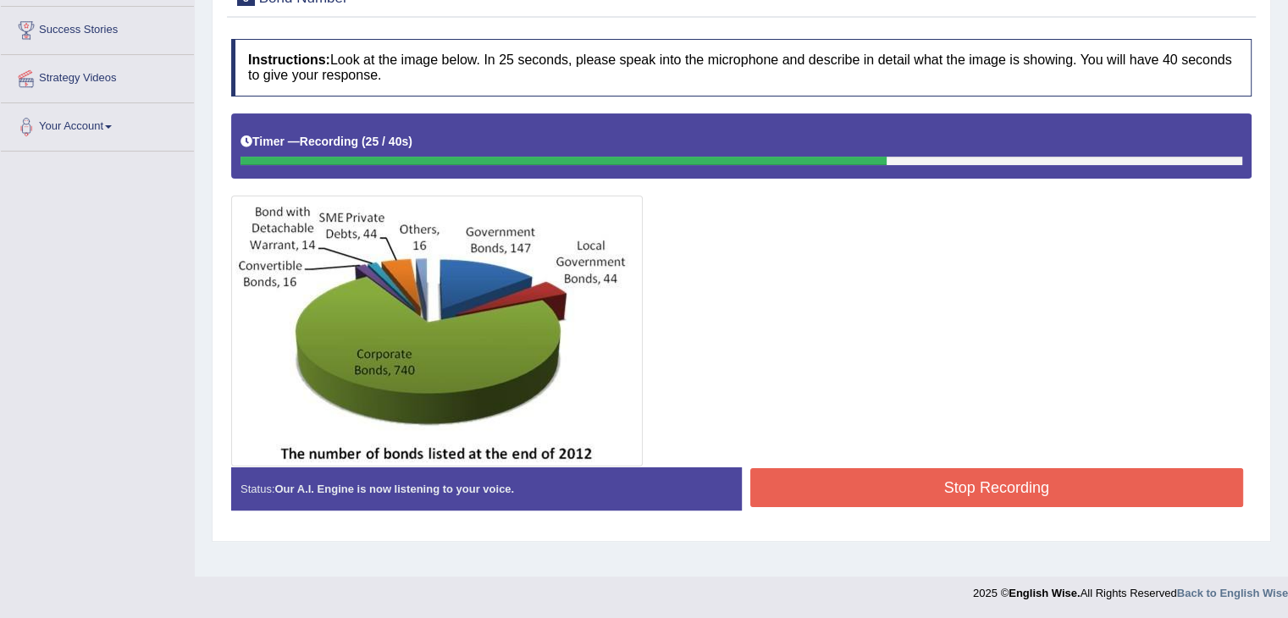
scroll to position [271, 0]
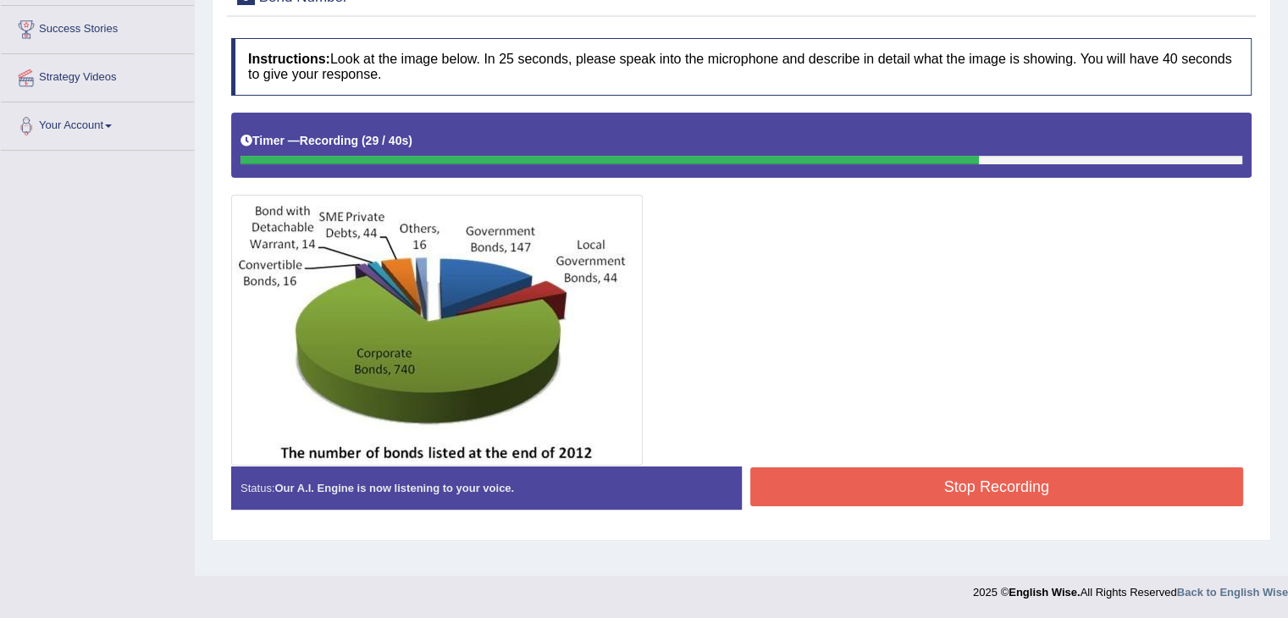
click at [1094, 485] on button "Stop Recording" at bounding box center [998, 487] width 494 height 39
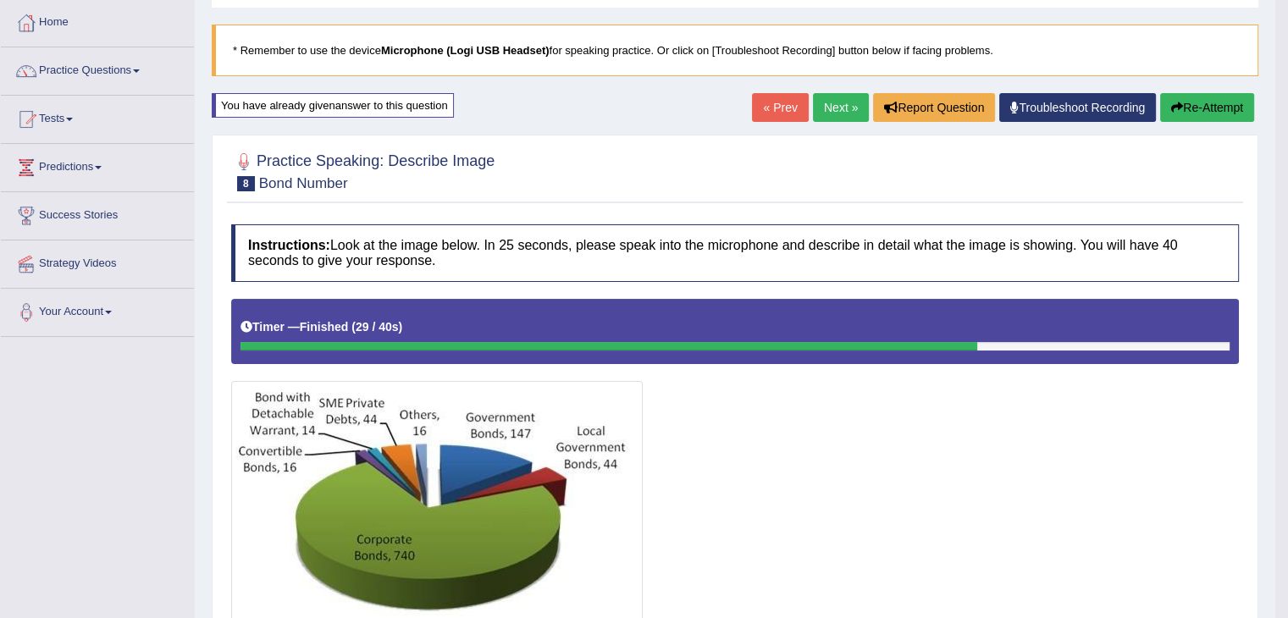
scroll to position [81, 0]
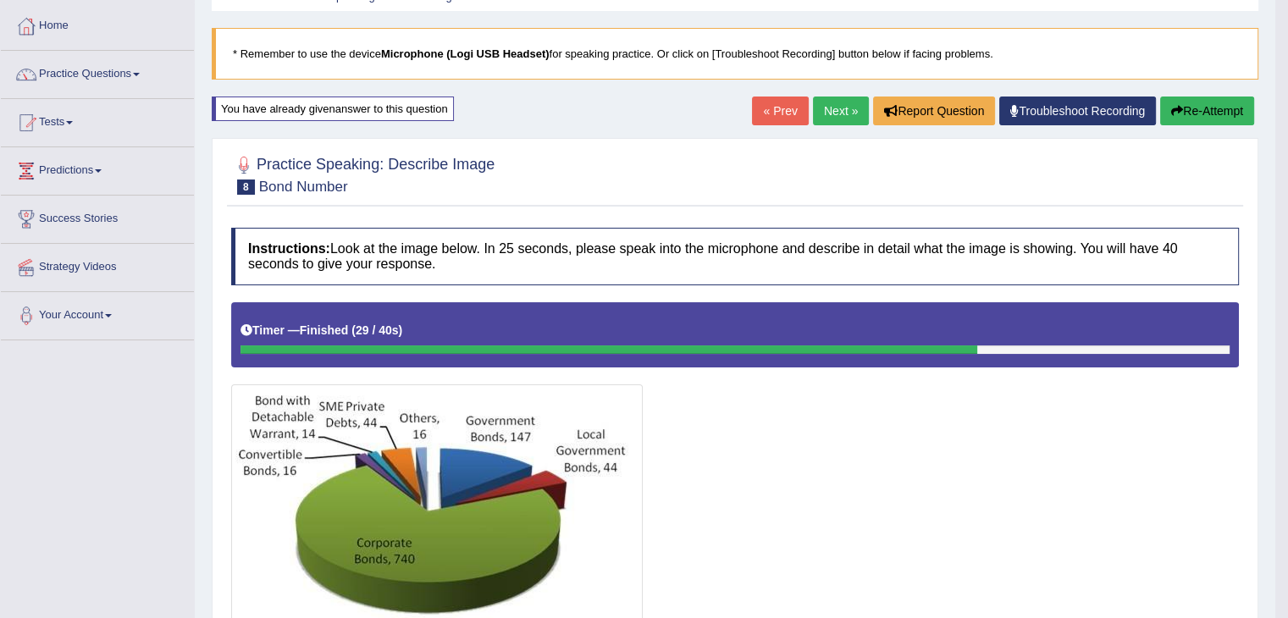
click at [825, 106] on link "Next »" at bounding box center [841, 111] width 56 height 29
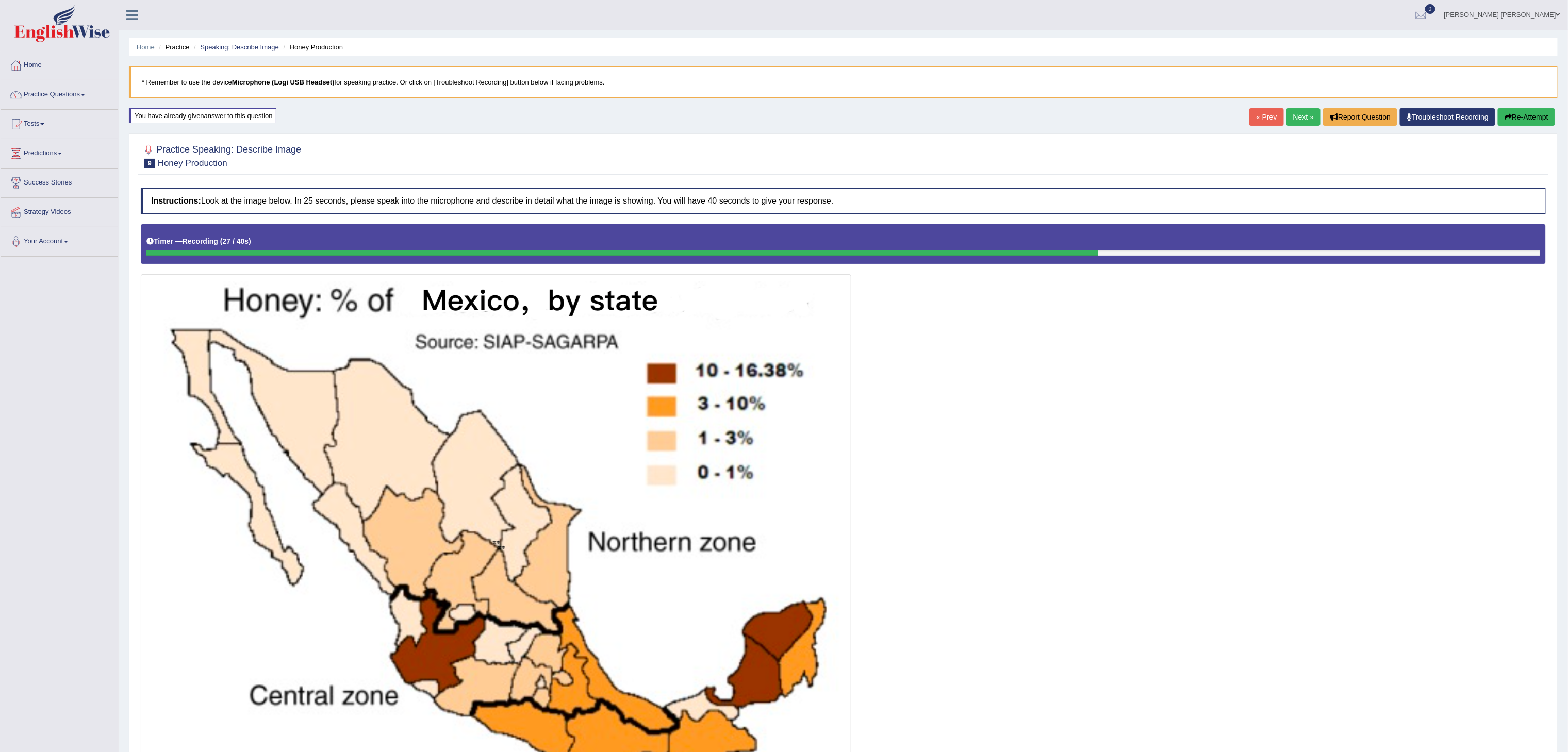
click at [784, 119] on button "Re-Attempt" at bounding box center [1527, 117] width 57 height 18
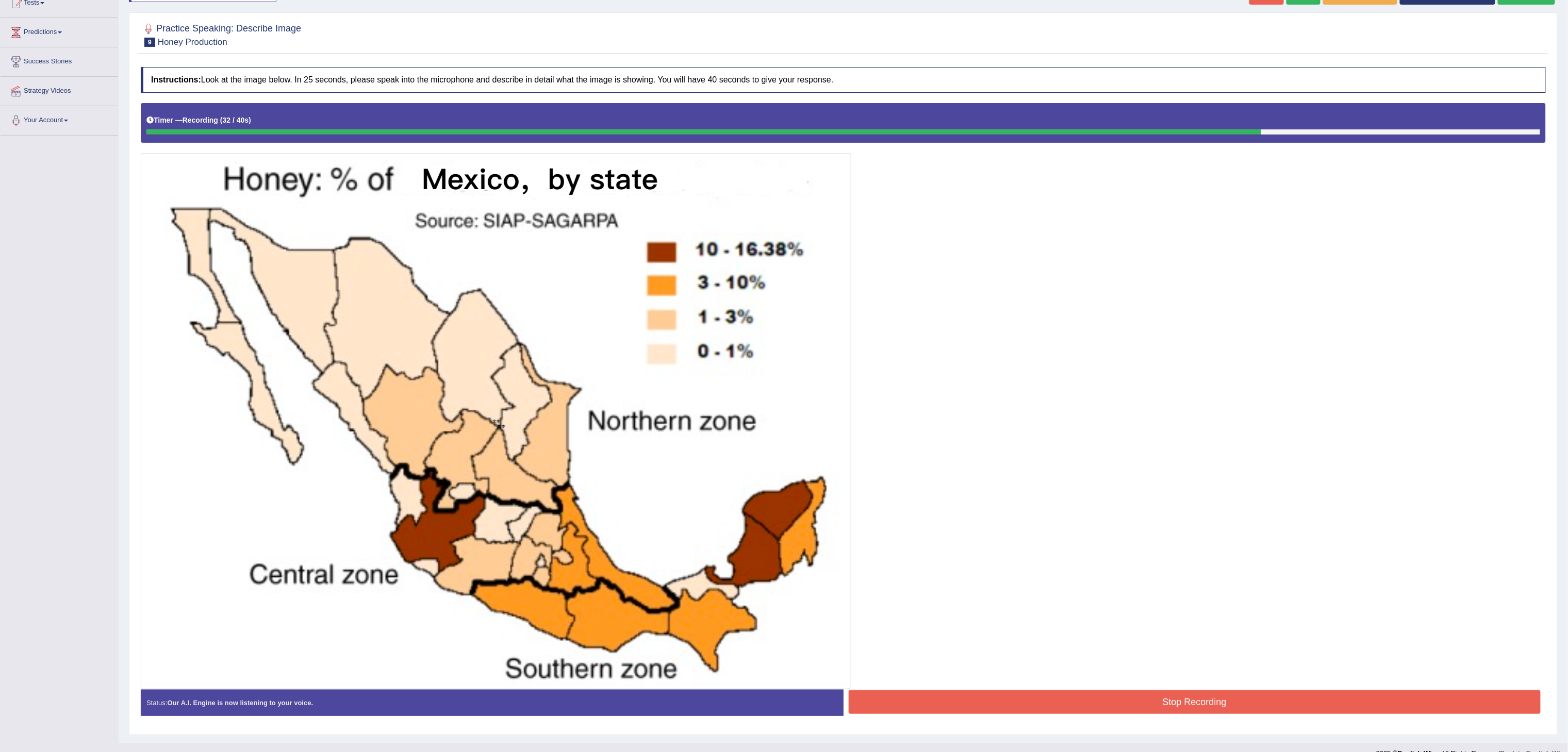
scroll to position [143, 0]
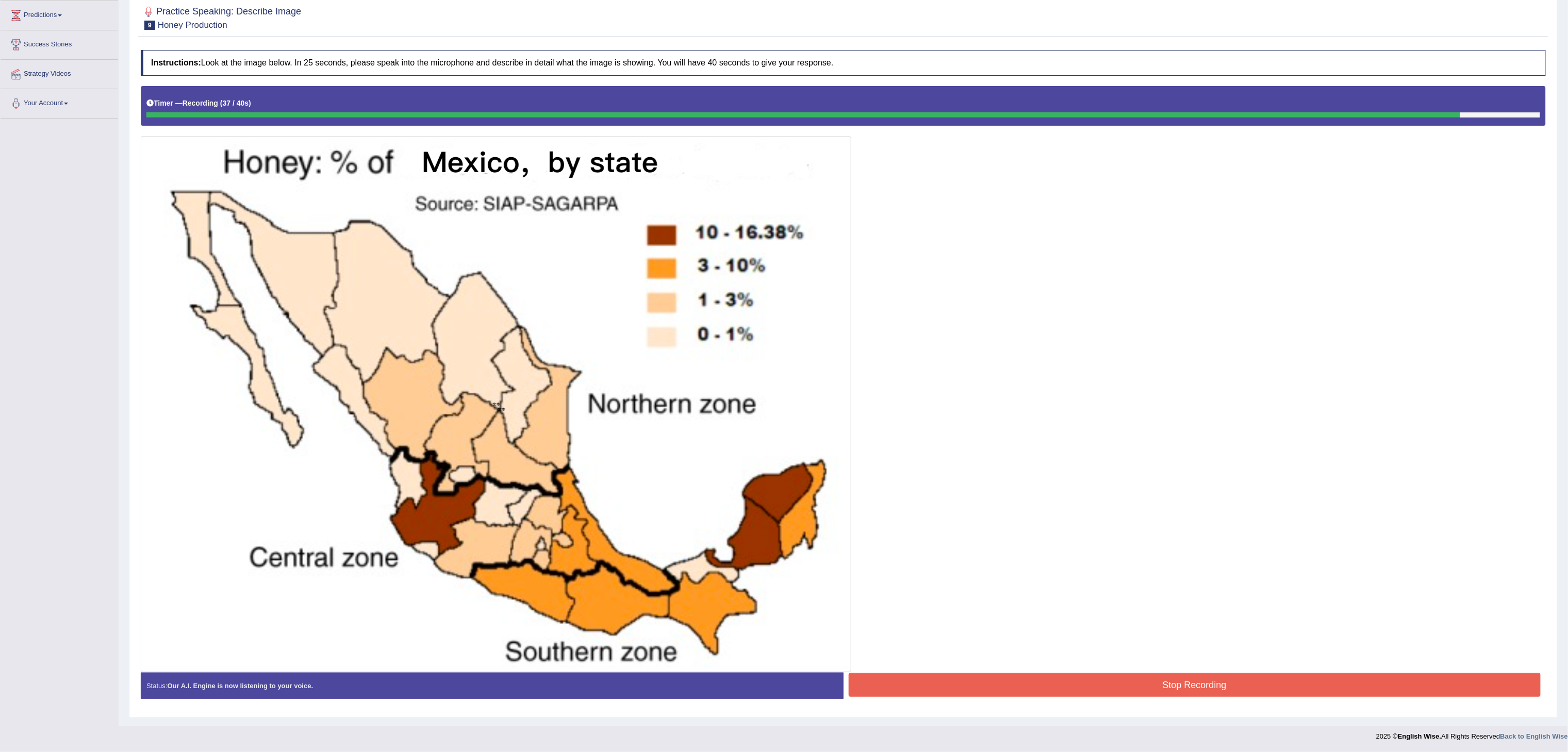
click at [1273, 683] on button "Stop Recording" at bounding box center [1195, 684] width 693 height 24
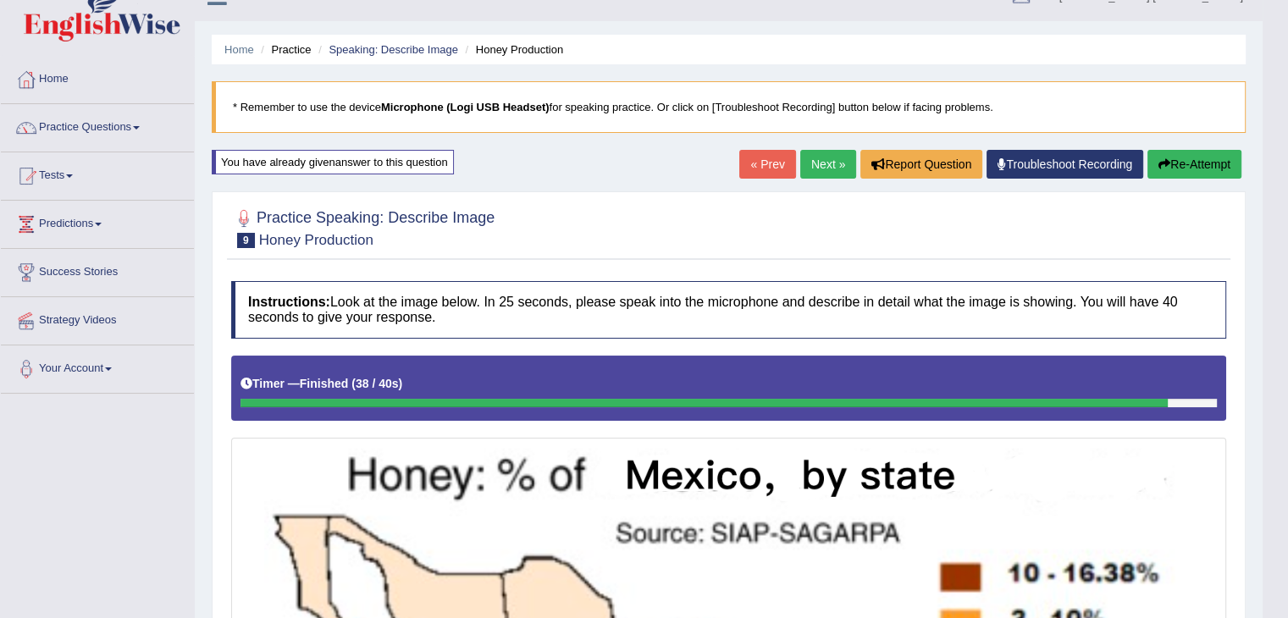
scroll to position [0, 0]
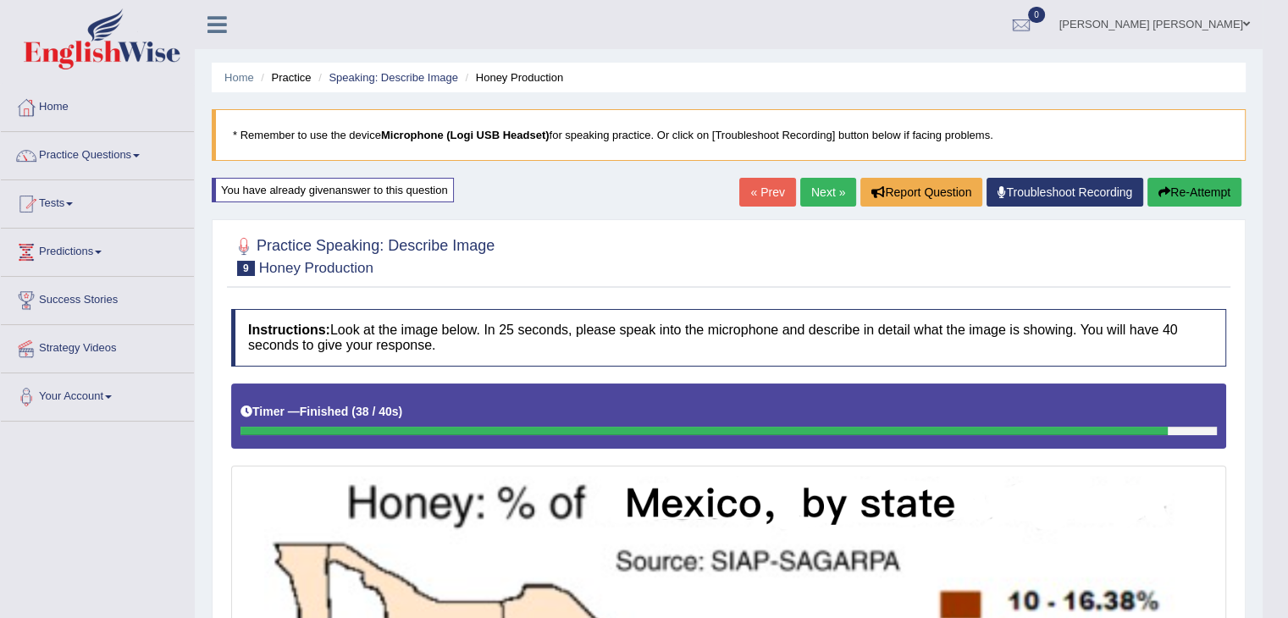
click at [823, 197] on link "Next »" at bounding box center [828, 192] width 56 height 29
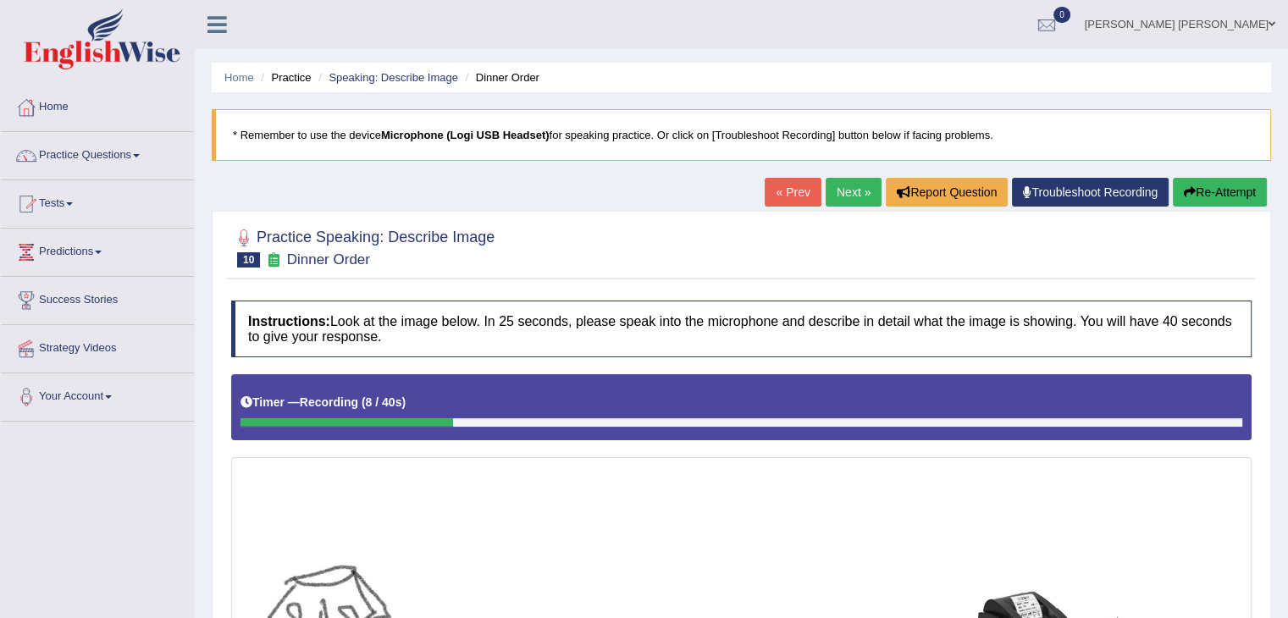
click at [1243, 194] on button "Re-Attempt" at bounding box center [1220, 192] width 94 height 29
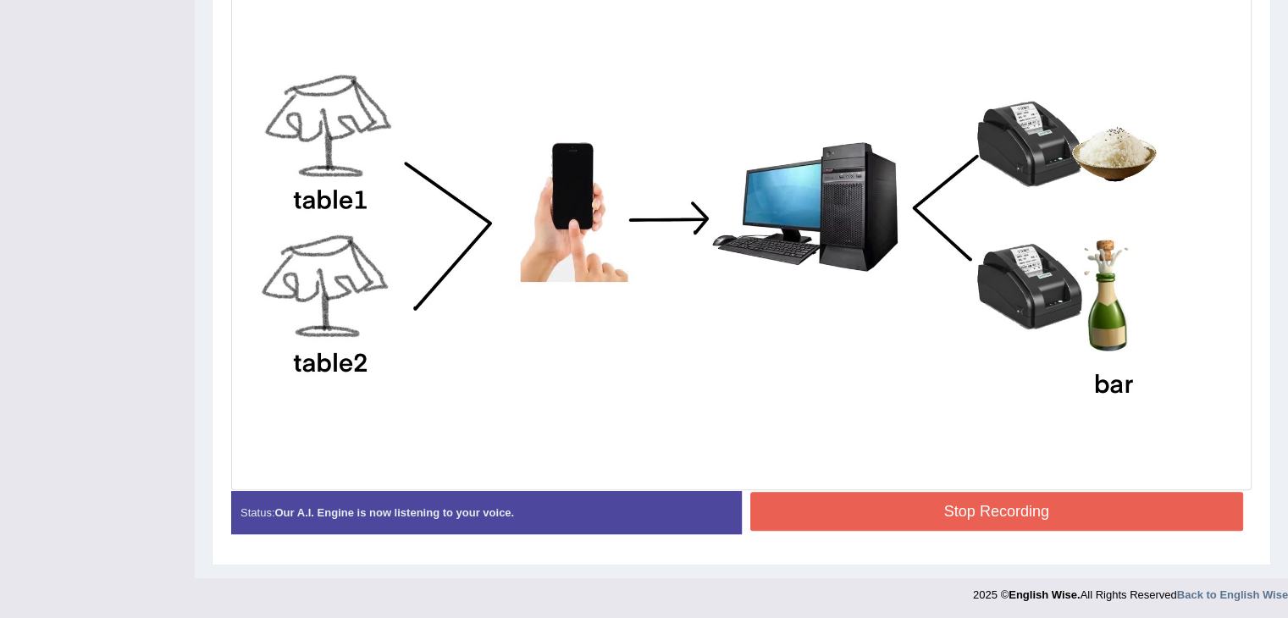
scroll to position [491, 0]
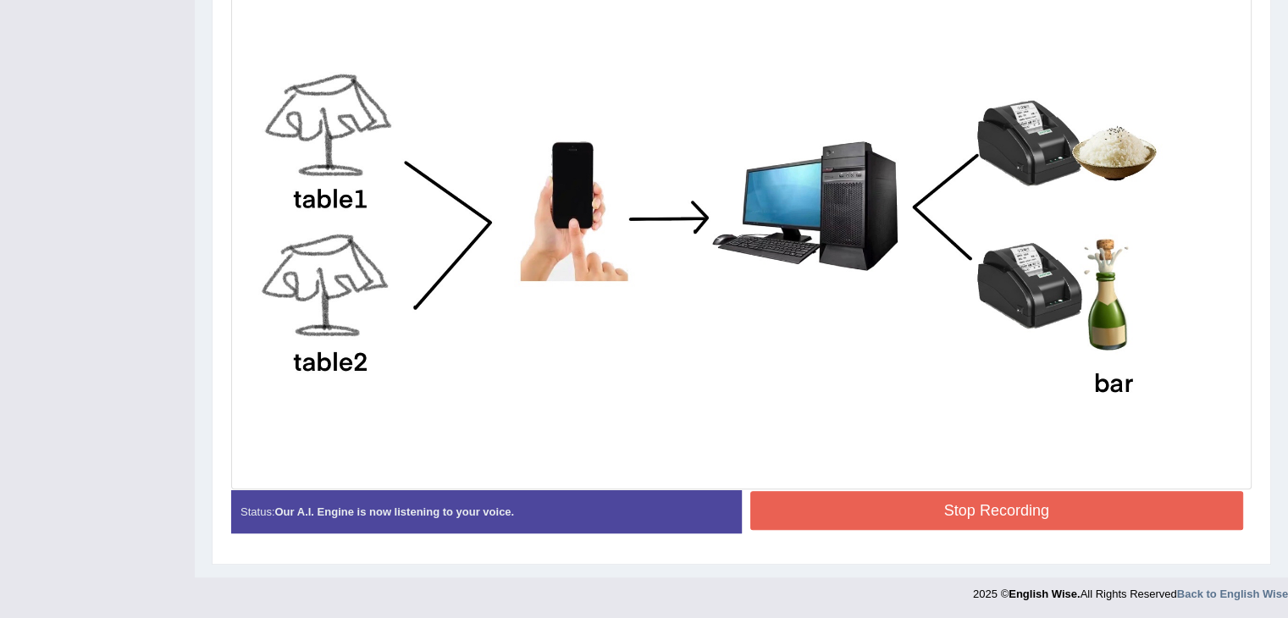
click at [949, 496] on button "Stop Recording" at bounding box center [998, 510] width 494 height 39
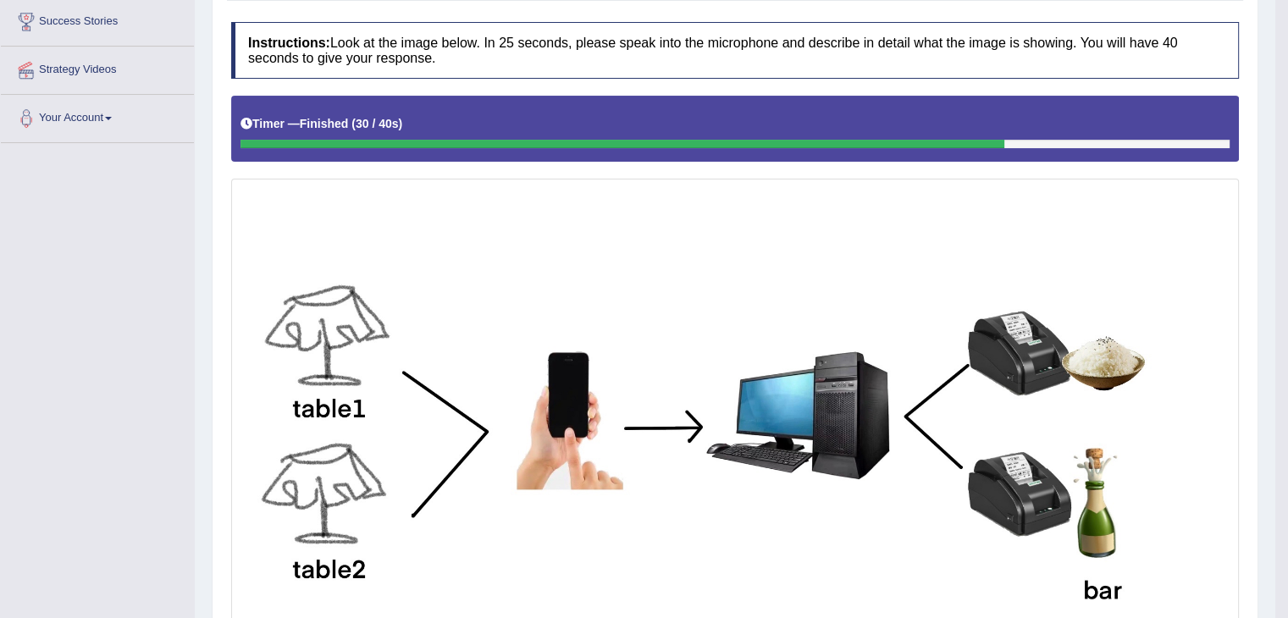
scroll to position [76, 0]
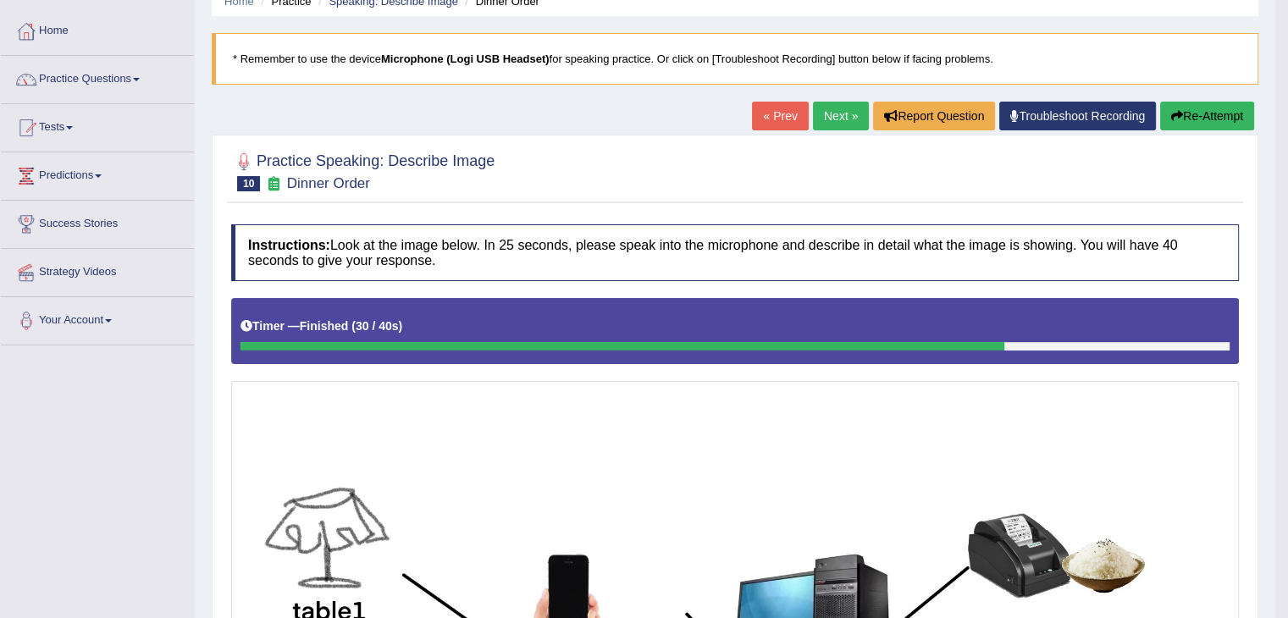
click at [842, 112] on link "Next »" at bounding box center [841, 116] width 56 height 29
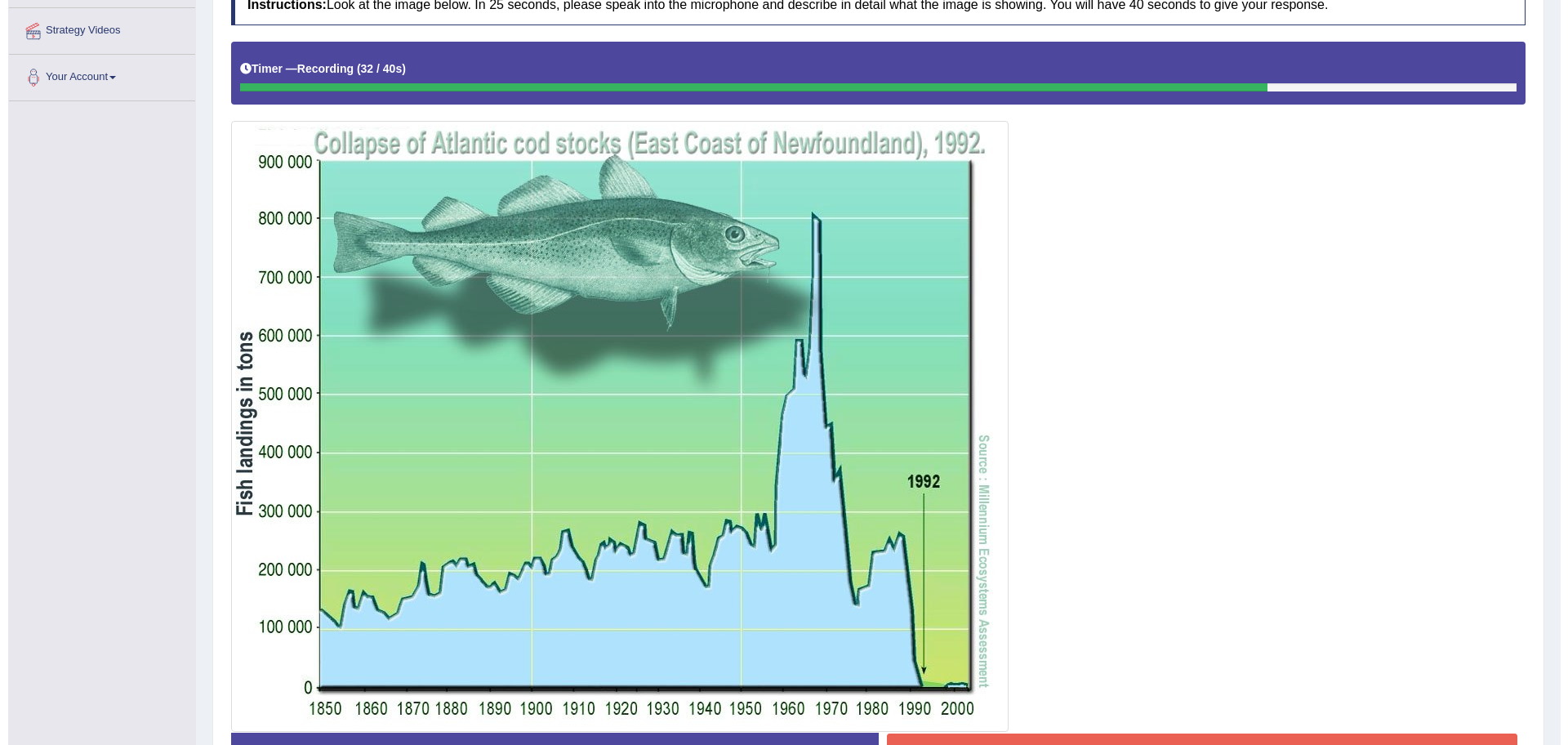
scroll to position [418, 0]
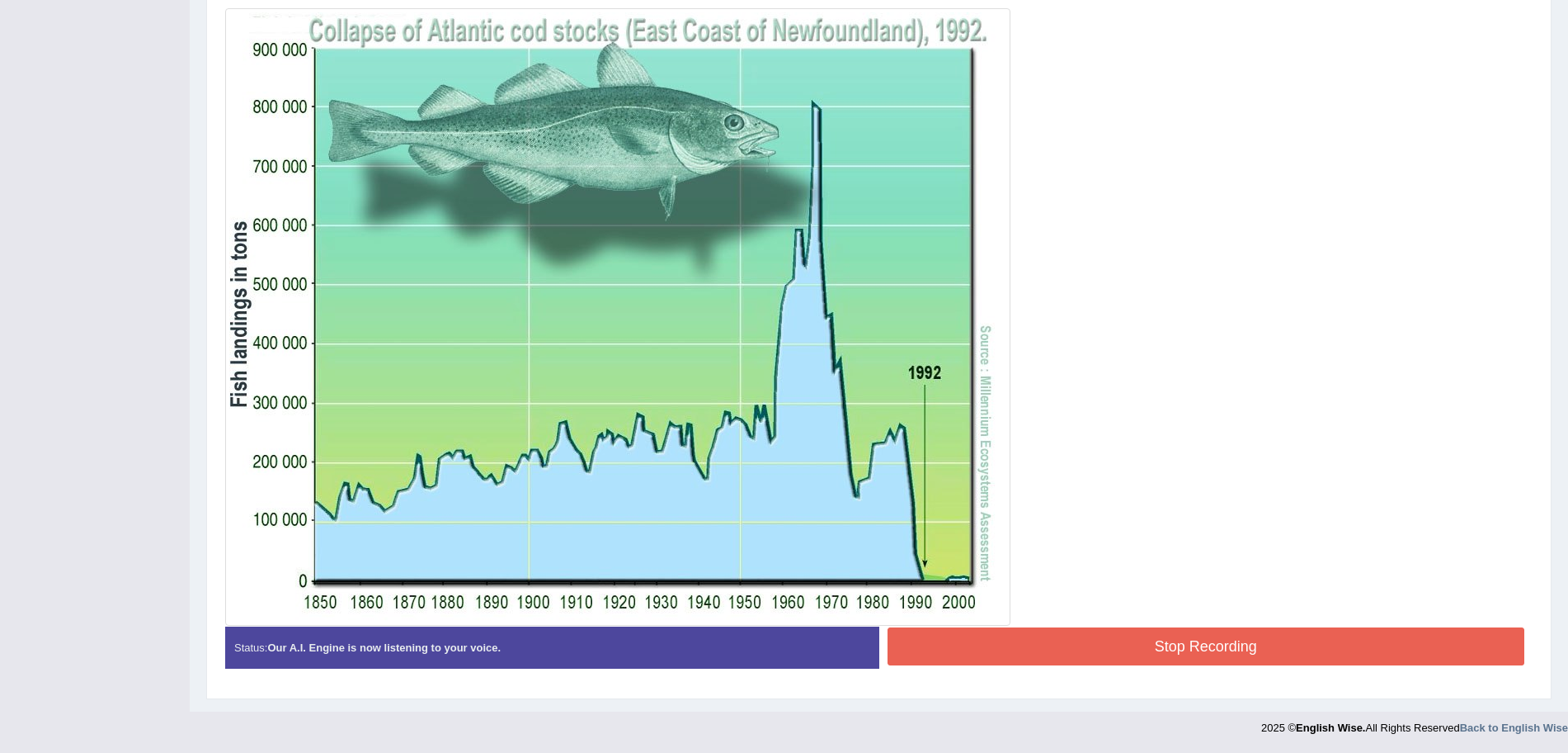
click at [1132, 602] on button "Stop Recording" at bounding box center [1206, 646] width 638 height 38
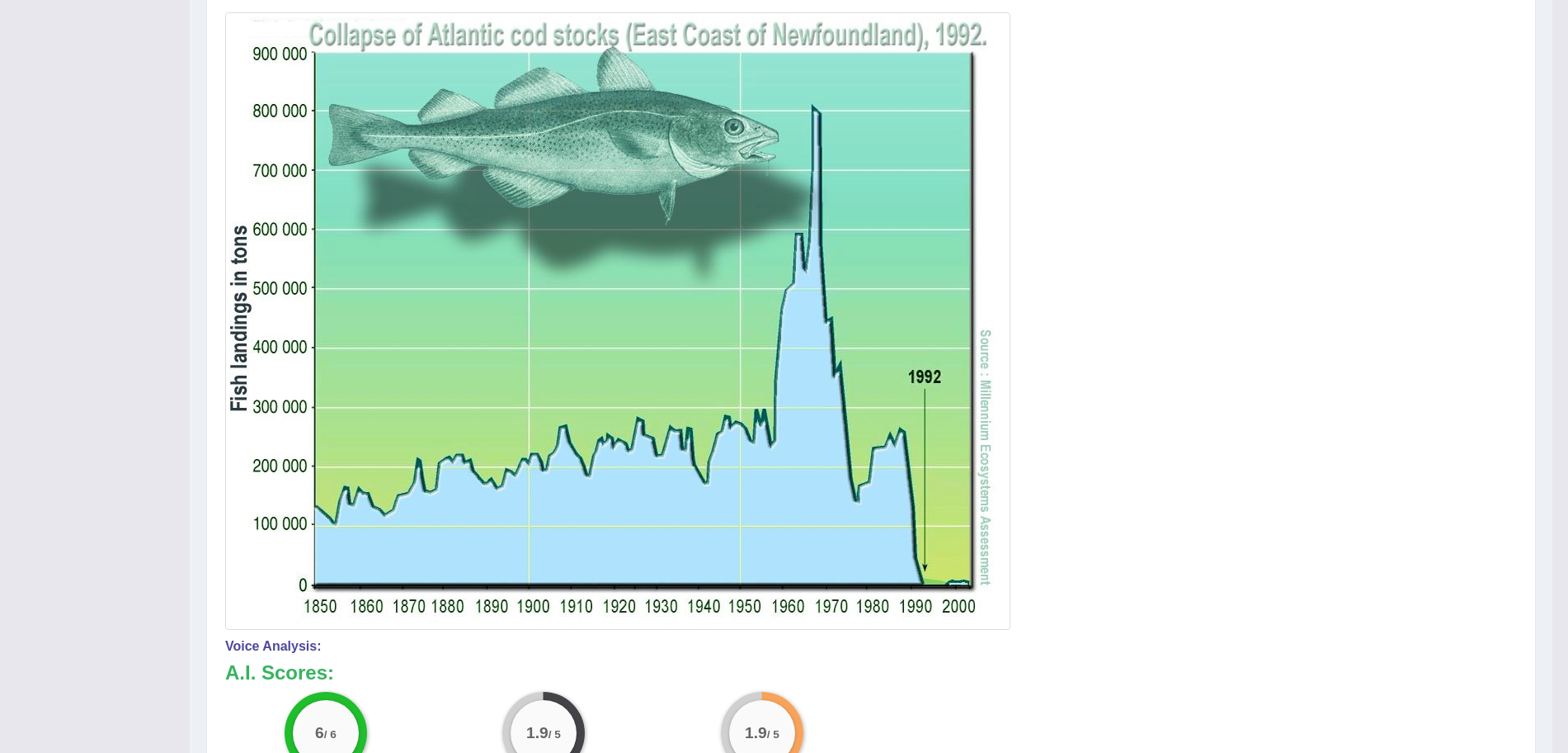
scroll to position [137, 0]
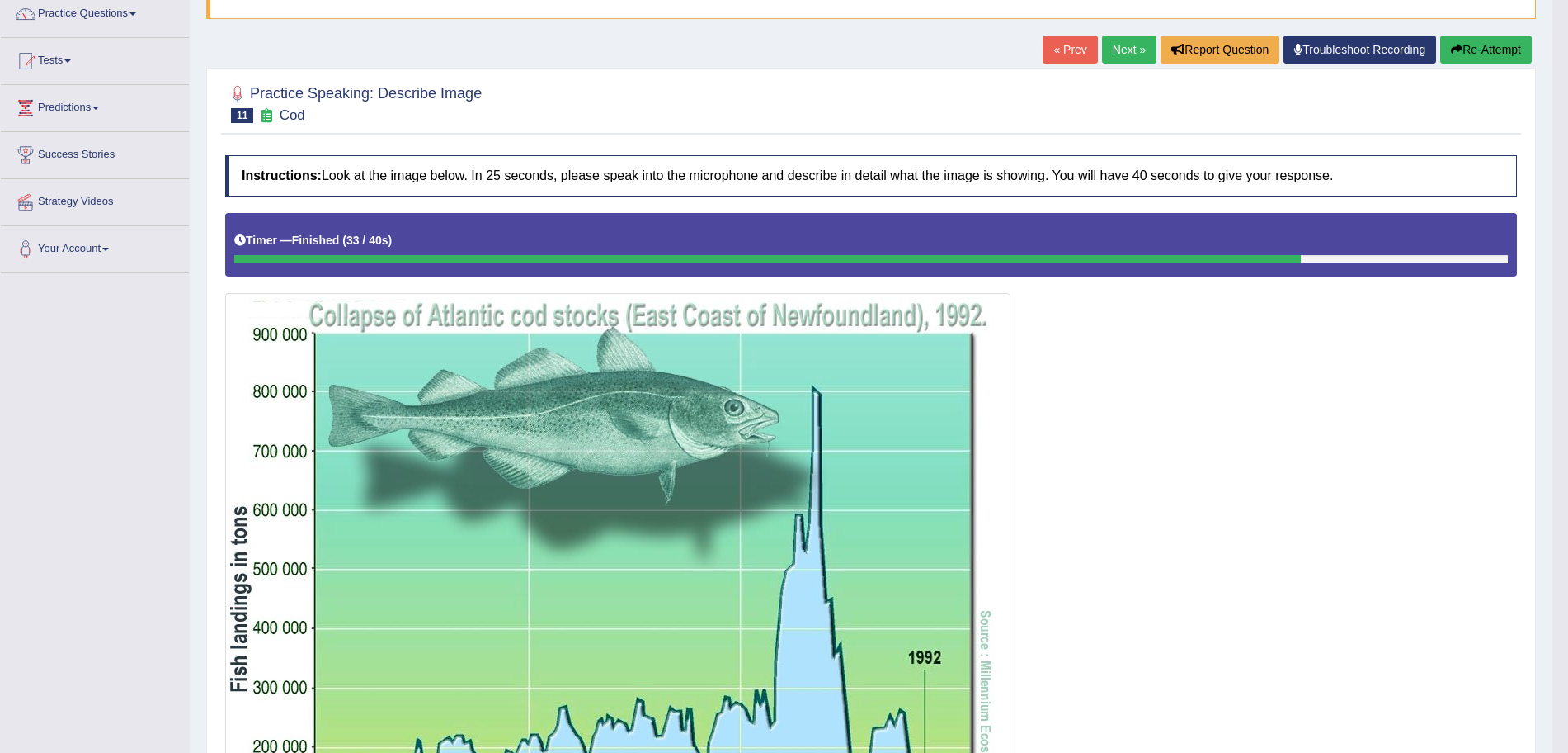
click at [1122, 41] on link "Next »" at bounding box center [1130, 49] width 55 height 28
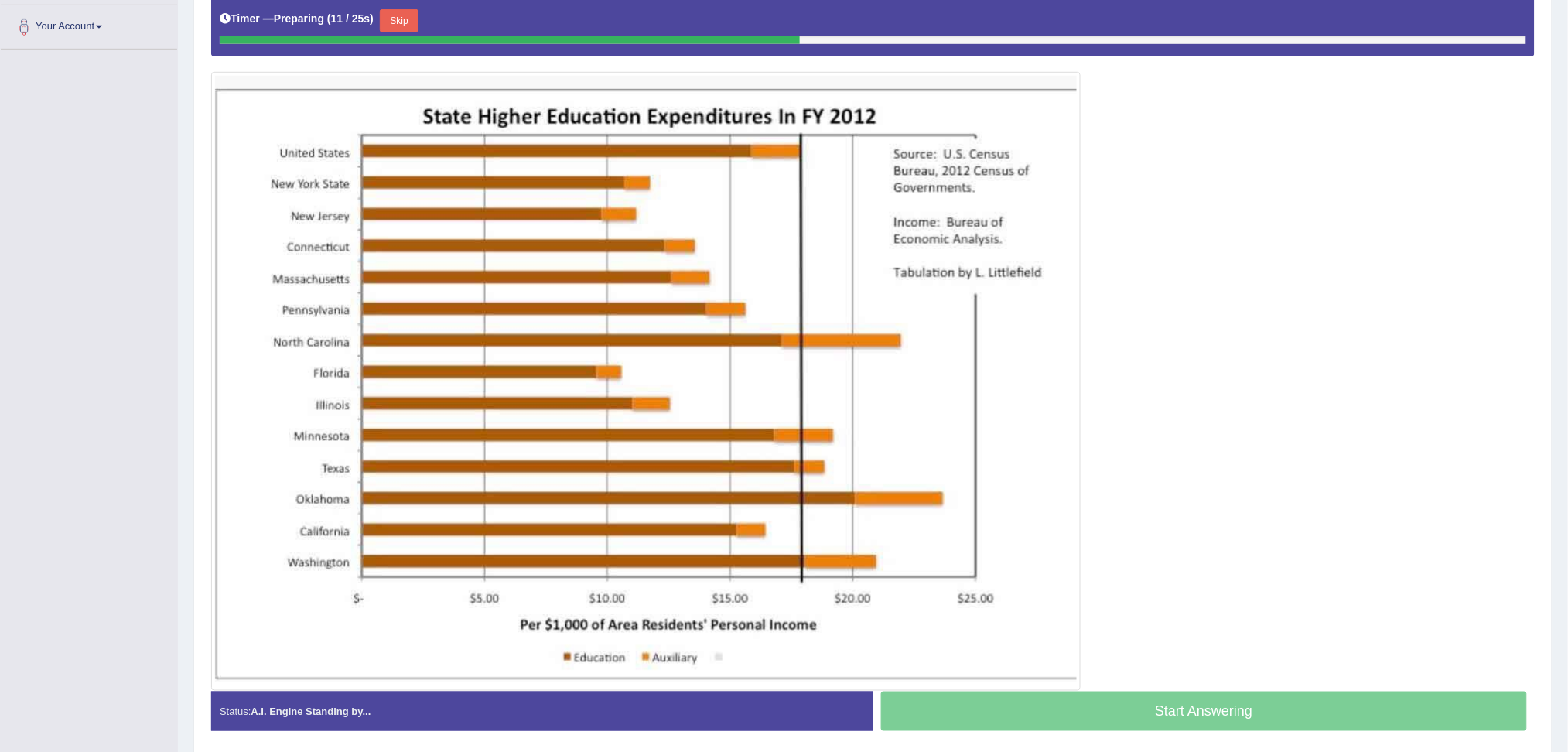
scroll to position [326, 0]
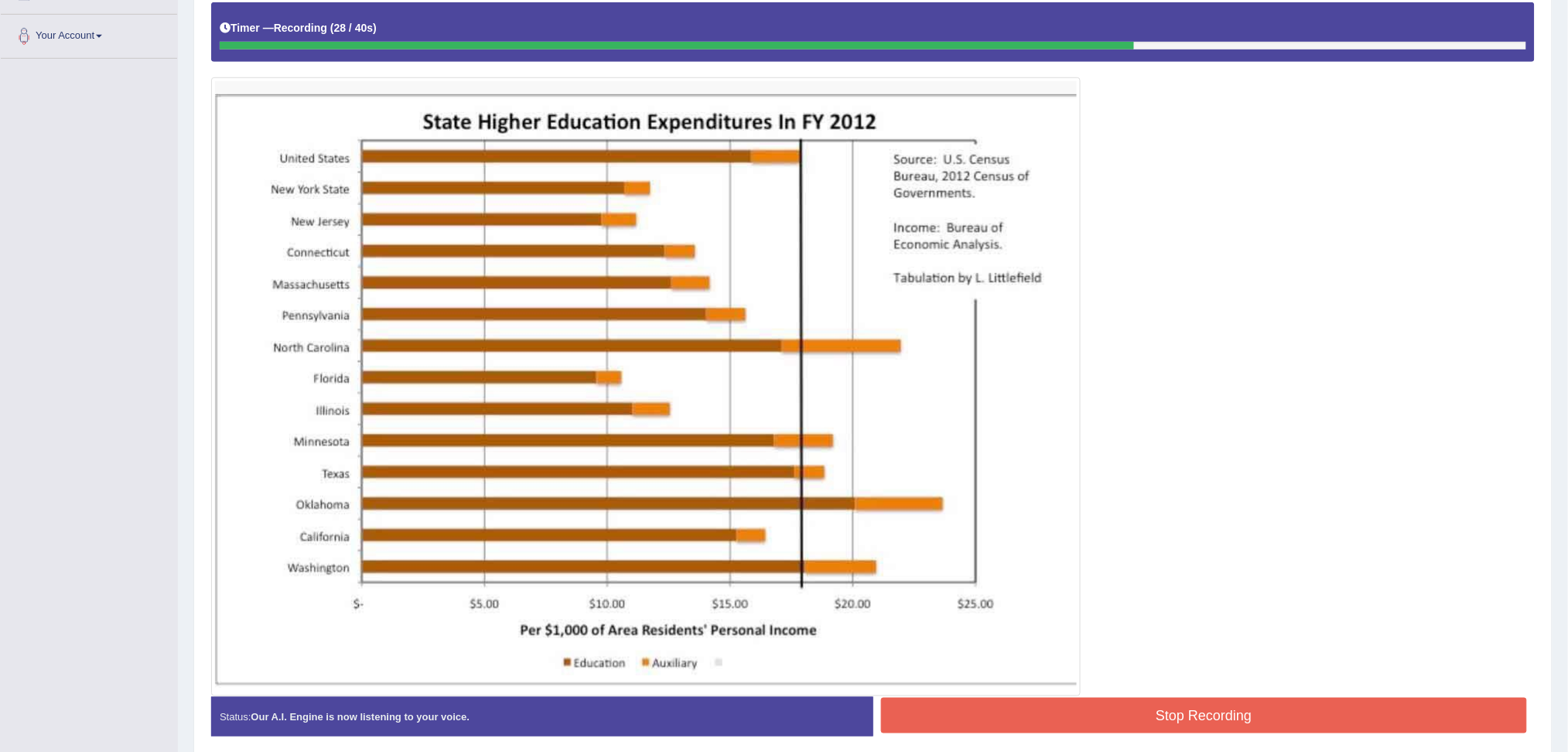
click at [1176, 705] on button "Stop Recording" at bounding box center [1205, 715] width 647 height 36
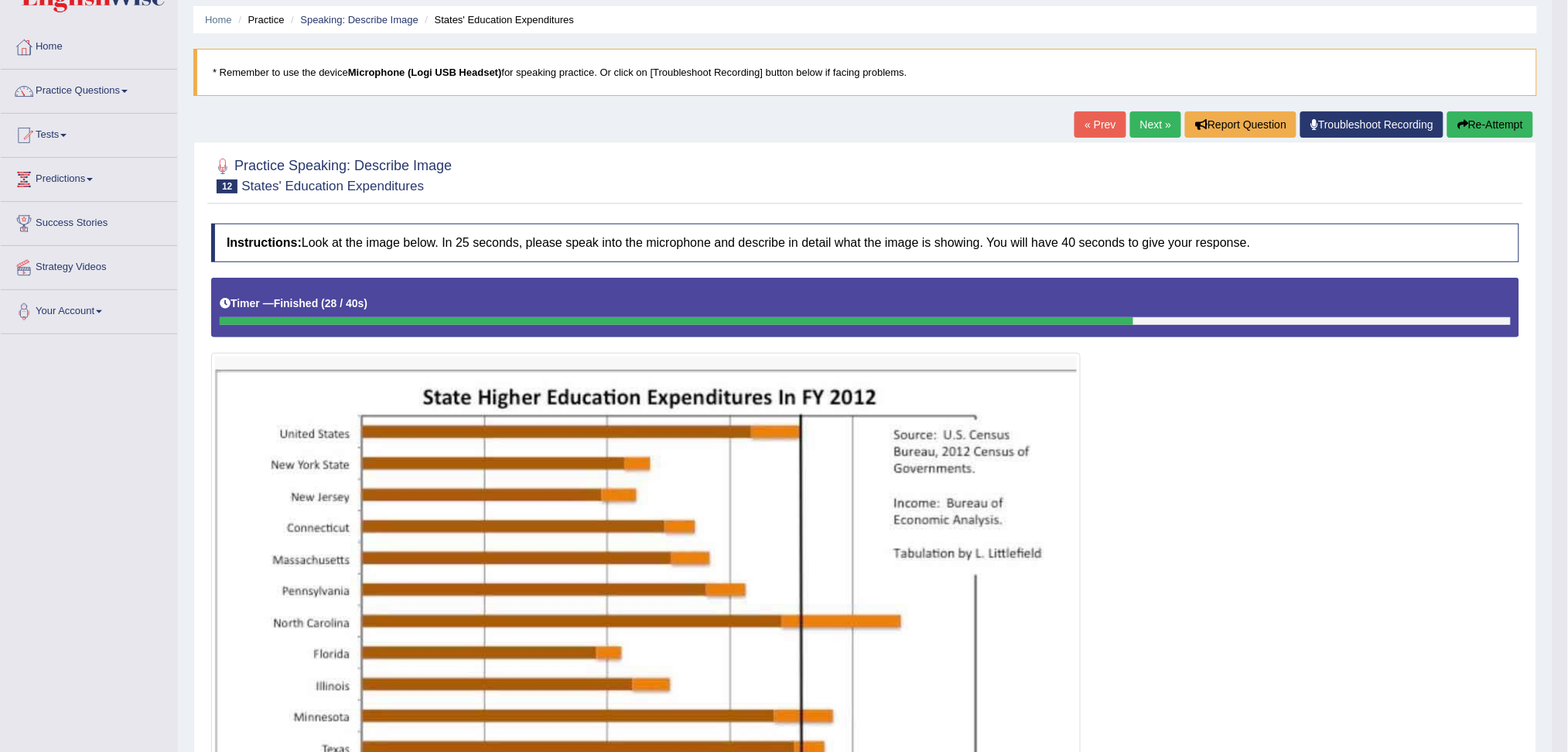
scroll to position [0, 0]
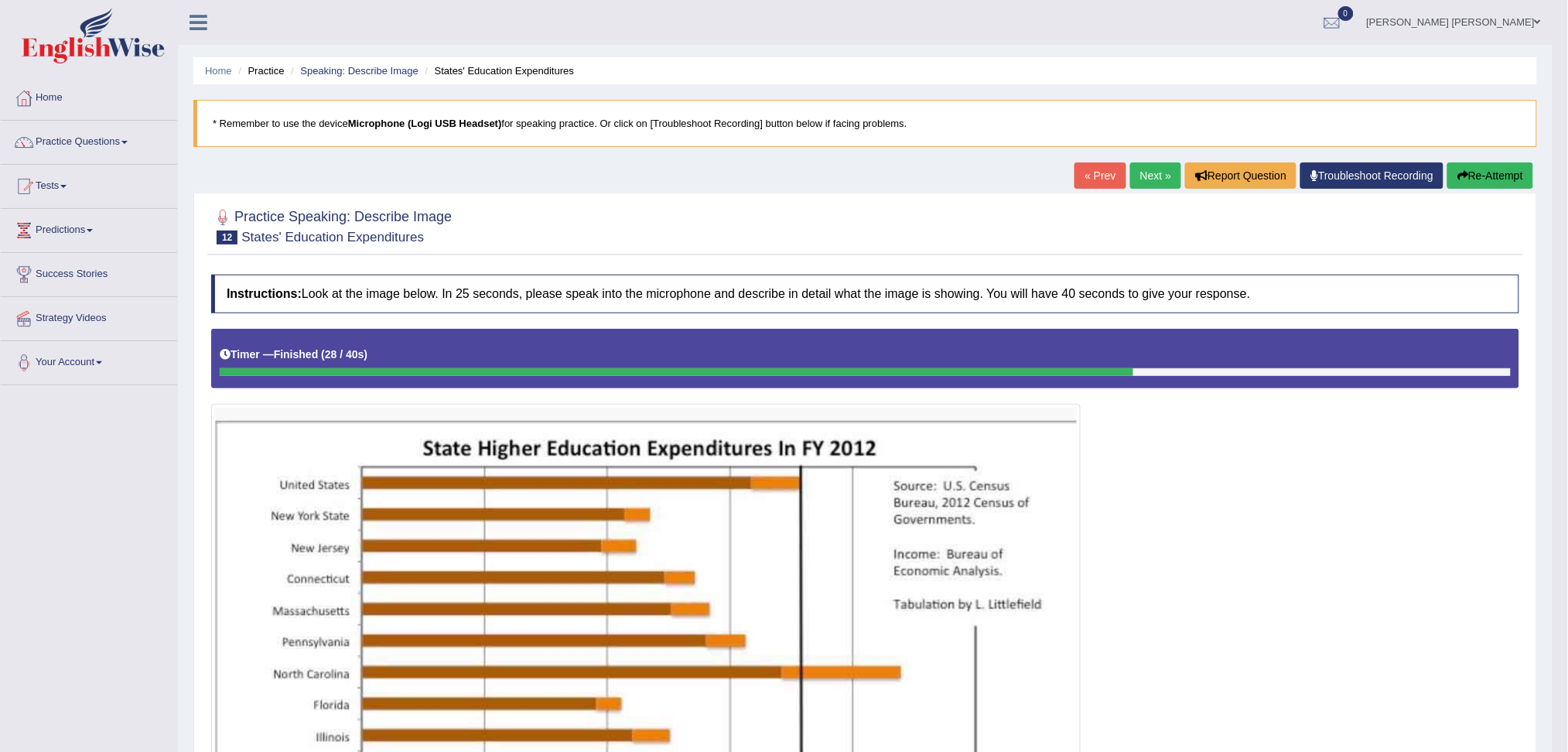
click at [1152, 175] on link "Next »" at bounding box center [1156, 175] width 51 height 26
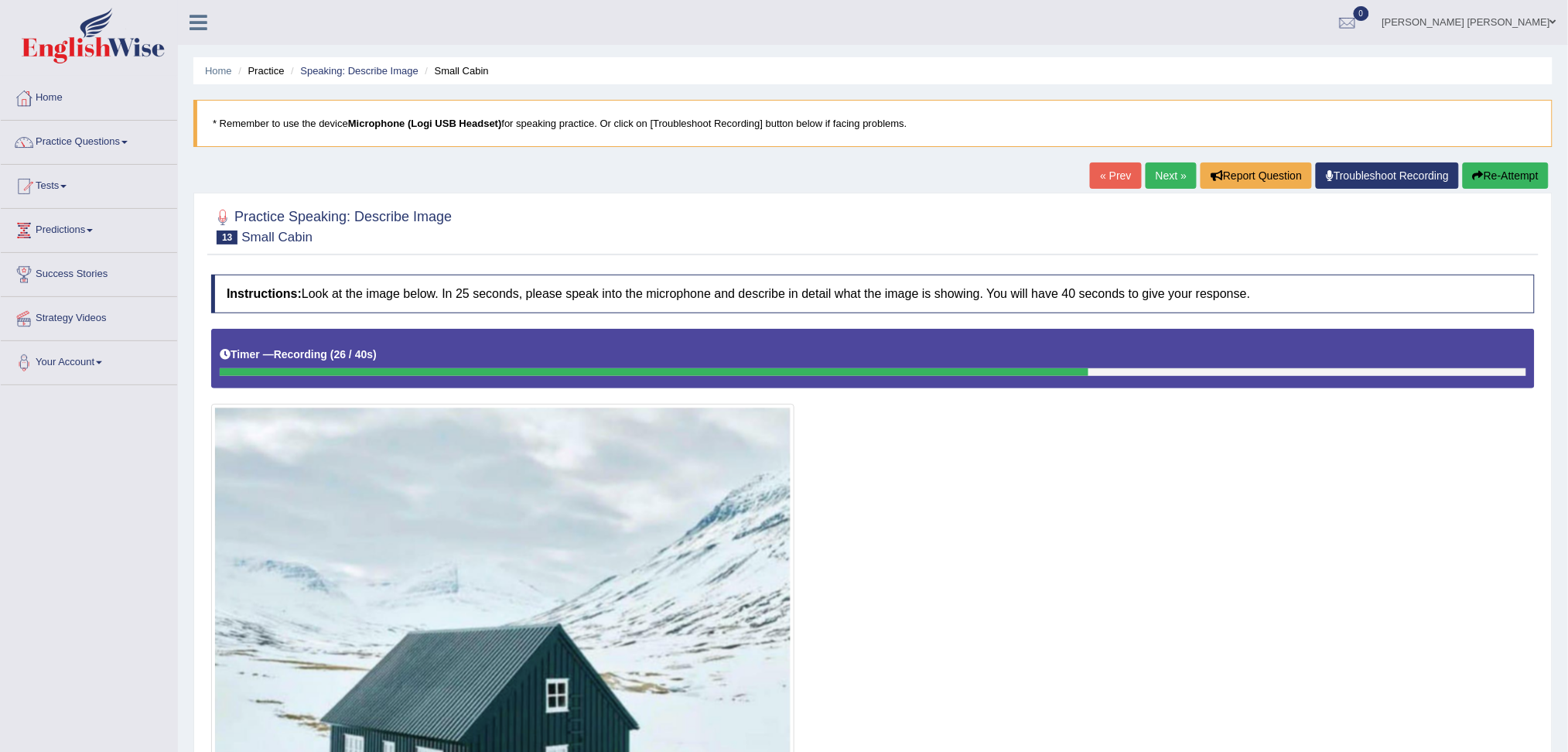
click at [1489, 175] on button "Re-Attempt" at bounding box center [1506, 175] width 86 height 26
click at [1514, 174] on button "Re-Attempt" at bounding box center [1506, 175] width 86 height 26
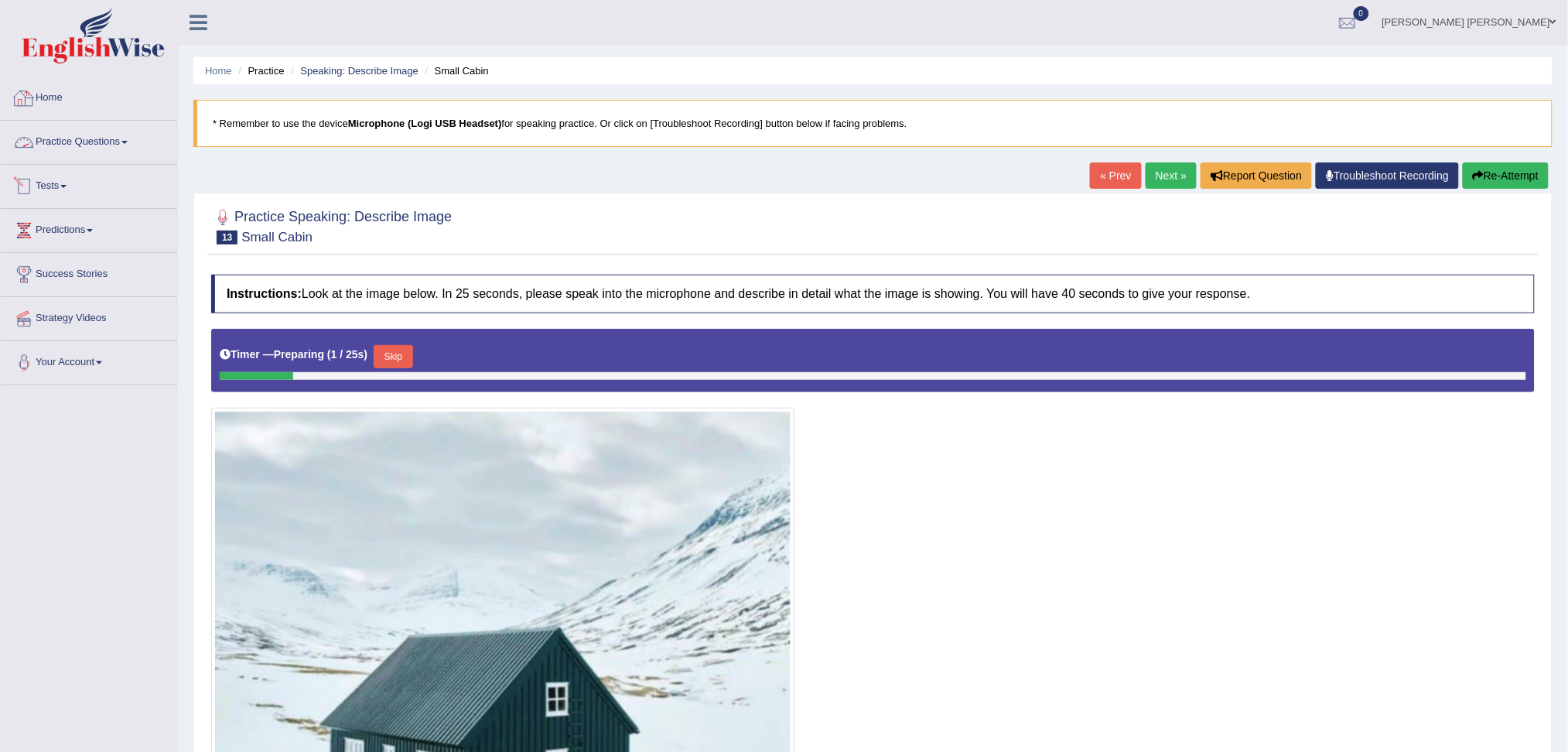
click at [124, 141] on link "Practice Questions" at bounding box center [89, 140] width 176 height 38
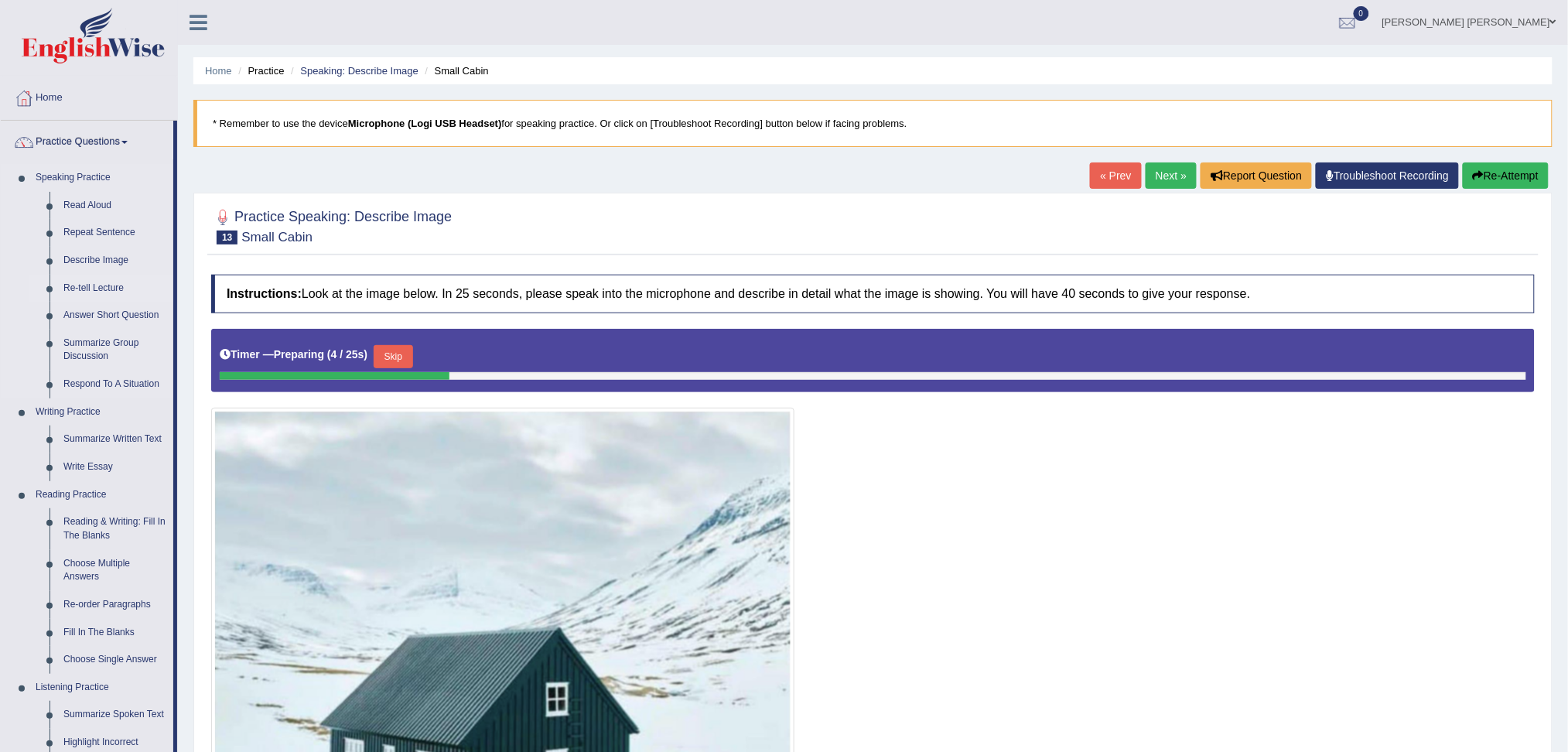
click at [87, 281] on link "Re-tell Lecture" at bounding box center [115, 289] width 117 height 27
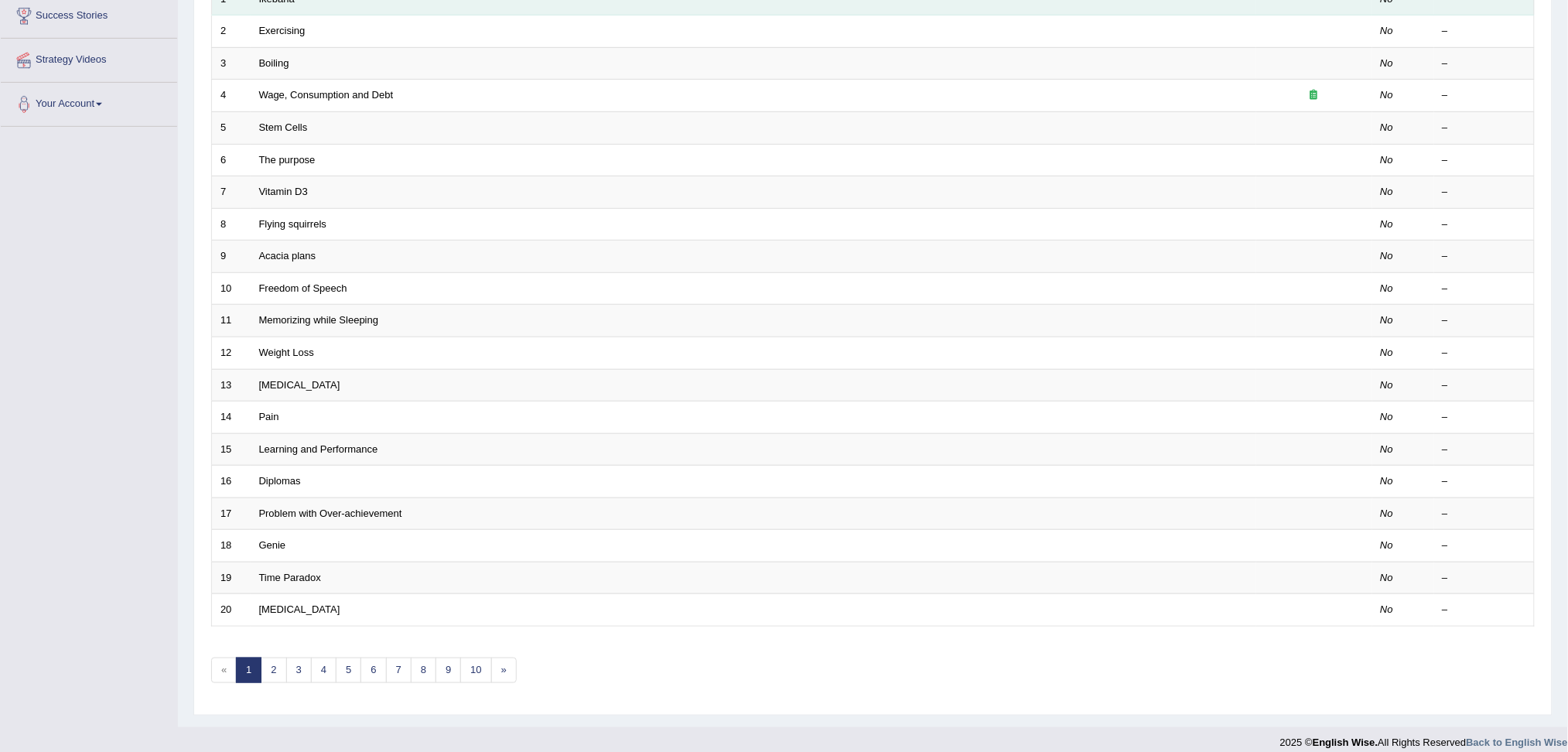
scroll to position [273, 0]
